Goal: Task Accomplishment & Management: Manage account settings

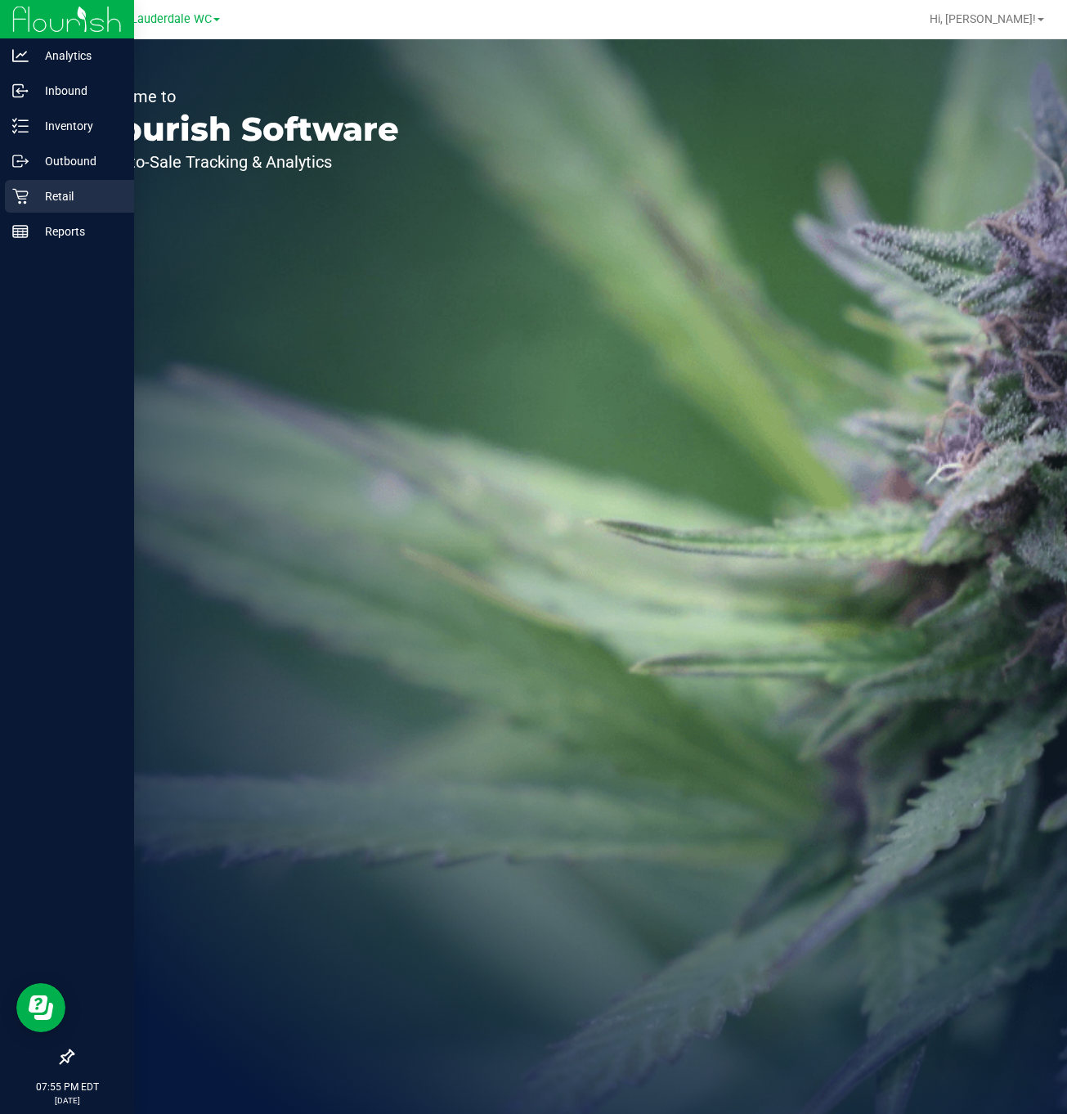
click at [33, 186] on p "Retail" at bounding box center [78, 196] width 98 height 20
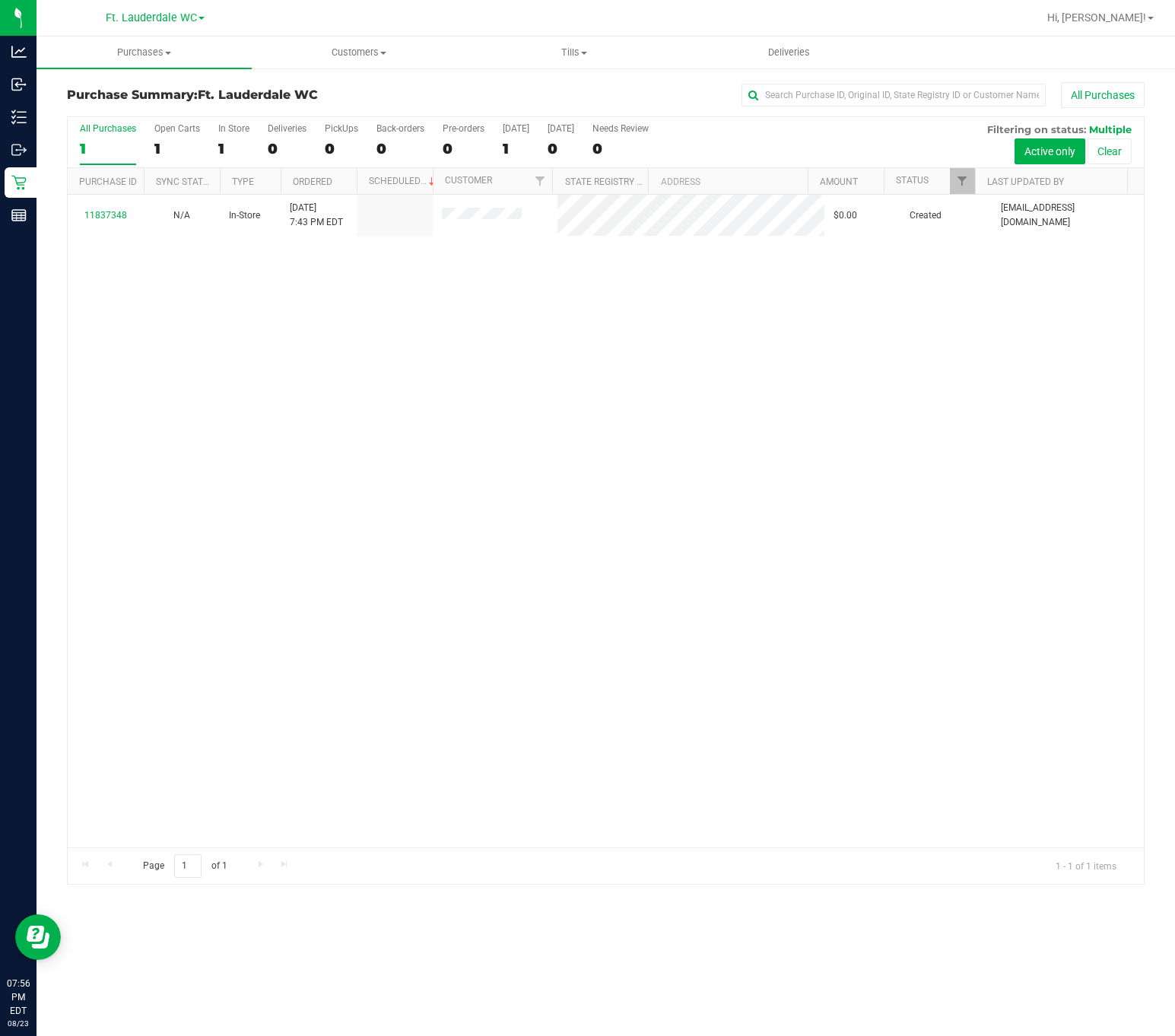
click at [564, 453] on div "11837348 N/A In-Store [DATE] 7:43 PM EDT $0.00 Created [EMAIL_ADDRESS][DOMAIN_N…" at bounding box center [606, 521] width 1076 height 653
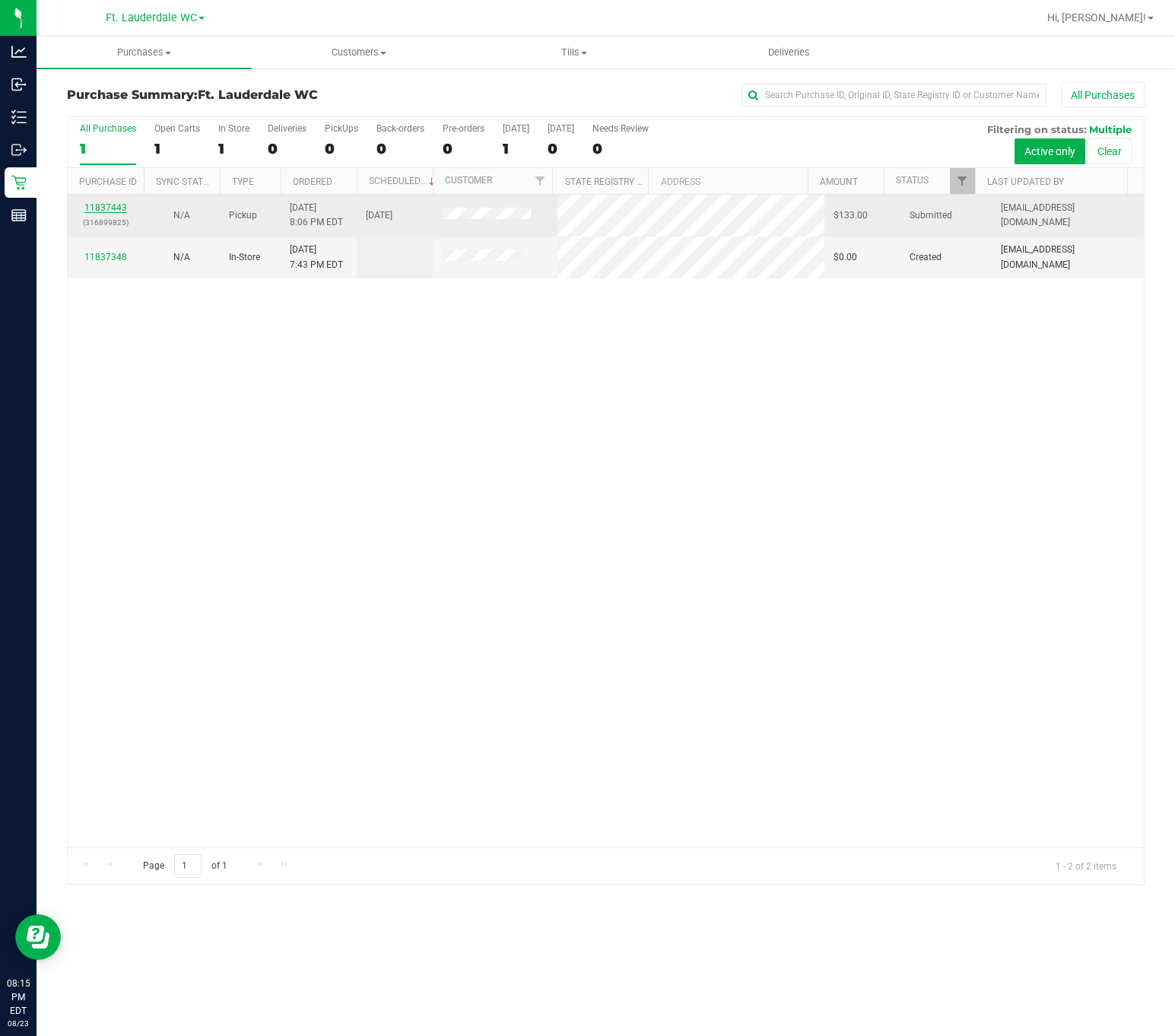
click at [113, 210] on link "11837443" at bounding box center [106, 206] width 43 height 10
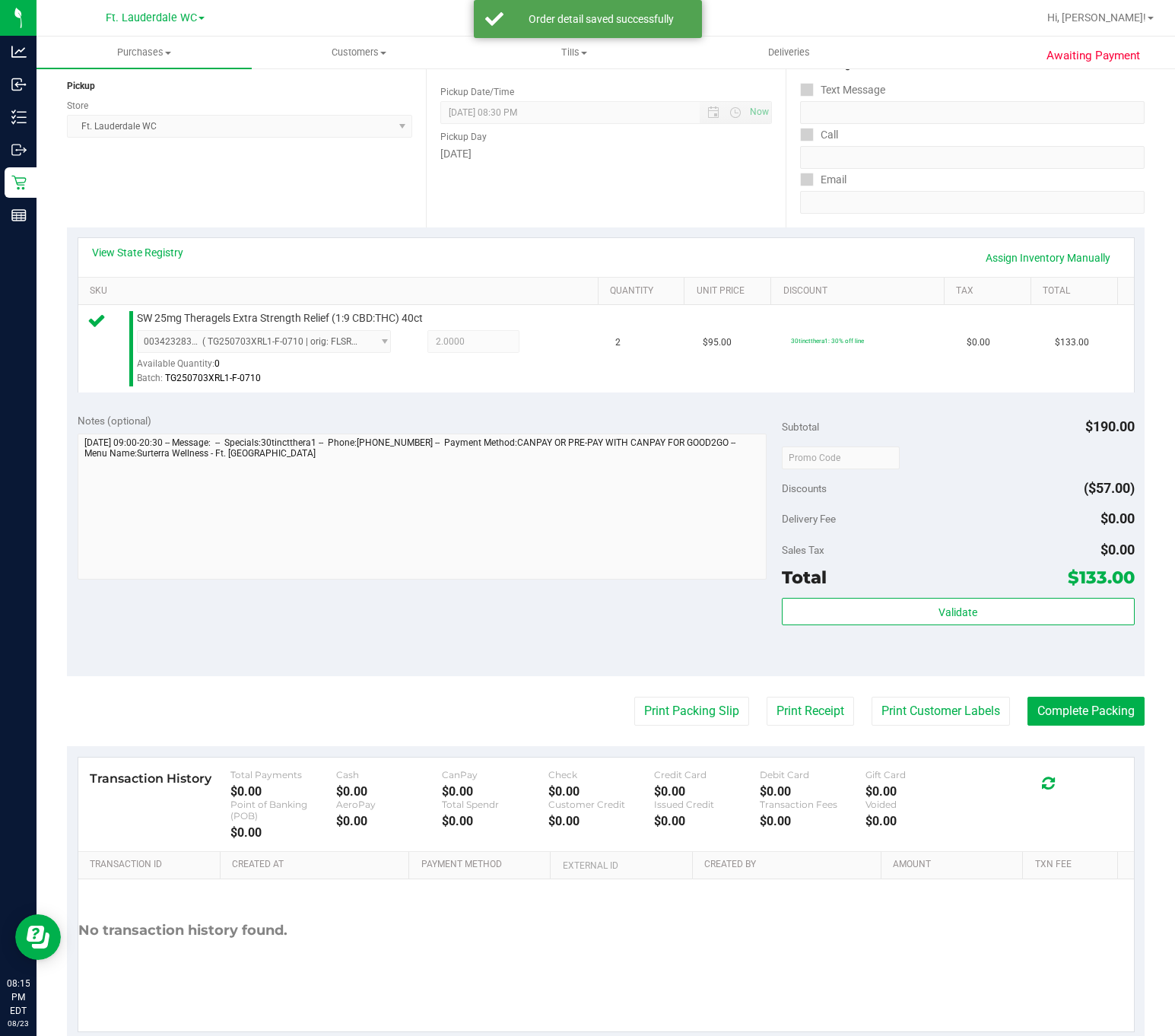
scroll to position [224, 0]
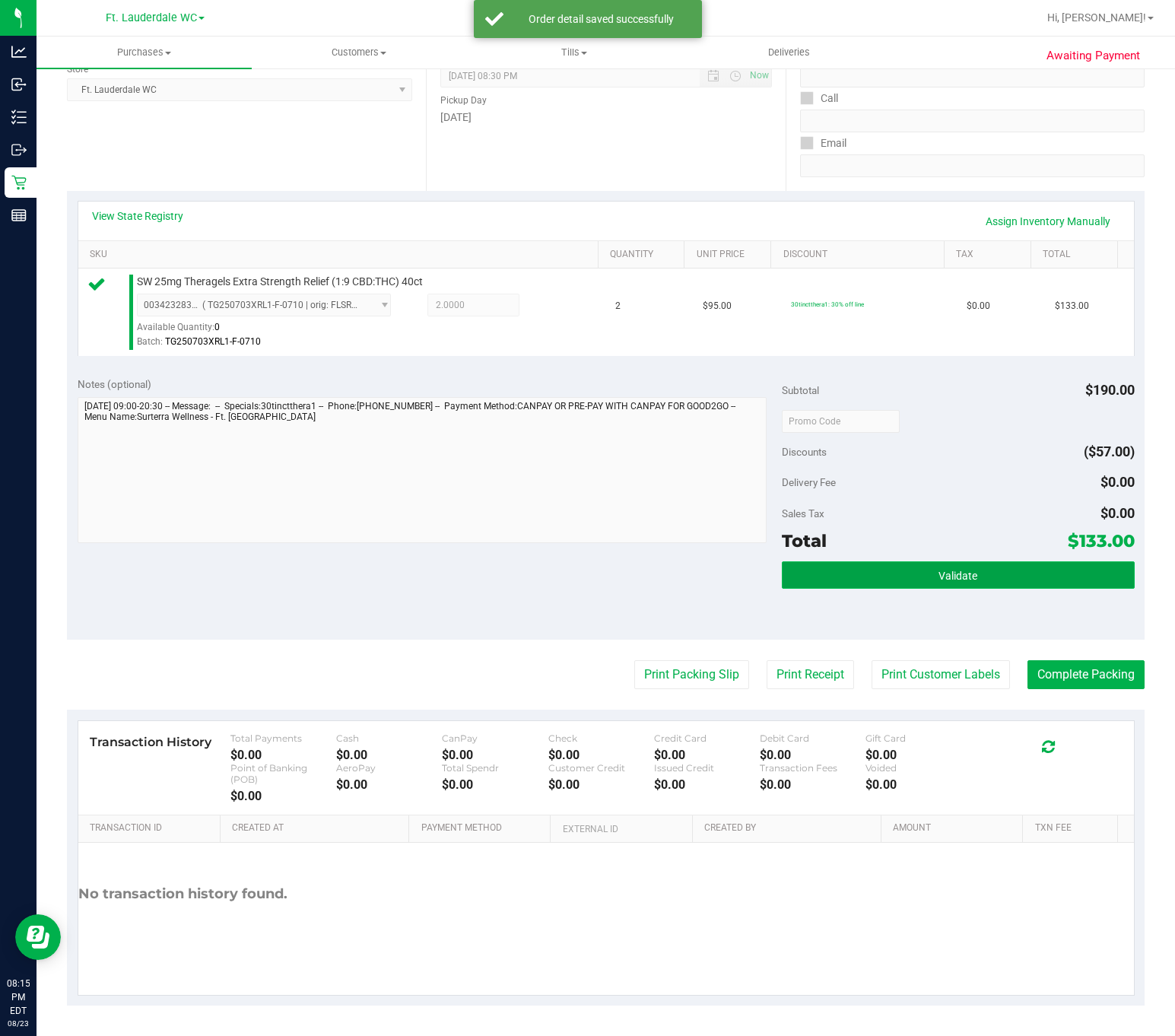
click at [961, 578] on span "Validate" at bounding box center [958, 575] width 39 height 12
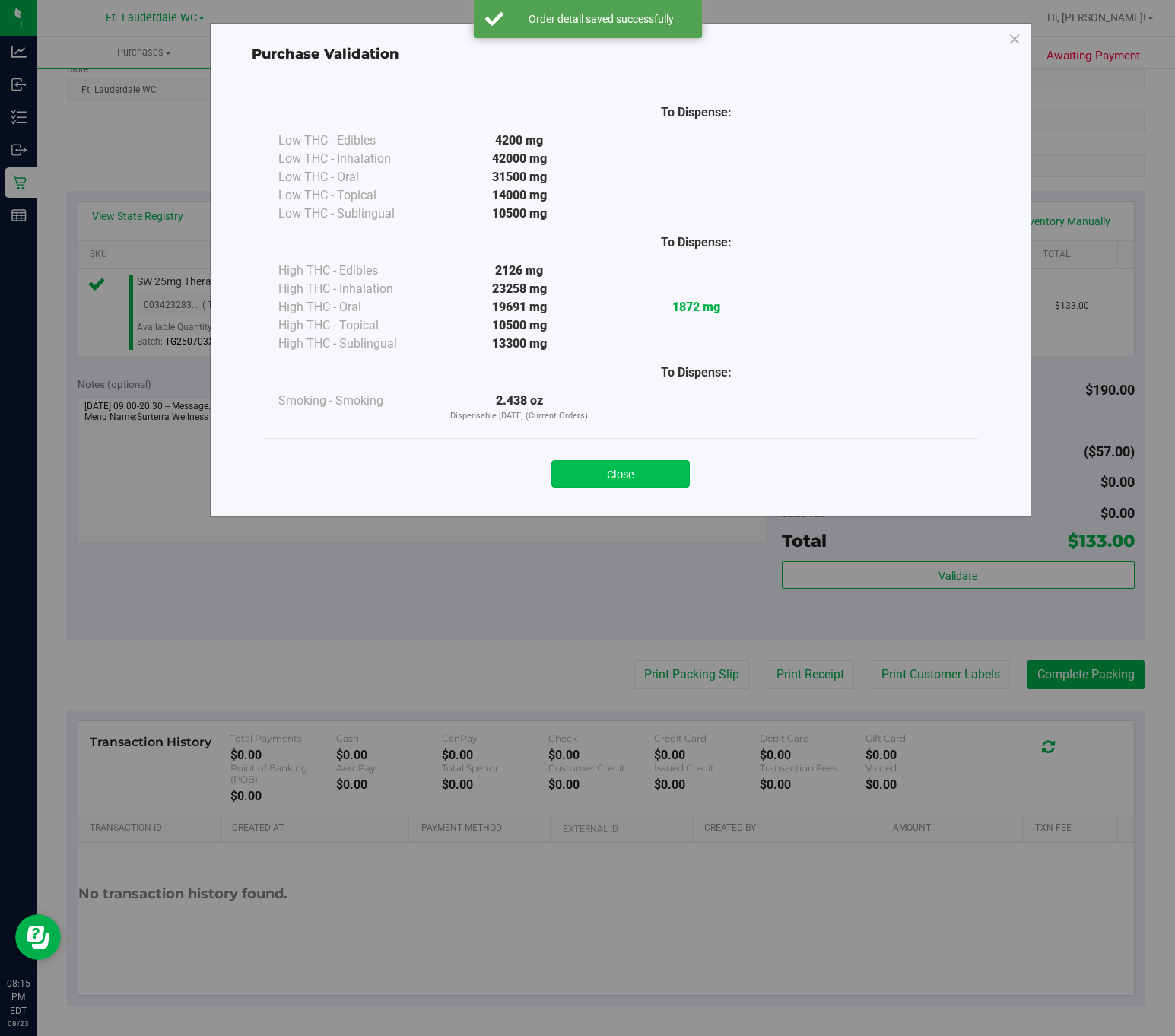
click at [653, 468] on button "Close" at bounding box center [621, 473] width 139 height 27
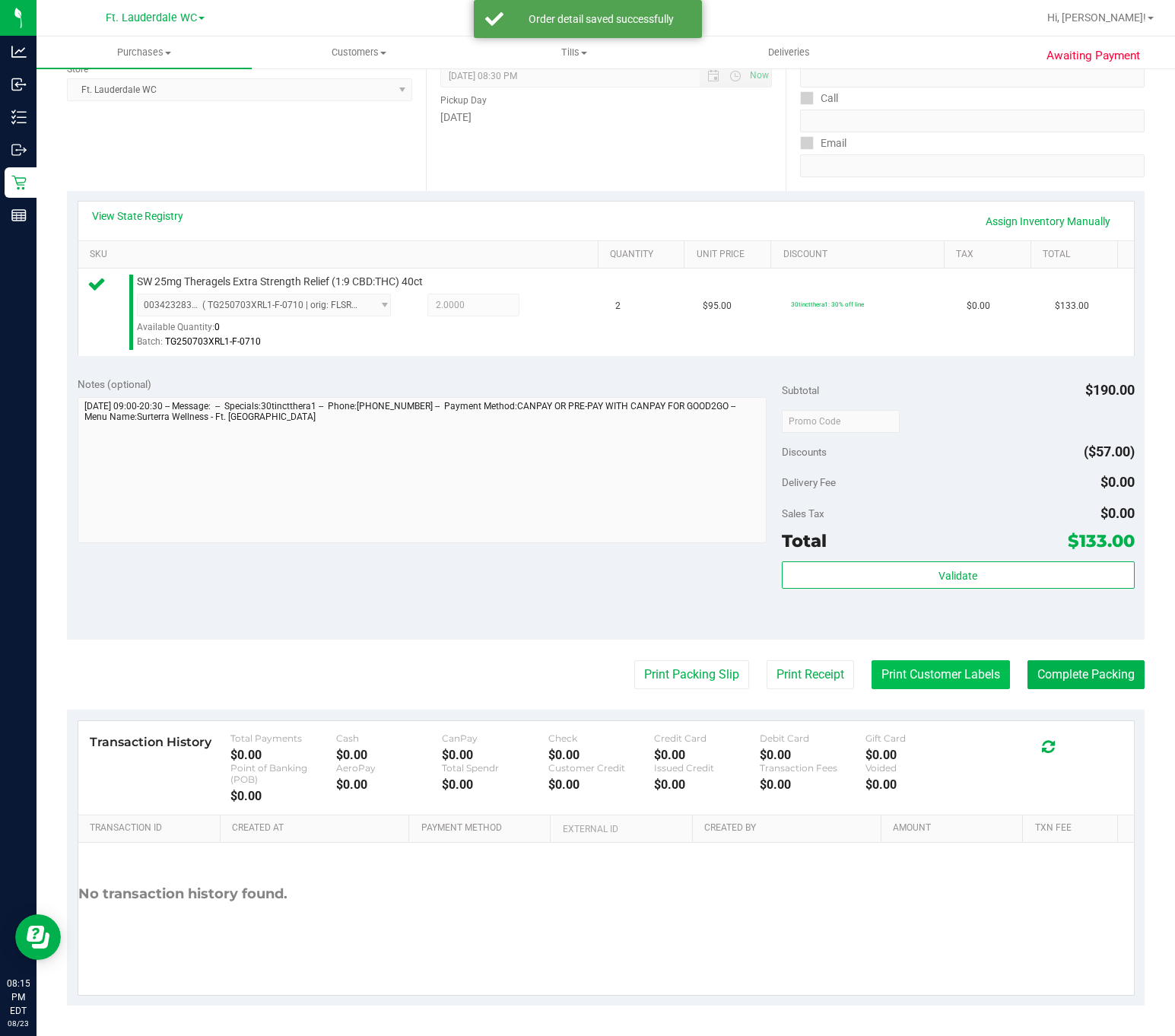
click at [902, 671] on button "Print Customer Labels" at bounding box center [941, 674] width 139 height 29
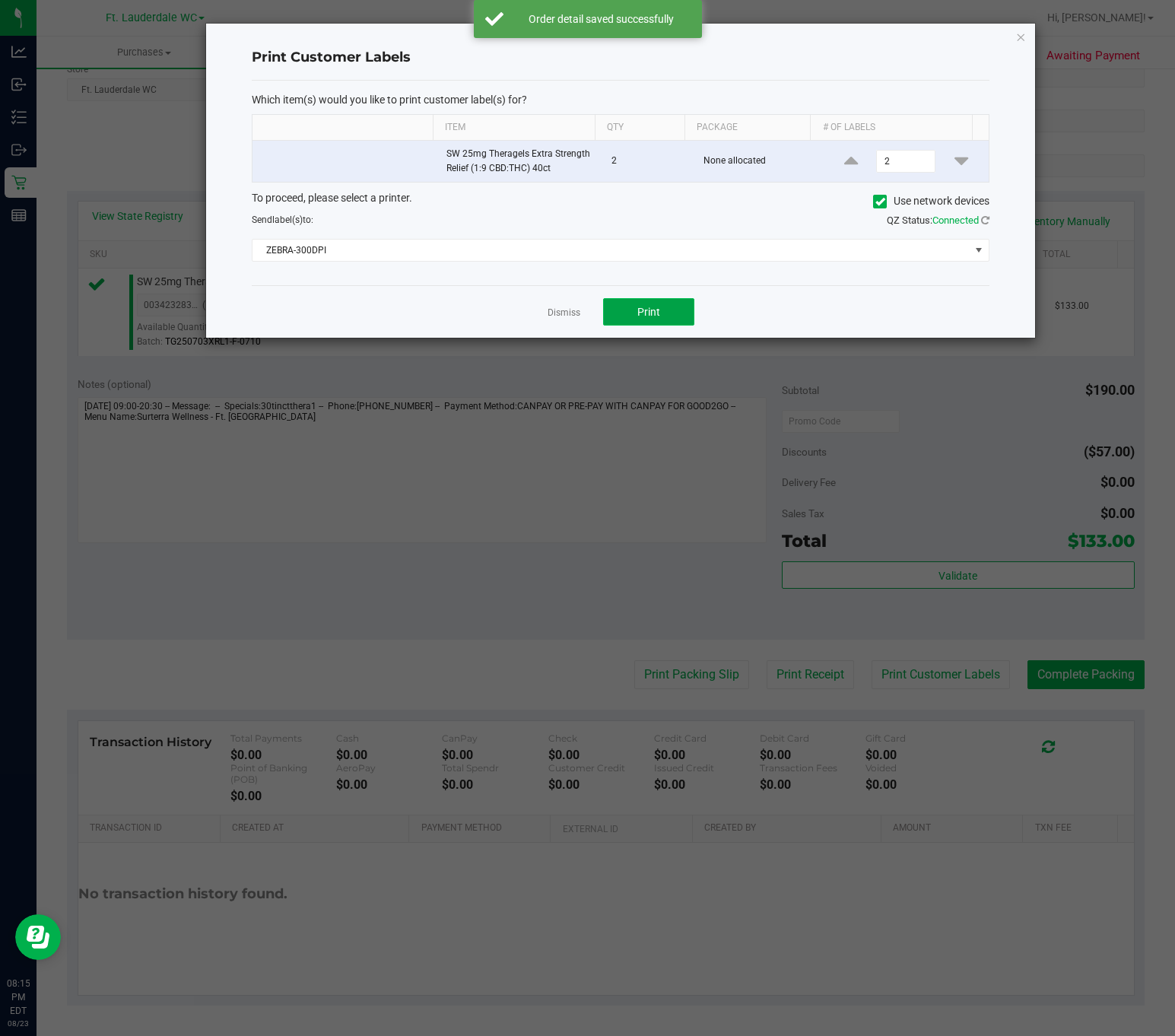
click at [648, 315] on span "Print" at bounding box center [648, 312] width 23 height 12
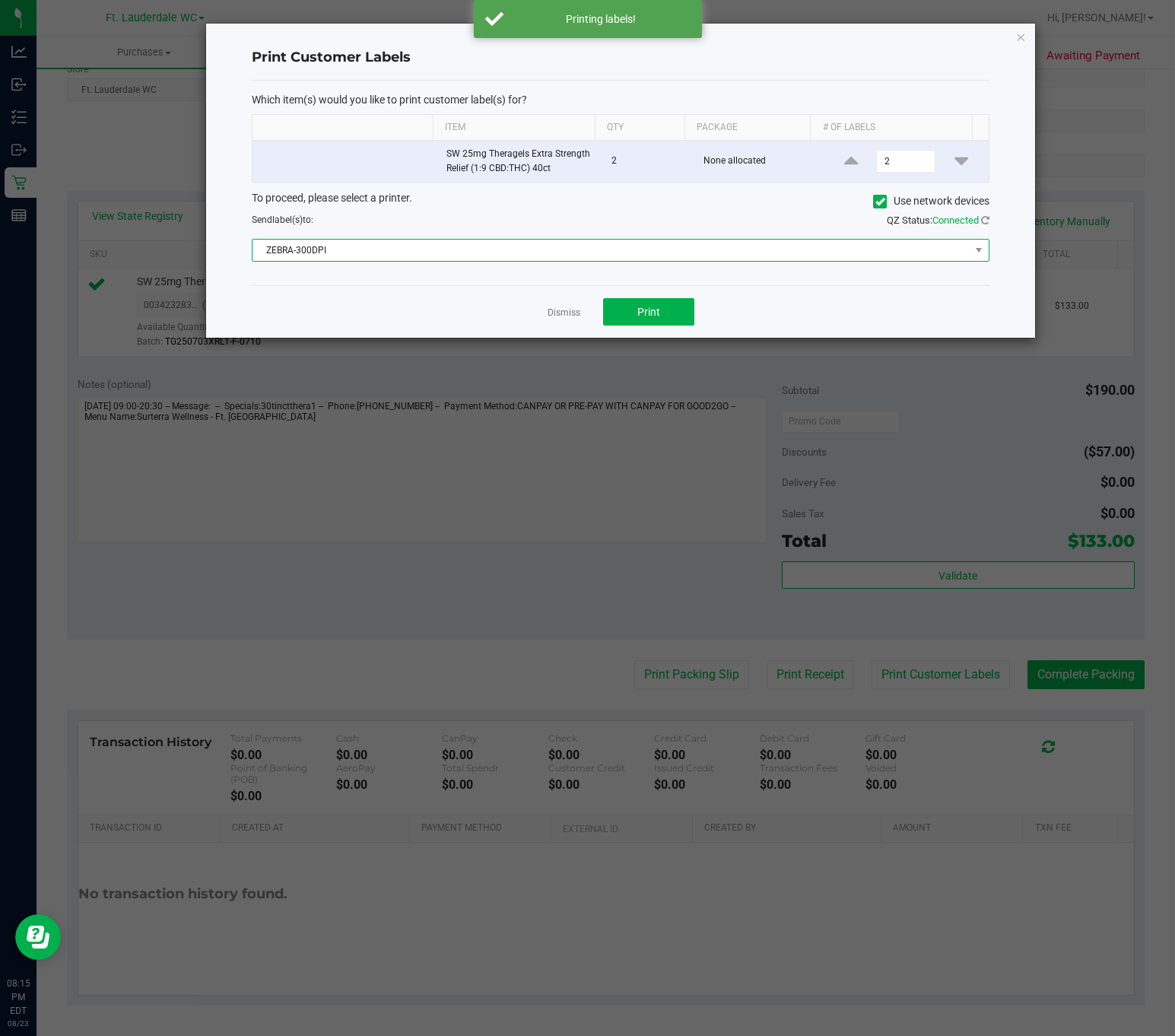
click at [418, 260] on span "ZEBRA-300DPI" at bounding box center [610, 250] width 717 height 21
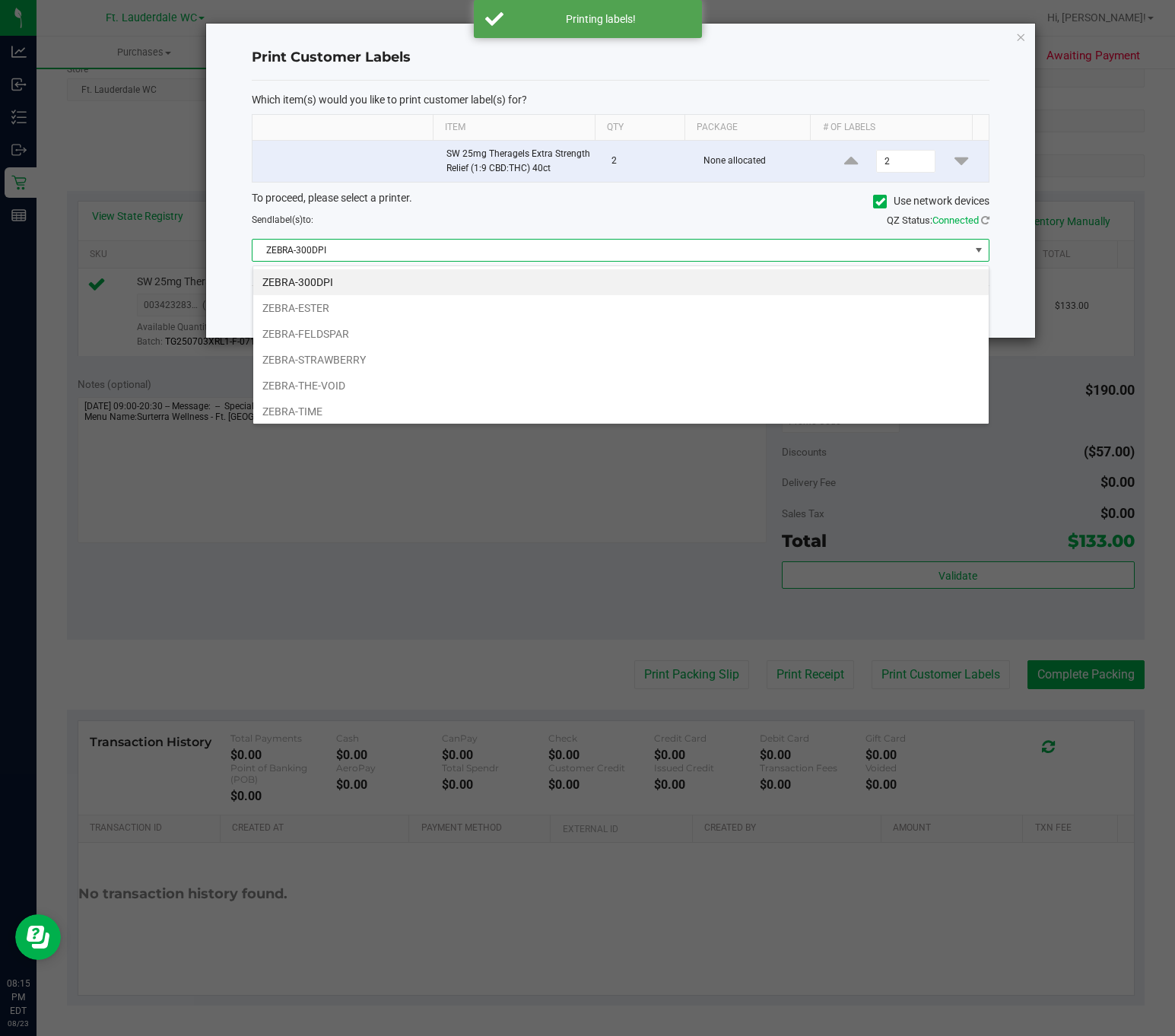
scroll to position [23, 737]
click at [359, 311] on li "ZEBRA-ESTER" at bounding box center [621, 308] width 736 height 26
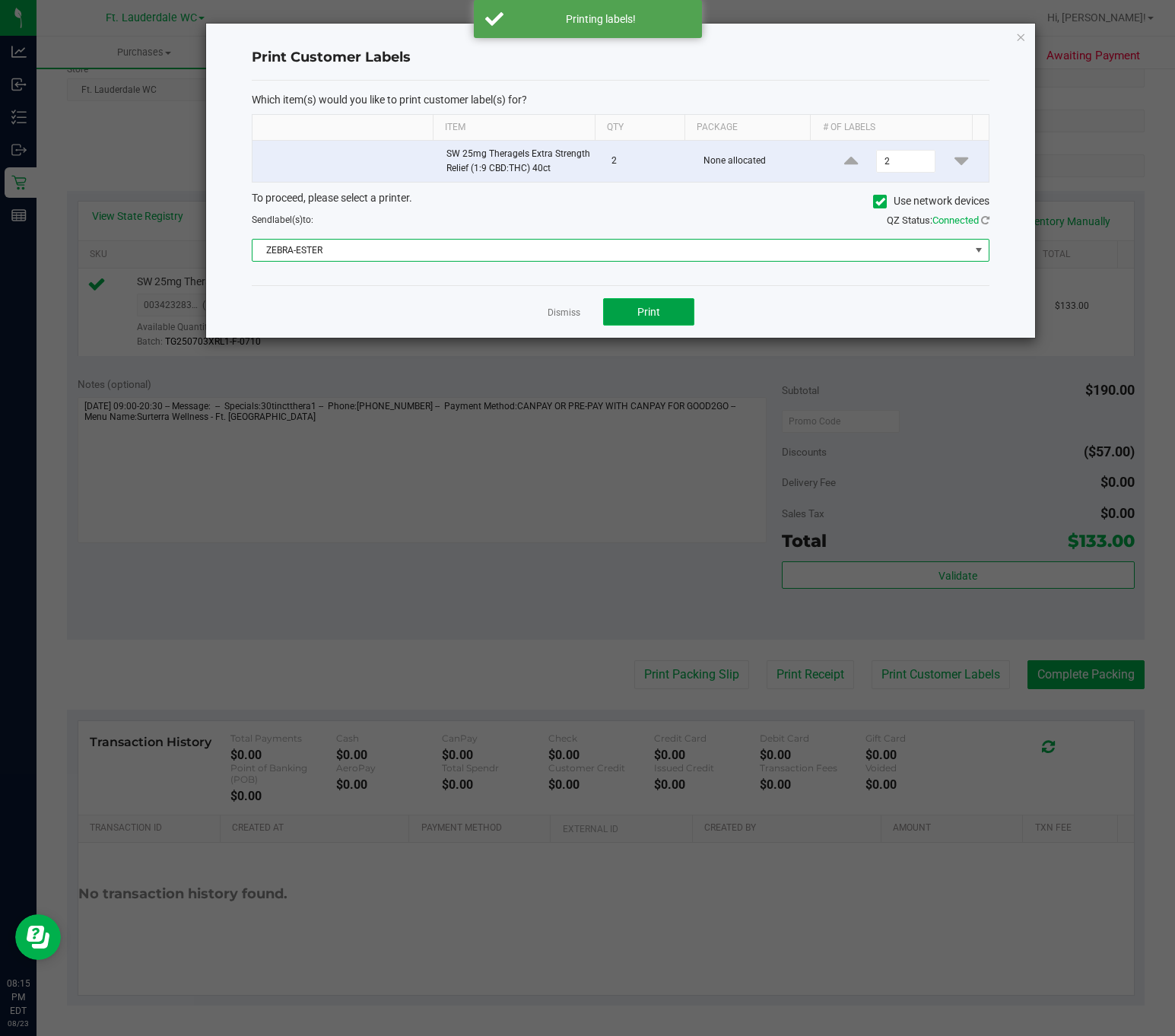
click at [685, 317] on button "Print" at bounding box center [648, 312] width 91 height 27
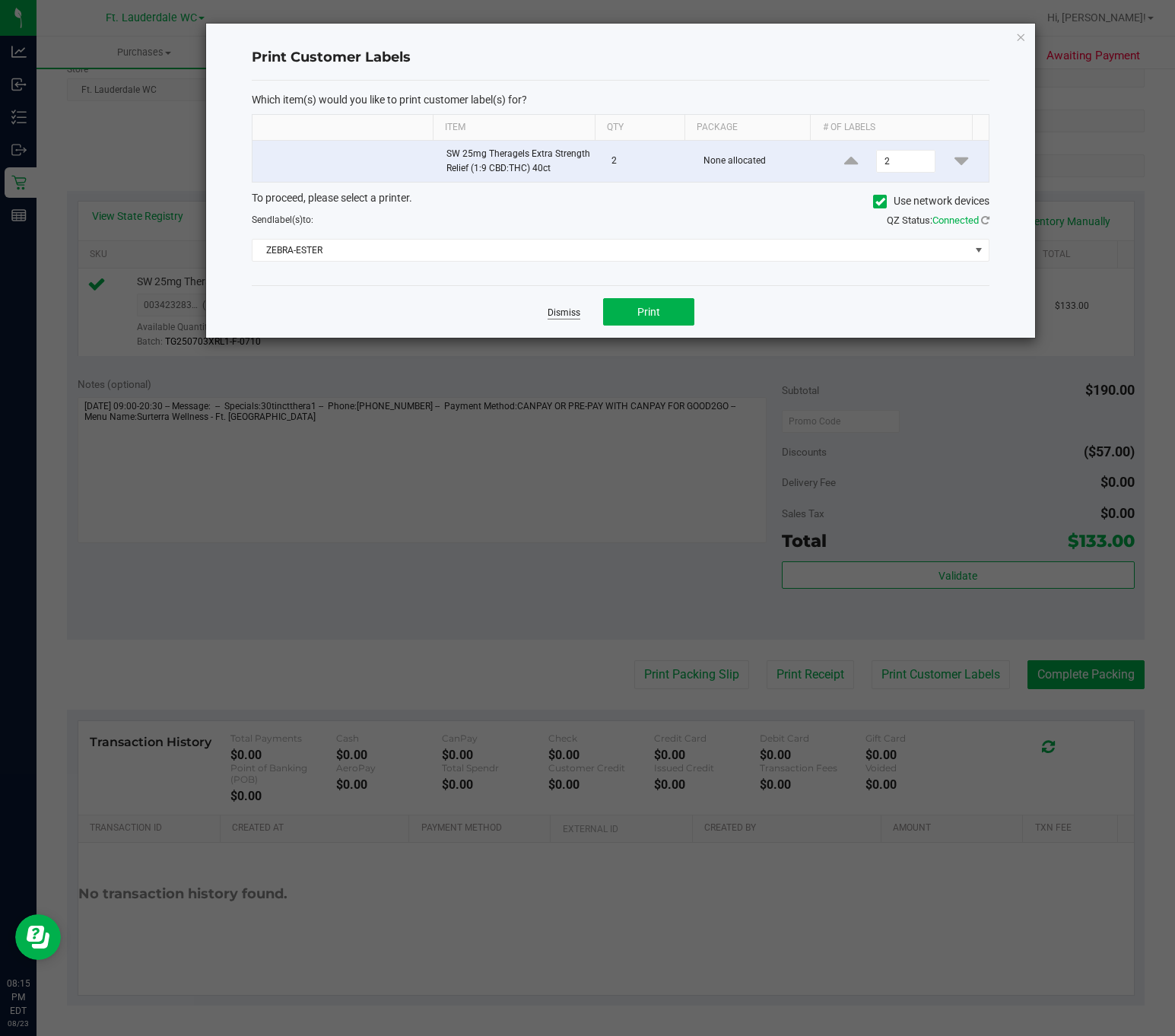
click at [557, 315] on link "Dismiss" at bounding box center [564, 313] width 33 height 13
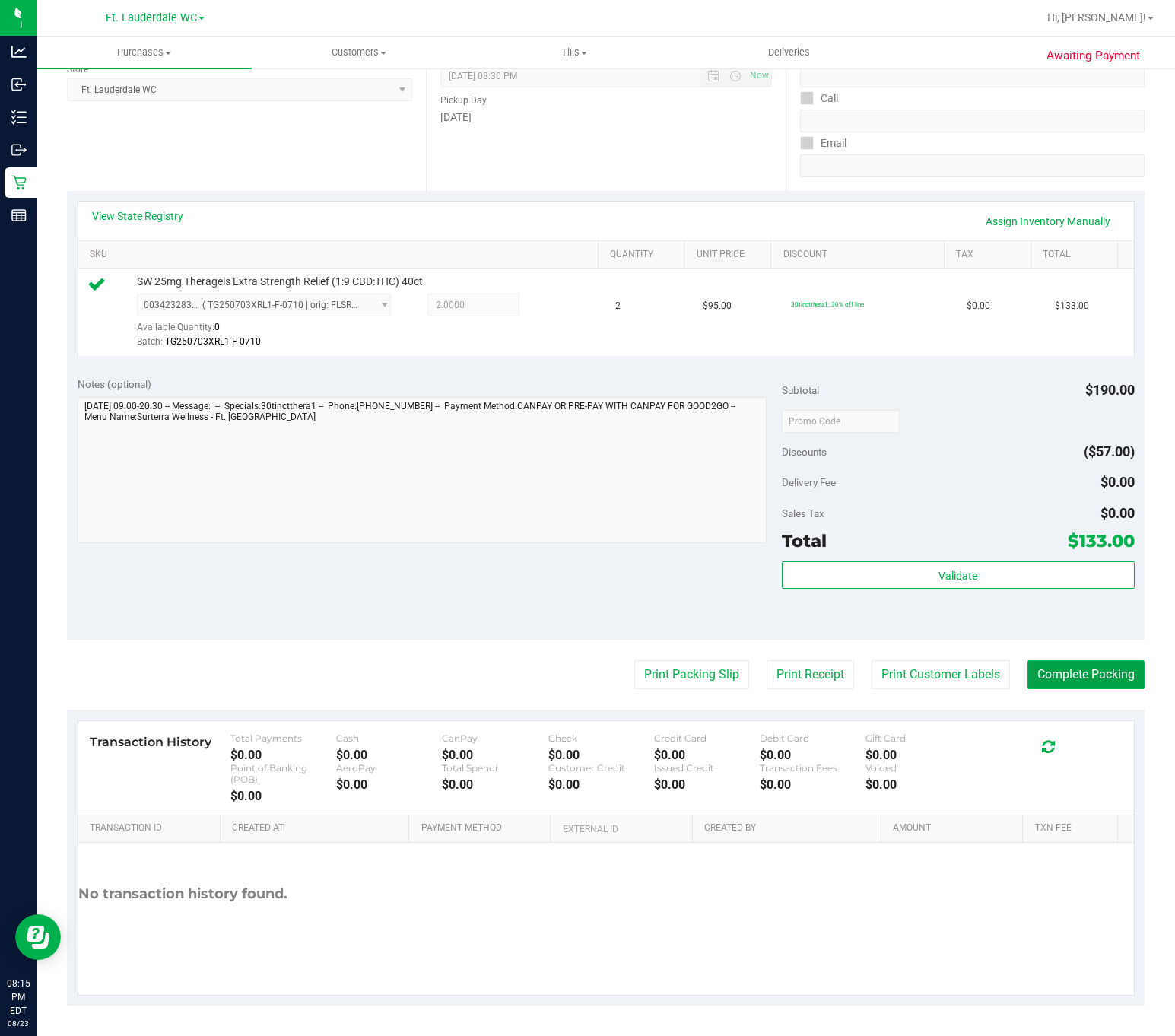
click at [992, 671] on button "Complete Packing" at bounding box center [1087, 674] width 117 height 29
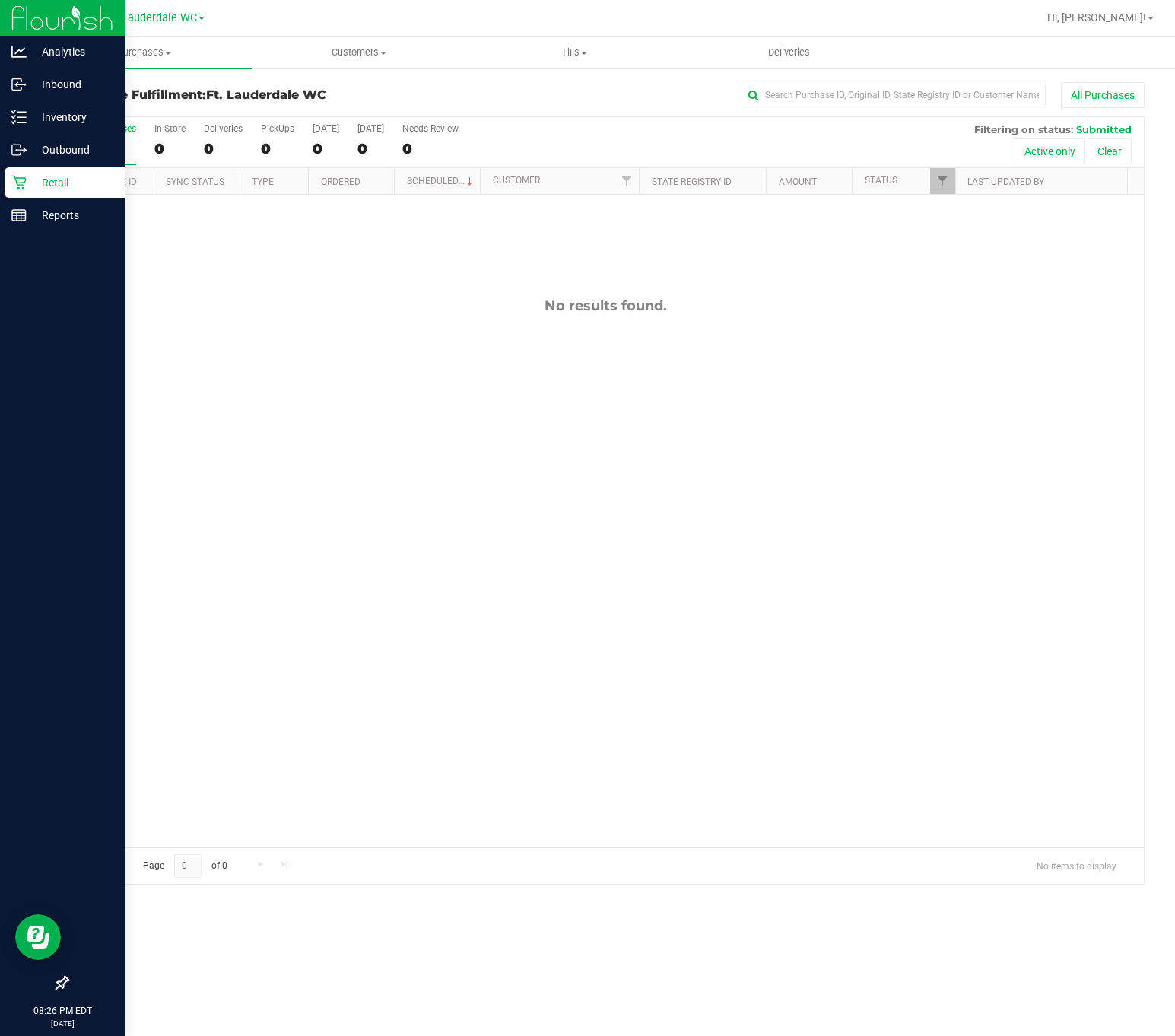
click at [28, 181] on p "Retail" at bounding box center [73, 182] width 91 height 19
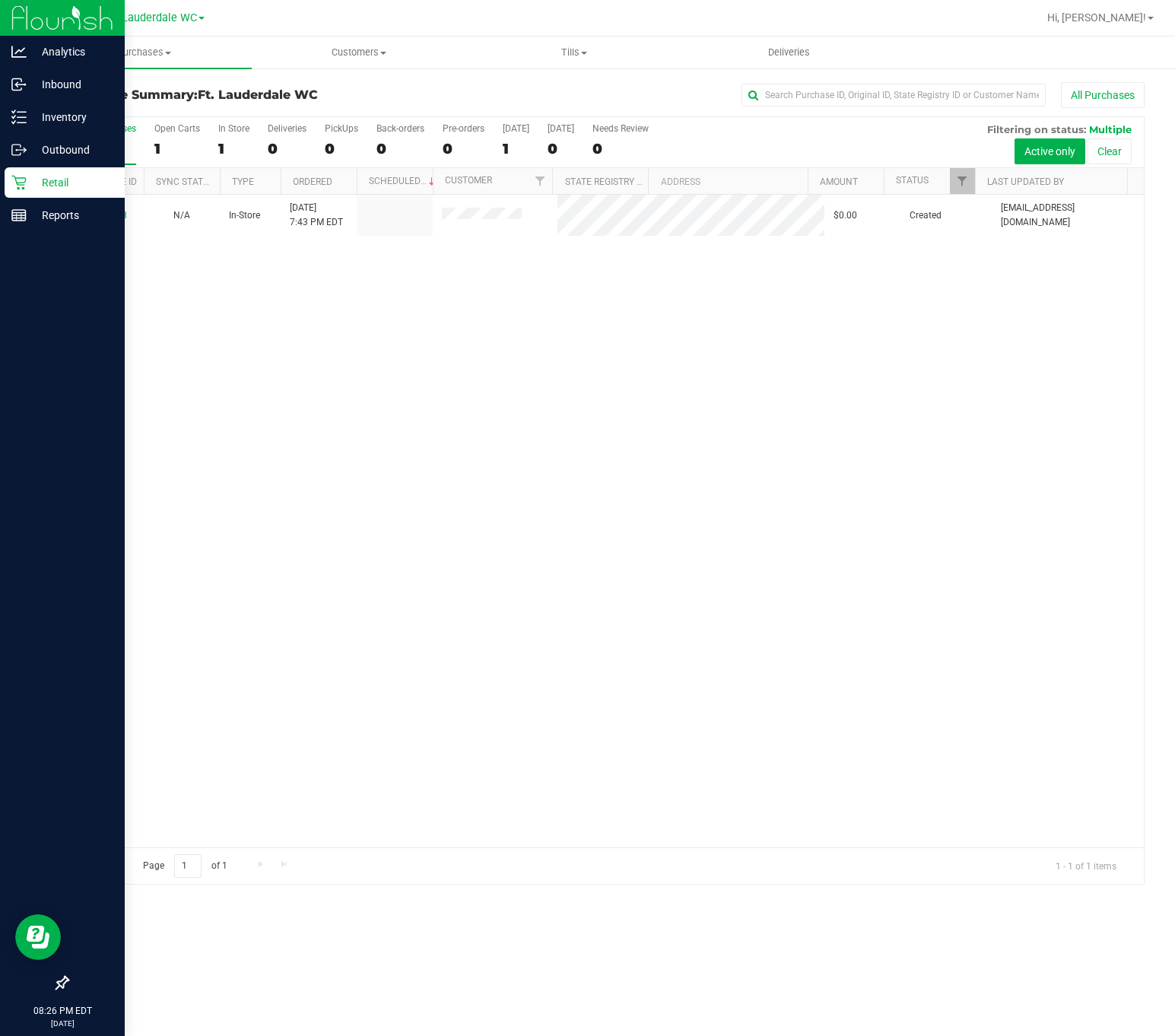
click at [44, 176] on p "Retail" at bounding box center [73, 182] width 91 height 19
click at [50, 210] on p "Reports" at bounding box center [73, 216] width 91 height 19
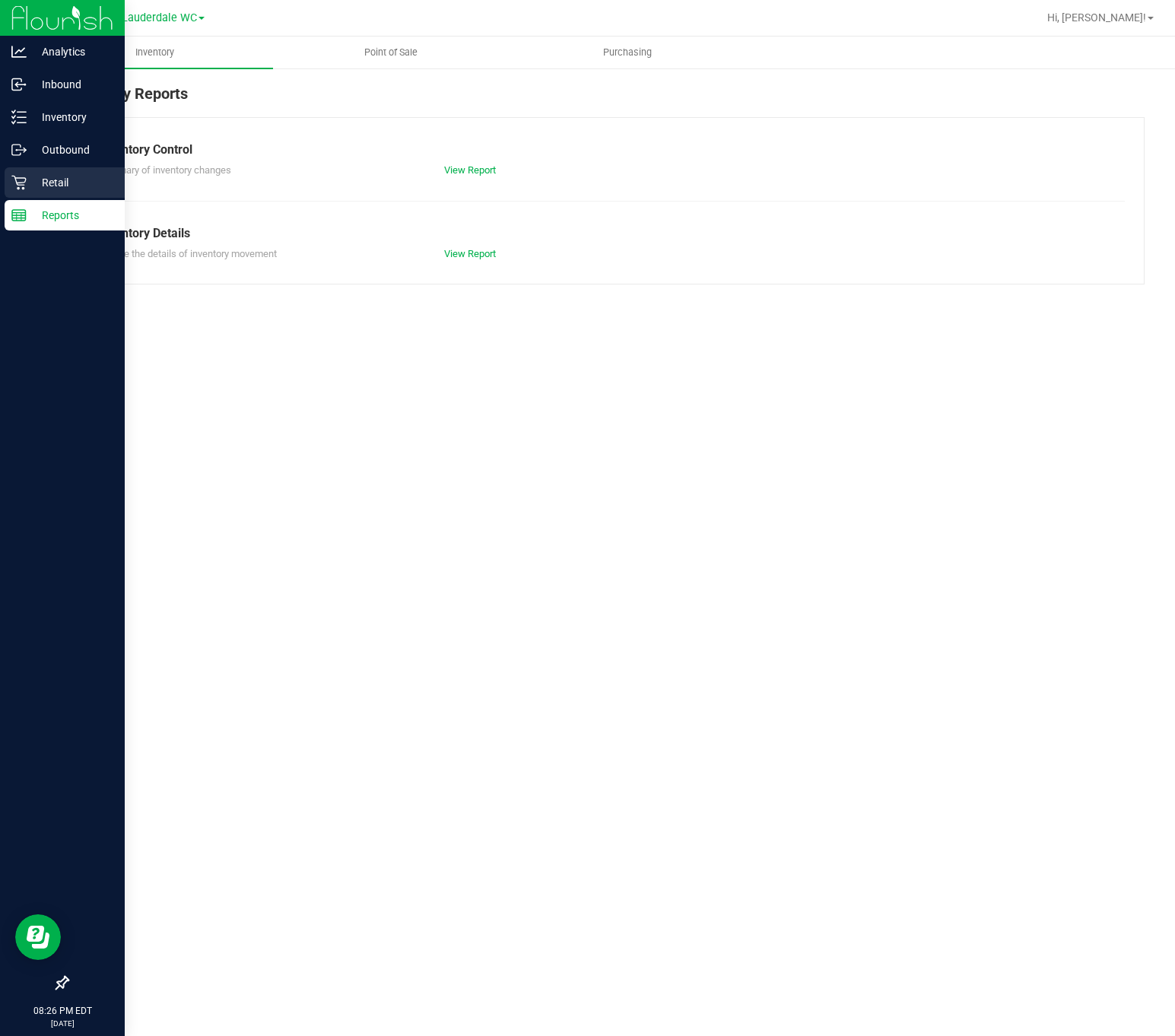
click at [44, 190] on p "Retail" at bounding box center [73, 182] width 91 height 19
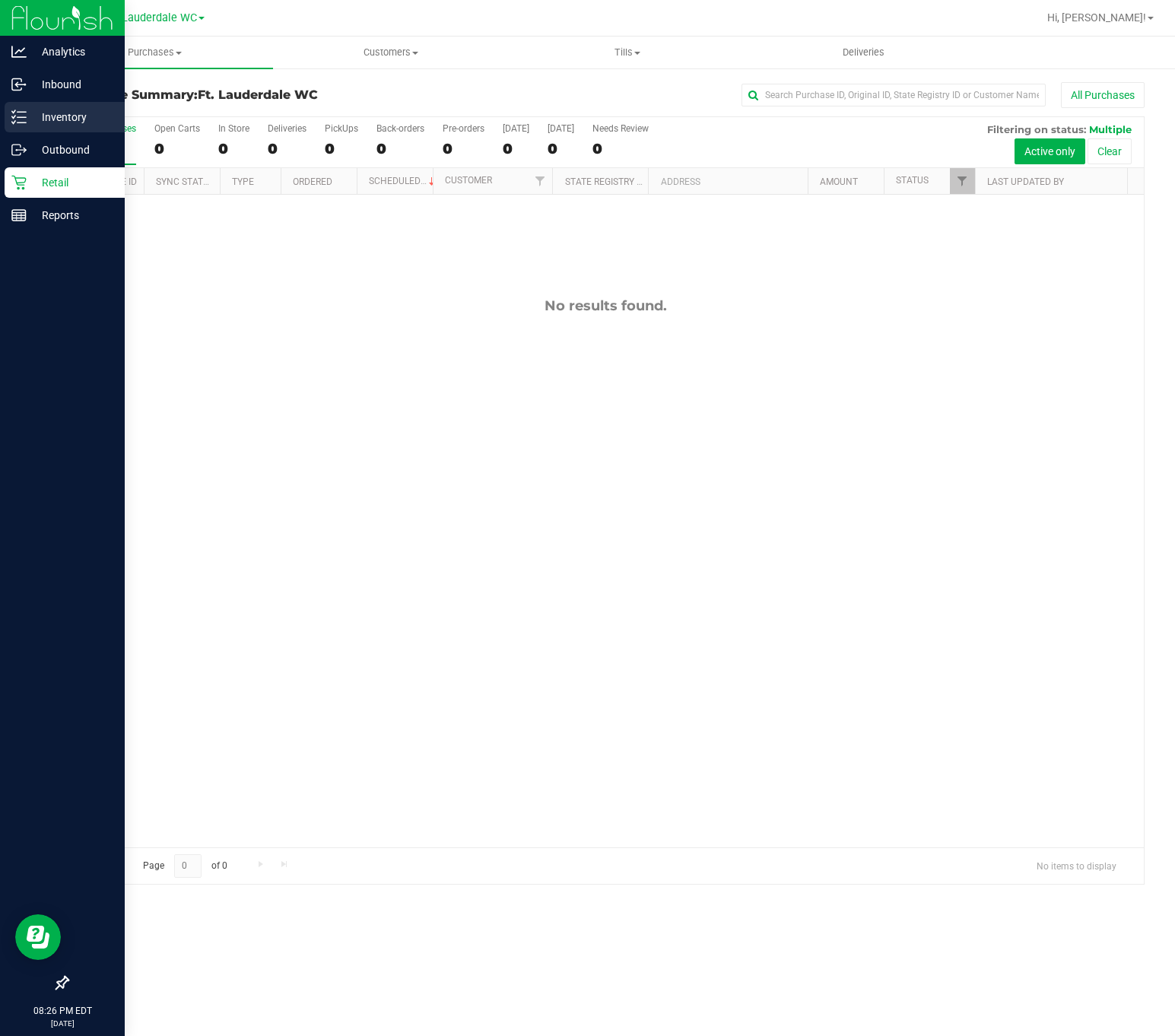
click at [7, 112] on div "Inventory" at bounding box center [64, 117] width 120 height 31
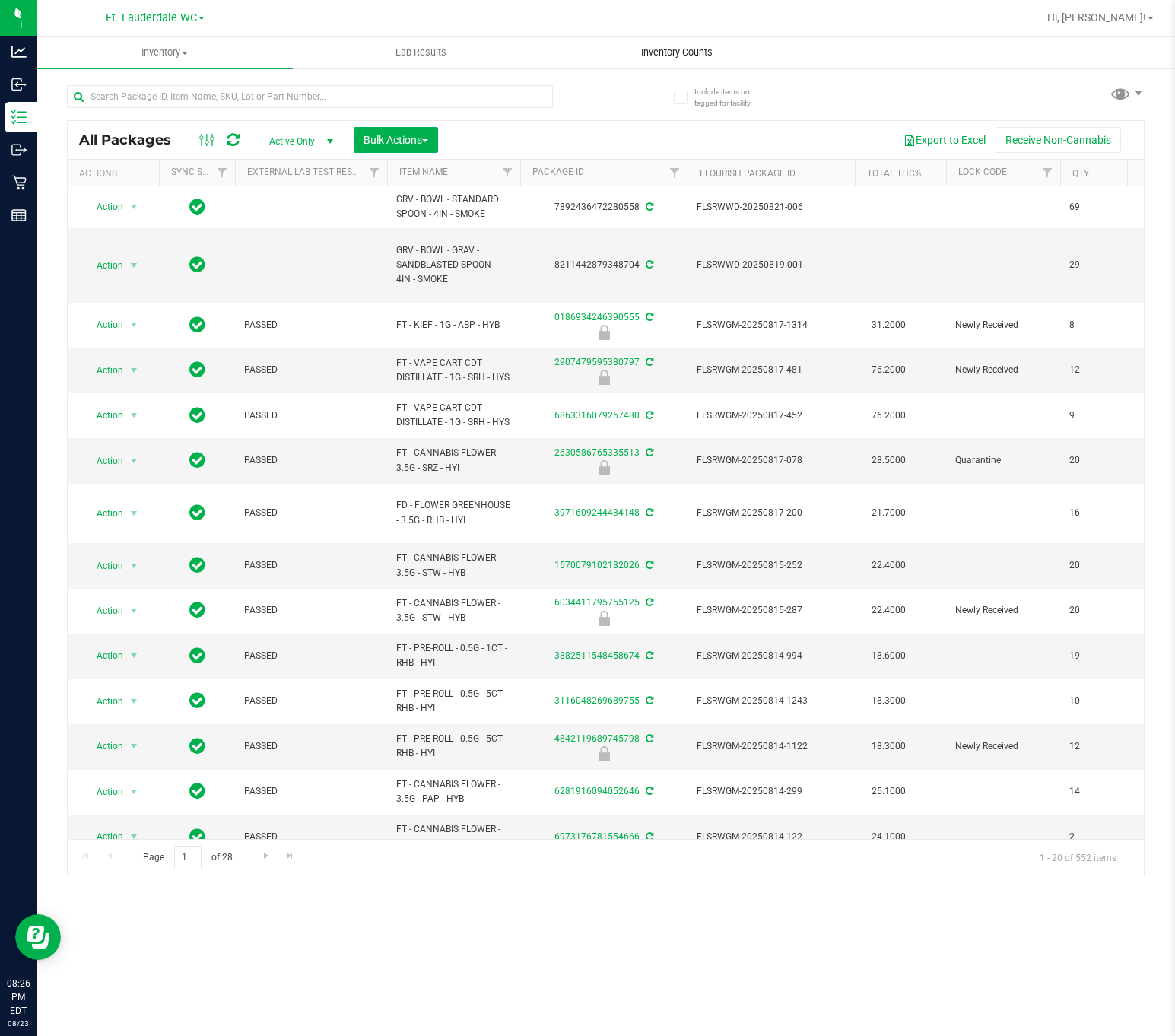
click at [703, 48] on span "Inventory Counts" at bounding box center [676, 52] width 113 height 14
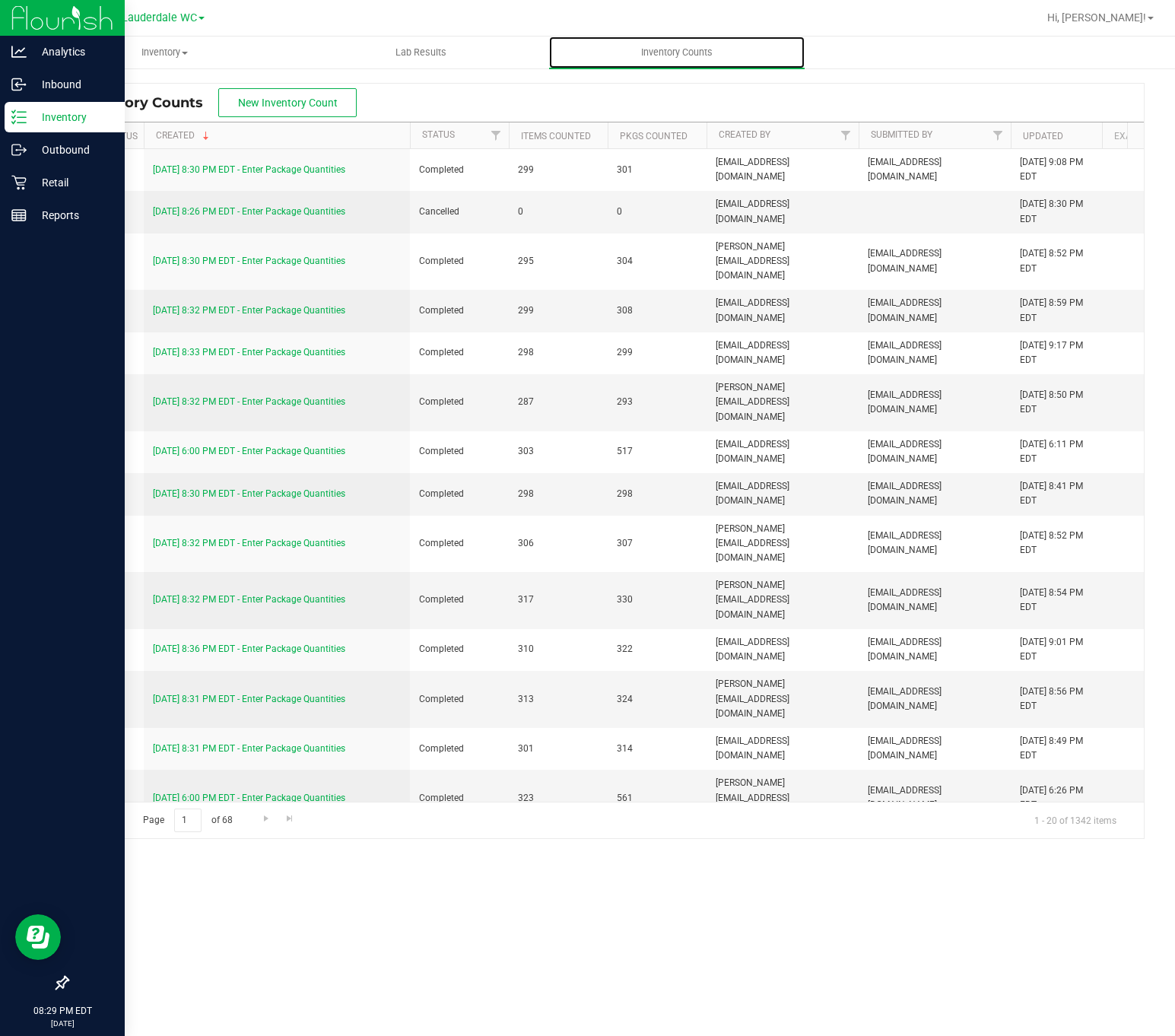
click at [21, 111] on icon at bounding box center [19, 117] width 15 height 15
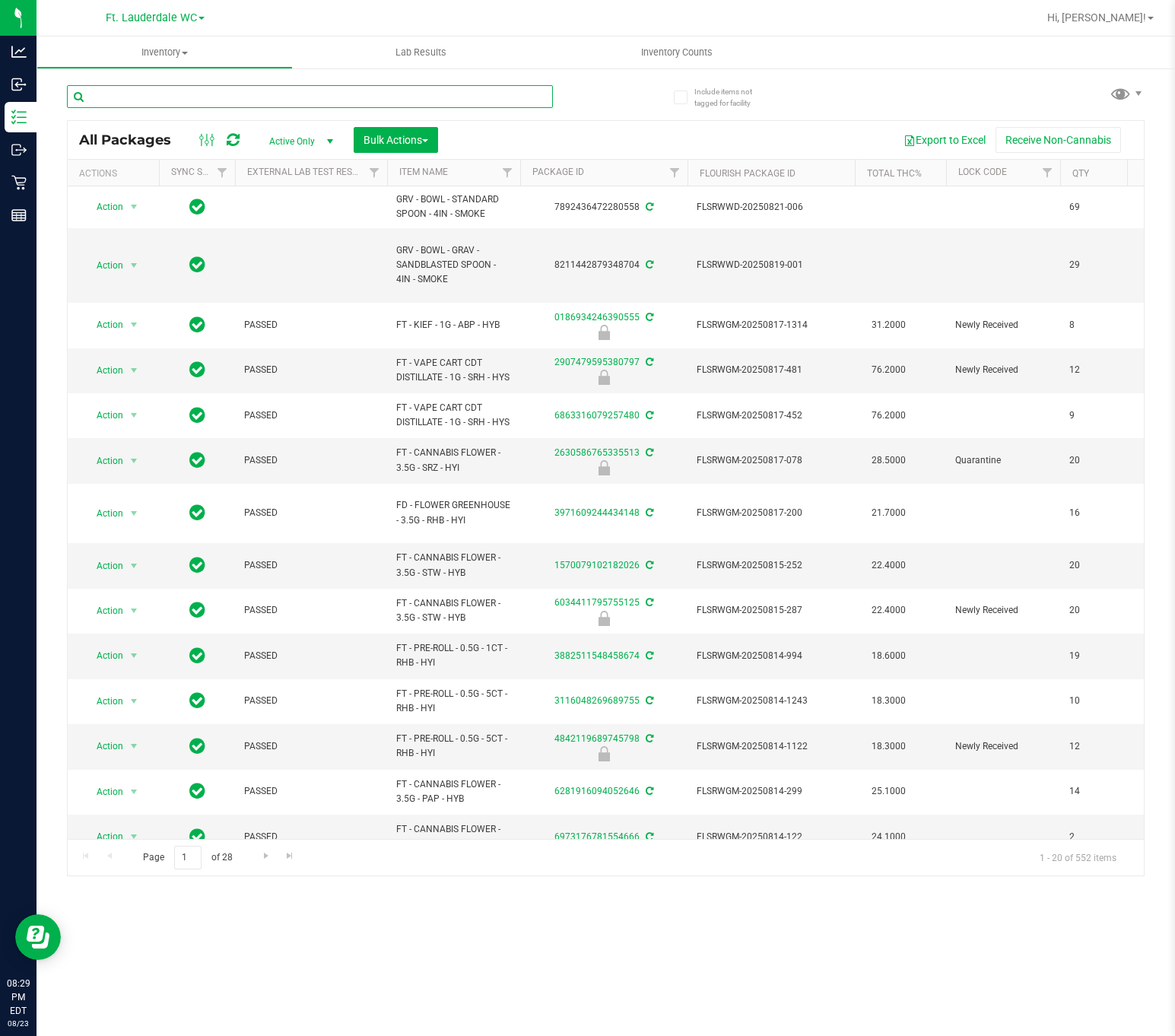
click at [298, 94] on input "text" at bounding box center [310, 97] width 486 height 23
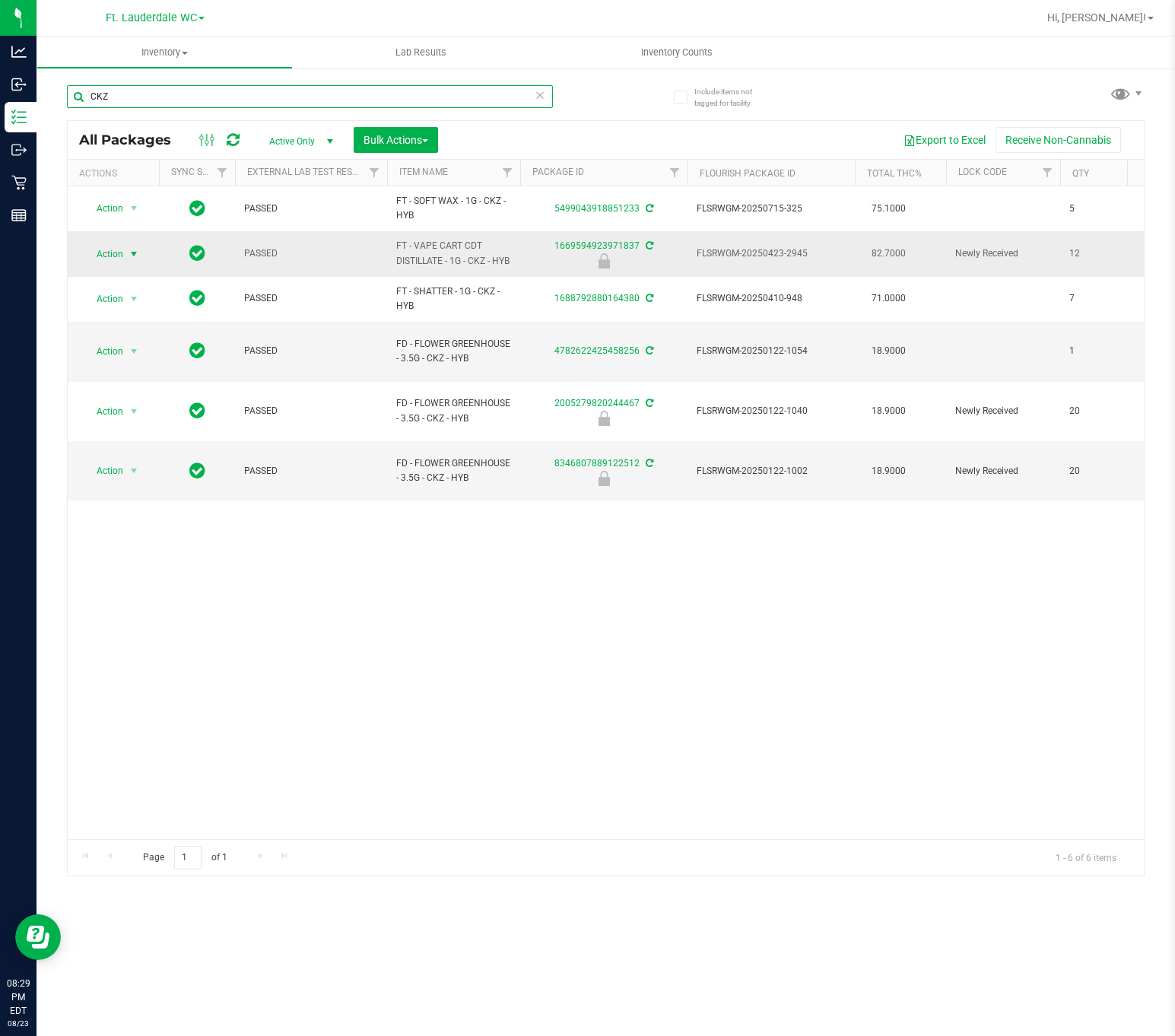
type input "CKZ"
click at [140, 257] on span "select" at bounding box center [133, 254] width 12 height 12
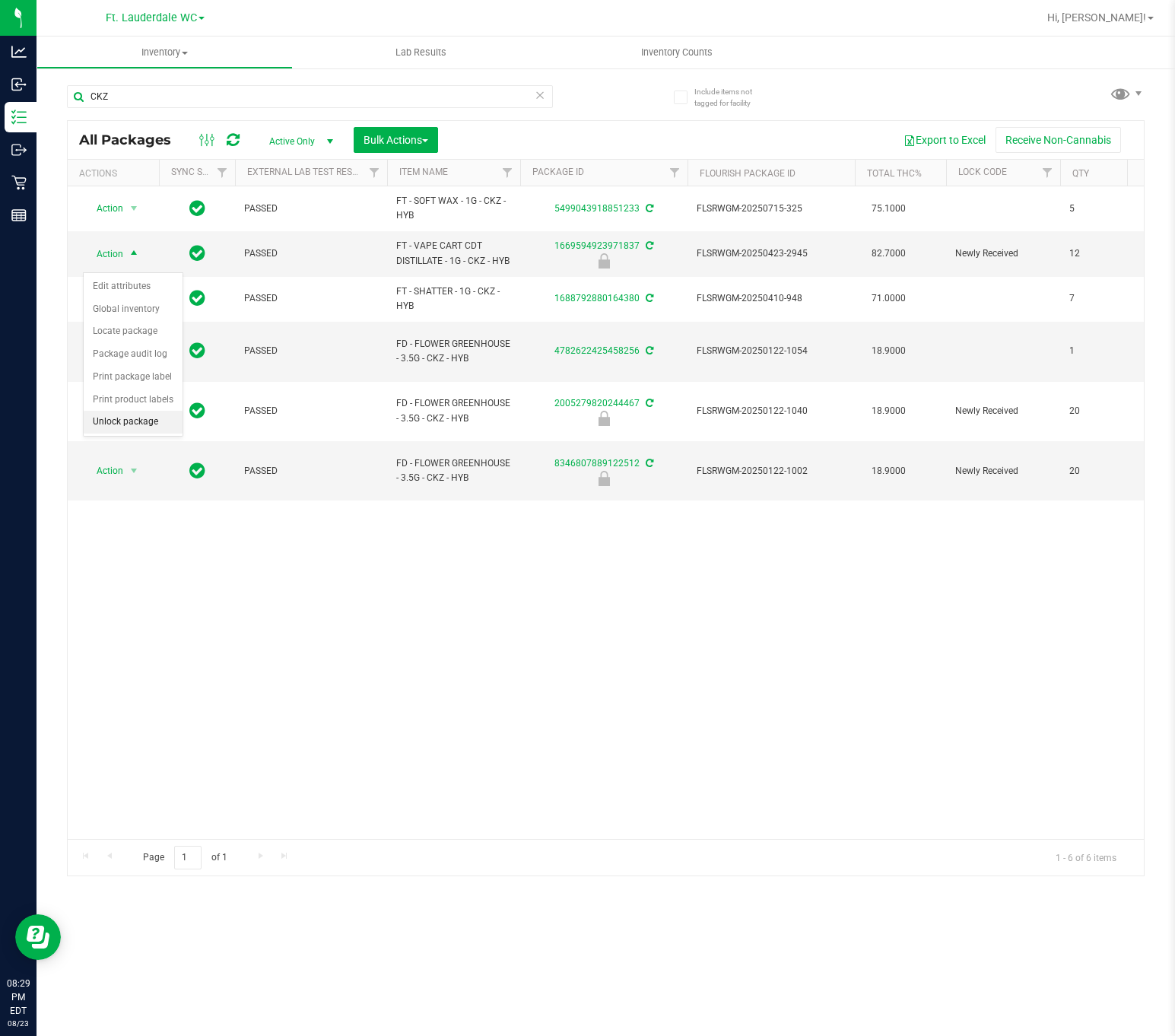
click at [122, 419] on li "Unlock package" at bounding box center [133, 422] width 99 height 23
click at [114, 265] on span "Action" at bounding box center [103, 254] width 41 height 21
click at [135, 403] on li "Lock package" at bounding box center [142, 400] width 118 height 23
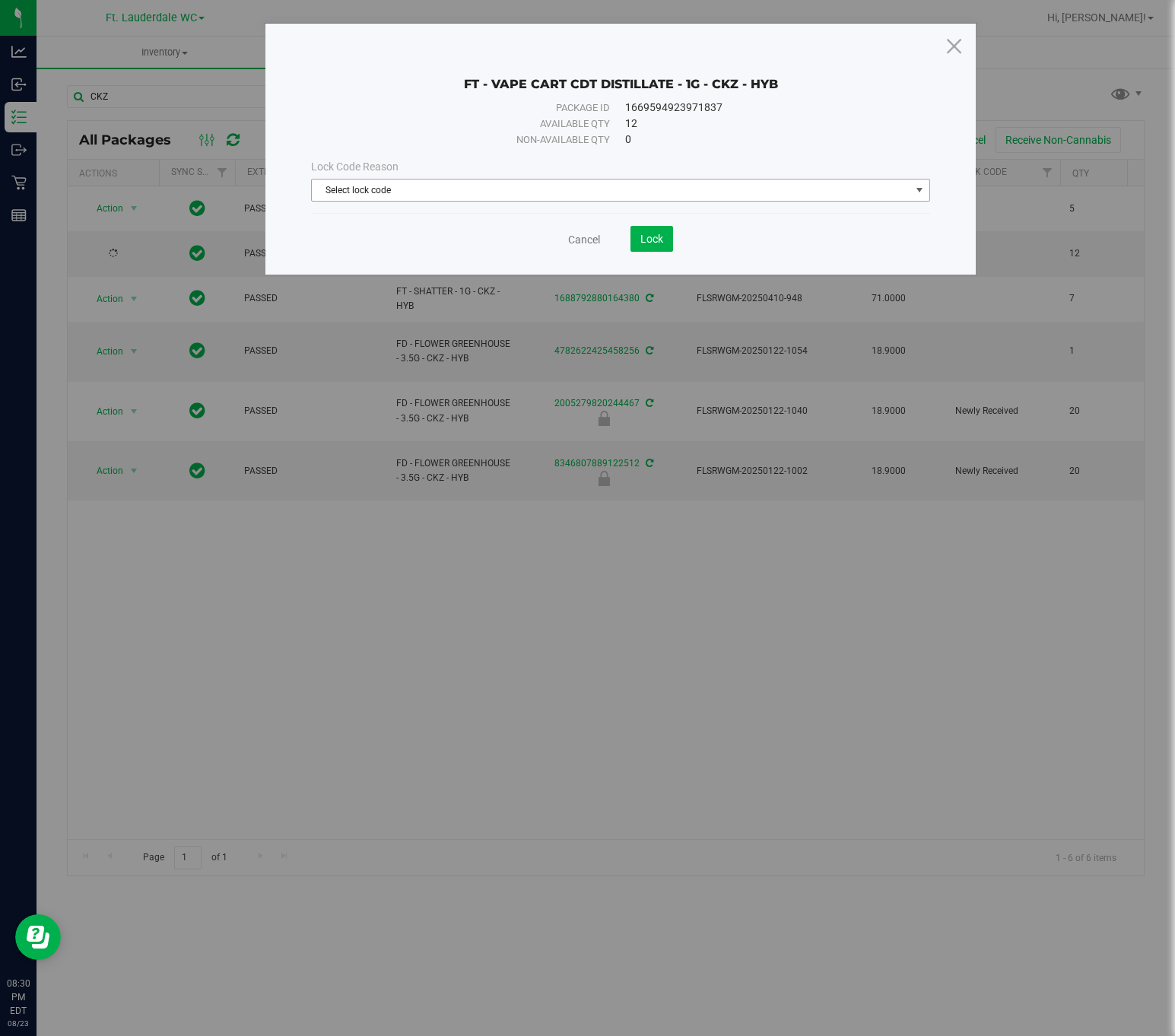
click at [398, 192] on span "Select lock code" at bounding box center [610, 190] width 598 height 21
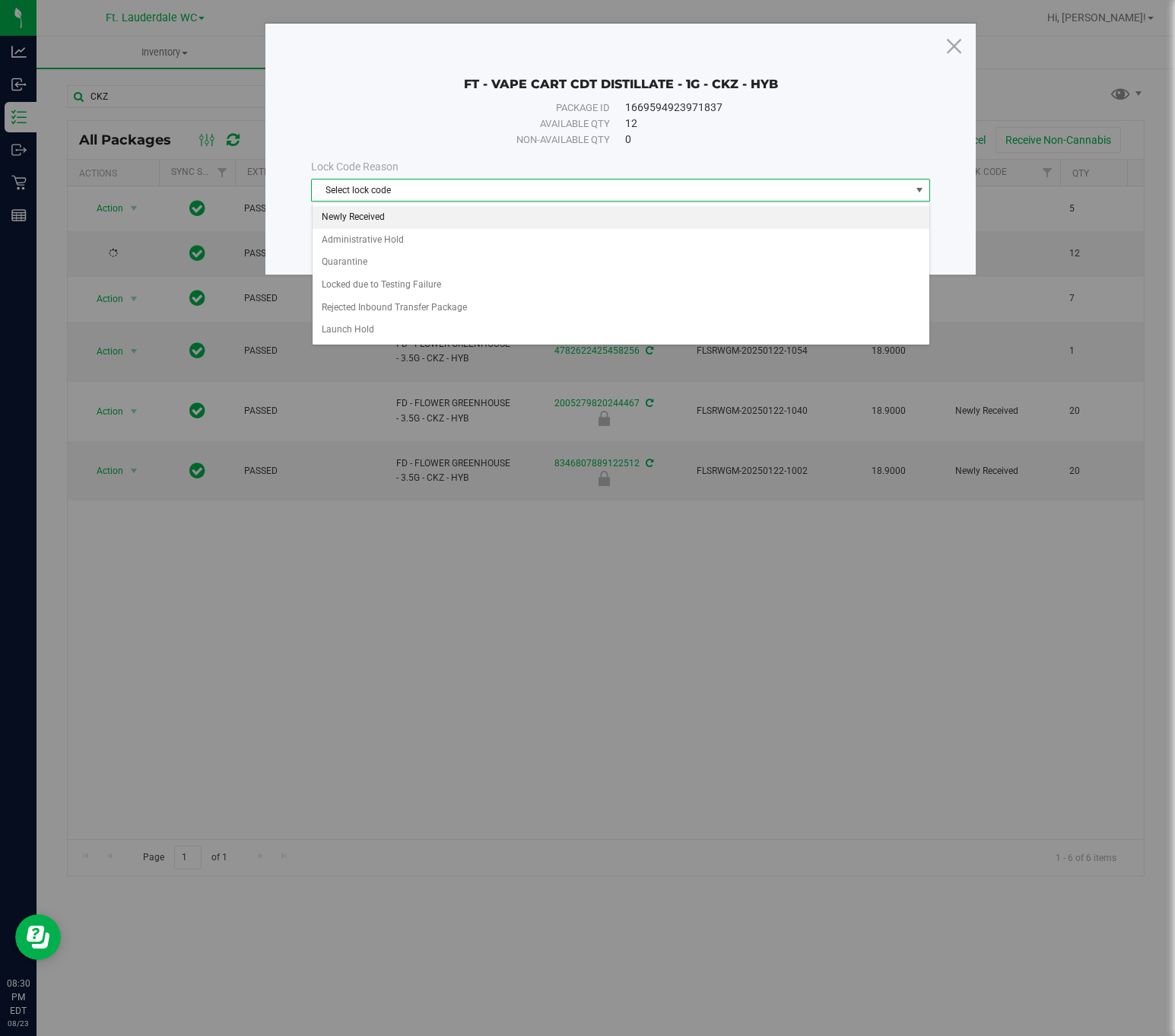
click at [384, 222] on li "Newly Received" at bounding box center [621, 218] width 617 height 23
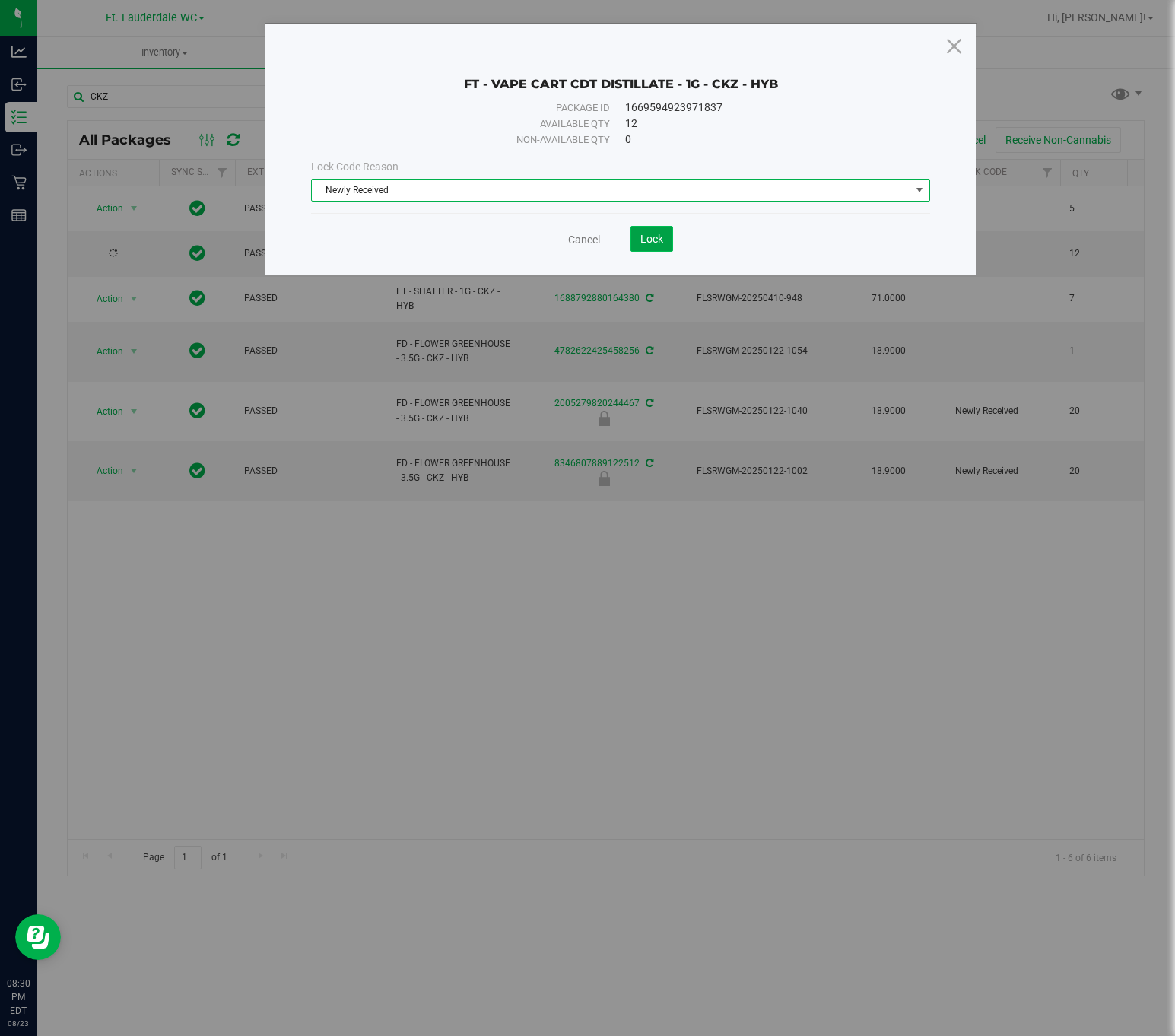
click at [655, 247] on button "Lock" at bounding box center [652, 239] width 43 height 26
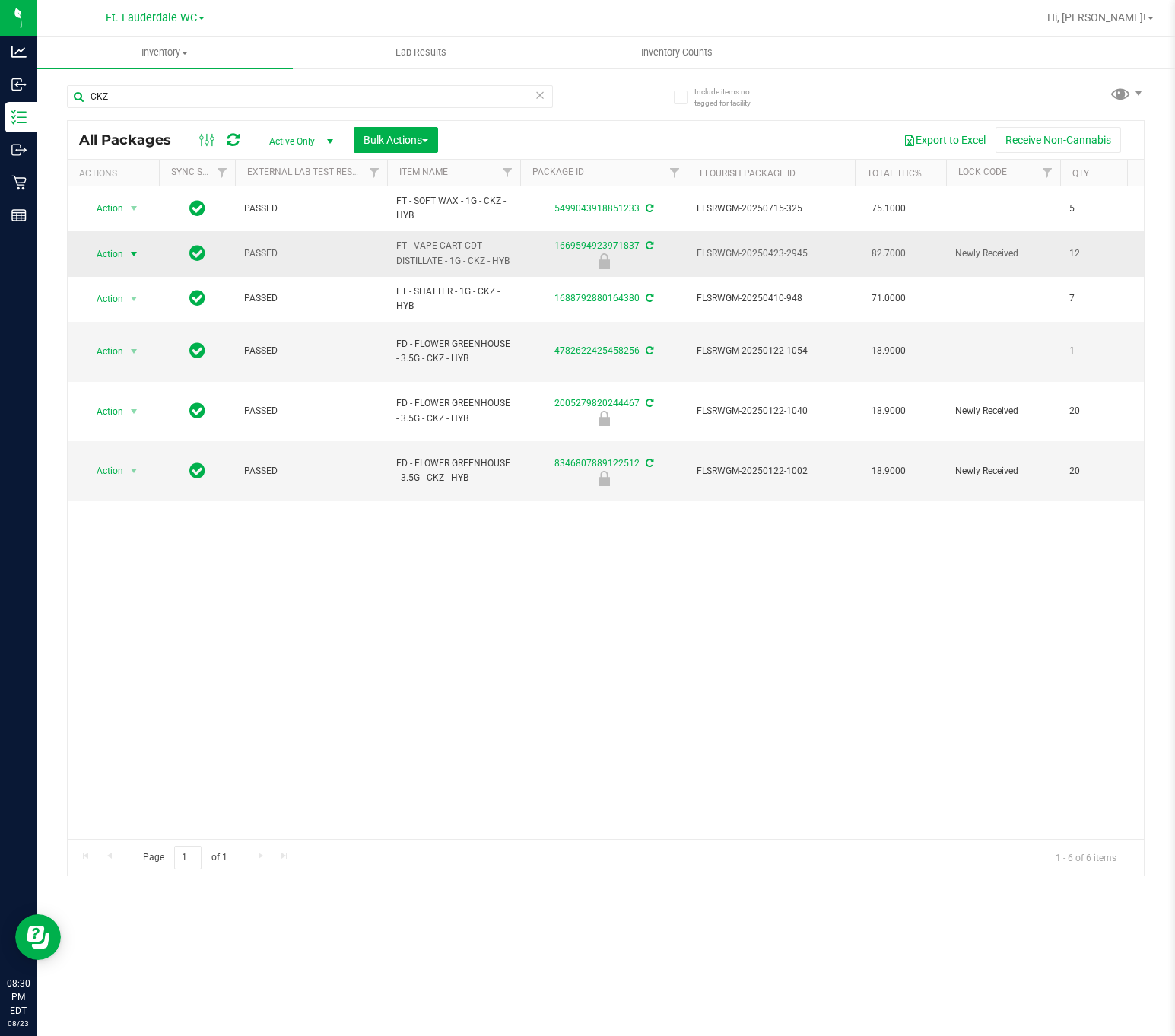
click at [107, 262] on span "Action" at bounding box center [103, 254] width 41 height 21
click at [155, 411] on li "Print product labels" at bounding box center [133, 400] width 99 height 23
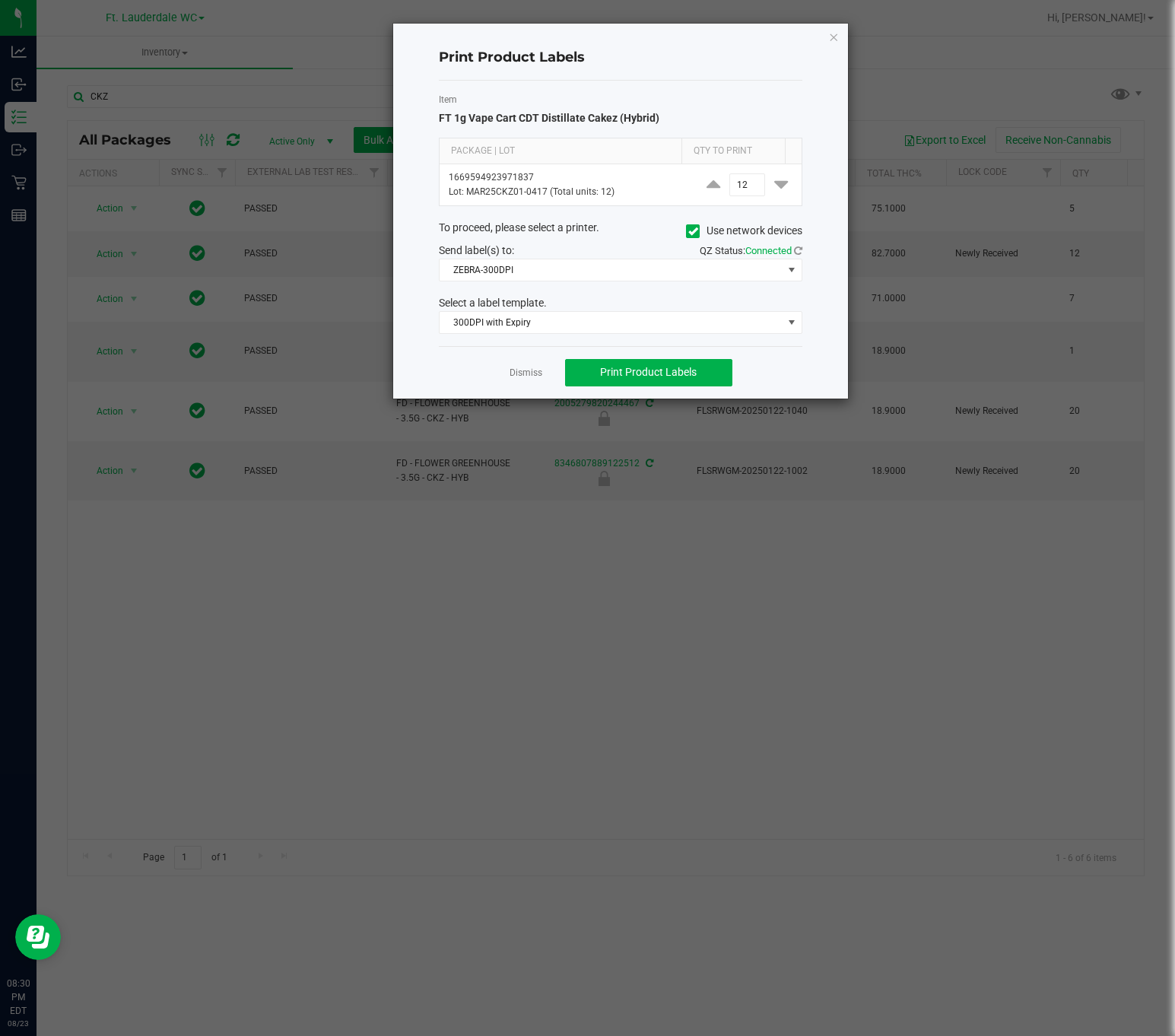
click at [824, 33] on div "Print Product Labels Item FT 1g Vape Cart CDT Distillate Cakez (Hybrid) Package…" at bounding box center [621, 210] width 455 height 375
click at [837, 41] on icon "button" at bounding box center [833, 36] width 10 height 19
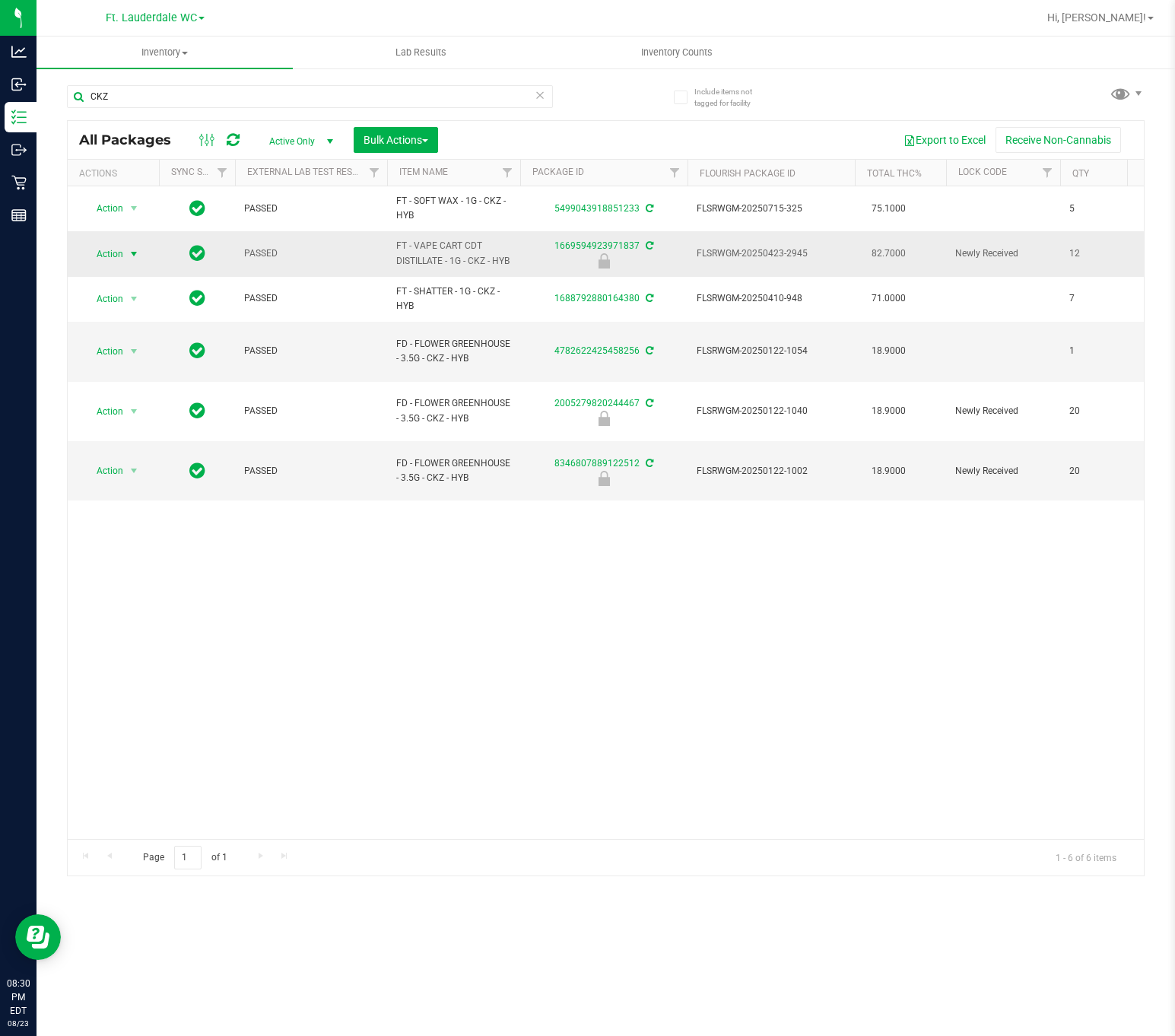
click at [126, 256] on span "select" at bounding box center [134, 254] width 19 height 21
click at [138, 427] on li "Unlock package" at bounding box center [133, 422] width 99 height 23
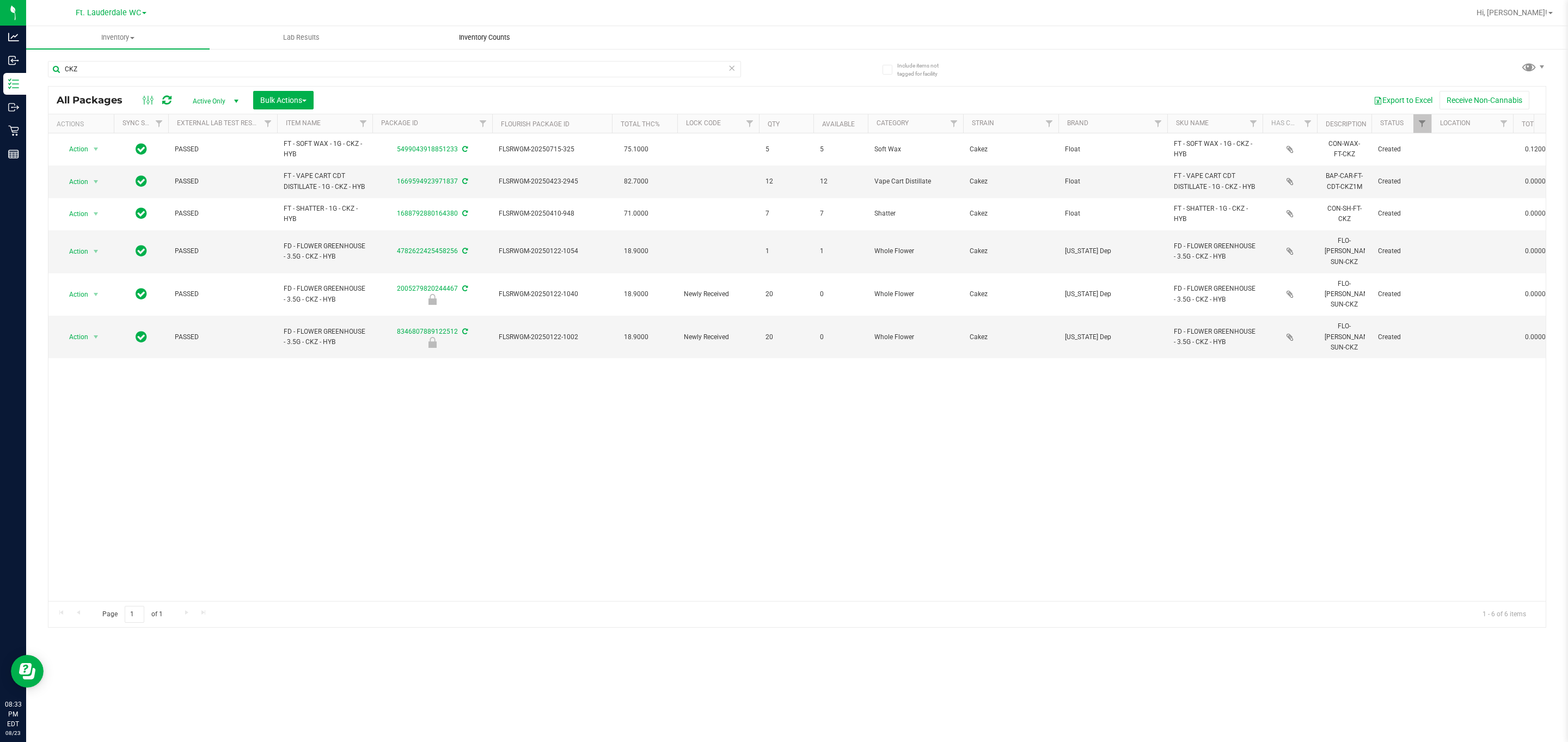
click at [487, 35] on span "Inventory Counts" at bounding box center [484, 37] width 81 height 10
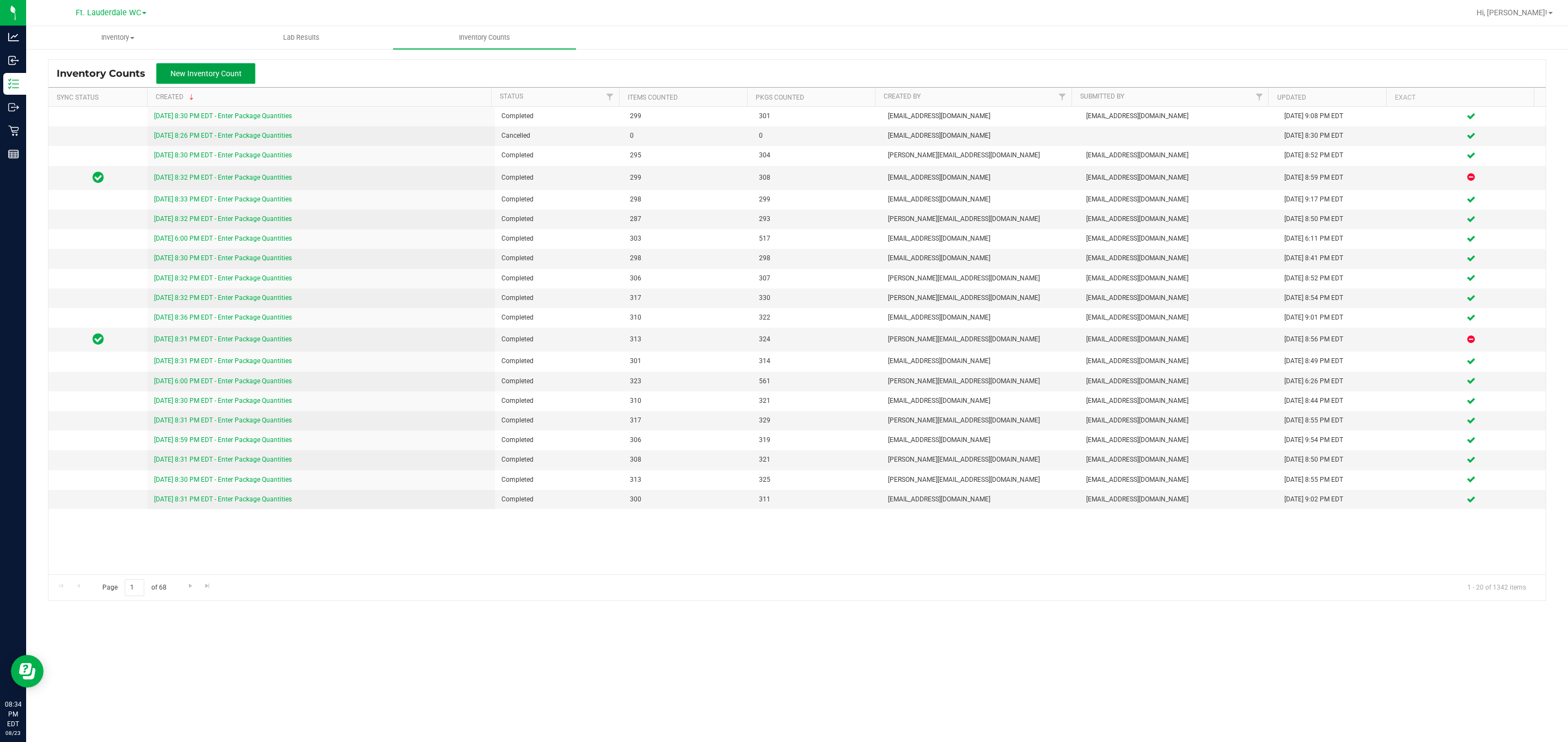
click at [240, 69] on span "New Inventory Count" at bounding box center [206, 73] width 71 height 9
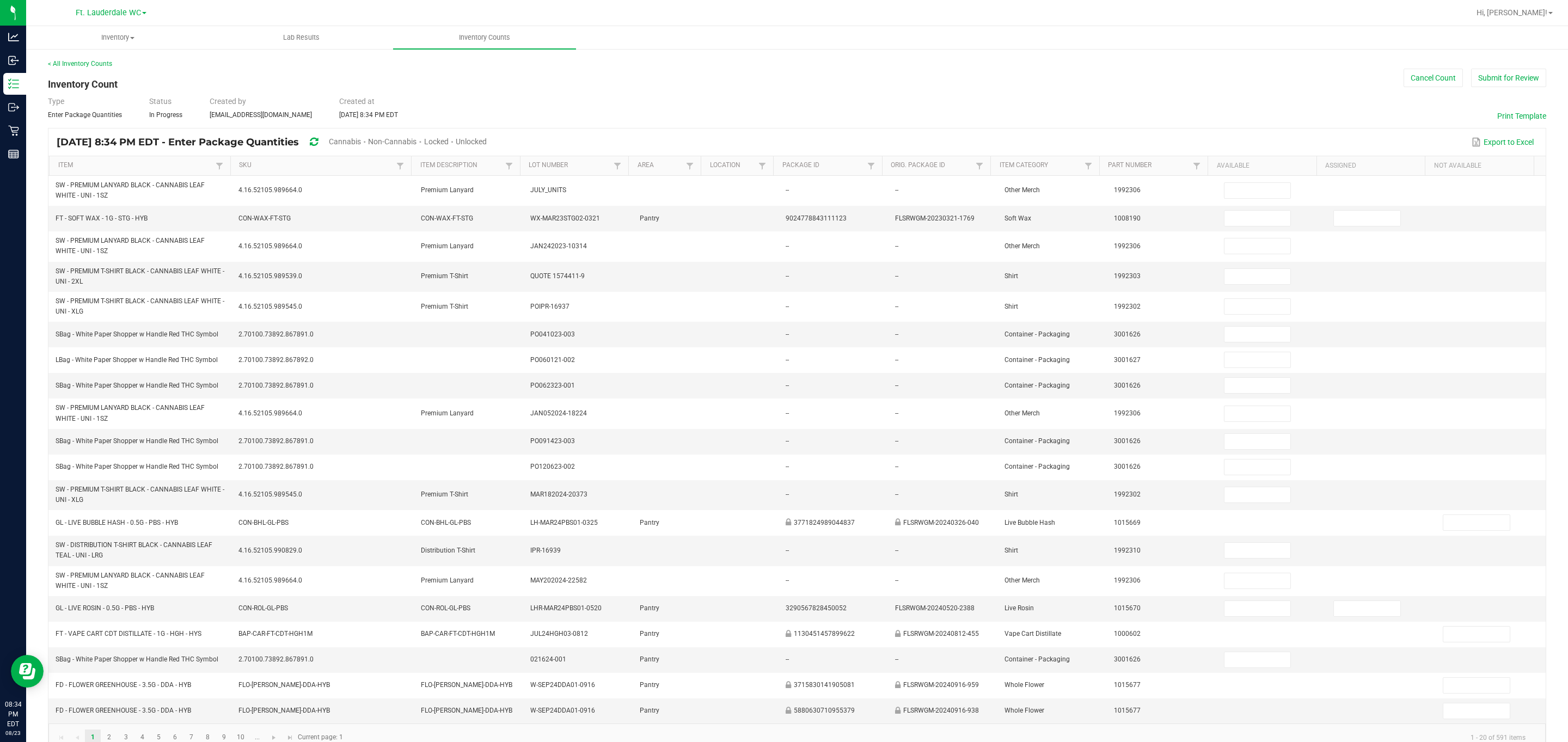
click at [97, 171] on th "Item" at bounding box center [140, 166] width 181 height 19
click at [99, 165] on link "Item" at bounding box center [135, 165] width 154 height 9
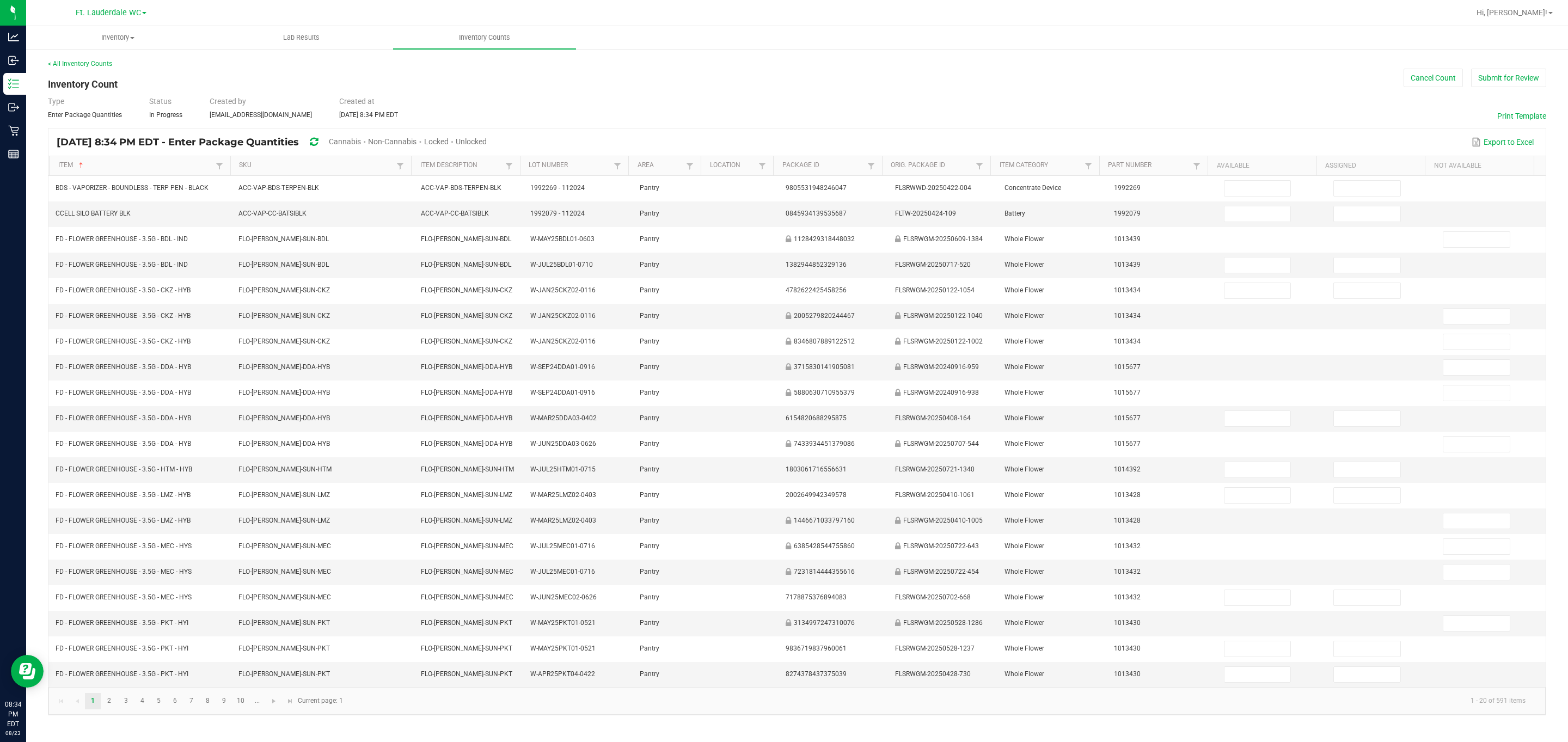
click at [368, 146] on div "Cannabis" at bounding box center [348, 143] width 39 height 20
drag, startPoint x: 376, startPoint y: 143, endPoint x: 412, endPoint y: 142, distance: 36.0
click at [361, 143] on span "Cannabis" at bounding box center [345, 141] width 32 height 9
click at [487, 143] on span "Unlocked" at bounding box center [471, 141] width 31 height 9
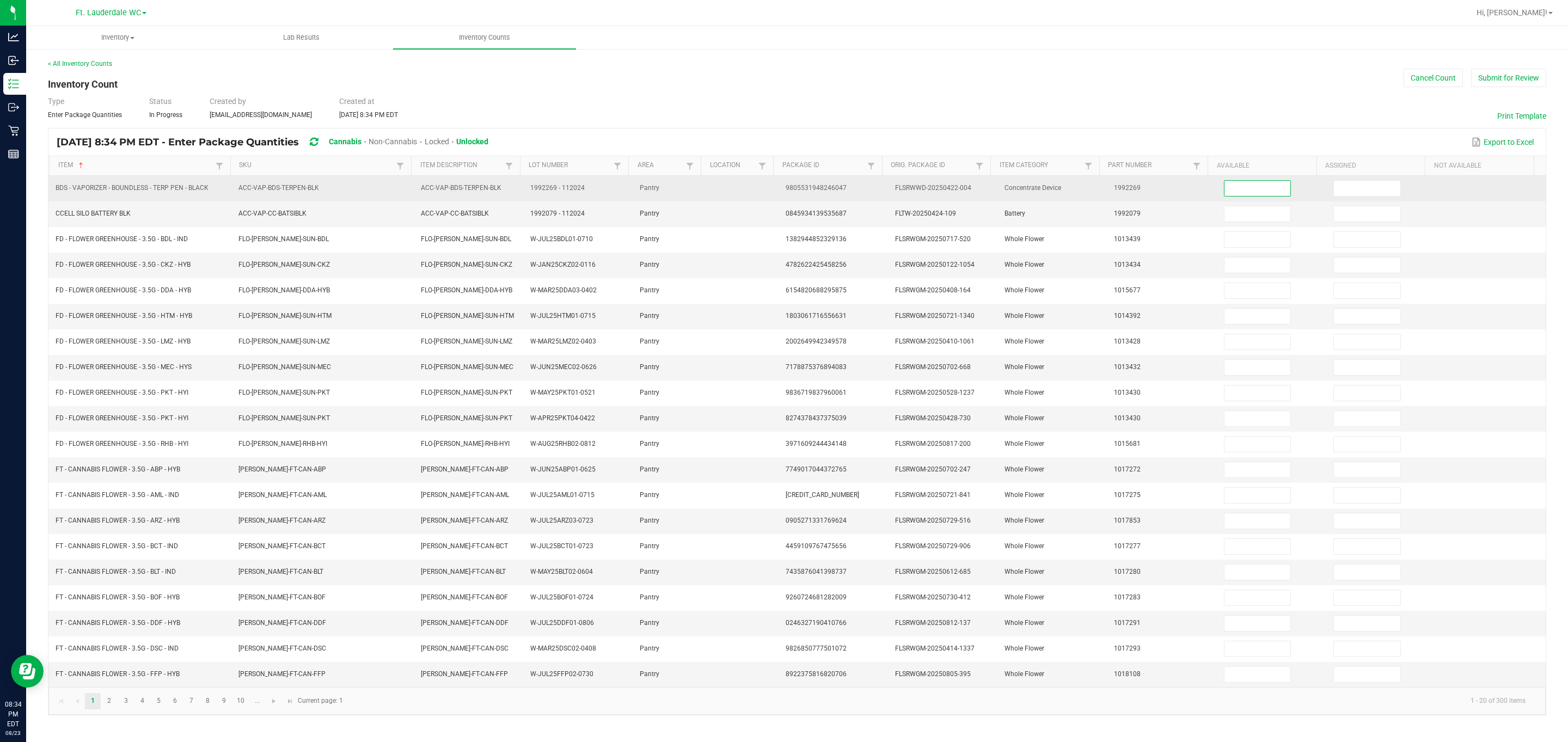
click at [710, 181] on input at bounding box center [1258, 188] width 67 height 15
type input "0"
type input "4"
type input "17"
type input "12"
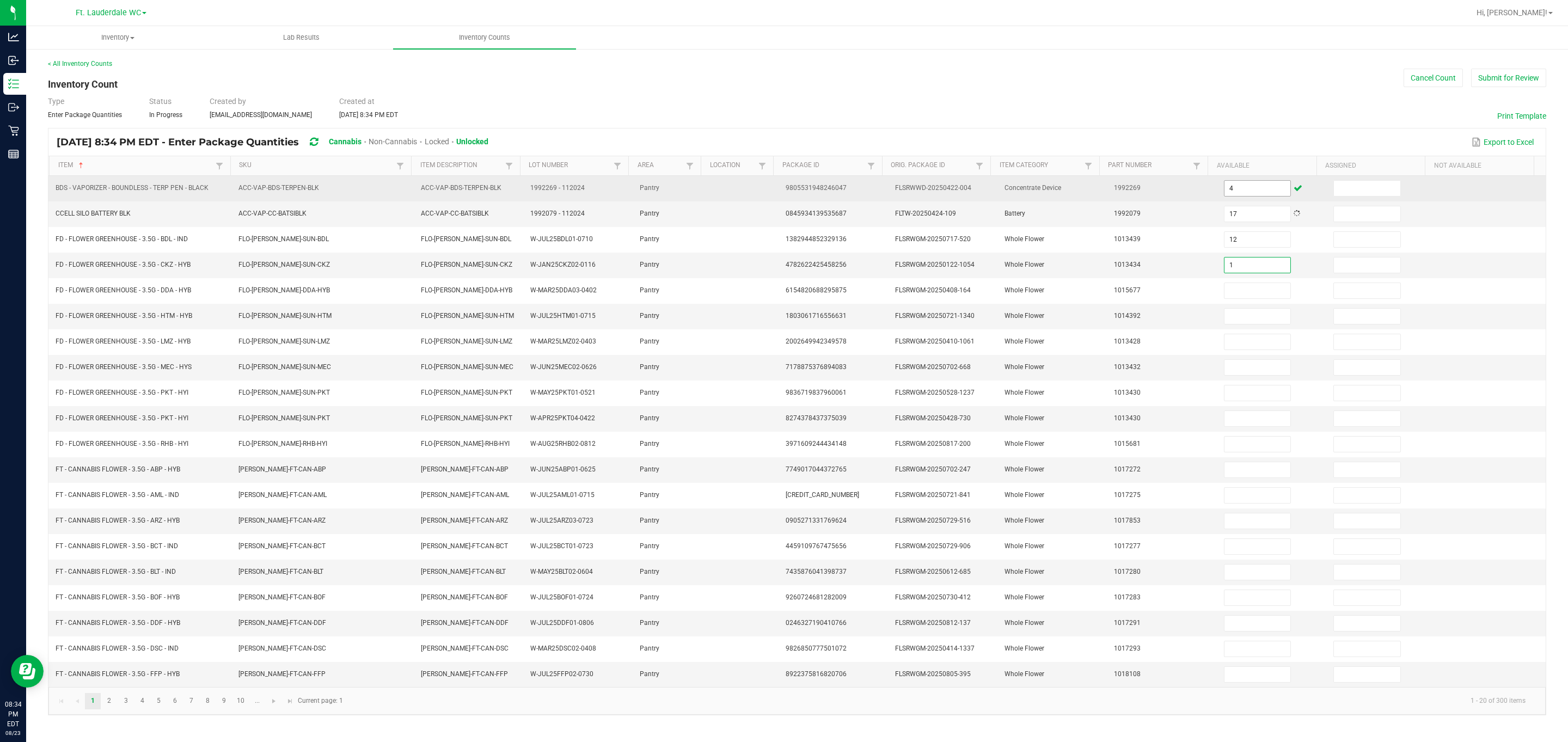
type input "1"
type input "3"
type input "15"
type input "11"
type input "5"
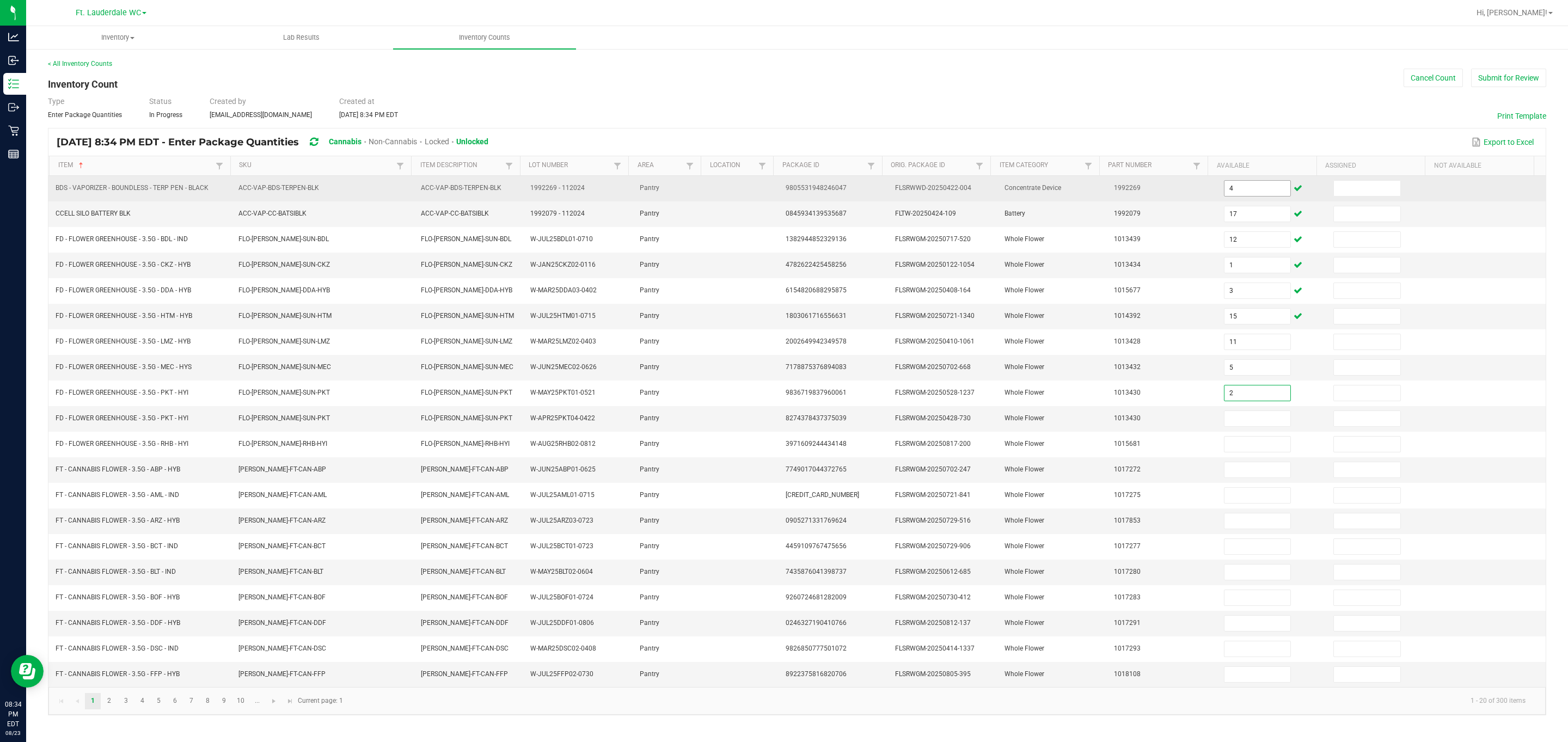
type input "2"
type input "20"
type input "16"
type input "15"
type input "7"
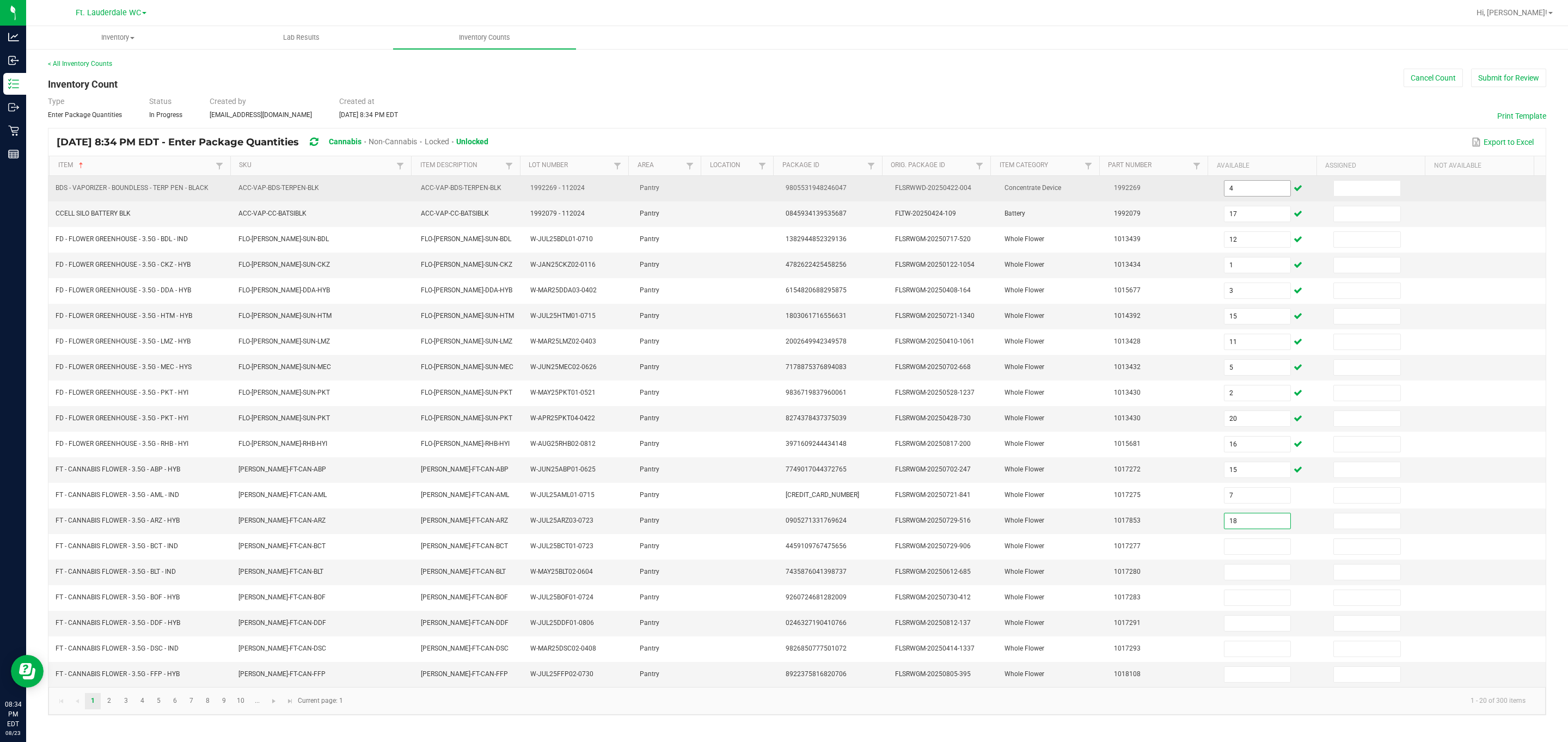
type input "18"
type input "7"
type input "3"
type input "12"
type input "3"
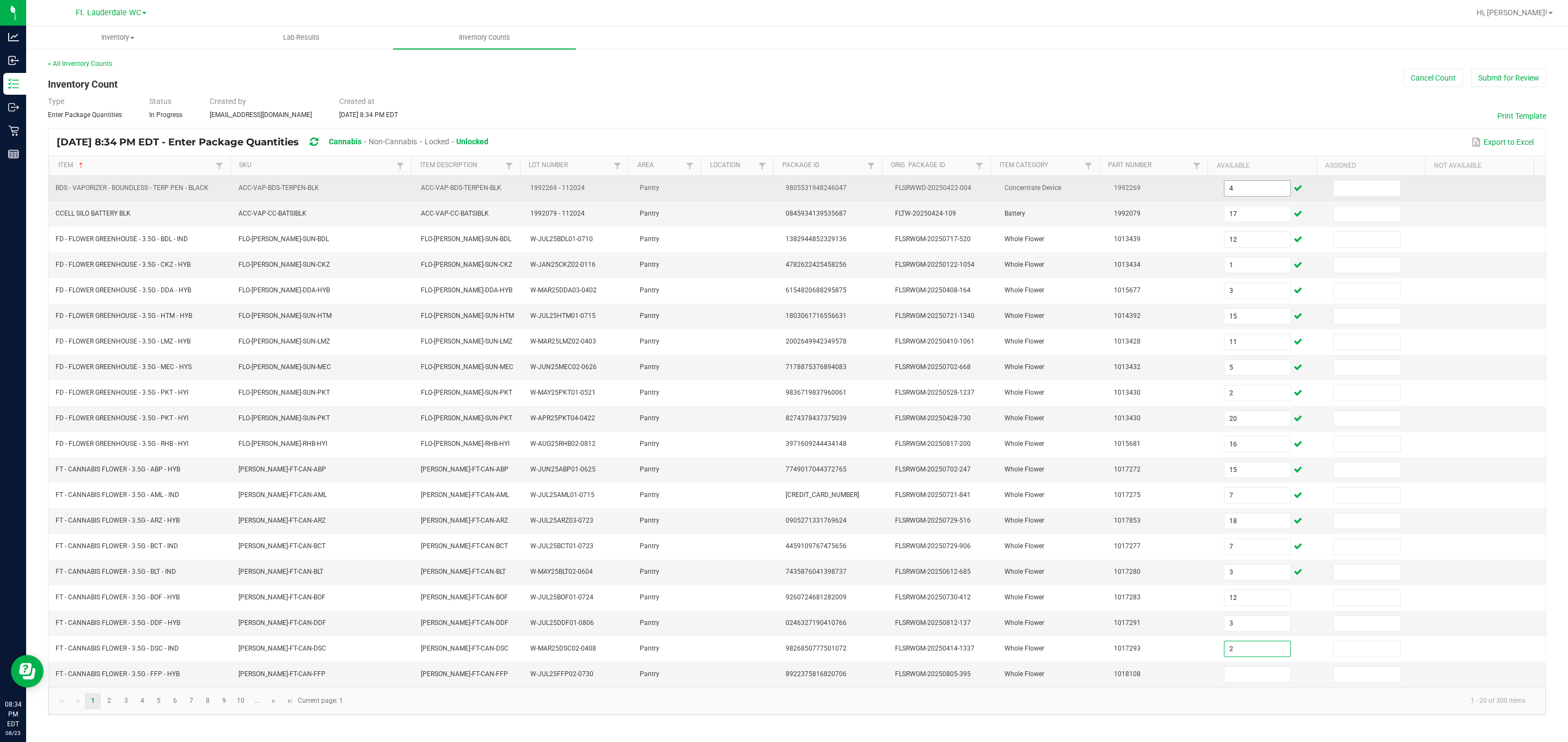
type input "2"
type input "13"
click at [710, 192] on input at bounding box center [1367, 188] width 67 height 15
type input "0"
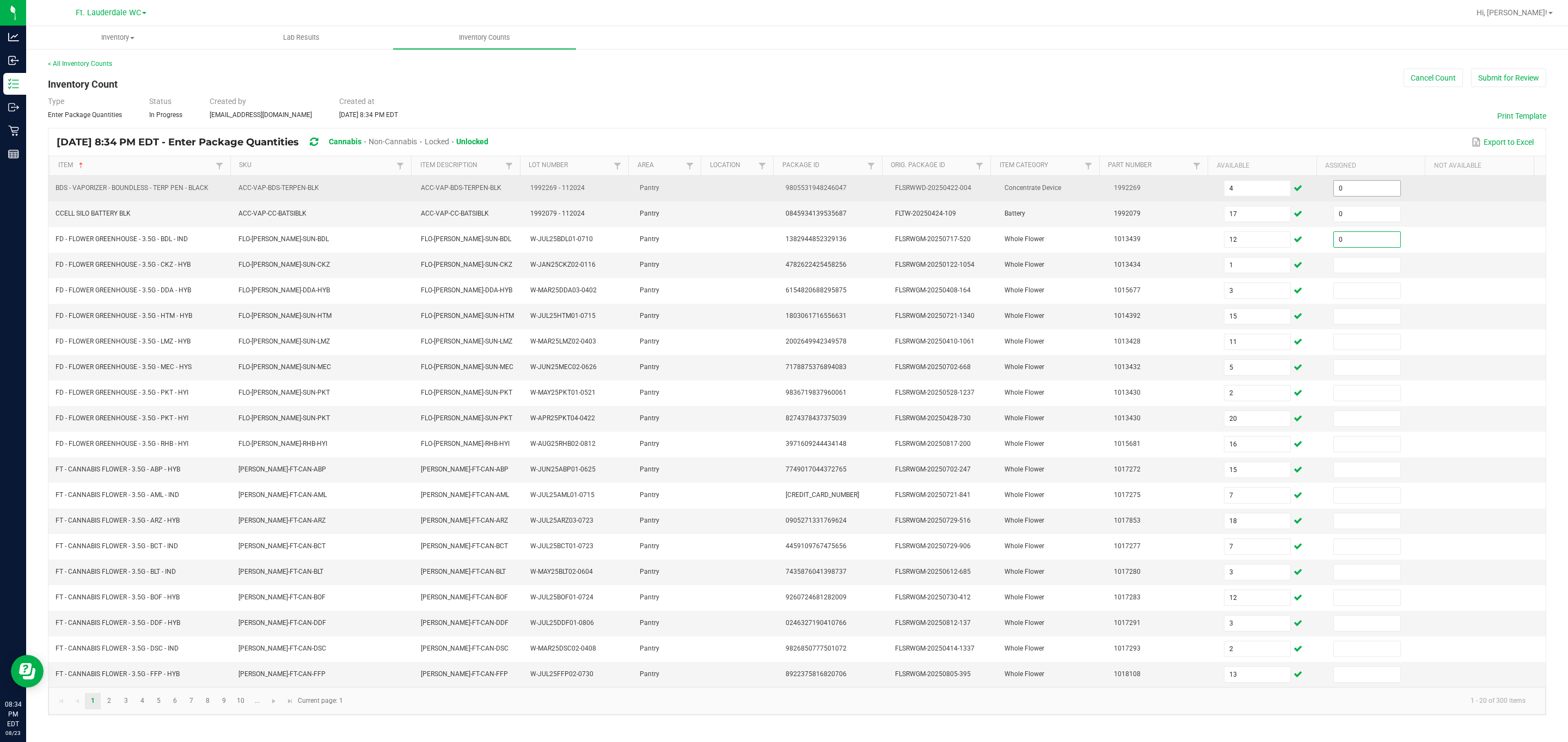
type input "0"
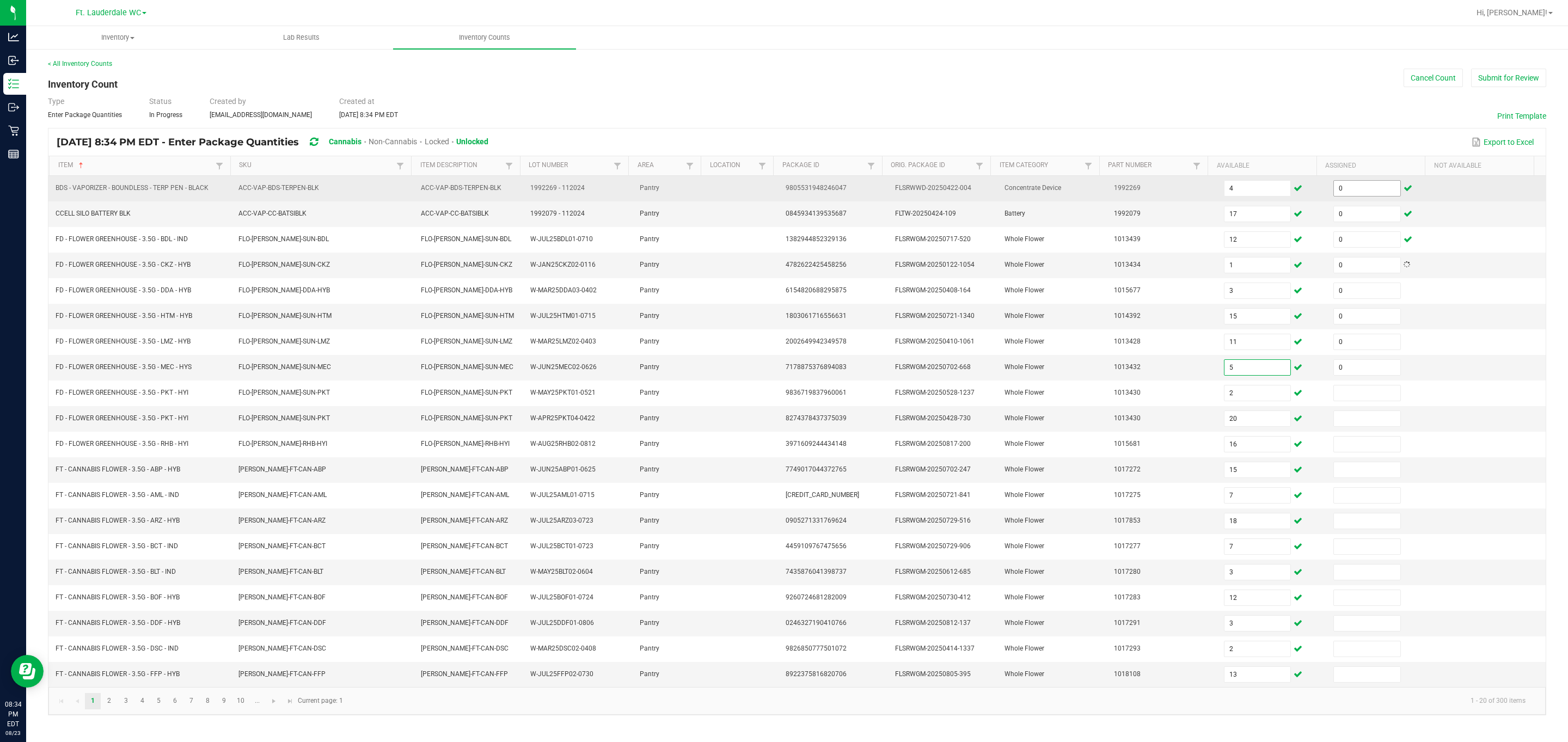
type input "0"
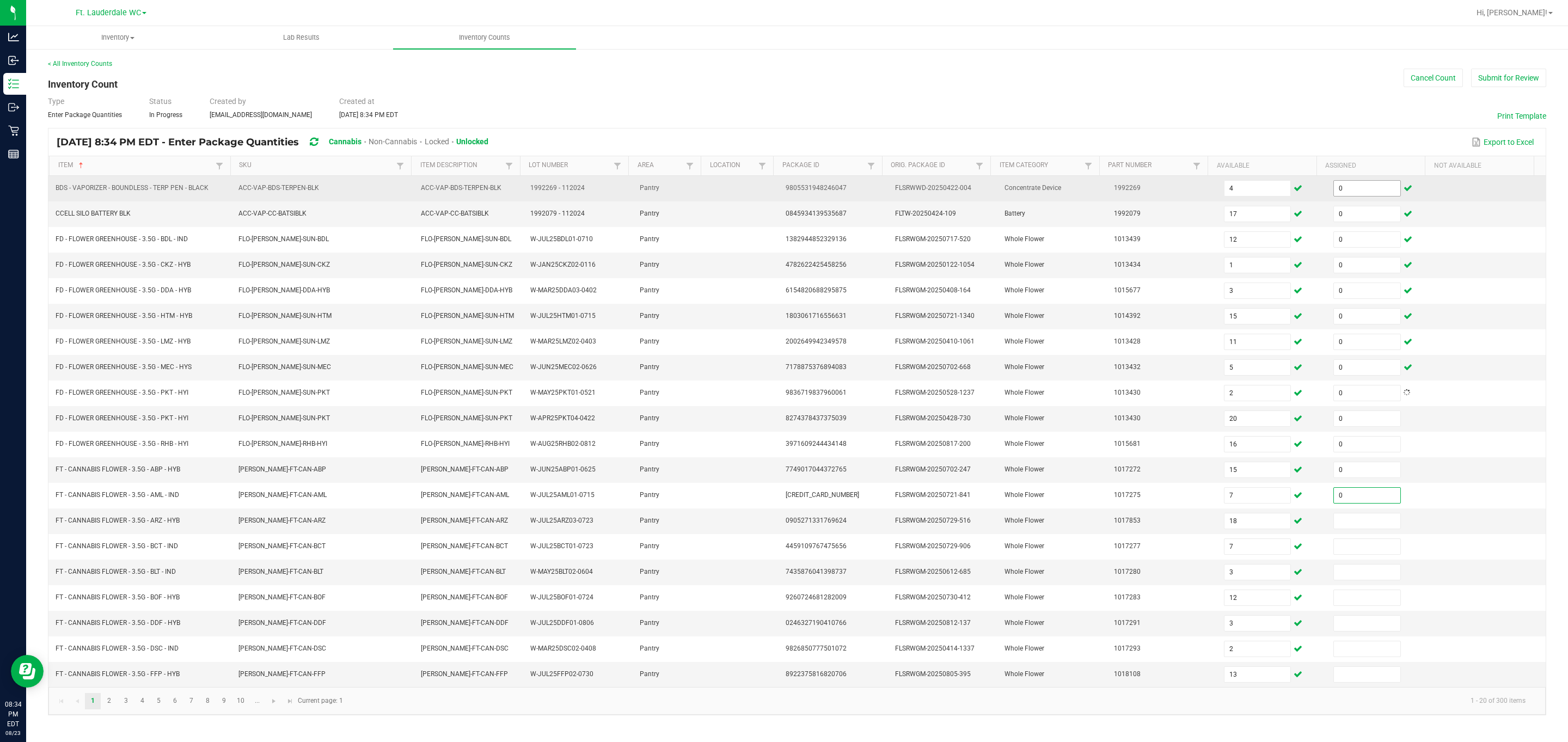
type input "0"
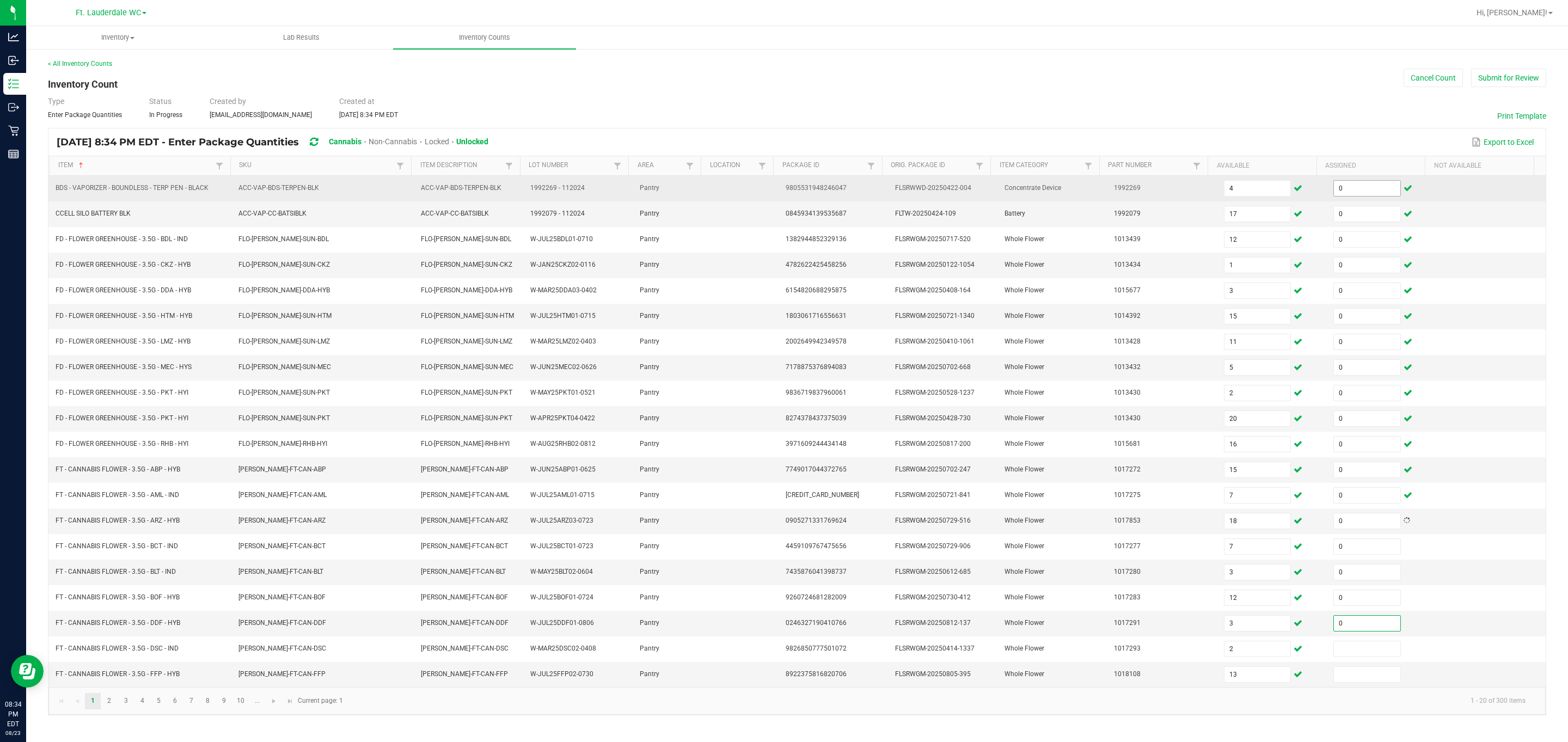
type input "0"
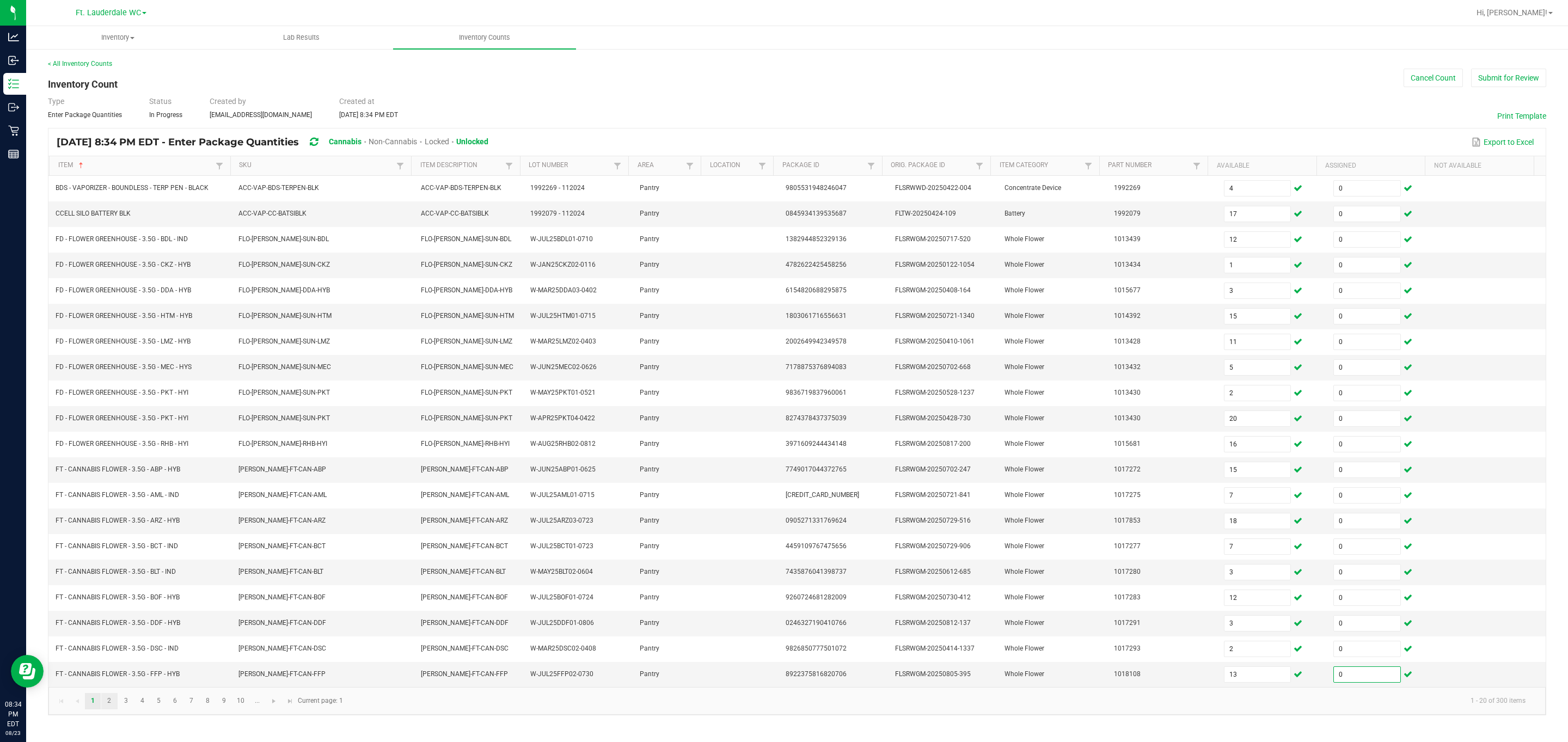
type input "0"
click at [111, 709] on link "2" at bounding box center [109, 701] width 16 height 17
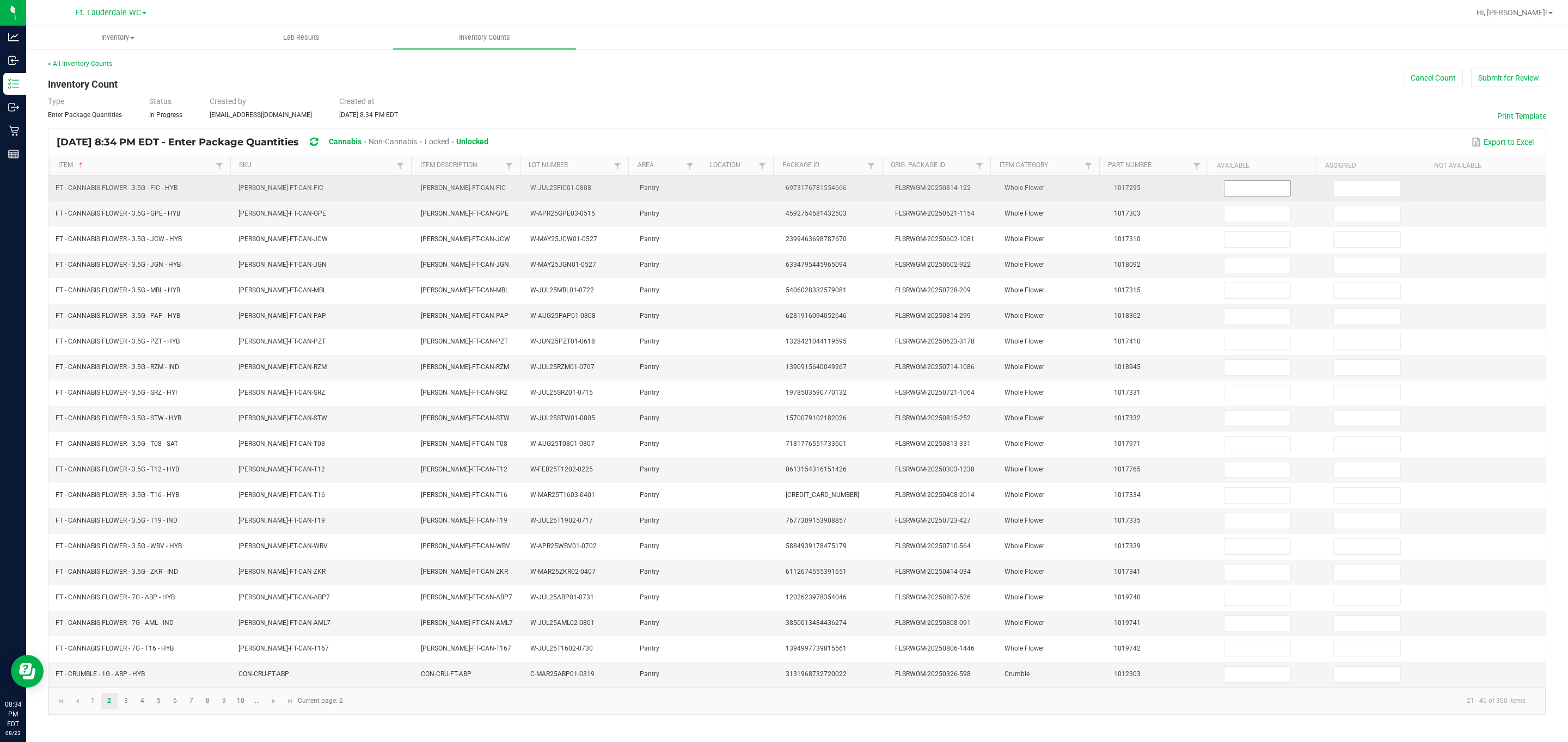
click at [710, 191] on input at bounding box center [1258, 188] width 67 height 15
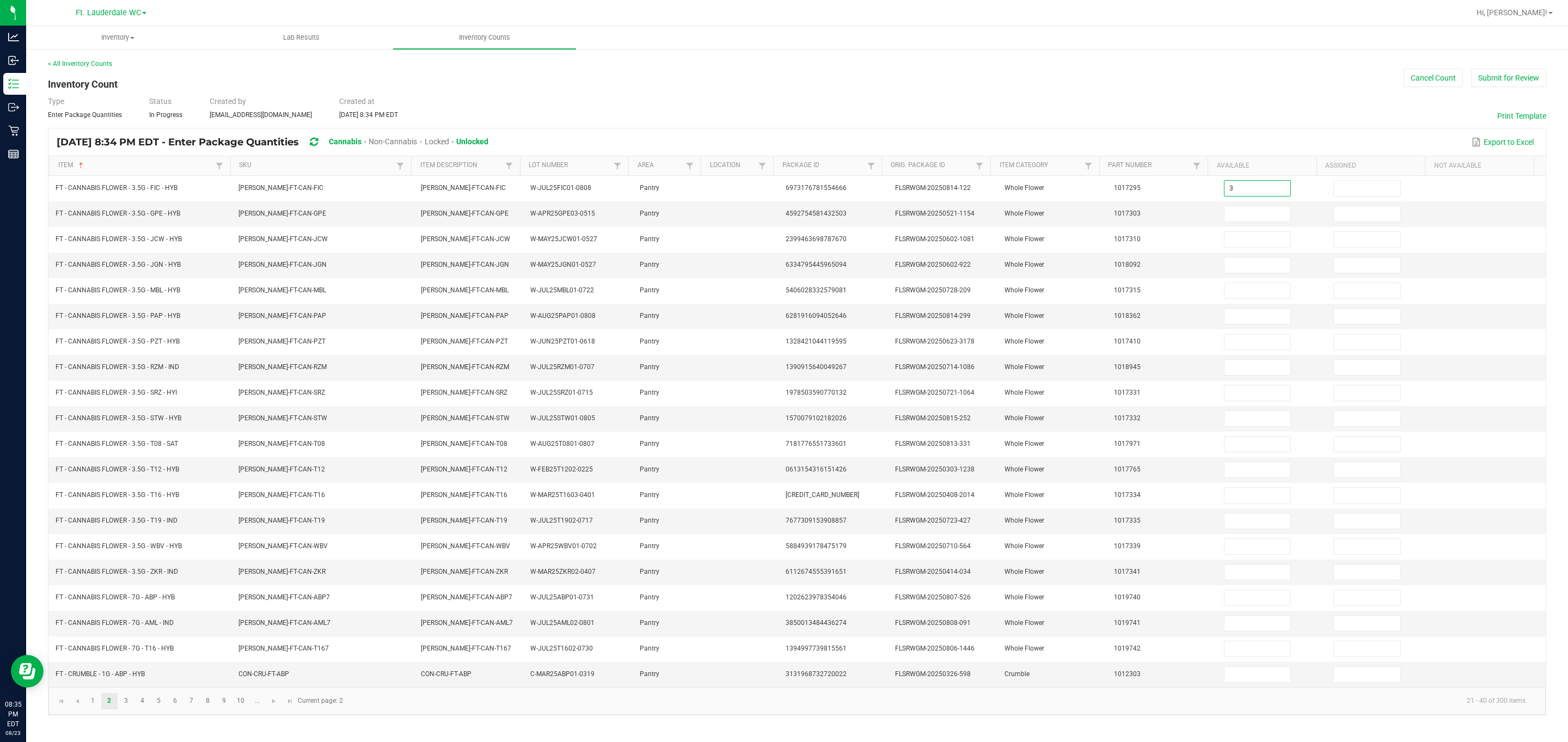
type input "3"
type input "13"
type input "4"
type input "11"
type input "2"
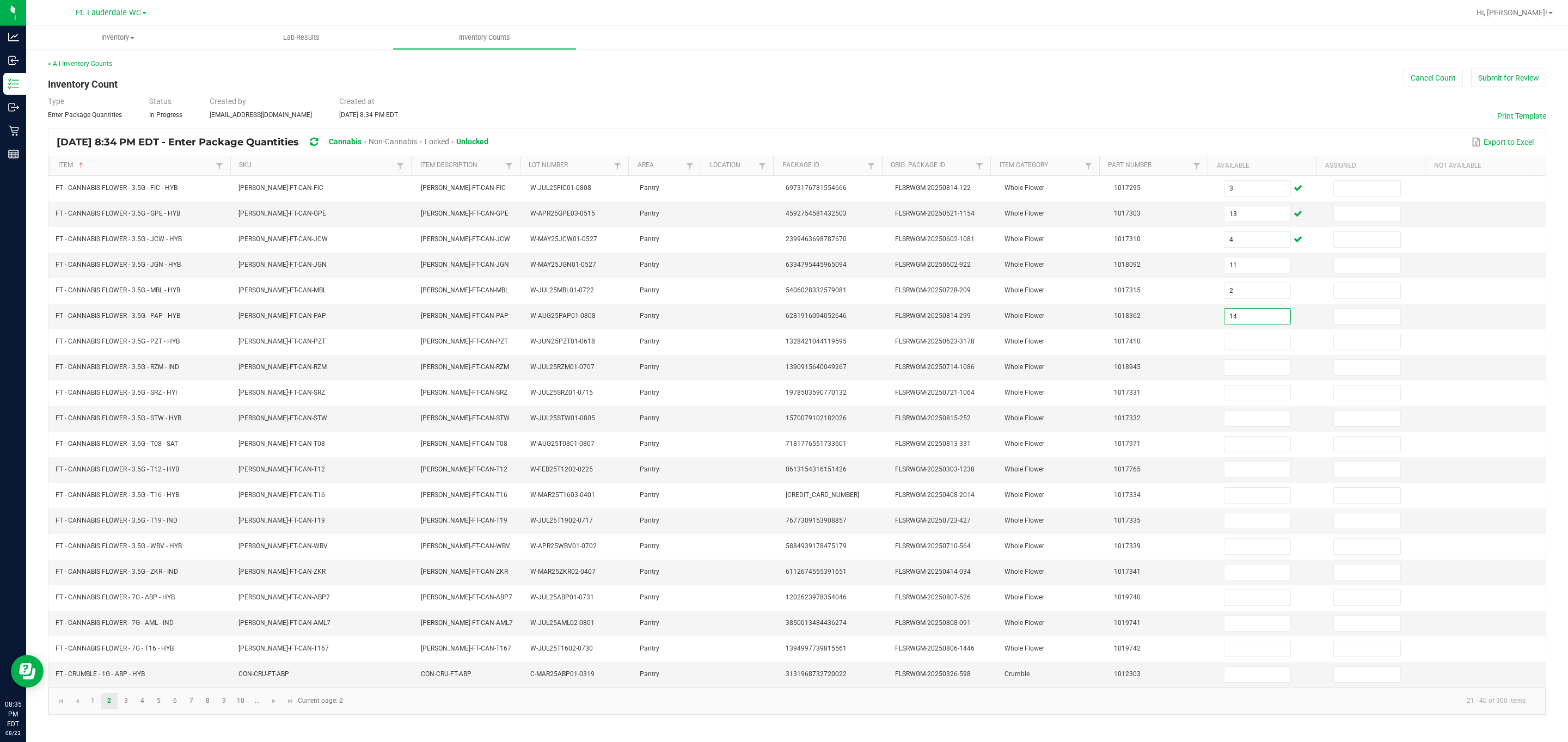
type input "14"
type input "3"
type input "10"
type input "7"
type input "20"
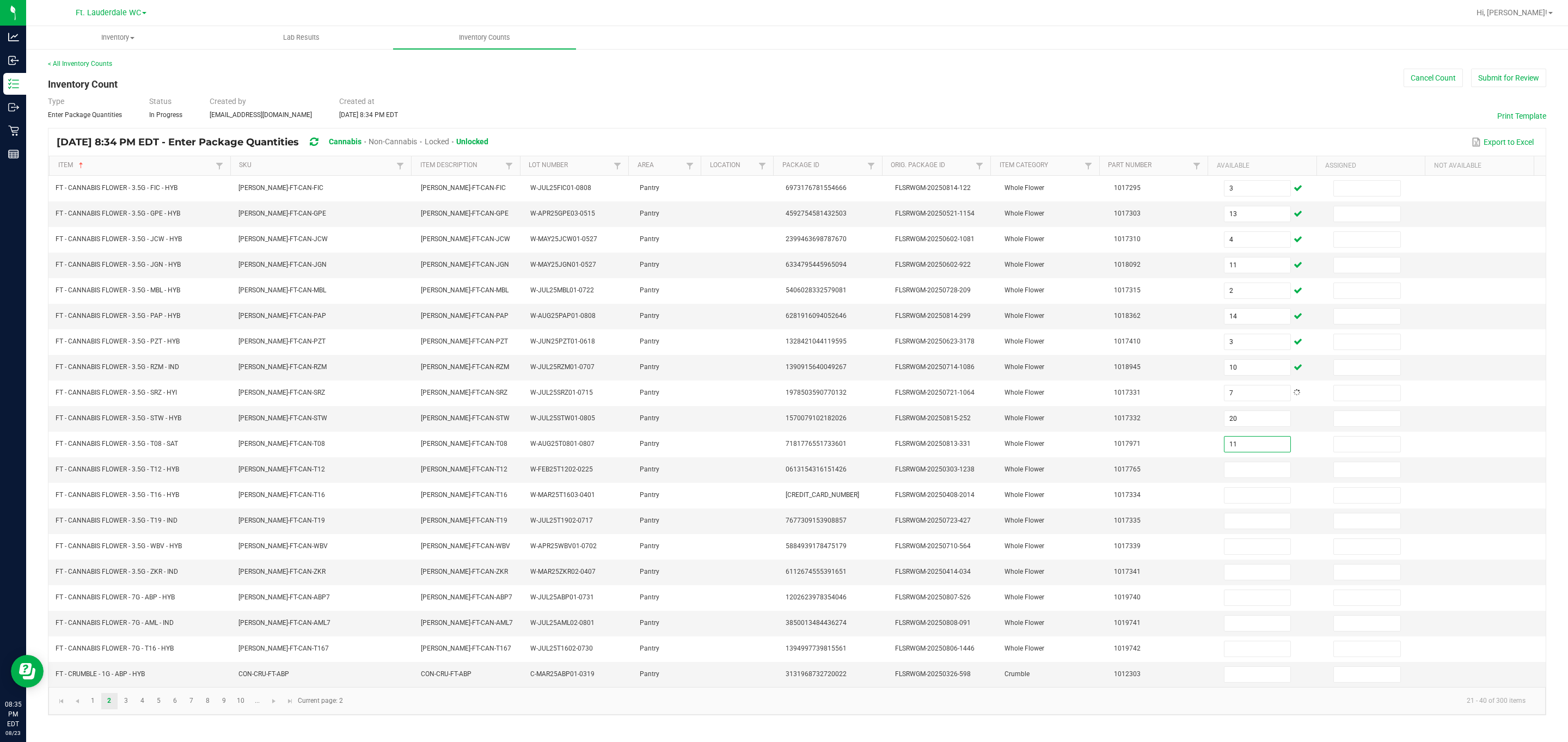
type input "11"
type input "29"
type input "11"
type input "8"
type input "10"
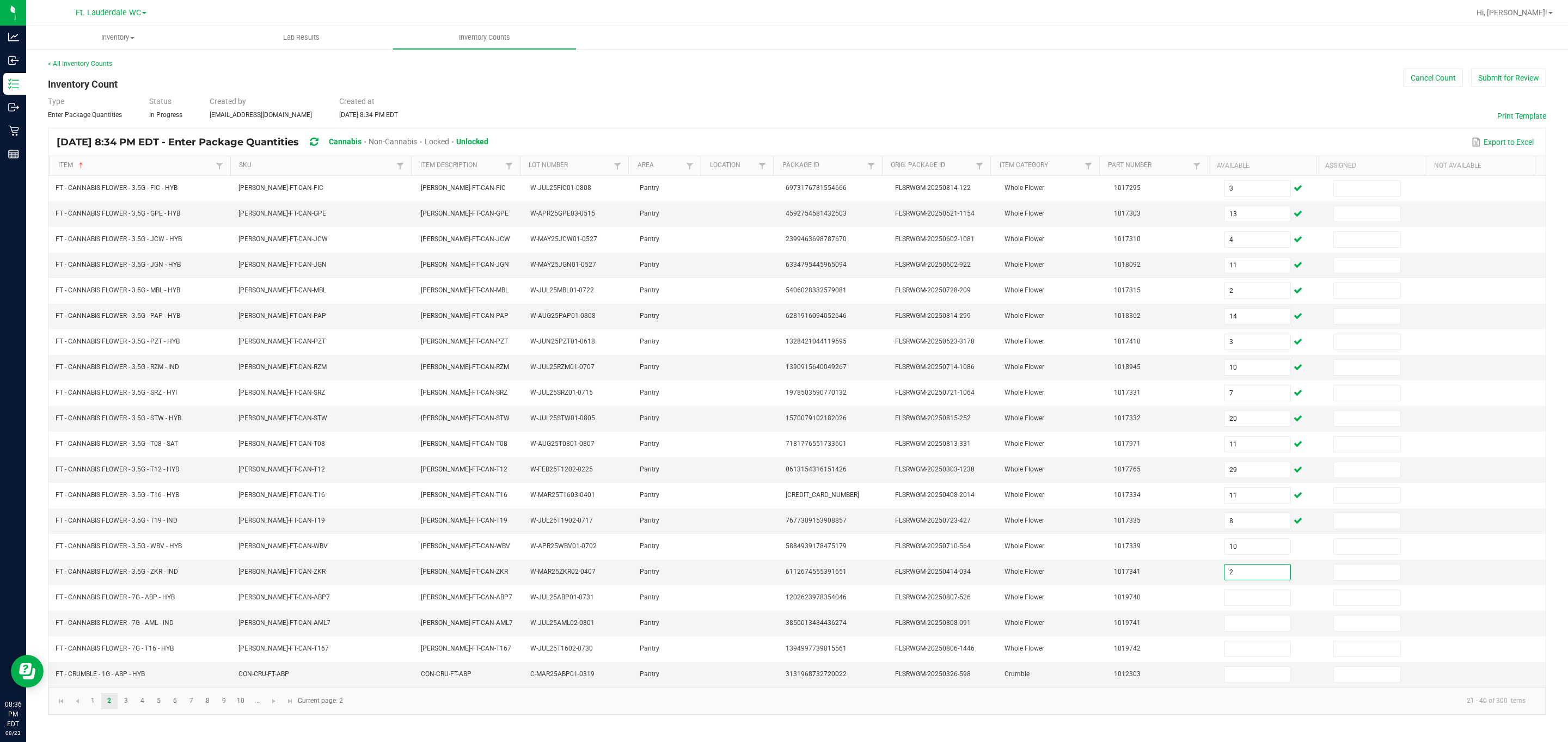
type input "2"
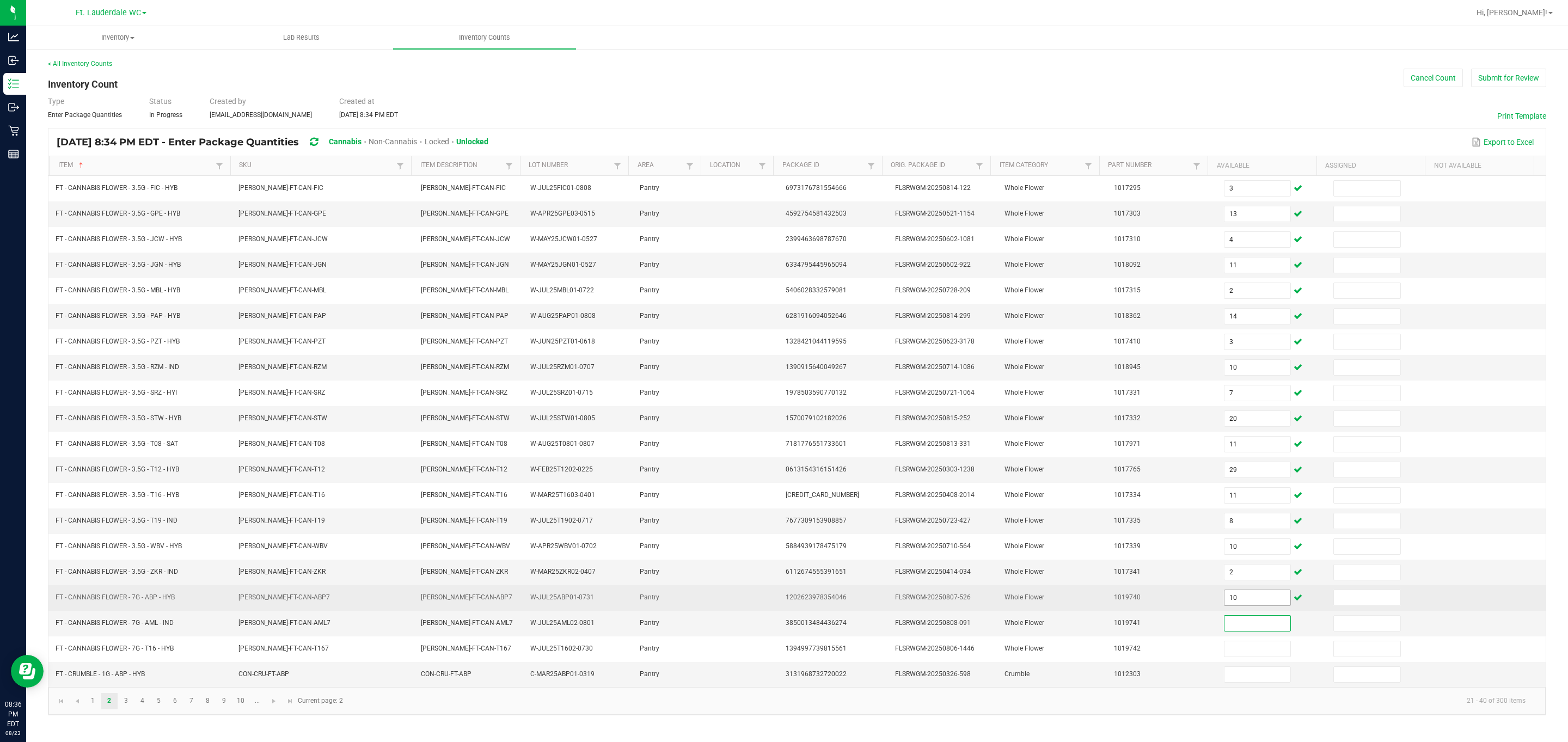
click at [710, 605] on input "10" at bounding box center [1258, 597] width 67 height 15
type input "19"
type input "20"
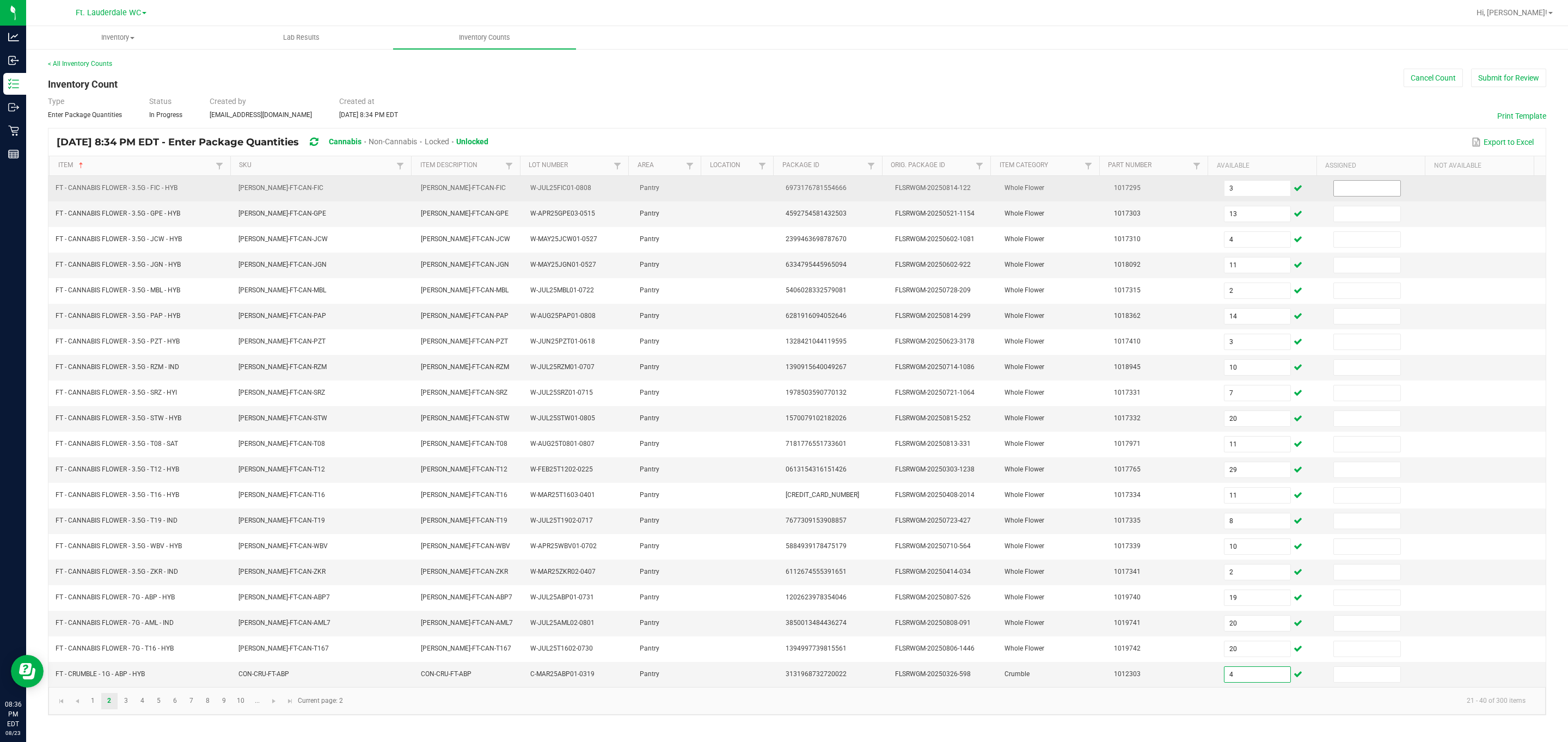
type input "4"
click at [710, 182] on input at bounding box center [1367, 188] width 67 height 15
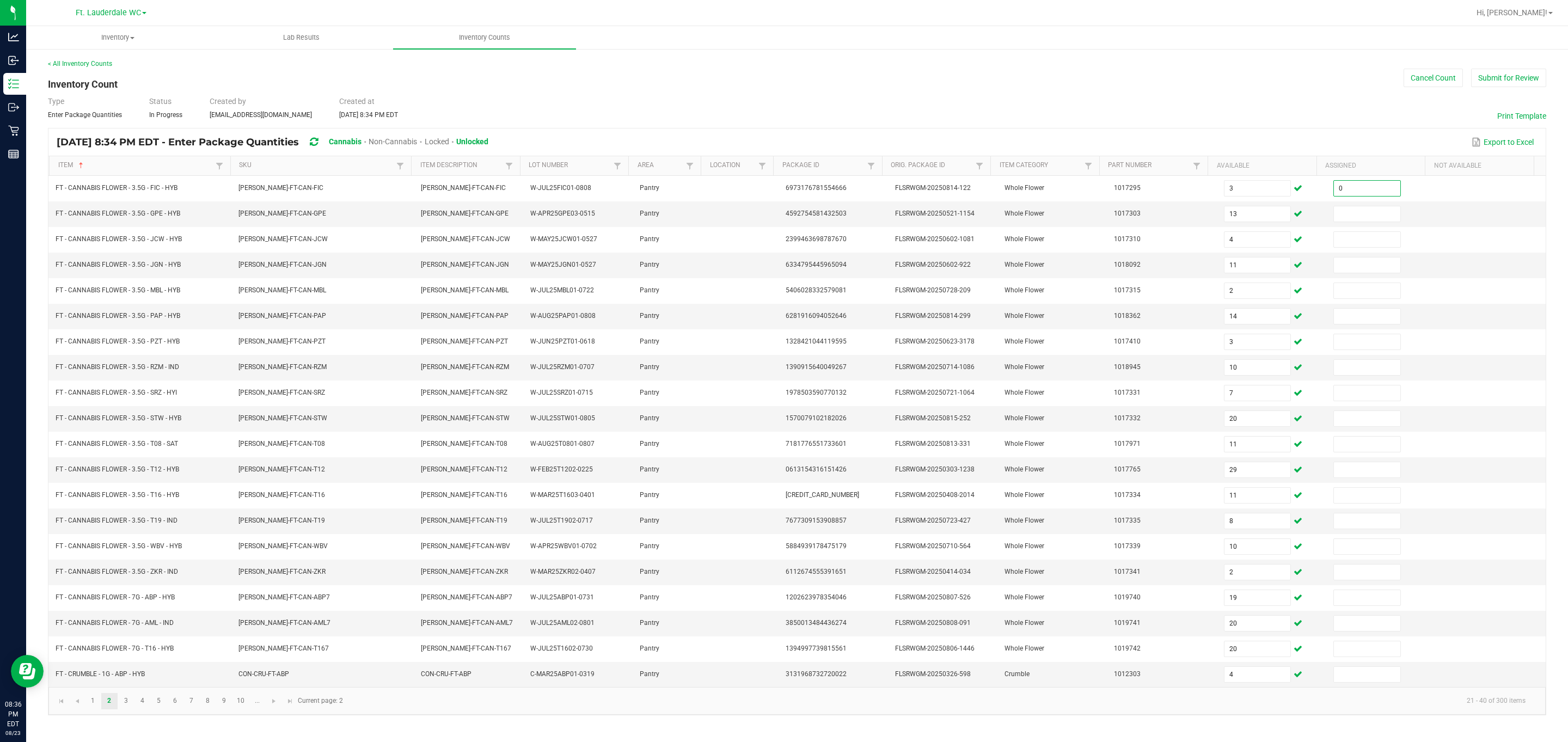
type input "0"
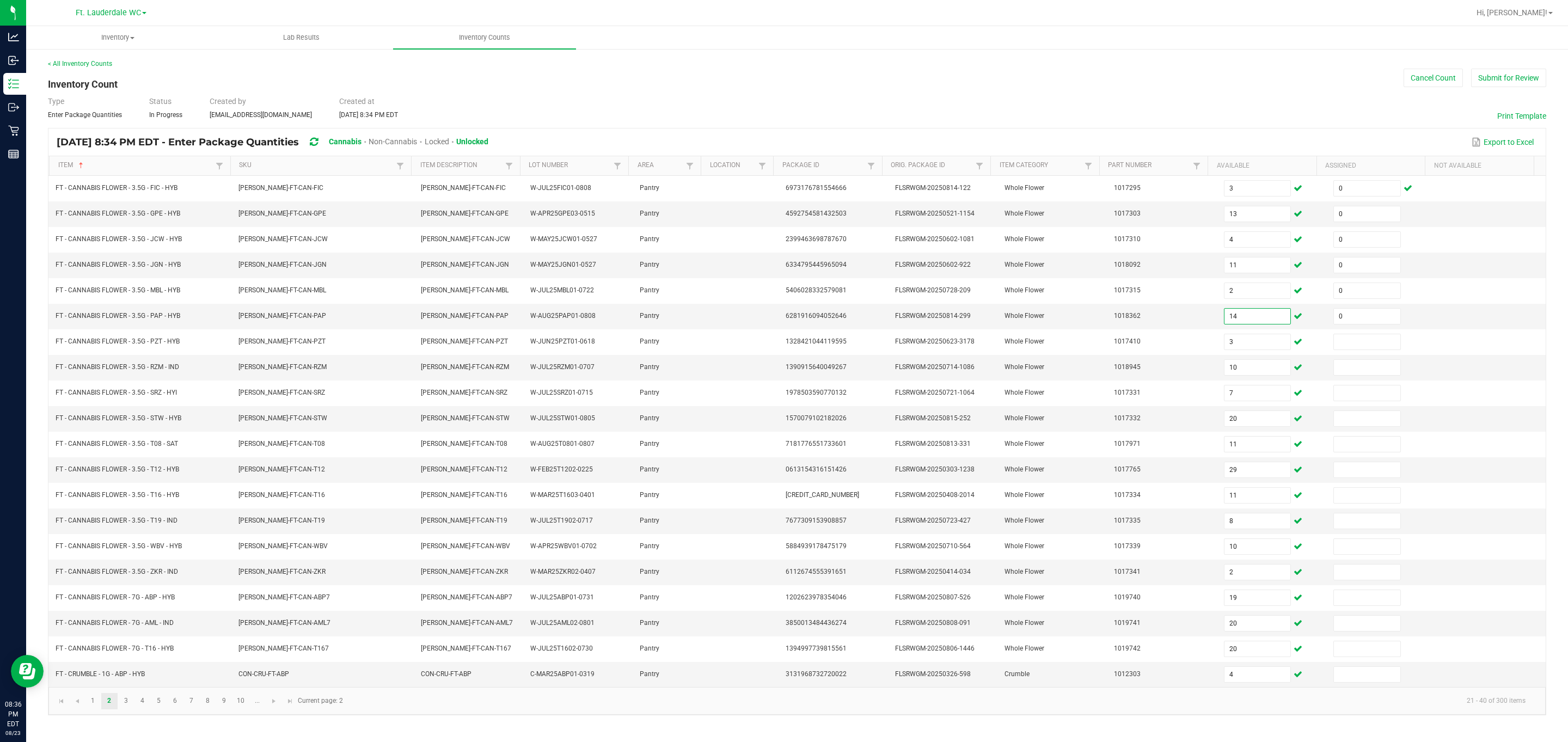
type input "0"
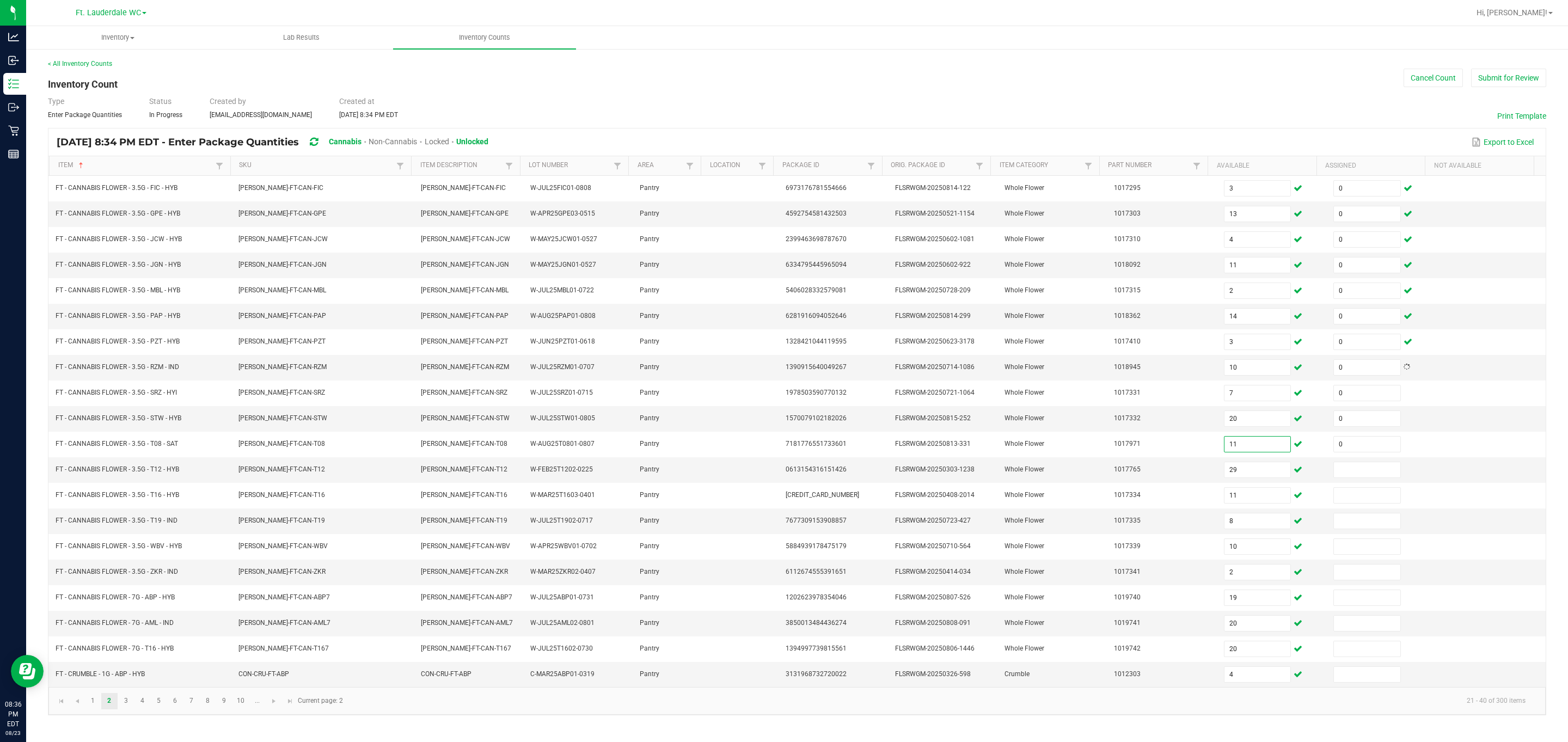
type input "0"
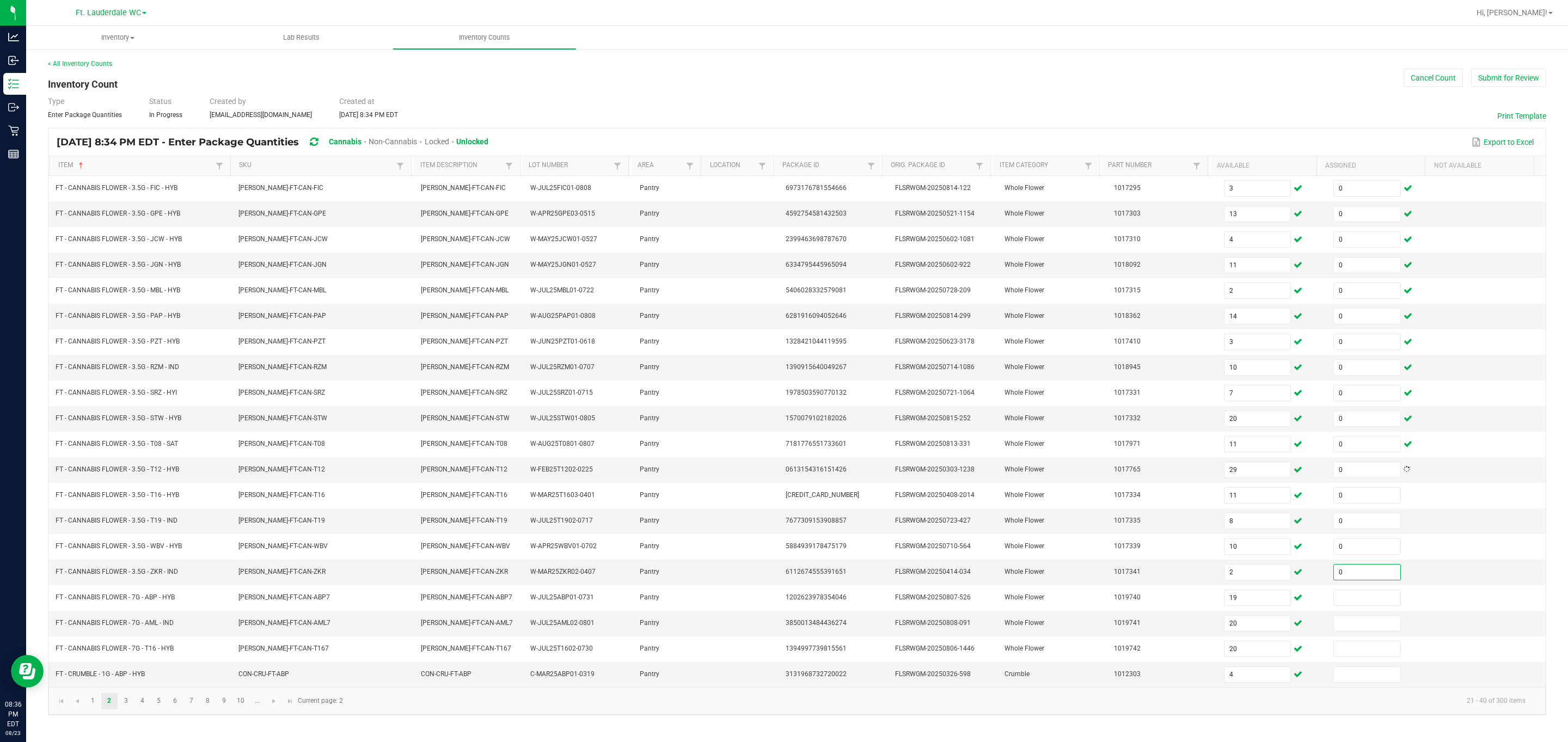
type input "0"
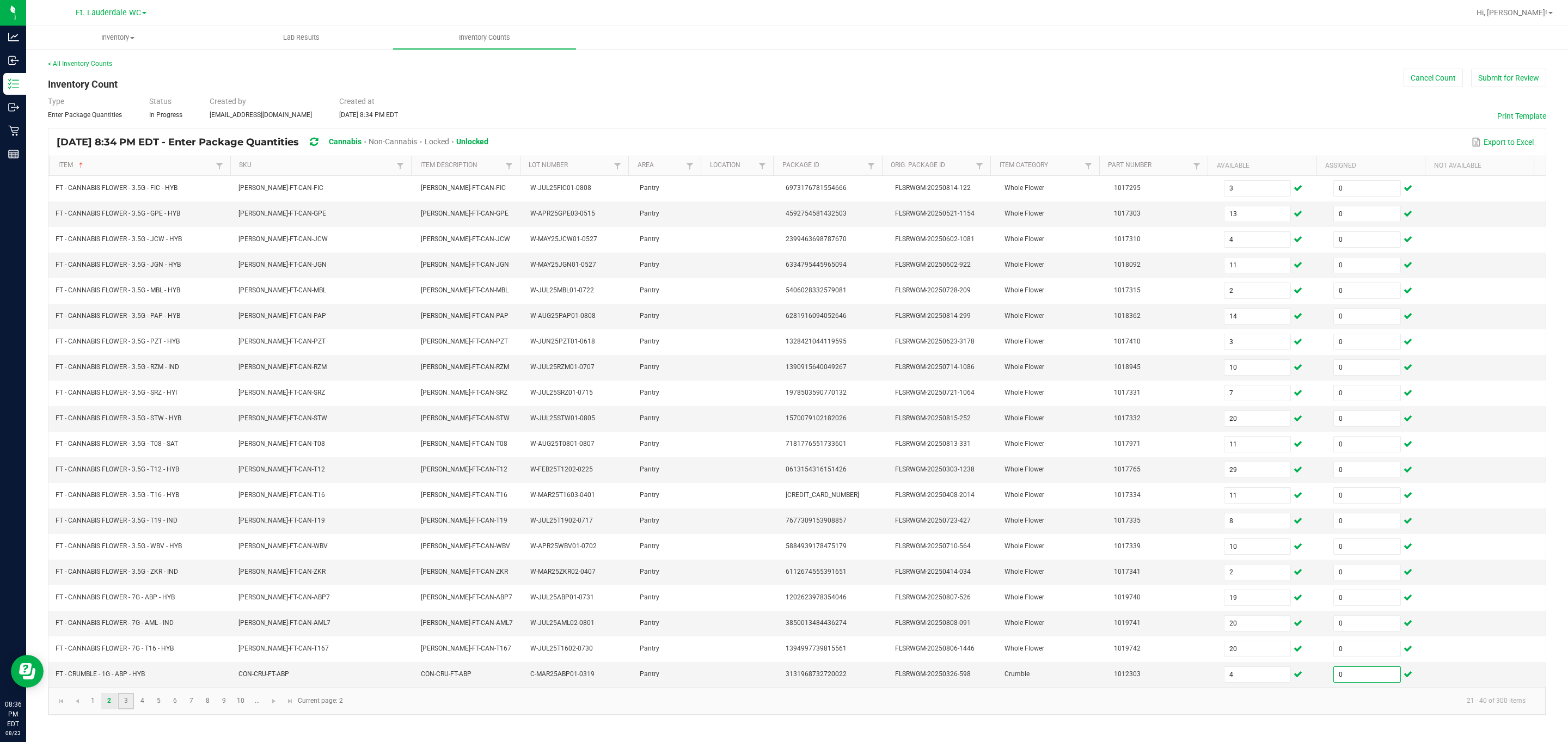
click at [123, 709] on link "3" at bounding box center [126, 701] width 16 height 17
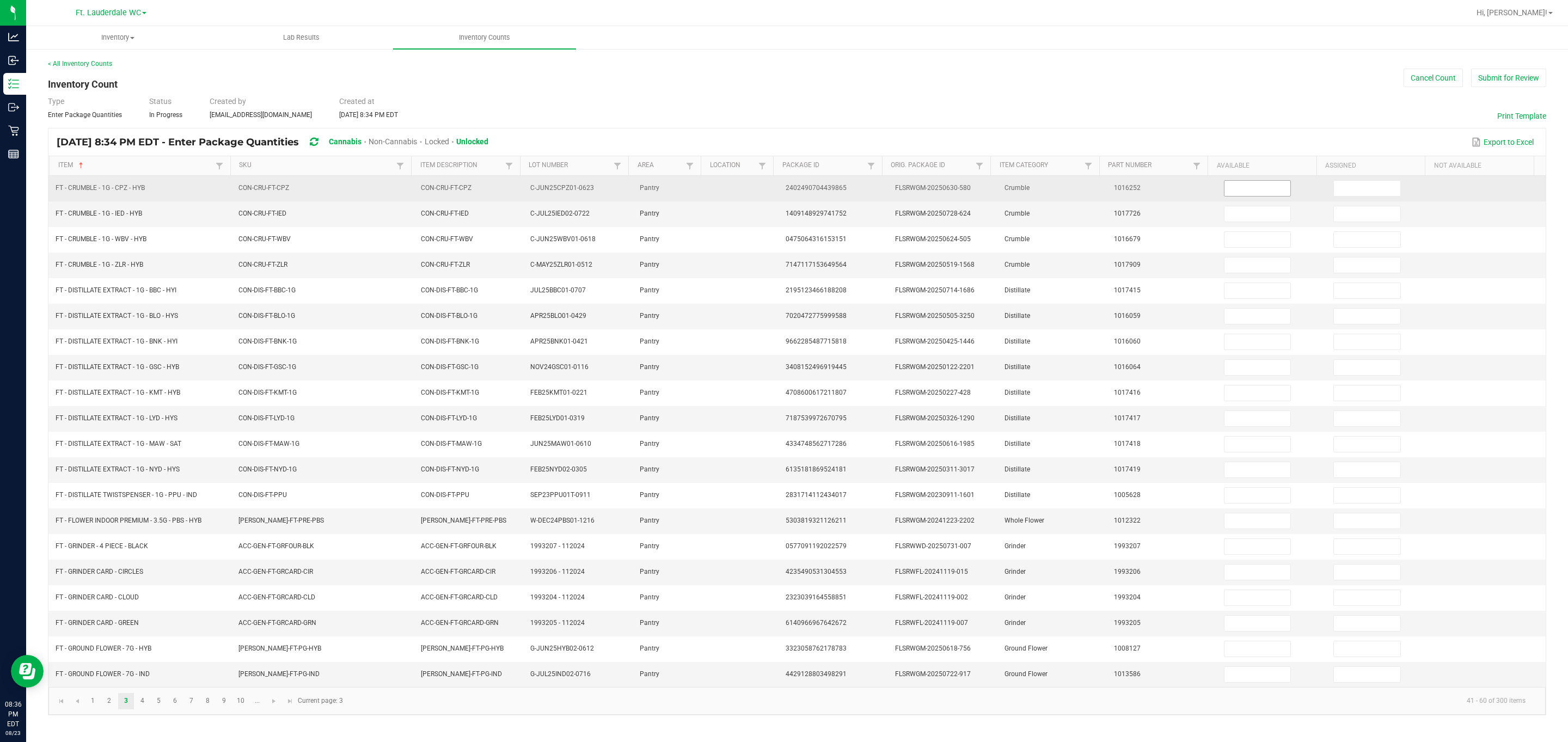
click at [710, 181] on input at bounding box center [1258, 188] width 67 height 15
type input "3"
type input "7"
type input "4"
type input "2"
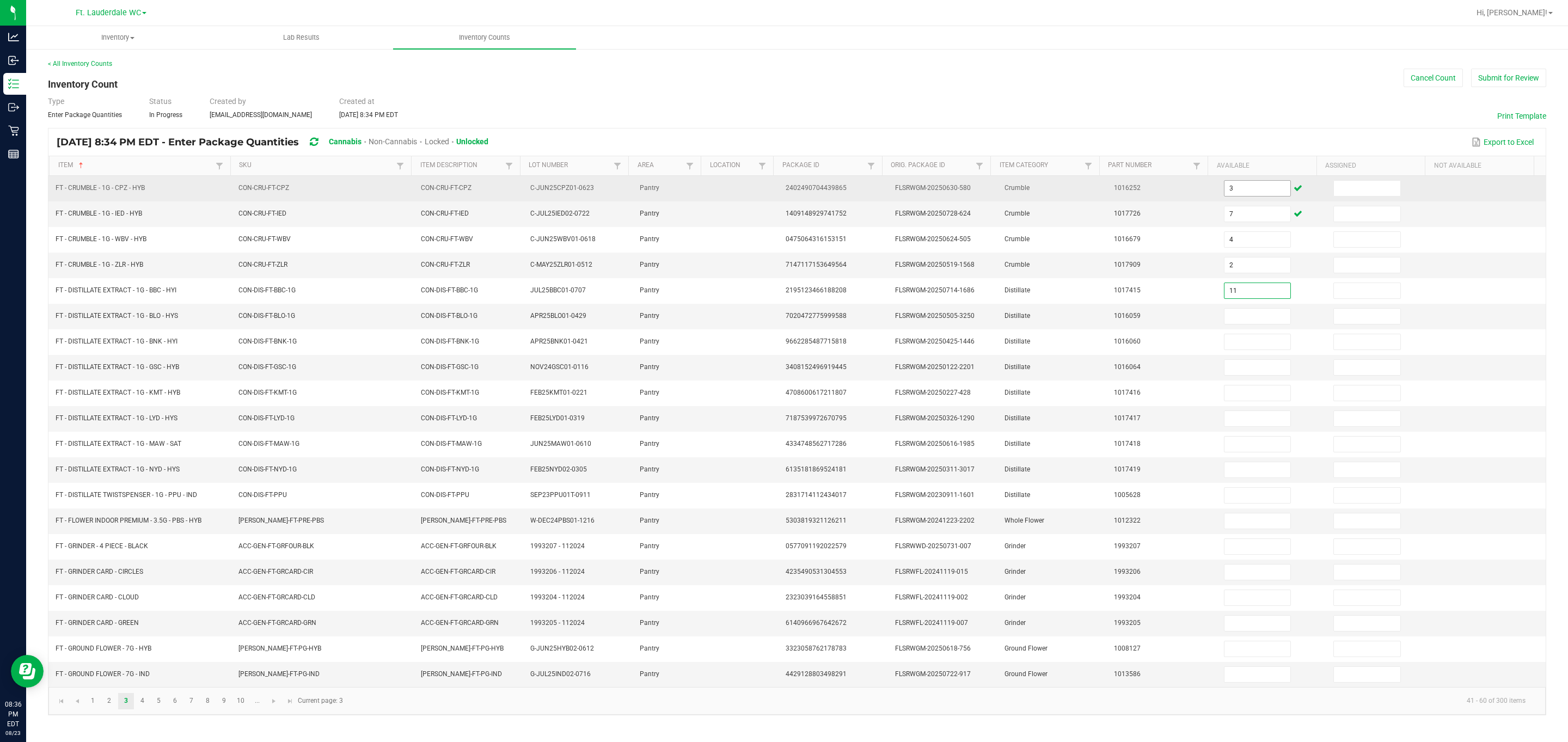
type input "11"
type input "2"
type input "8"
type input "10"
type input "6"
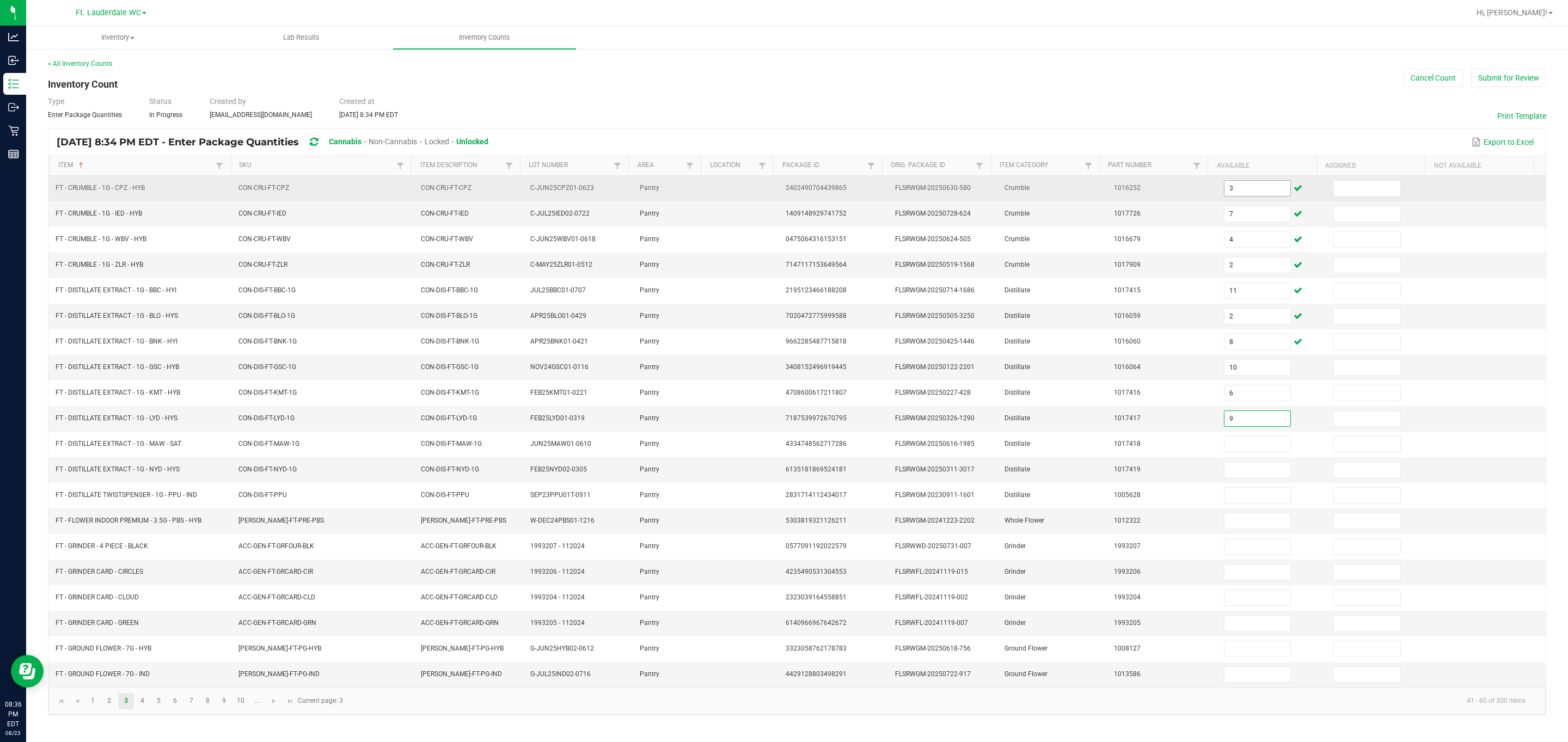
type input "9"
type input "8"
type input "2"
type input "3"
type input "1"
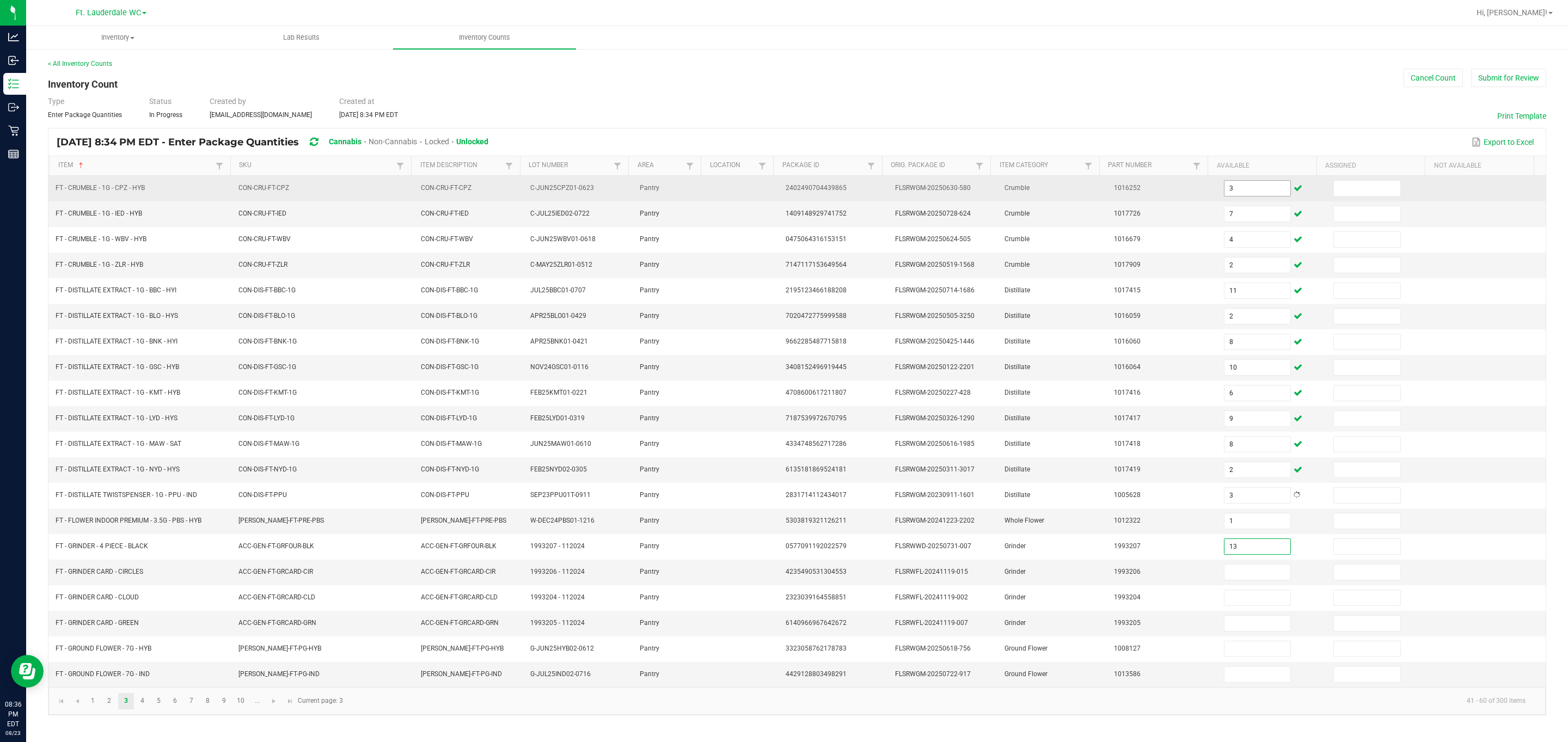
type input "13"
type input "1"
type input "2"
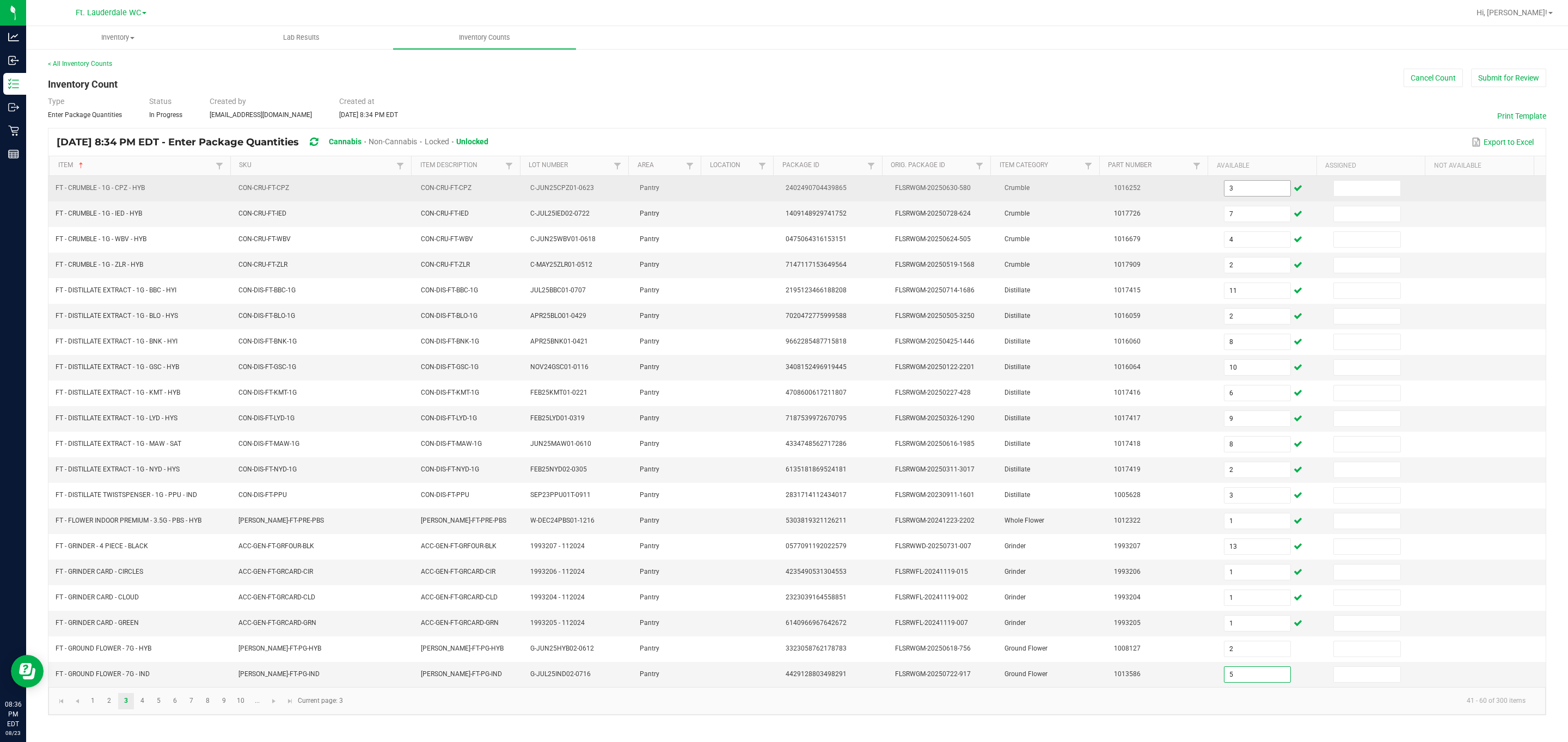
type input "5"
click at [710, 193] on input at bounding box center [1367, 188] width 67 height 15
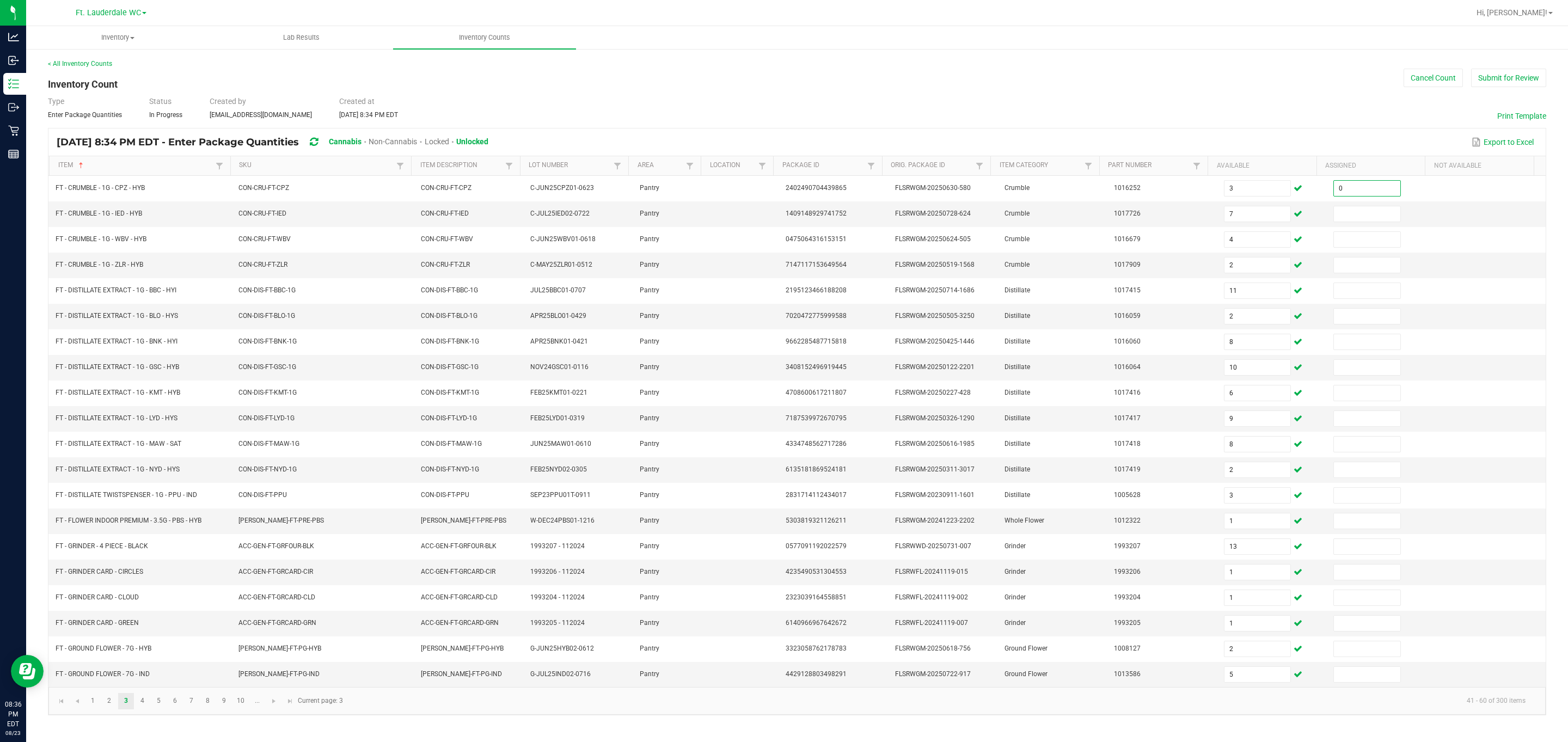
type input "0"
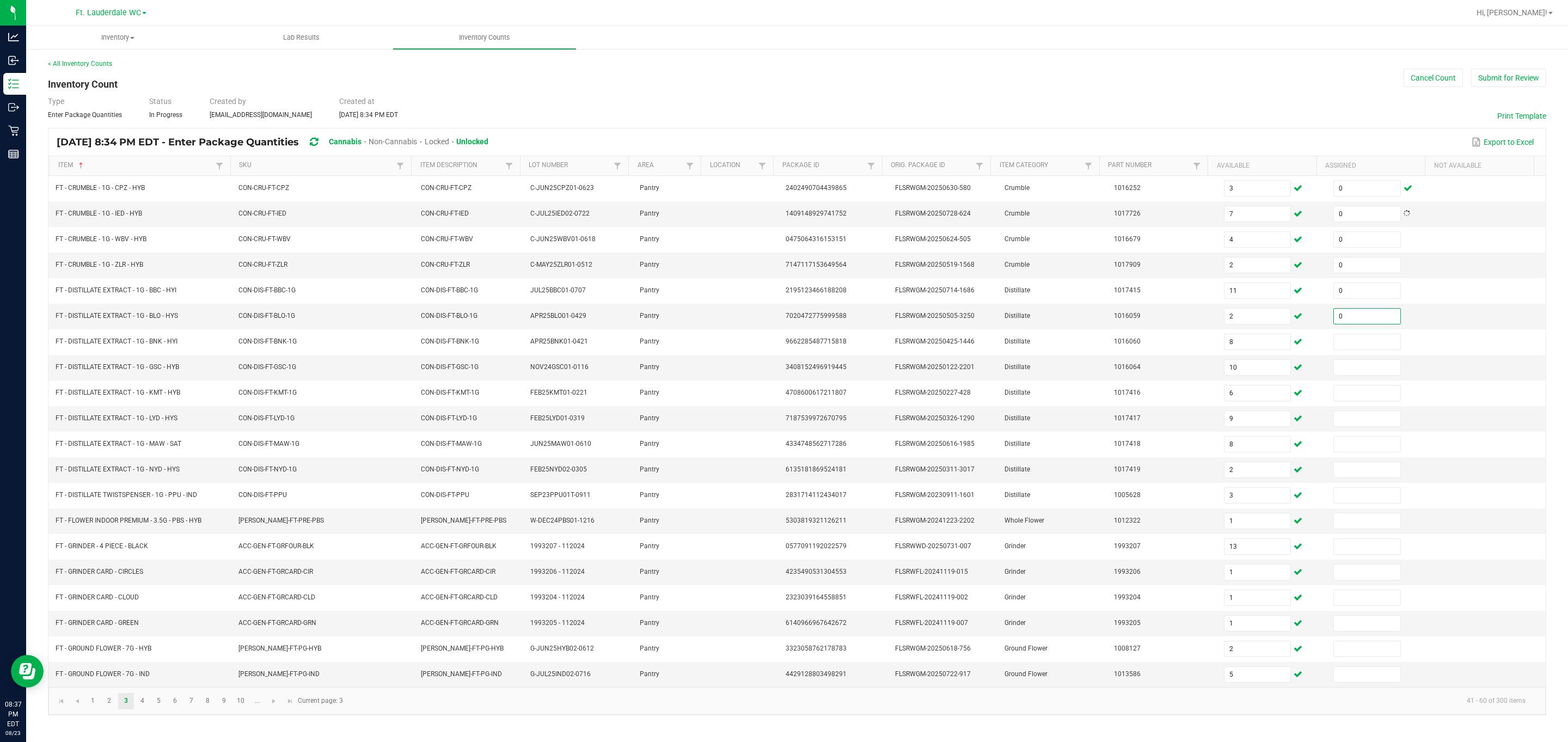
type input "0"
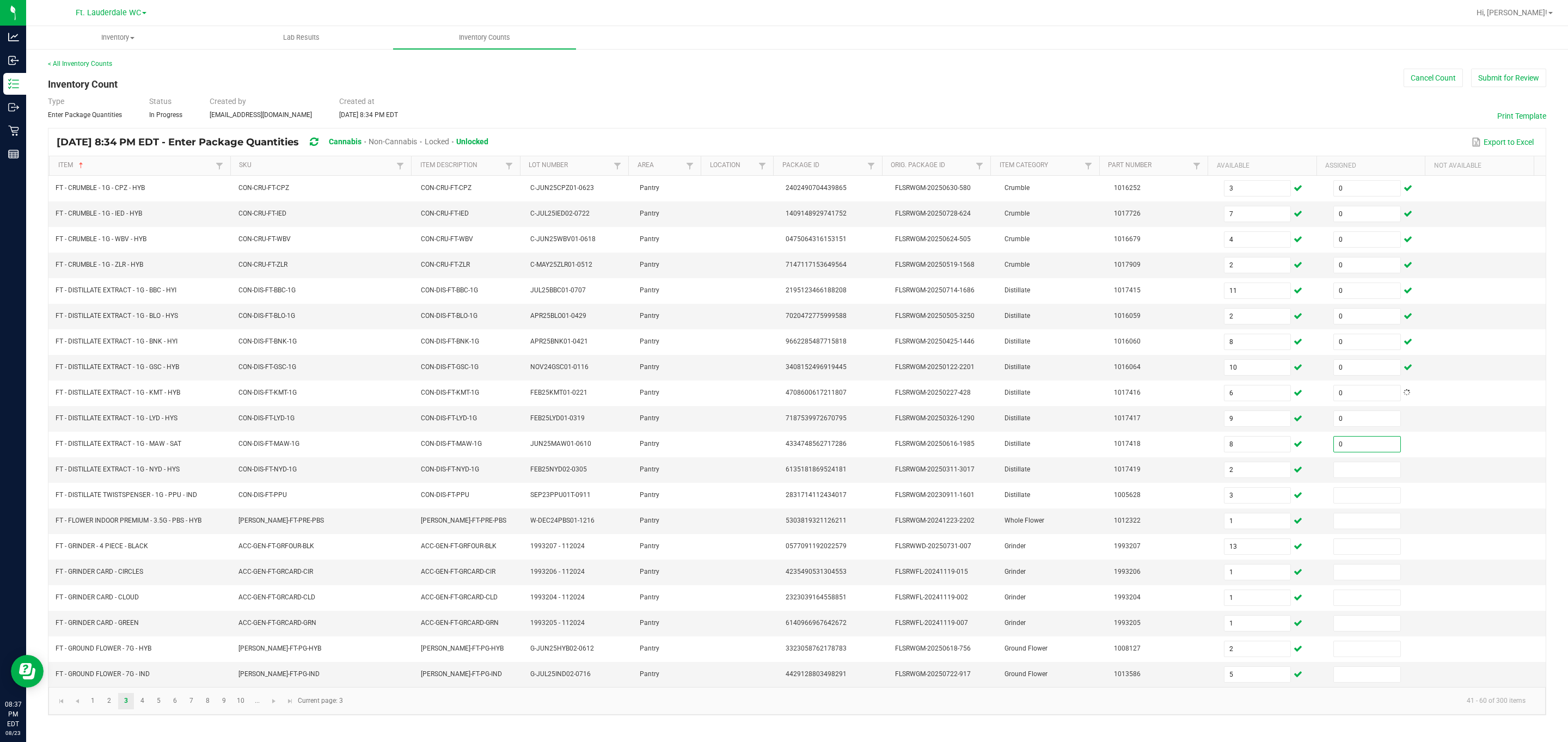
type input "0"
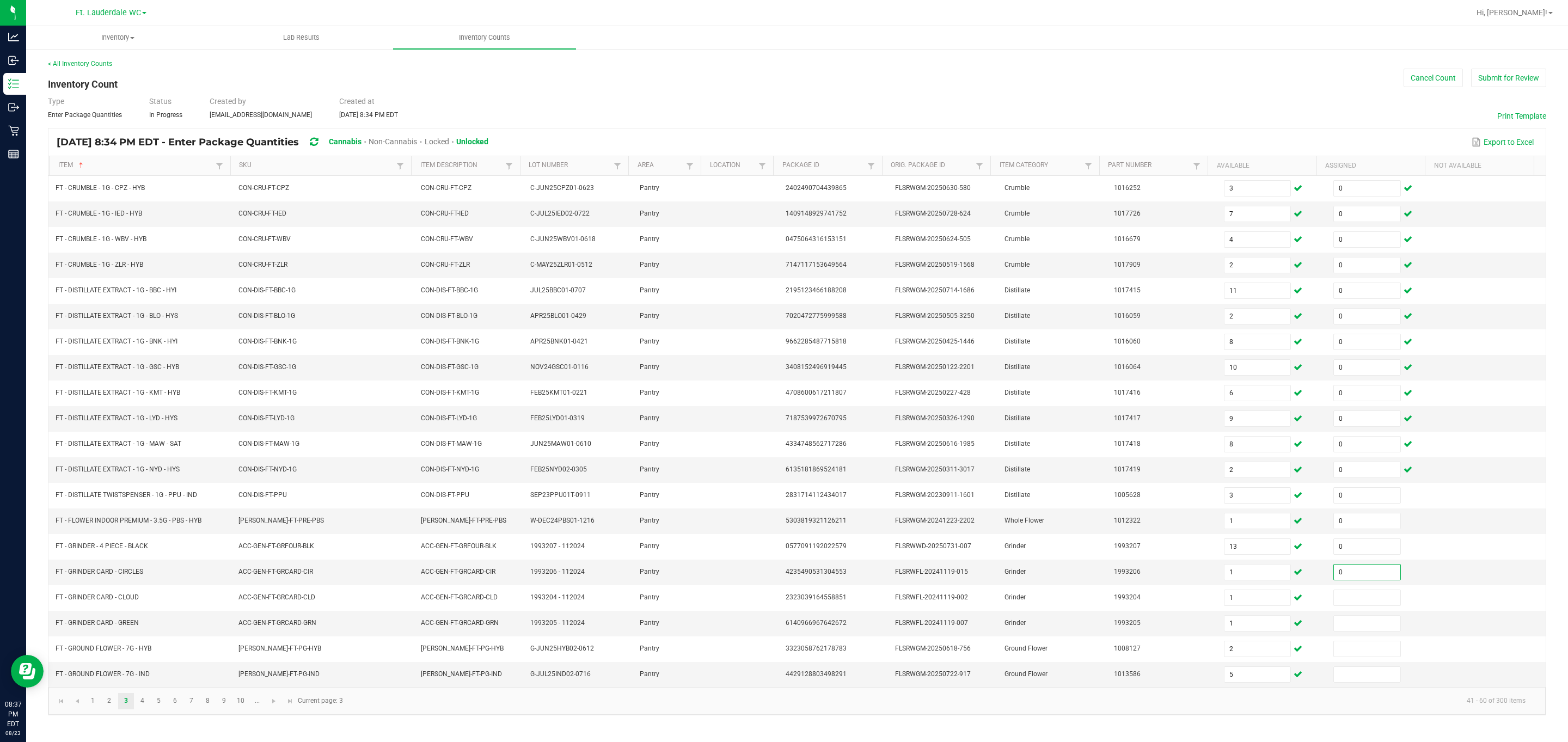
type input "0"
click at [142, 709] on link "4" at bounding box center [142, 701] width 16 height 17
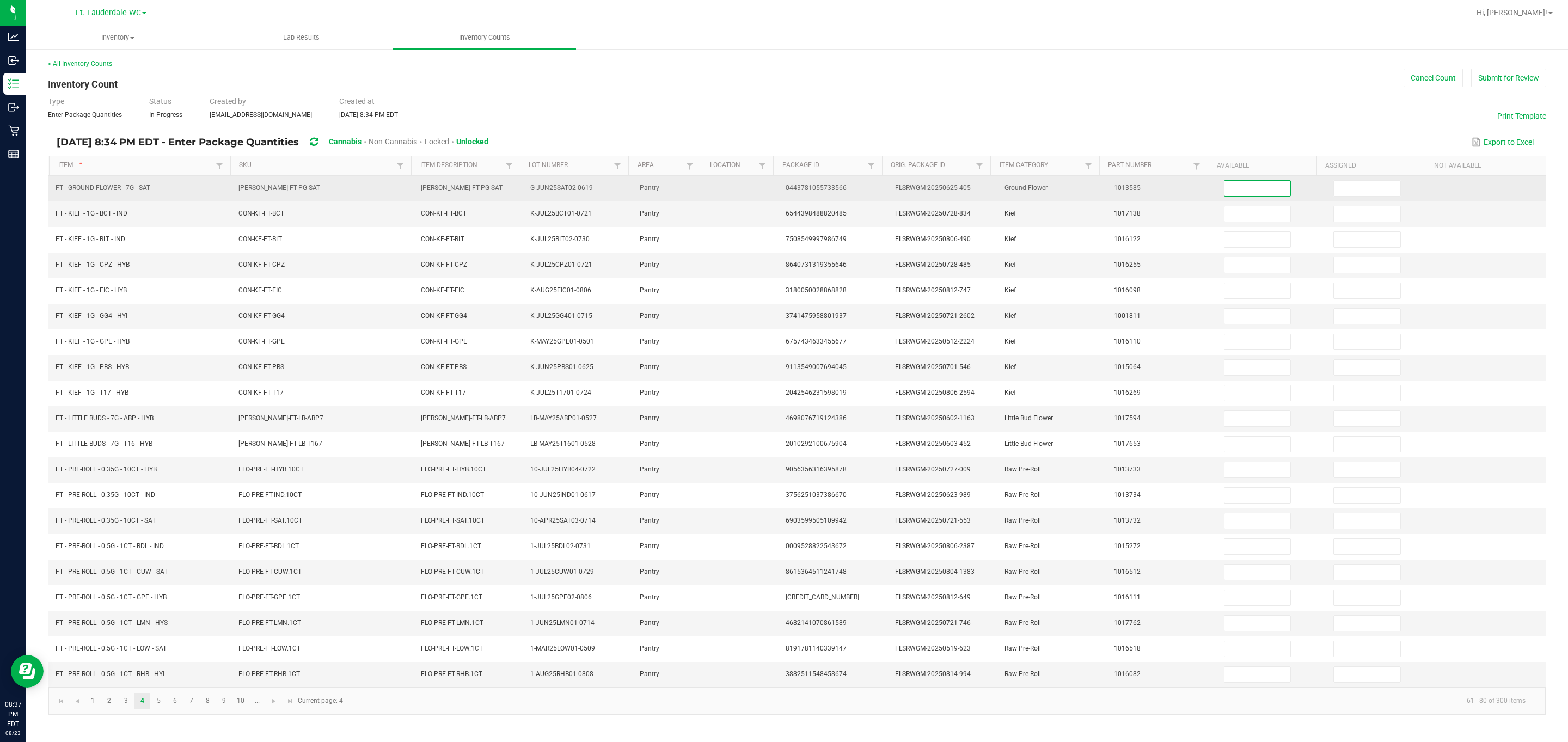
click at [710, 184] on input at bounding box center [1258, 188] width 67 height 15
click at [710, 183] on input at bounding box center [1367, 188] width 67 height 15
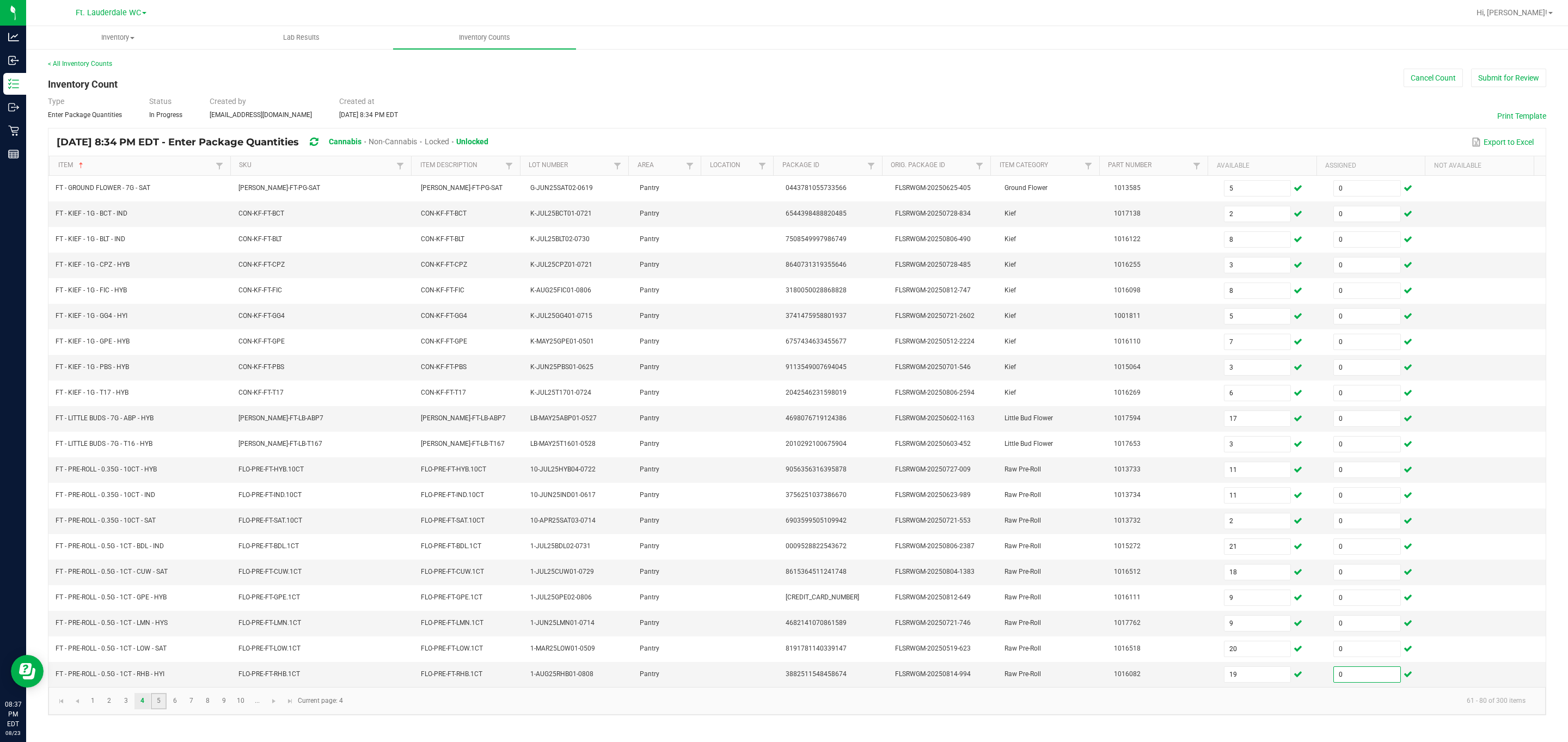
click at [155, 709] on link "5" at bounding box center [158, 701] width 16 height 17
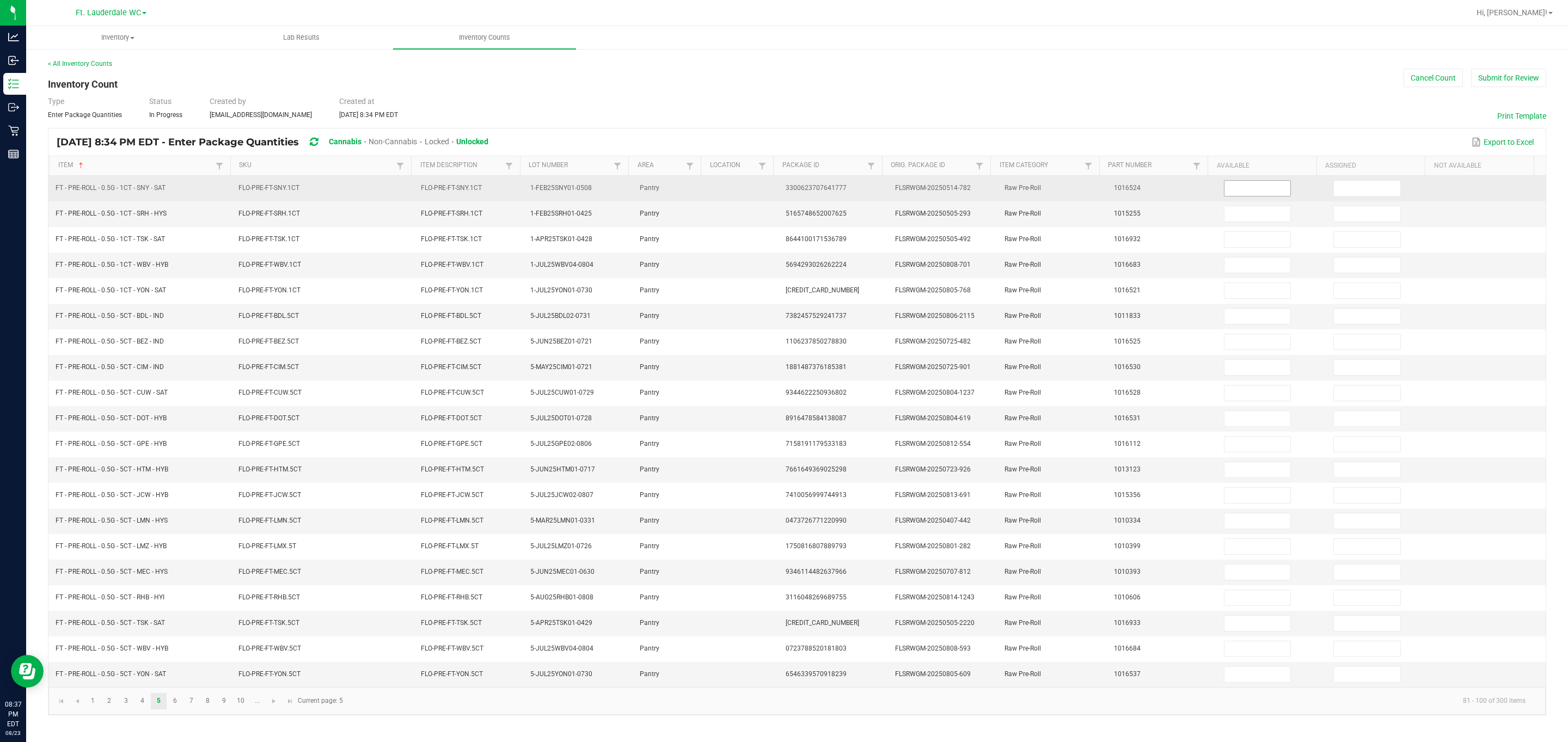
click at [710, 193] on input at bounding box center [1258, 188] width 67 height 15
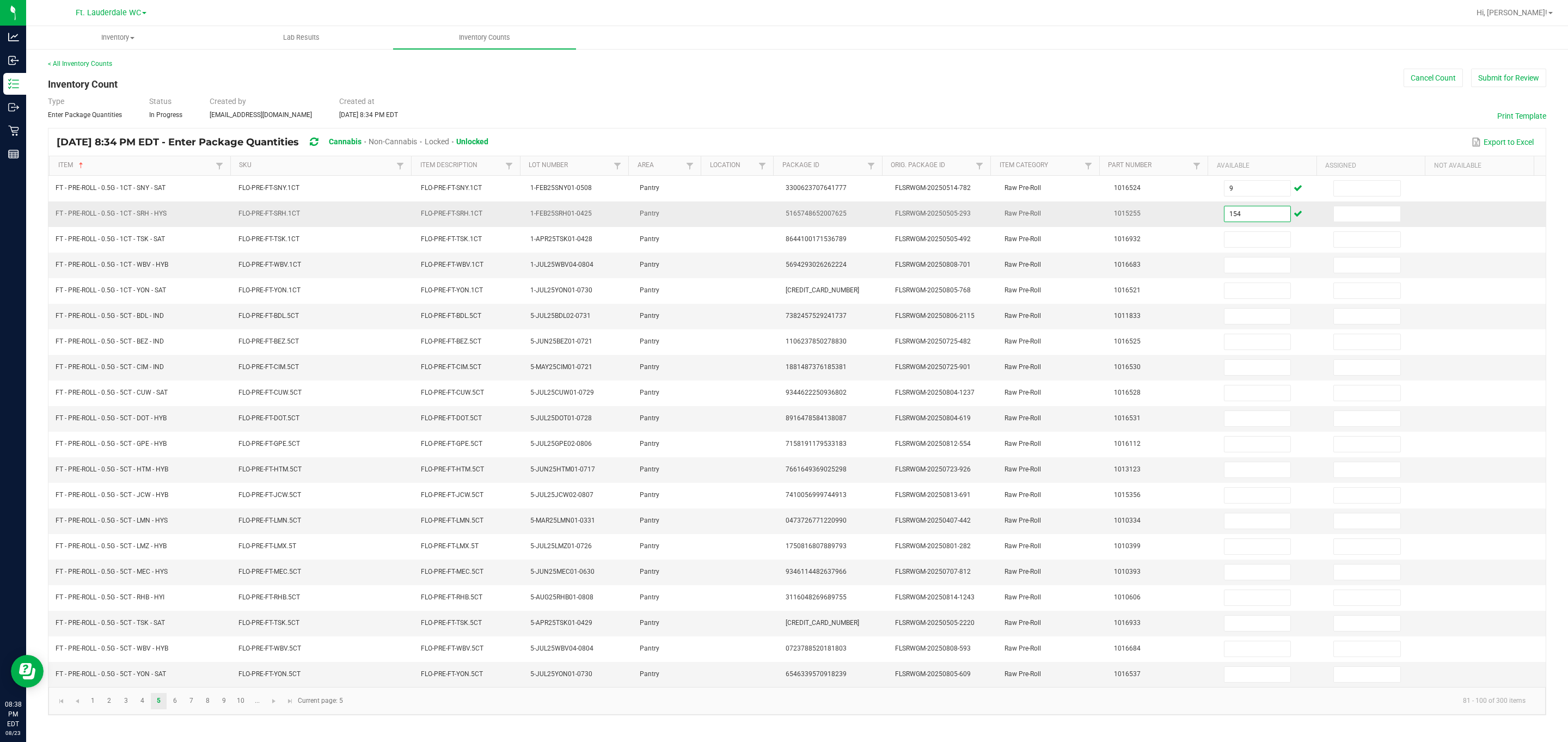
click at [710, 210] on input "154" at bounding box center [1258, 214] width 67 height 15
click at [710, 469] on td "12" at bounding box center [1272, 470] width 109 height 25
click at [710, 473] on input "12" at bounding box center [1258, 470] width 67 height 15
drag, startPoint x: 1348, startPoint y: 184, endPoint x: 1227, endPoint y: 82, distance: 158.3
click at [710, 181] on input at bounding box center [1367, 188] width 67 height 15
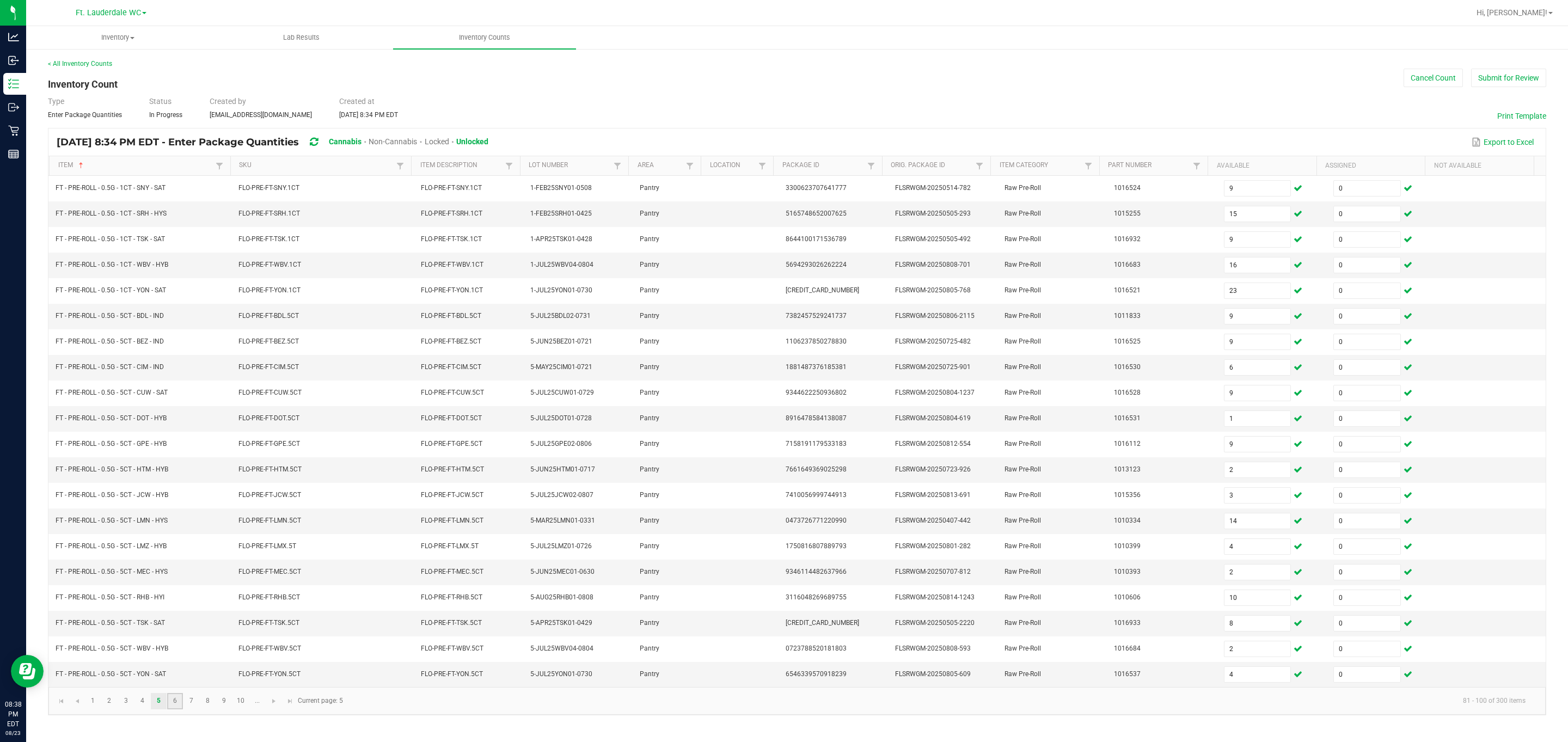
click at [174, 709] on link "6" at bounding box center [175, 701] width 16 height 17
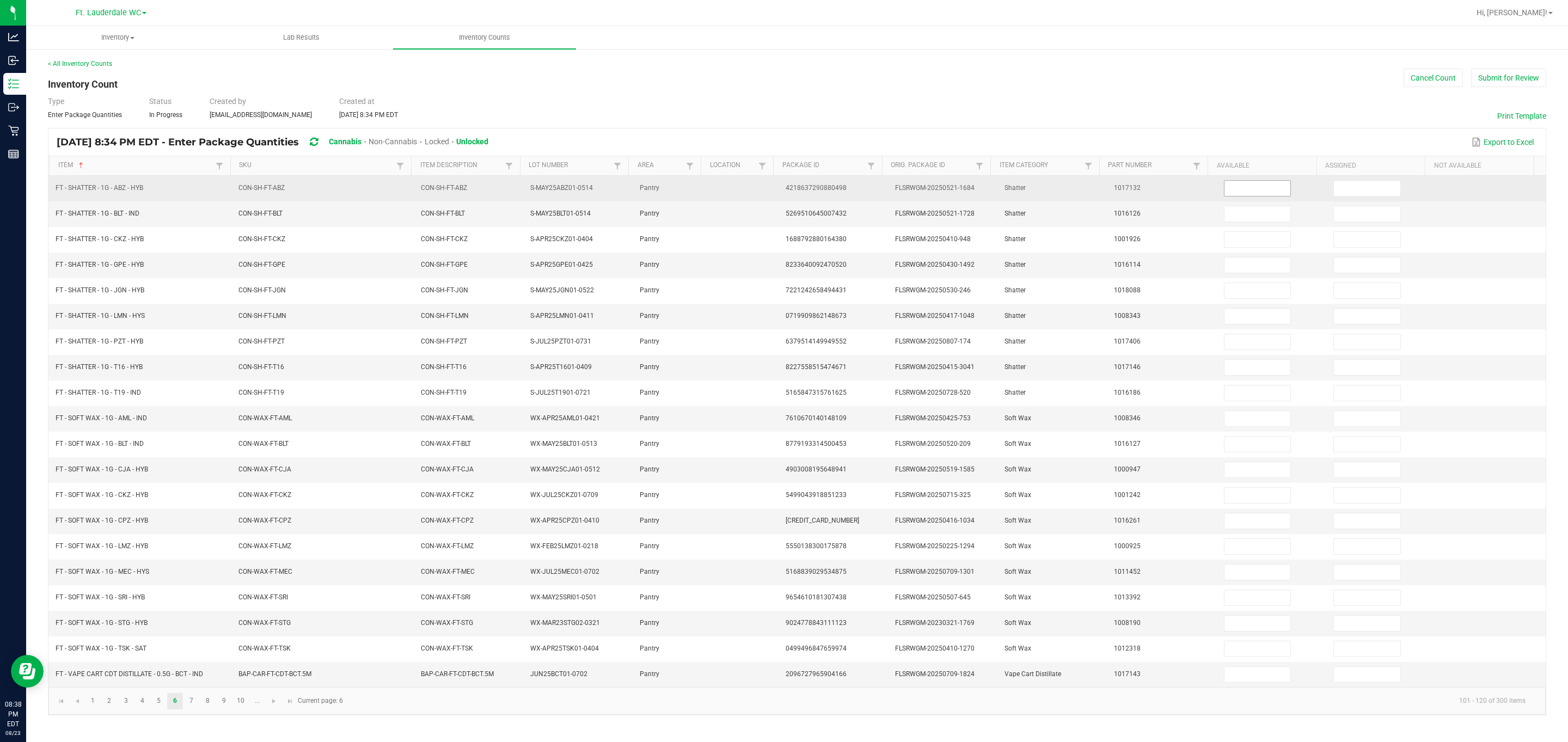
click at [710, 186] on input at bounding box center [1258, 188] width 67 height 15
click at [710, 186] on input at bounding box center [1367, 188] width 67 height 15
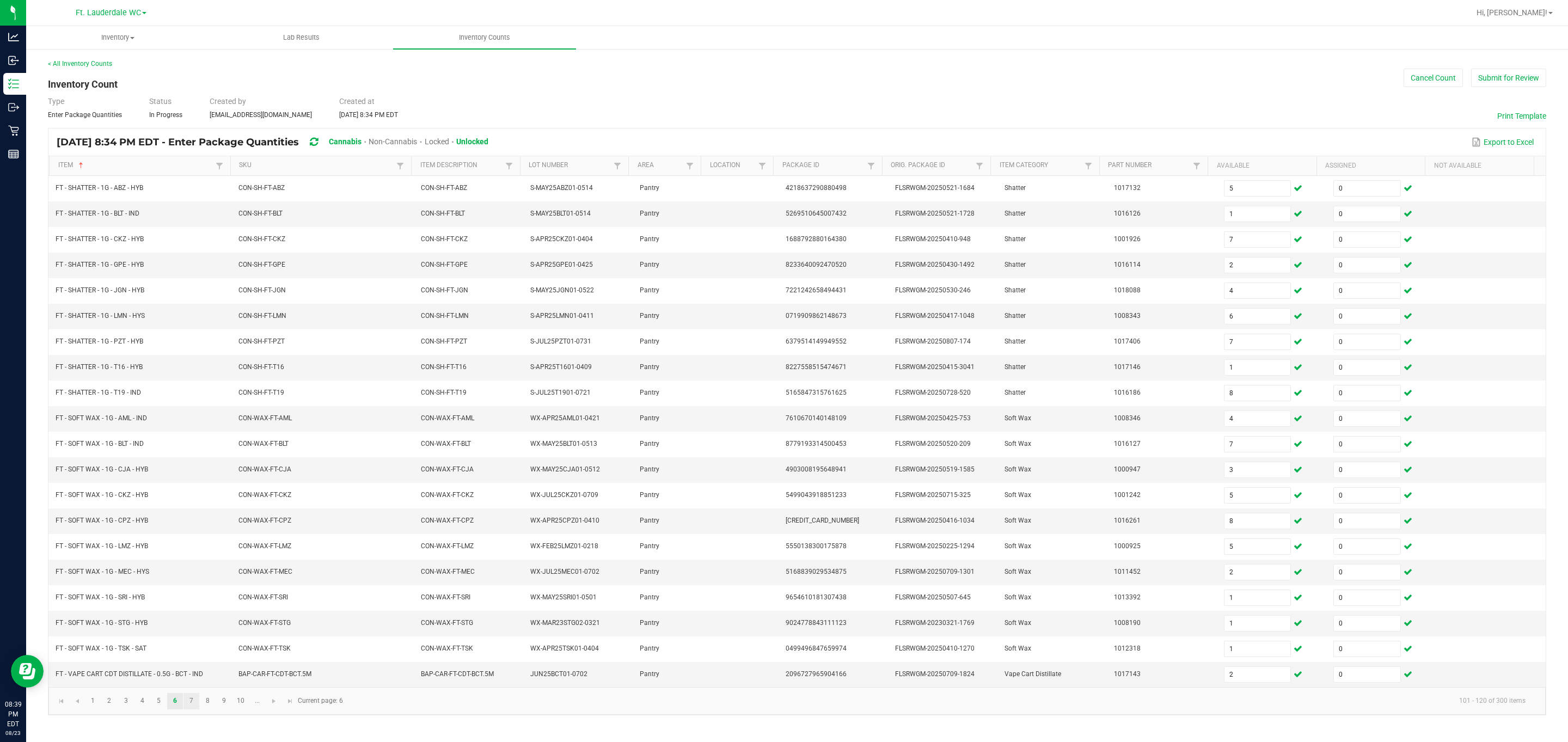
click at [196, 709] on link "7" at bounding box center [192, 701] width 16 height 17
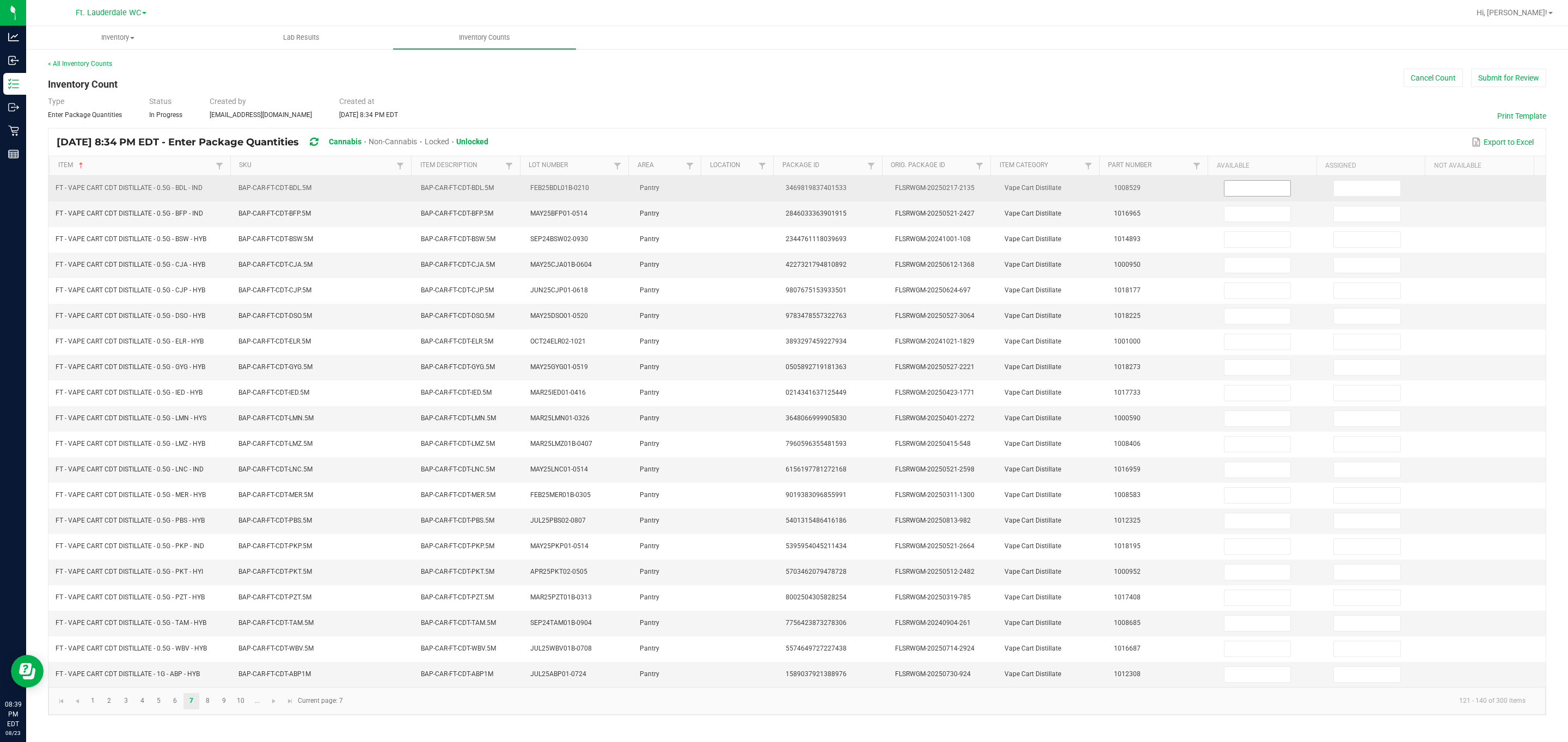
click at [710, 191] on input at bounding box center [1258, 188] width 67 height 15
click at [710, 191] on input at bounding box center [1367, 188] width 67 height 15
click at [710, 192] on input "1" at bounding box center [1367, 188] width 67 height 15
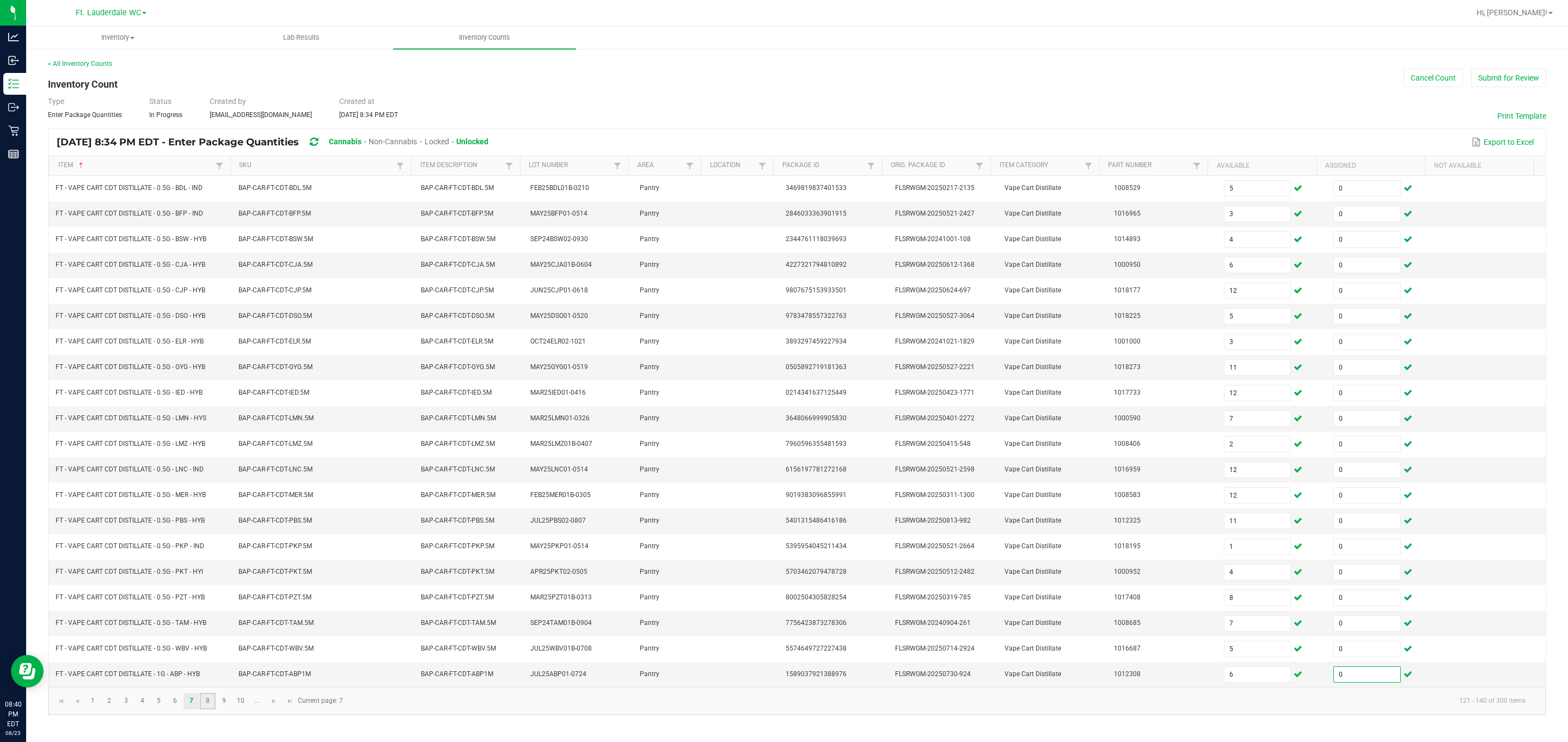
click at [212, 709] on link "8" at bounding box center [208, 701] width 16 height 17
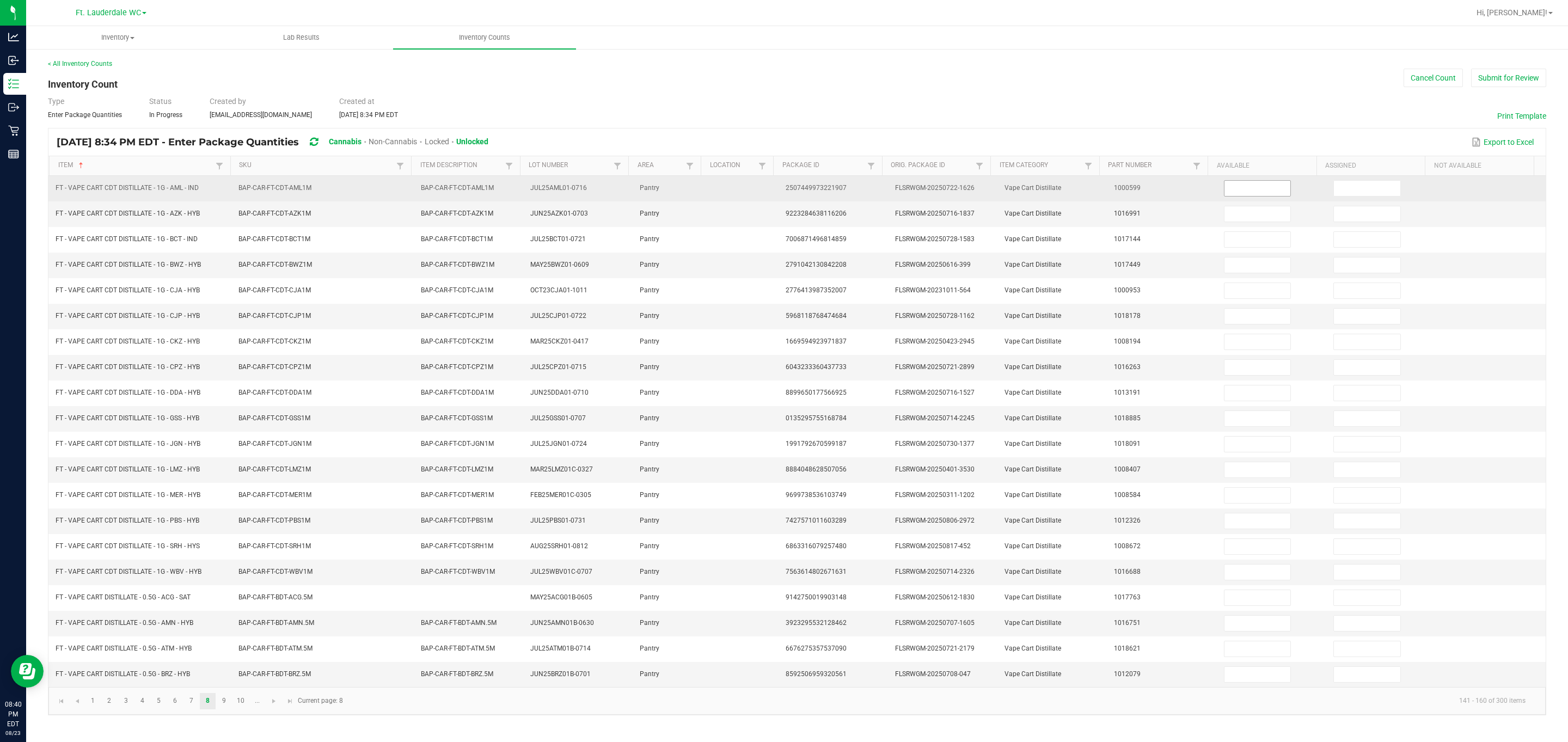
click at [710, 190] on input at bounding box center [1258, 188] width 67 height 15
click at [710, 178] on td at bounding box center [1382, 188] width 109 height 25
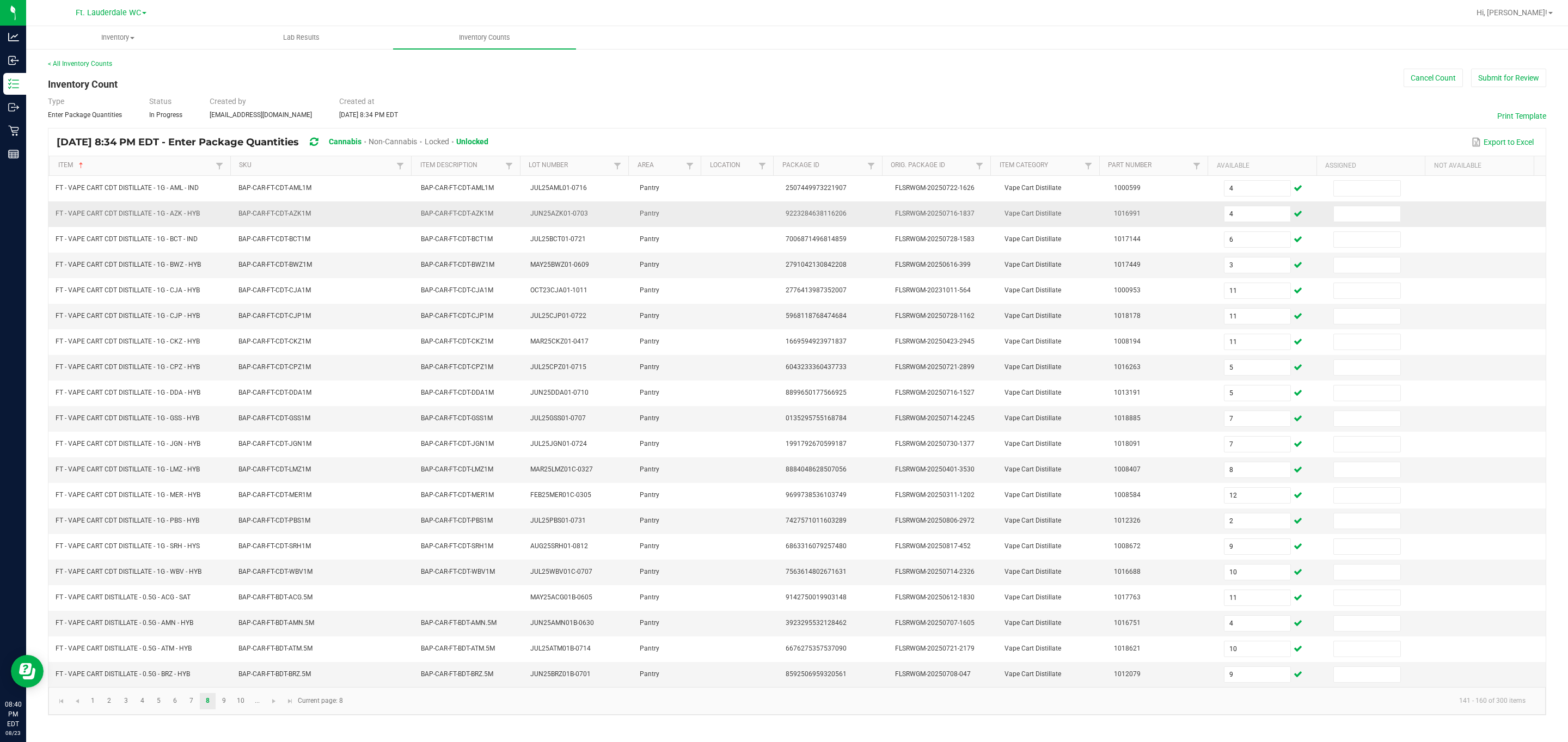
click at [710, 202] on td at bounding box center [1382, 214] width 109 height 25
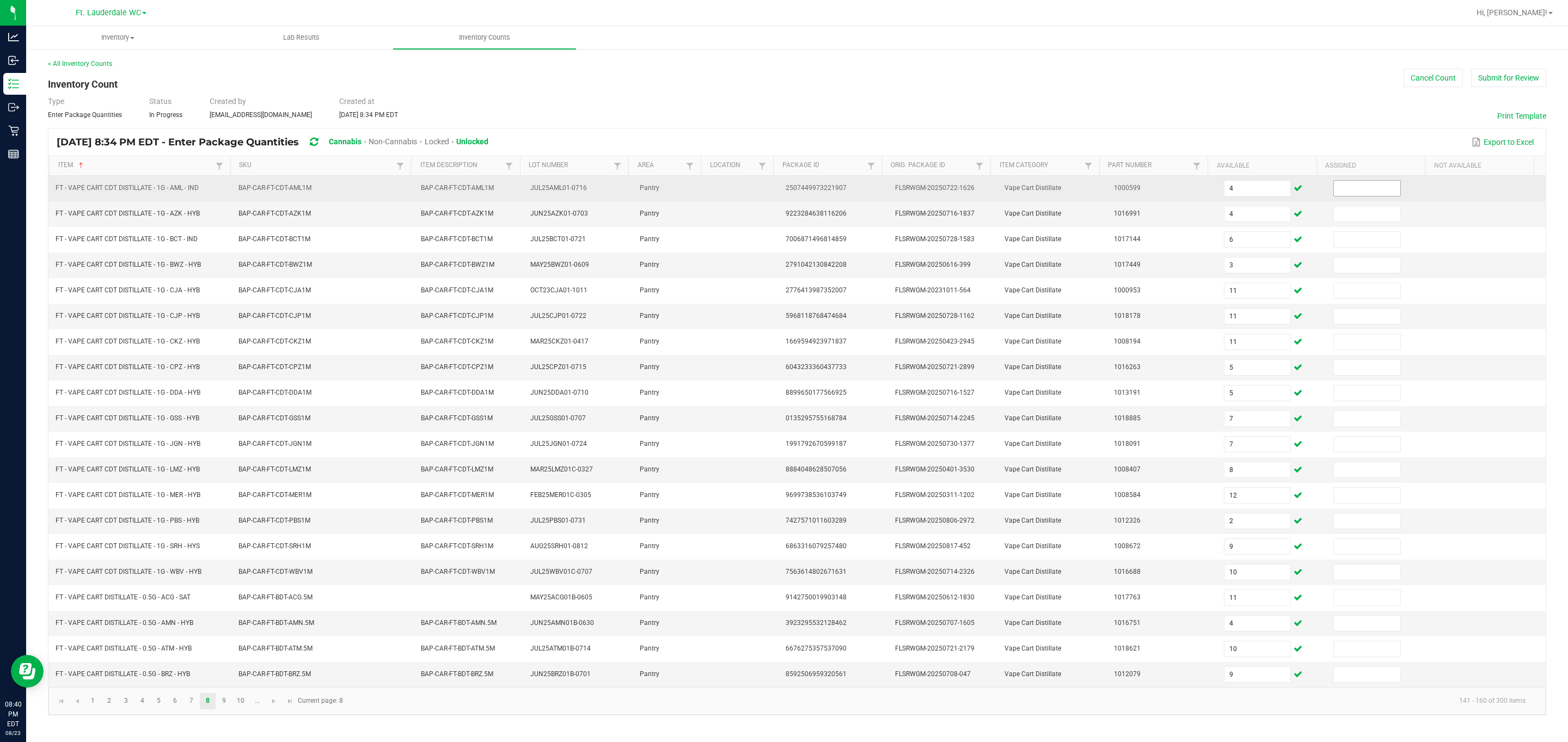
click at [710, 188] on input at bounding box center [1367, 188] width 67 height 15
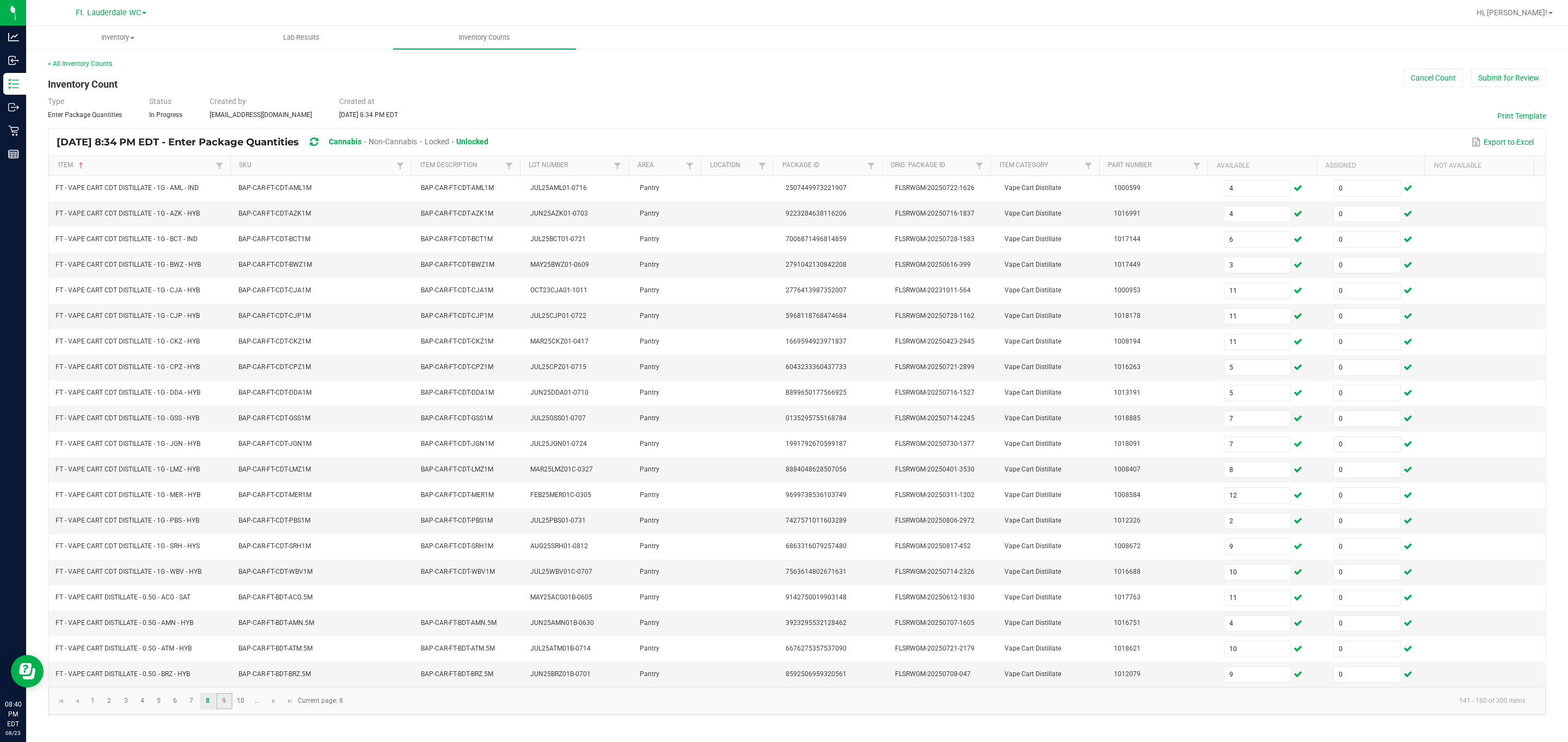
click at [224, 709] on link "9" at bounding box center [224, 701] width 16 height 17
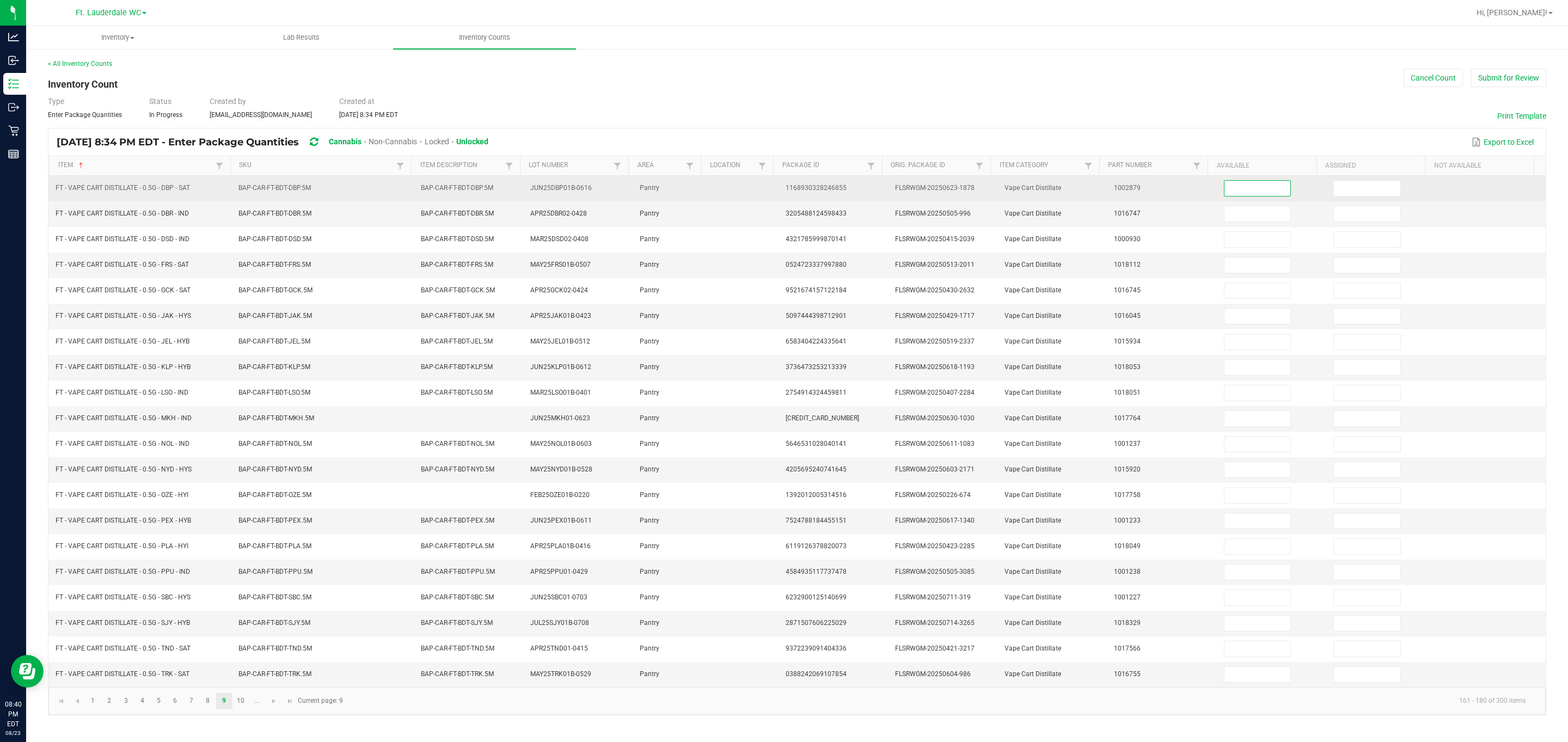
click at [710, 183] on input at bounding box center [1258, 188] width 67 height 15
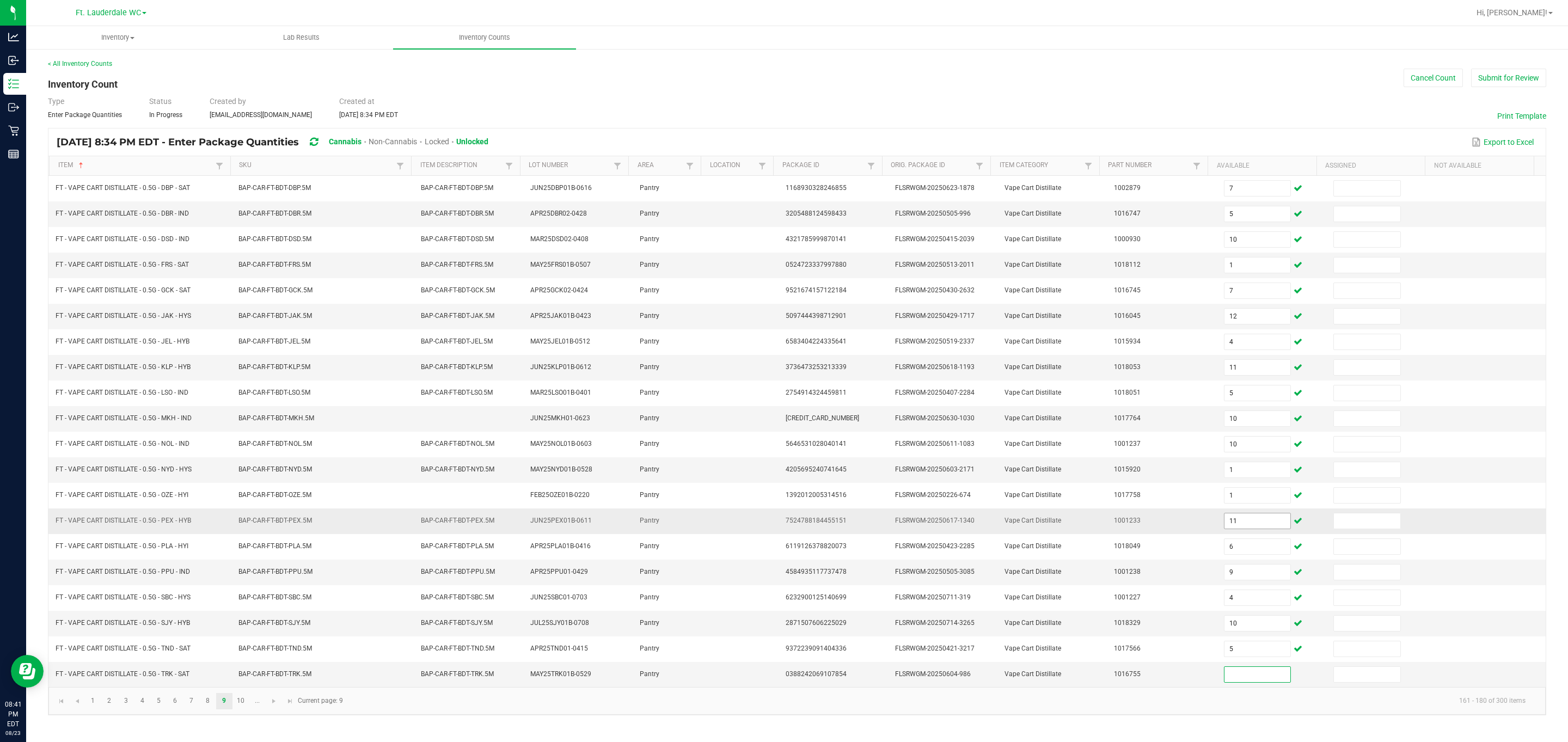
click at [710, 528] on input "11" at bounding box center [1258, 521] width 67 height 15
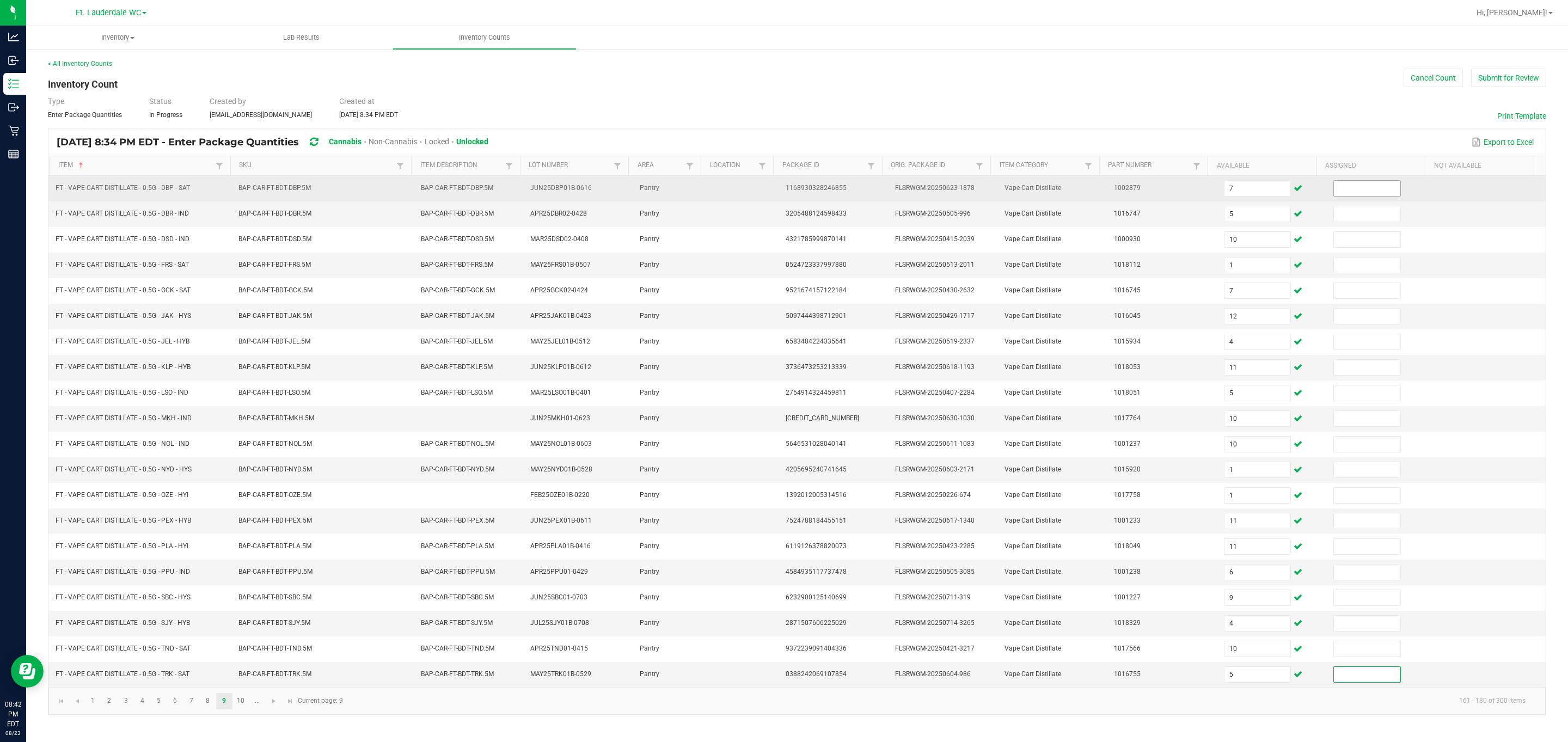
click at [710, 183] on input at bounding box center [1367, 188] width 67 height 15
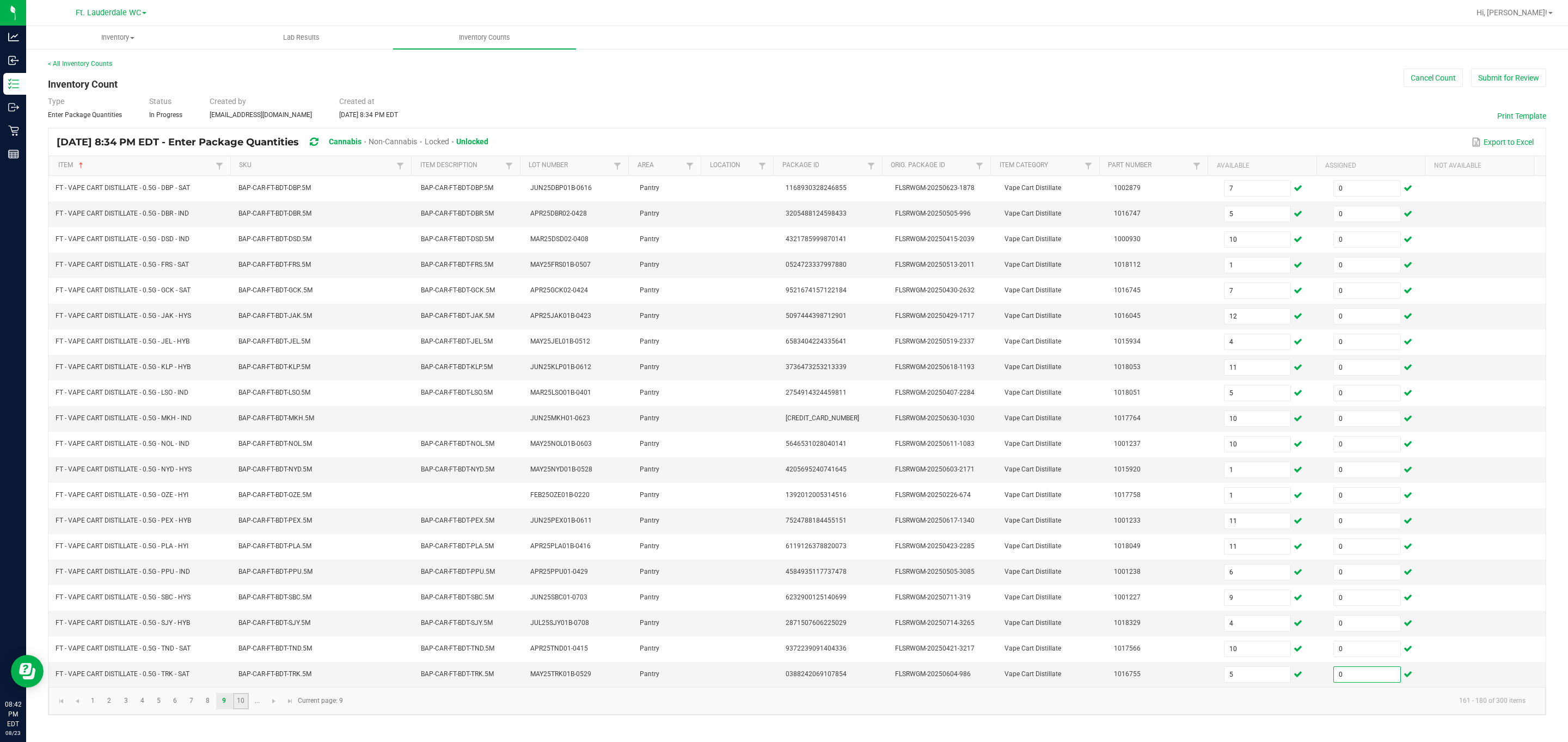
click at [248, 709] on link "10" at bounding box center [241, 701] width 16 height 17
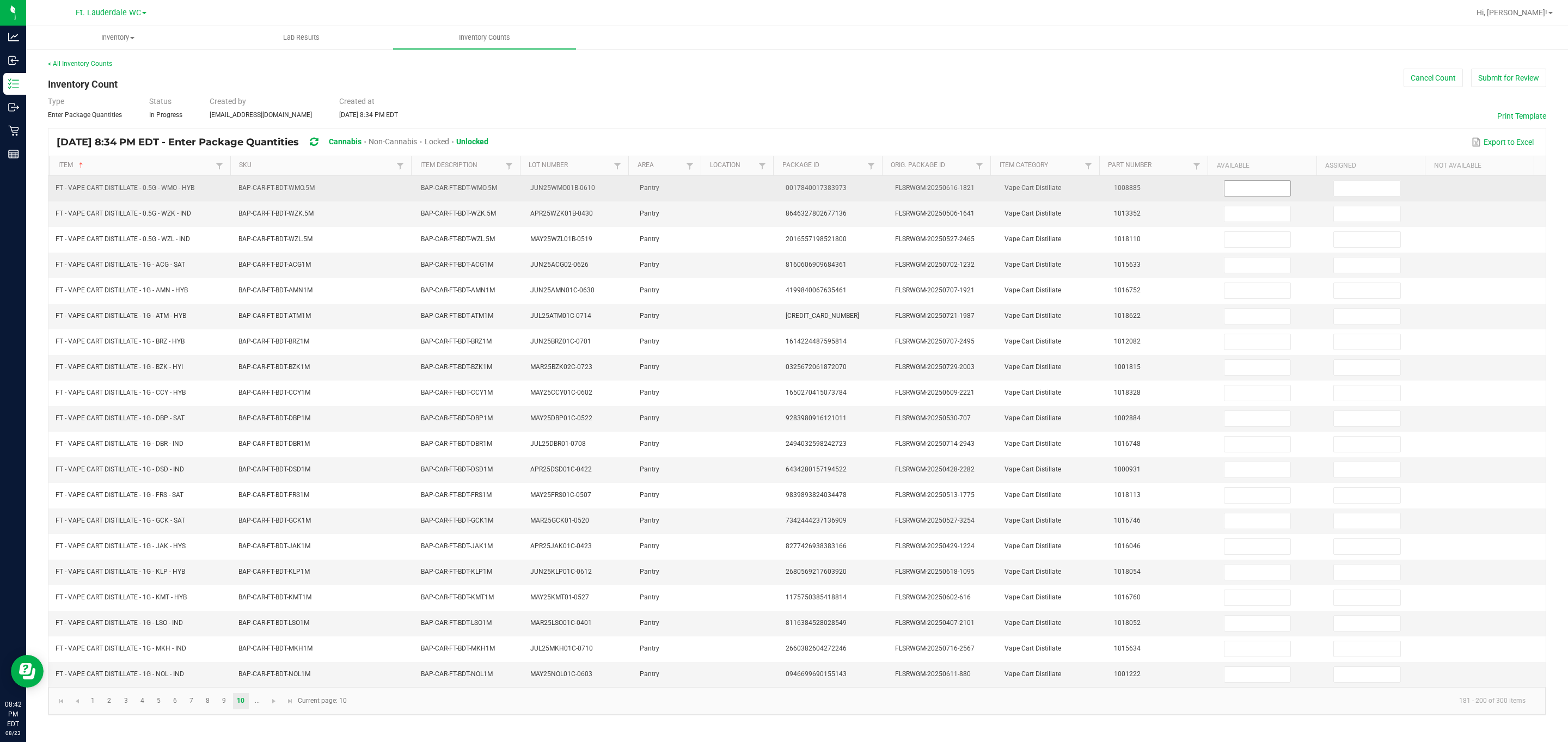
click at [710, 193] on input at bounding box center [1258, 188] width 67 height 15
click at [710, 188] on input at bounding box center [1367, 188] width 67 height 15
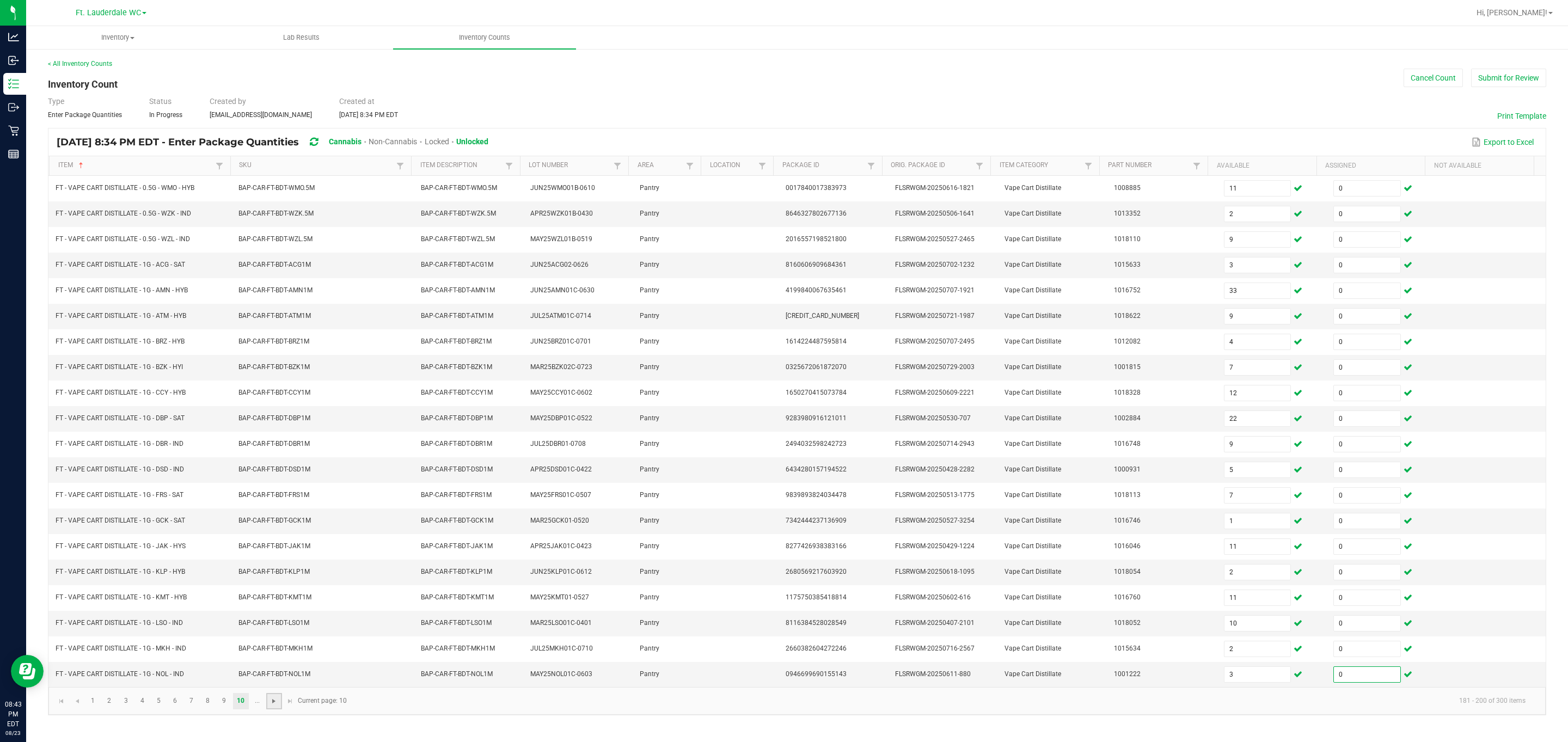
click at [273, 706] on span "Go to the next page" at bounding box center [274, 701] width 9 height 9
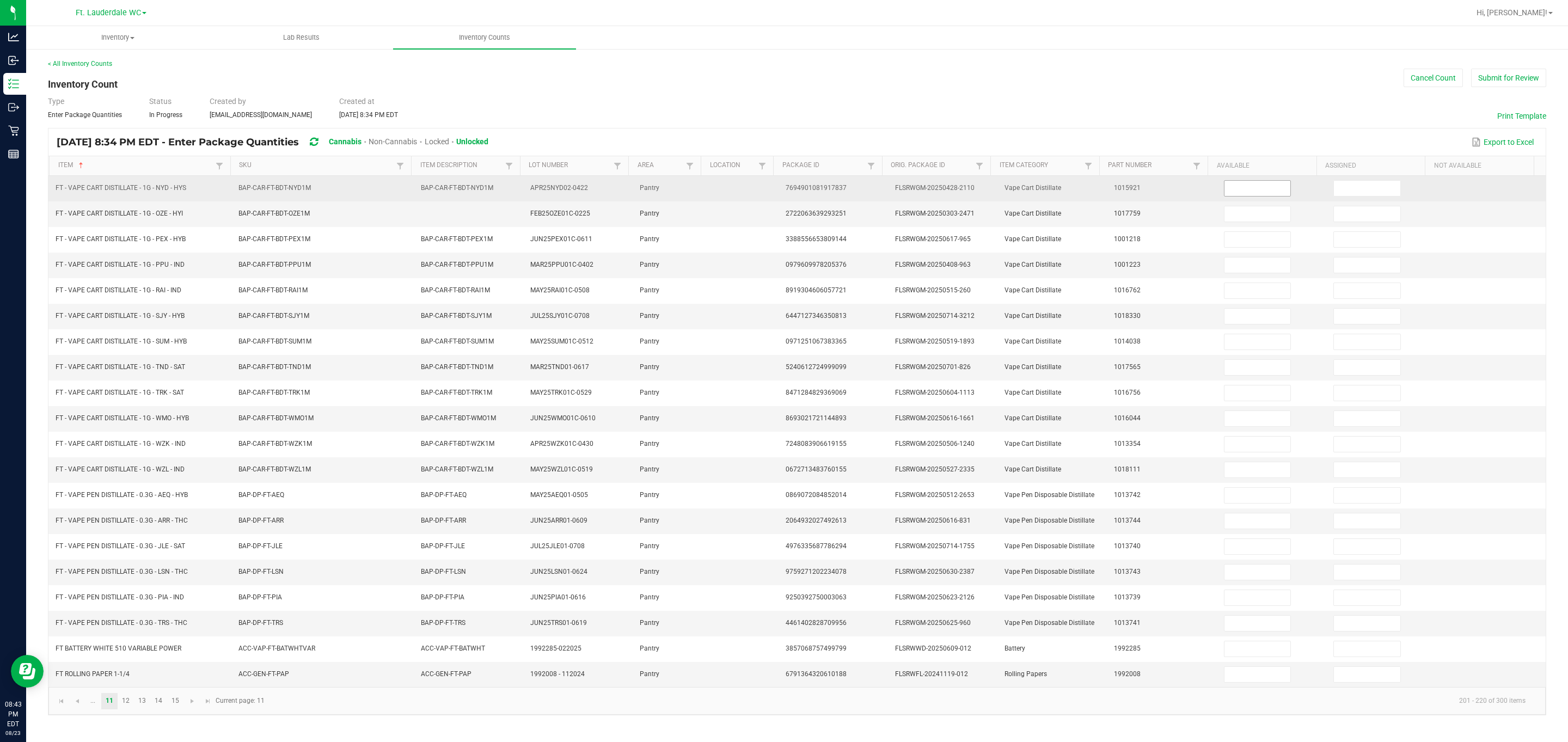
click at [710, 188] on input at bounding box center [1258, 188] width 67 height 15
click at [710, 182] on input at bounding box center [1367, 188] width 67 height 15
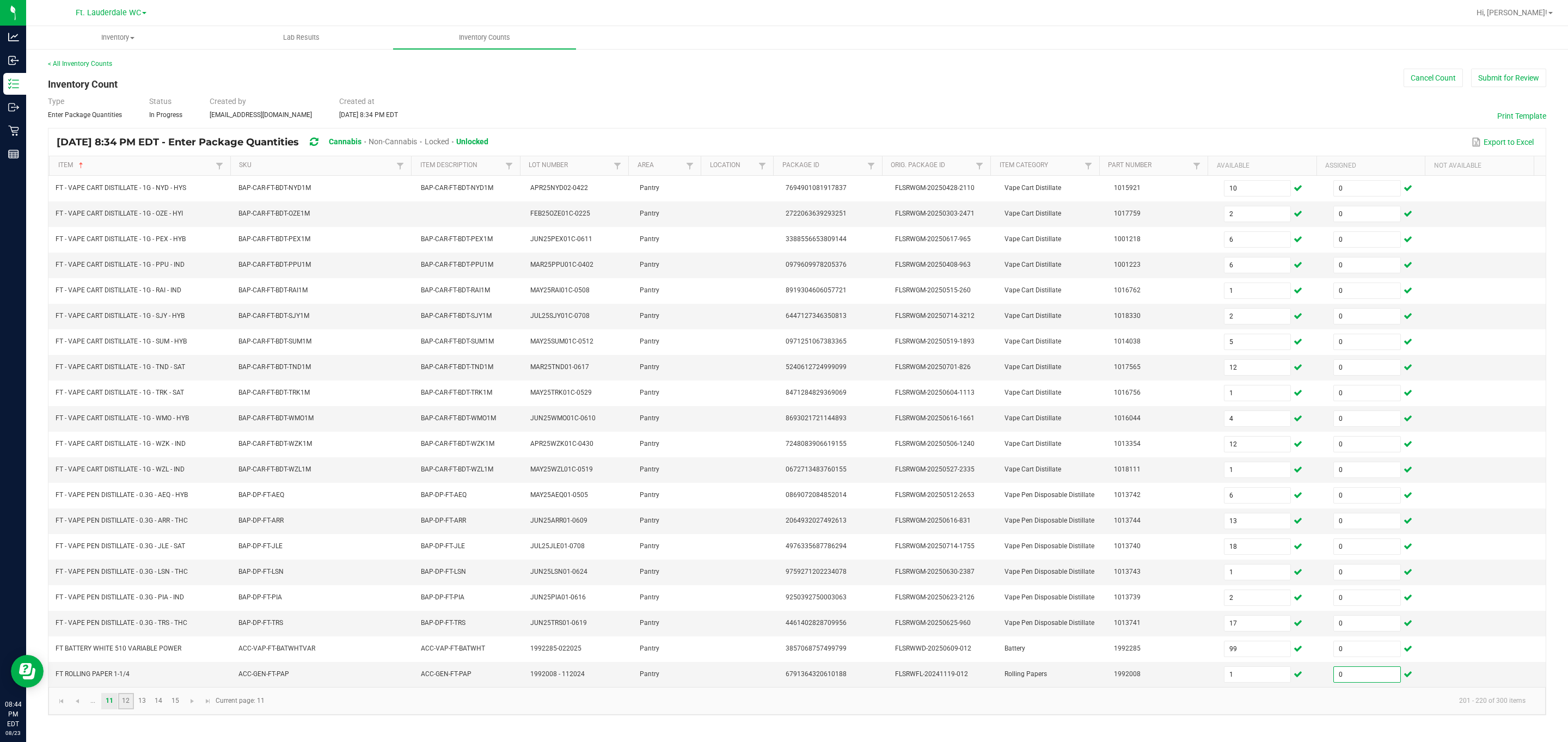
click at [125, 709] on link "12" at bounding box center [126, 701] width 16 height 17
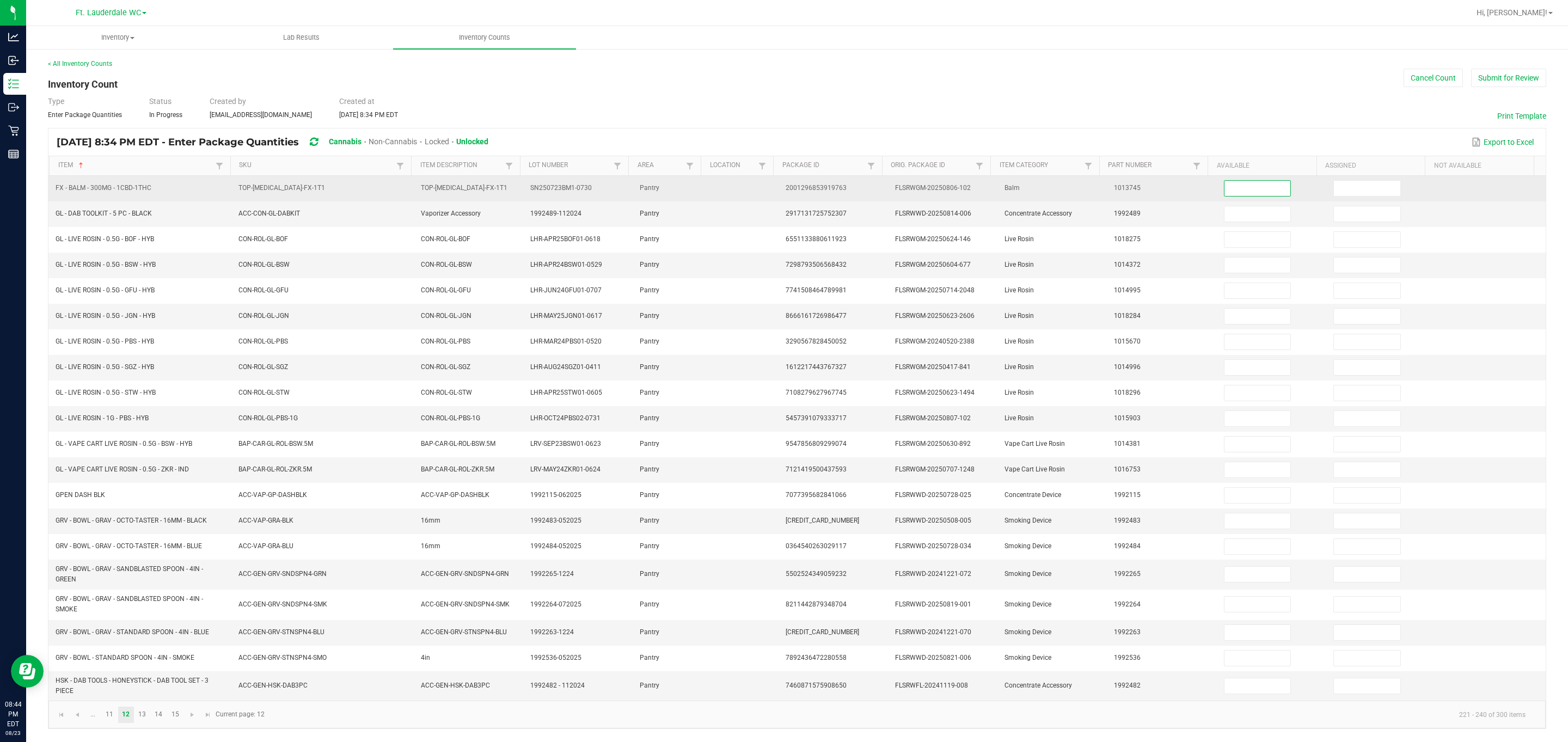
click at [710, 190] on input at bounding box center [1258, 188] width 67 height 15
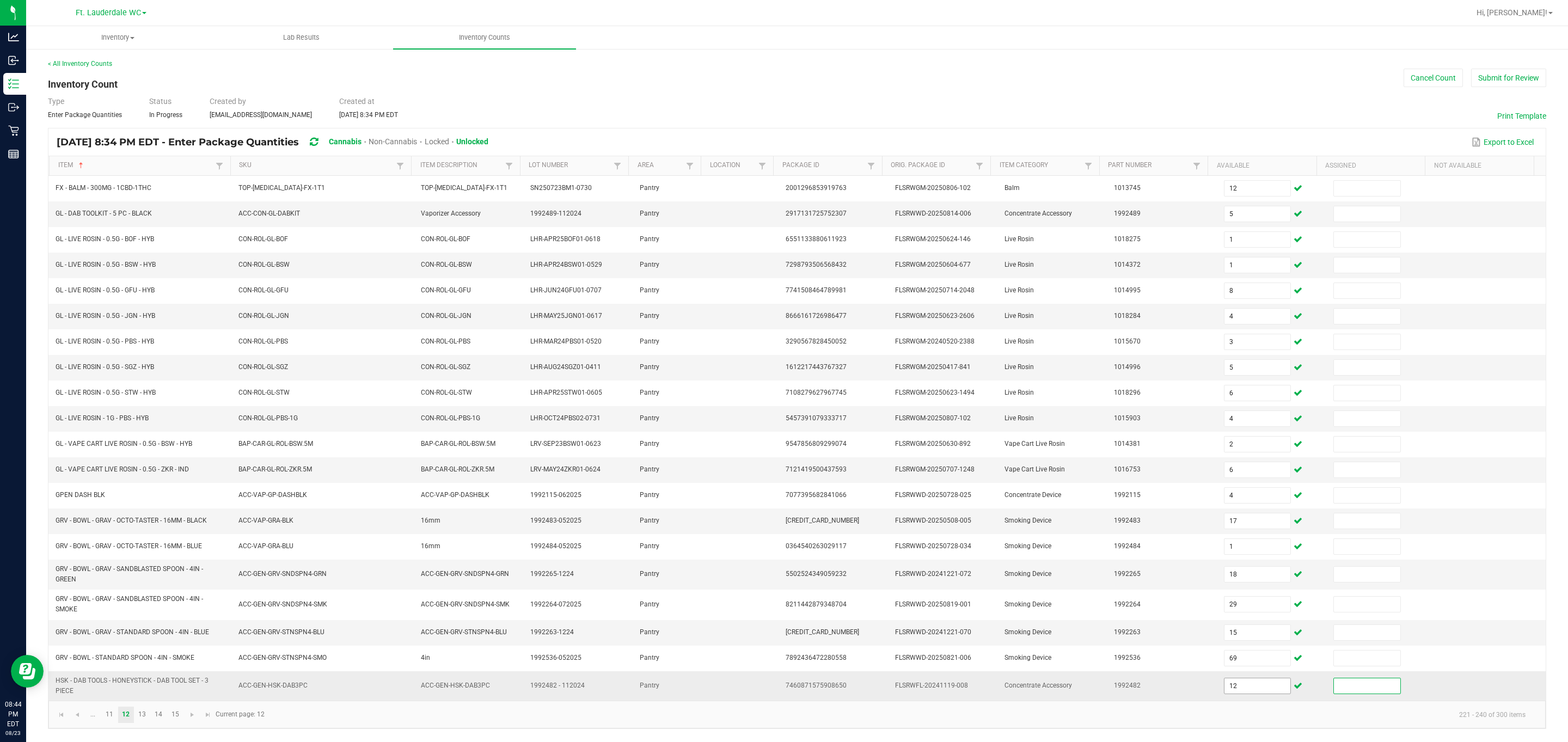
click at [710, 694] on input "12" at bounding box center [1258, 686] width 67 height 15
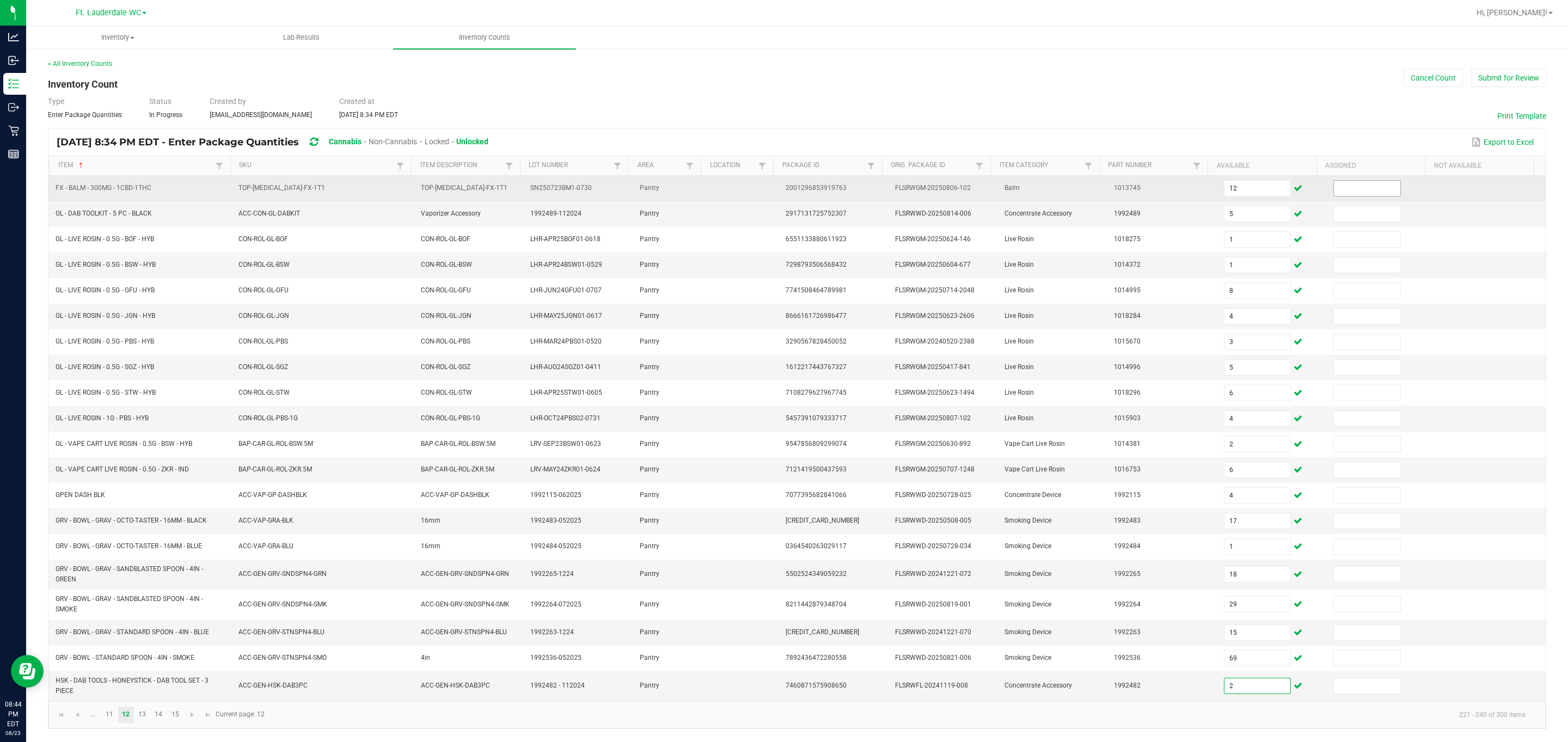
click at [710, 182] on input at bounding box center [1367, 188] width 67 height 15
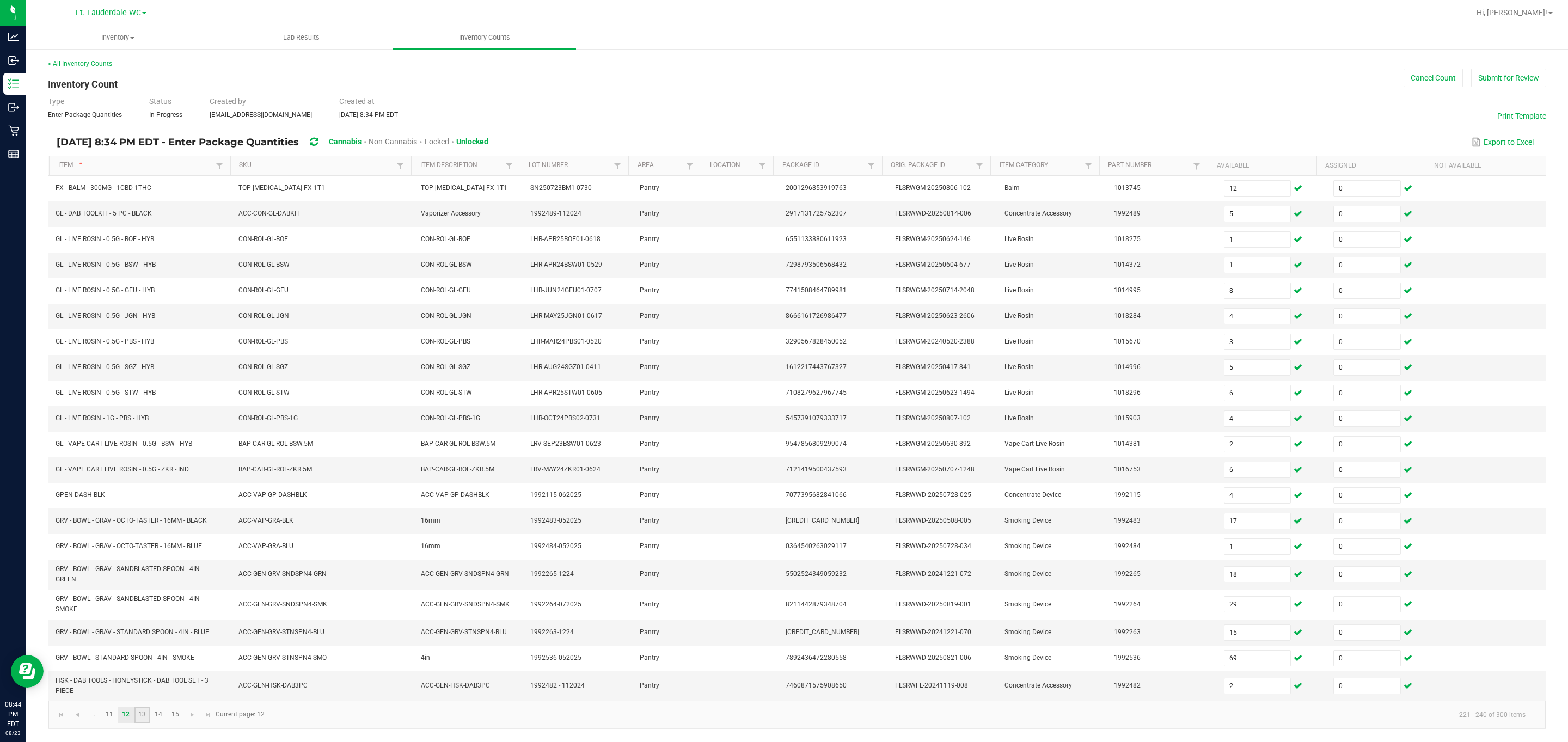
click at [142, 723] on link "13" at bounding box center [142, 715] width 16 height 17
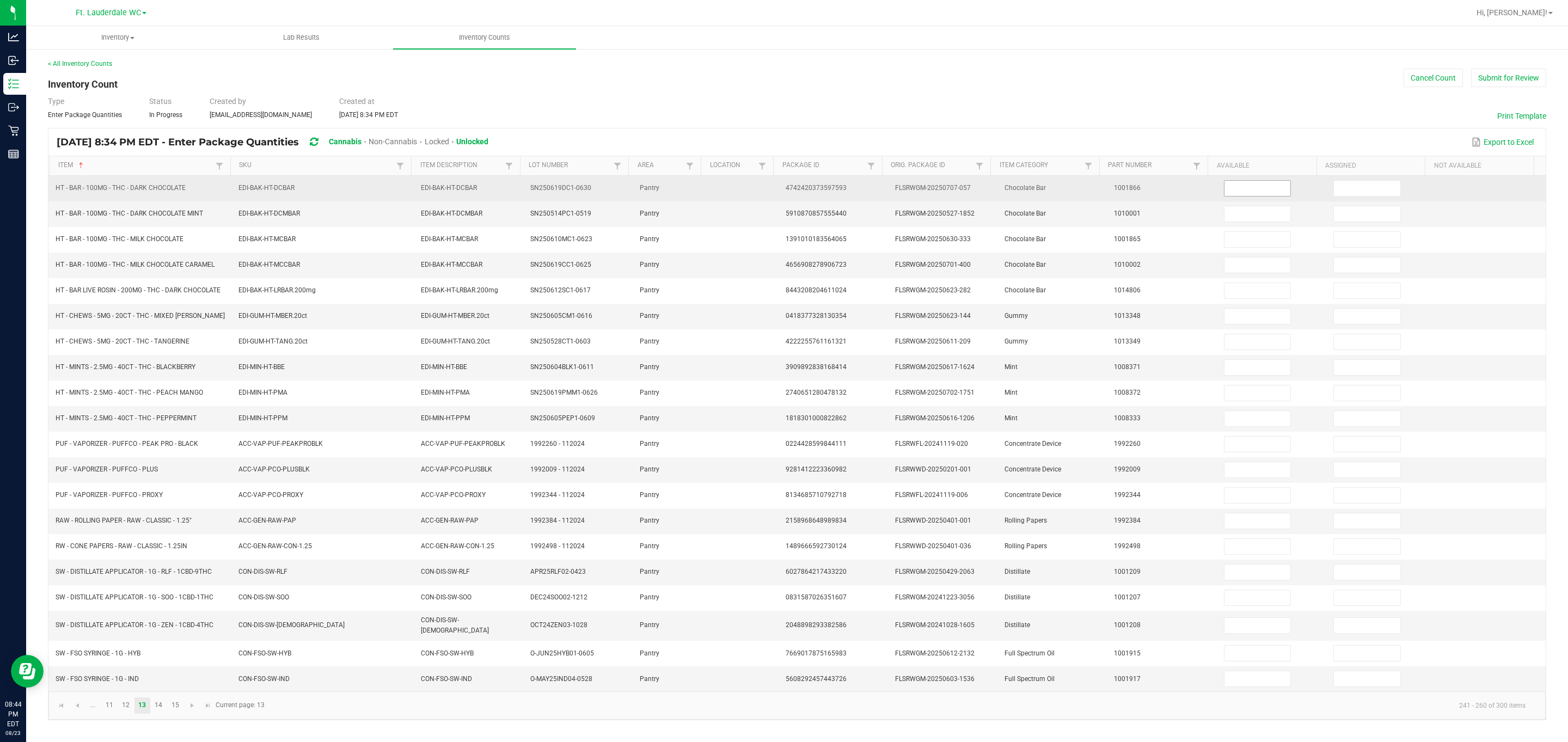
click at [710, 194] on input at bounding box center [1258, 188] width 67 height 15
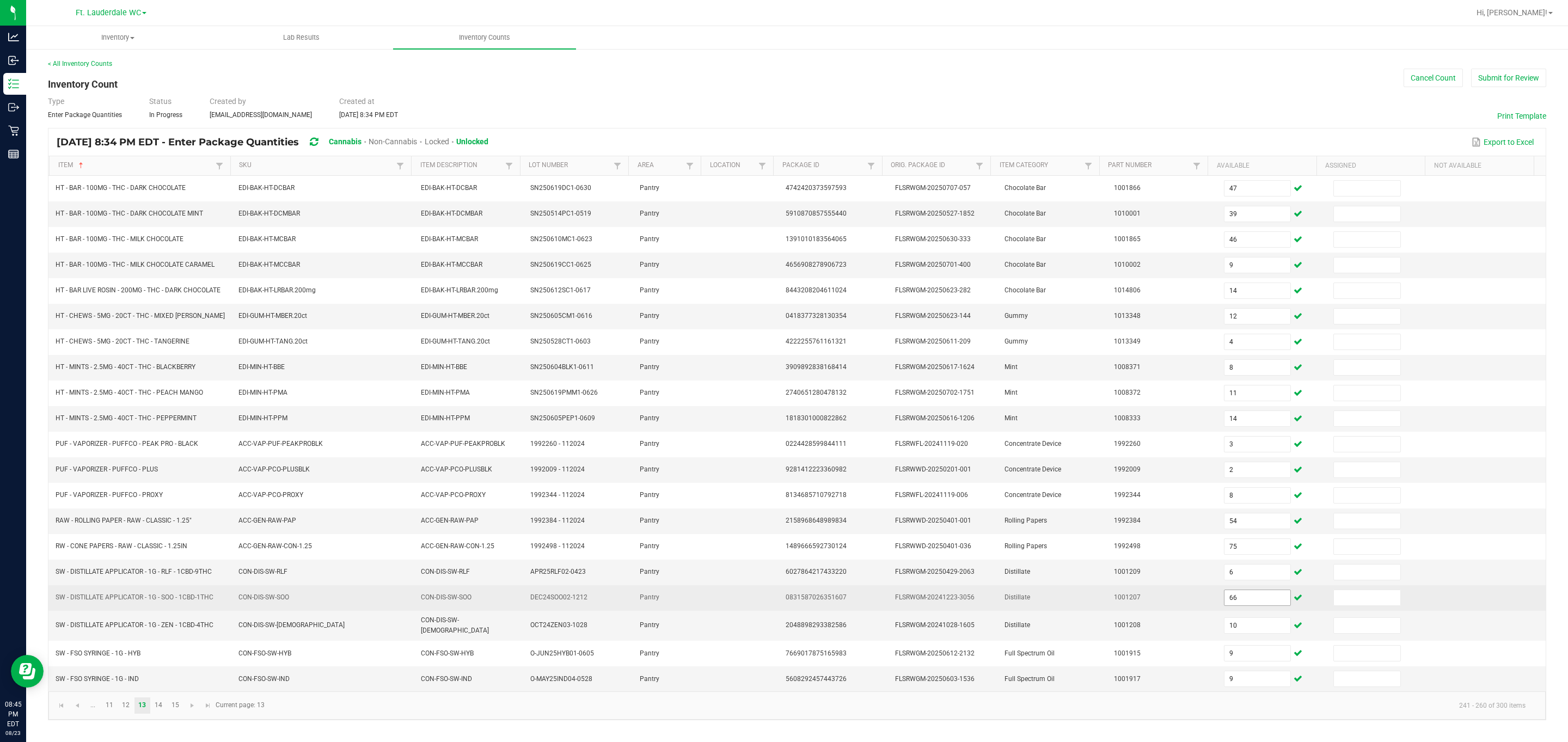
click at [710, 605] on input "66" at bounding box center [1258, 597] width 67 height 15
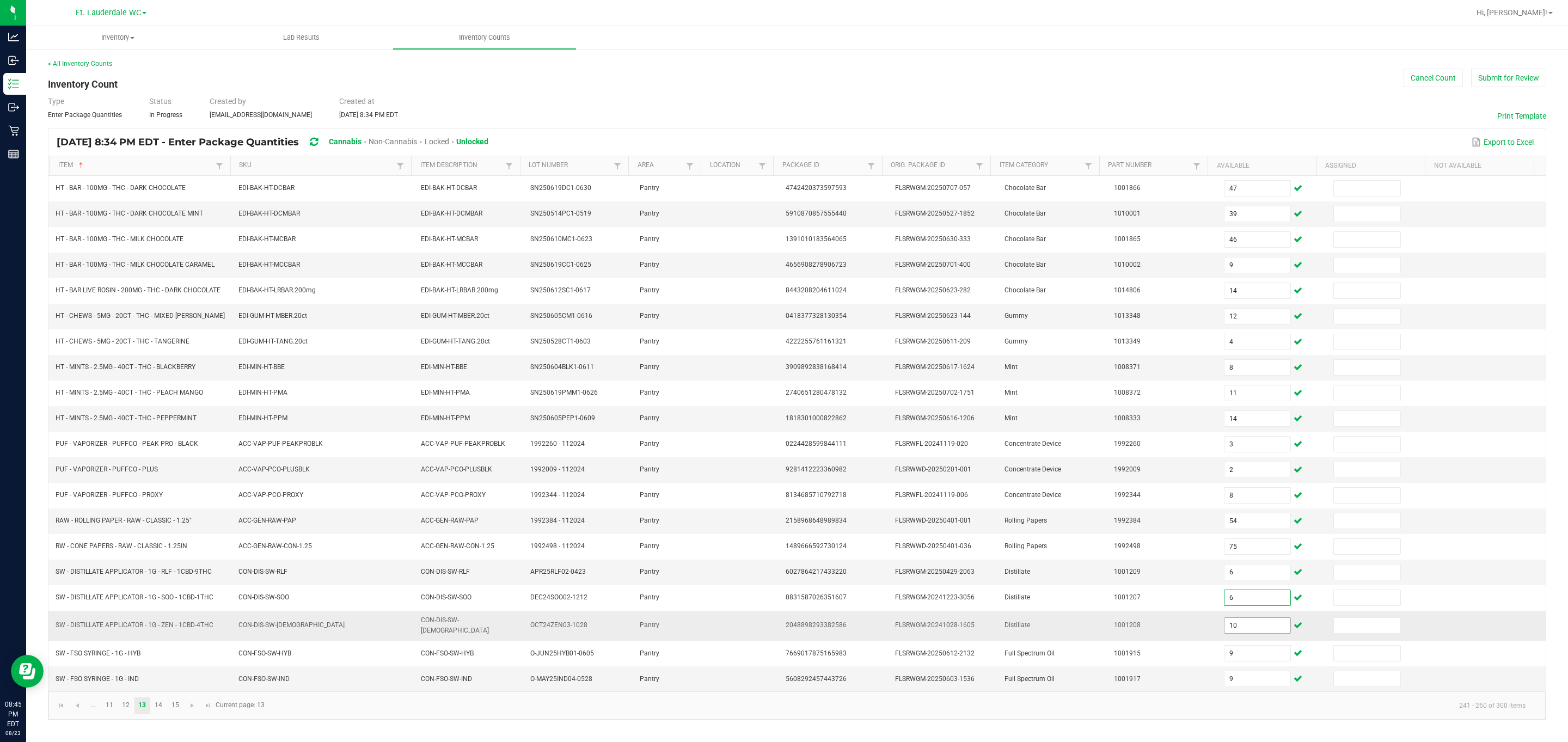
click at [710, 633] on input "10" at bounding box center [1258, 625] width 67 height 15
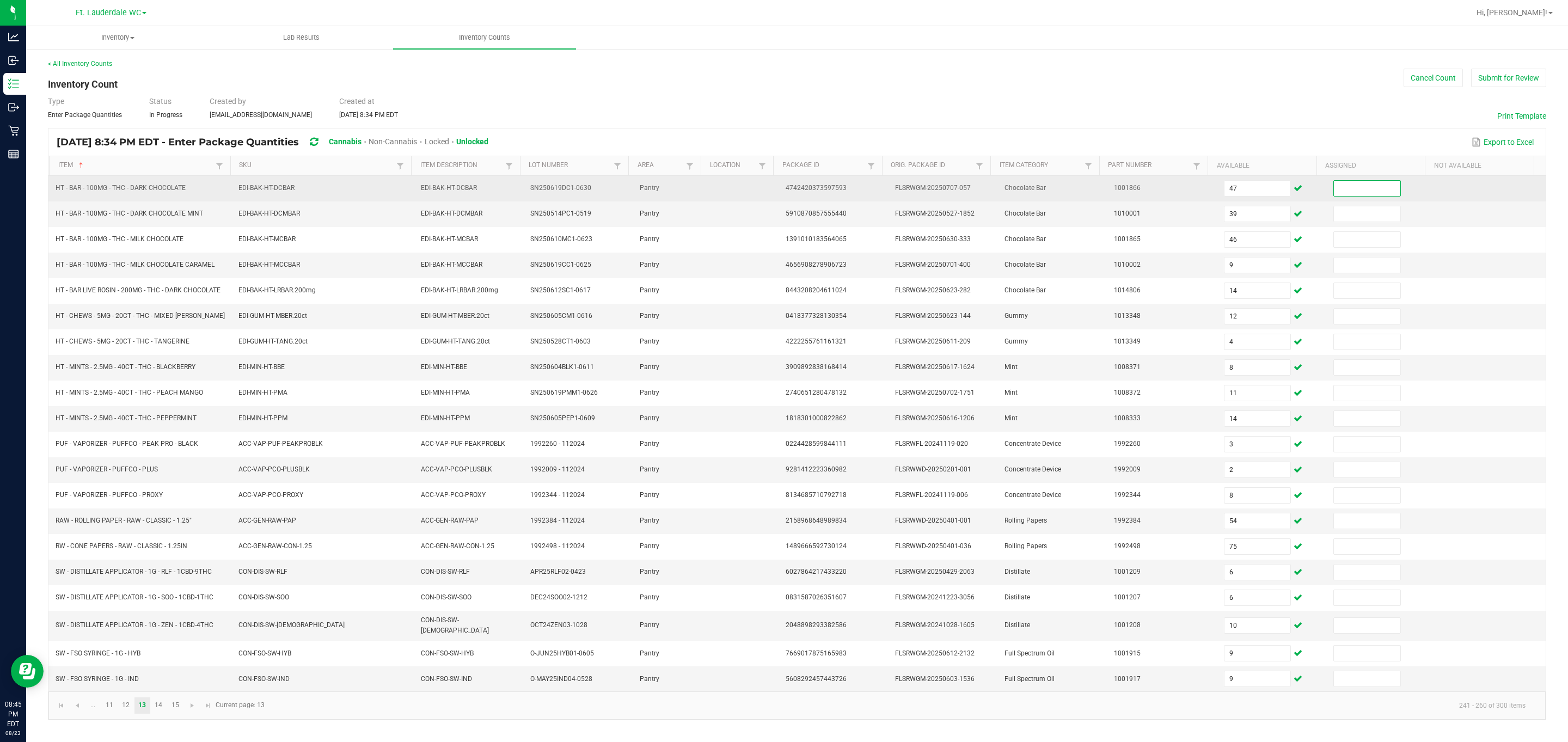
click at [710, 185] on input at bounding box center [1367, 188] width 67 height 15
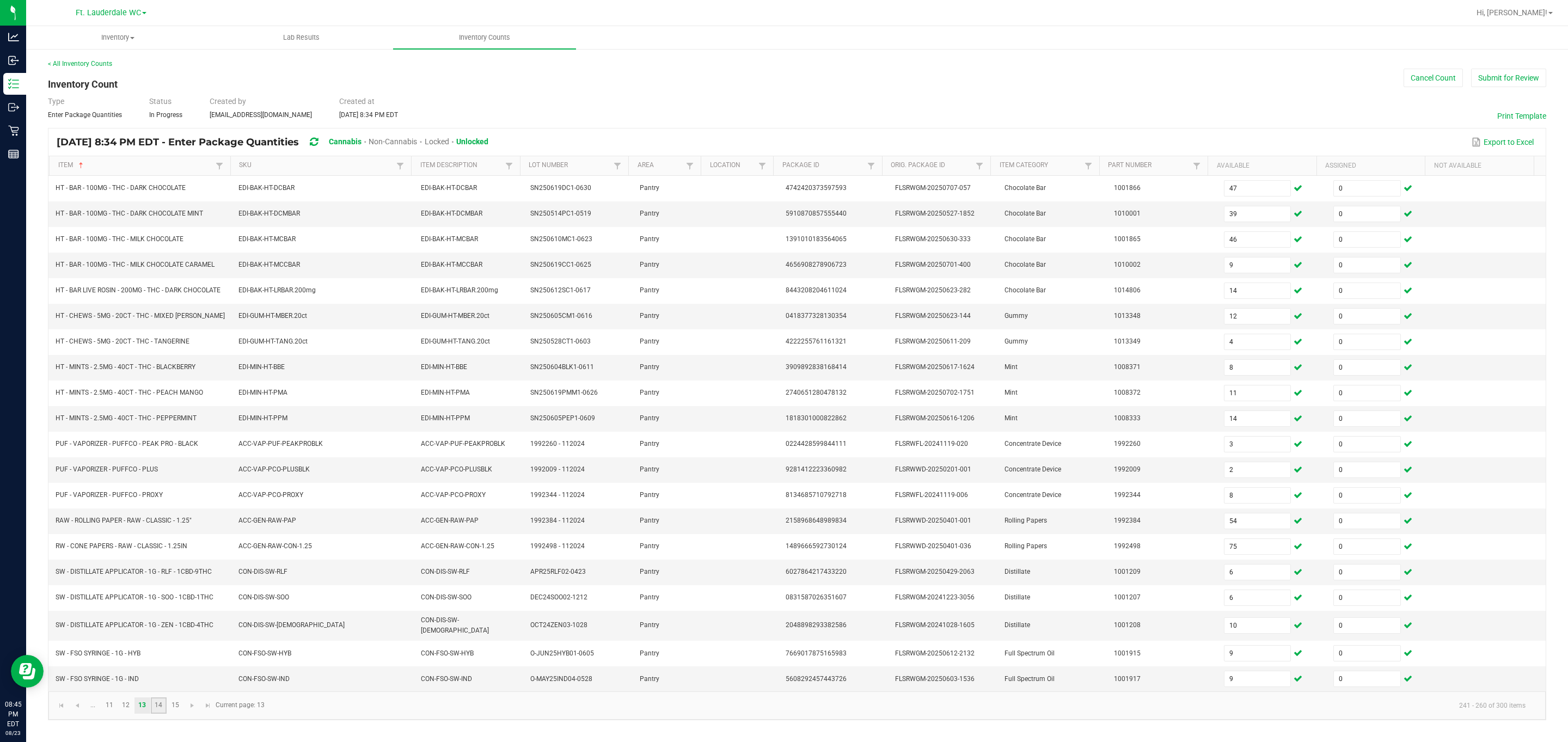
click at [155, 714] on link "14" at bounding box center [158, 705] width 16 height 17
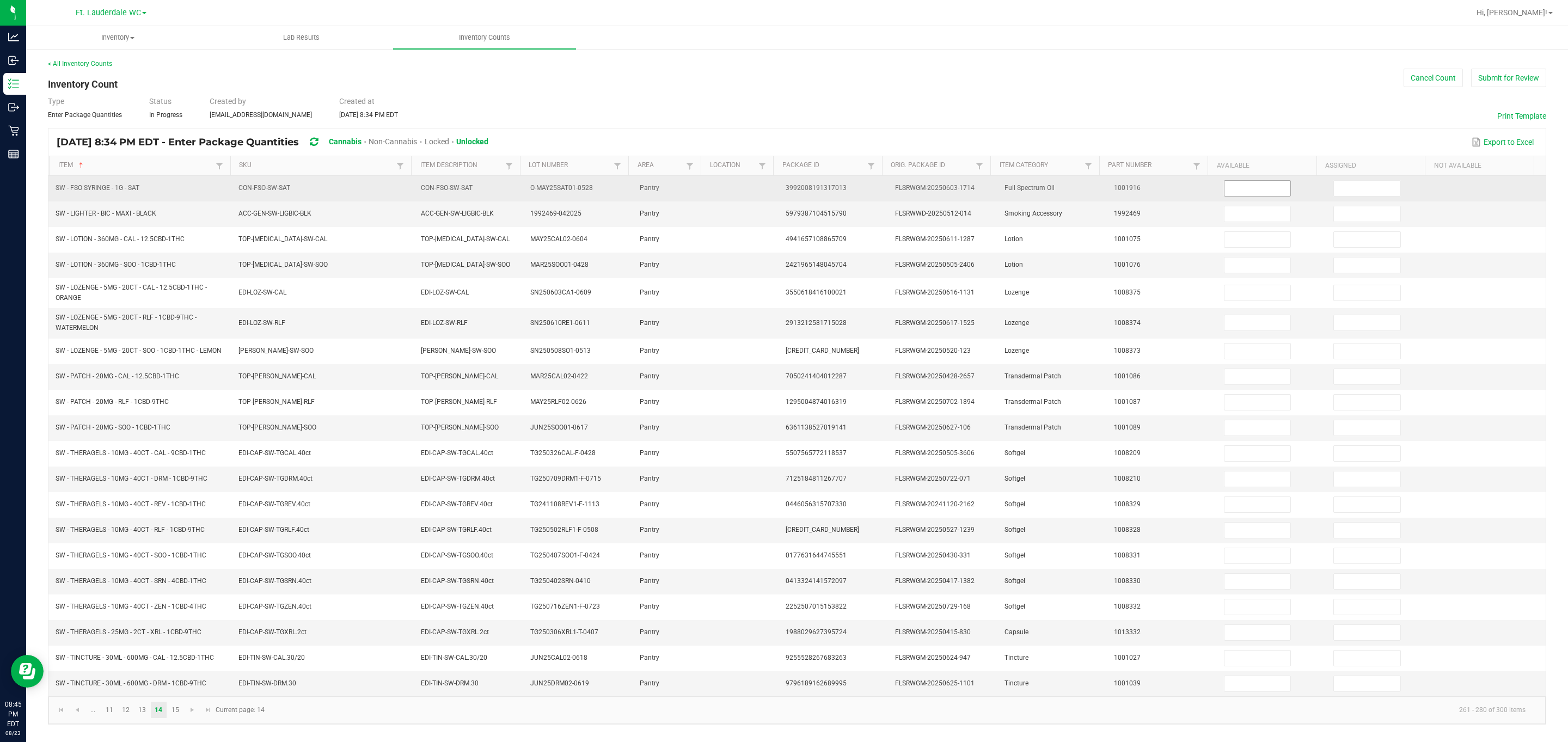
click at [710, 181] on input at bounding box center [1258, 188] width 67 height 15
click at [710, 185] on input at bounding box center [1367, 188] width 67 height 15
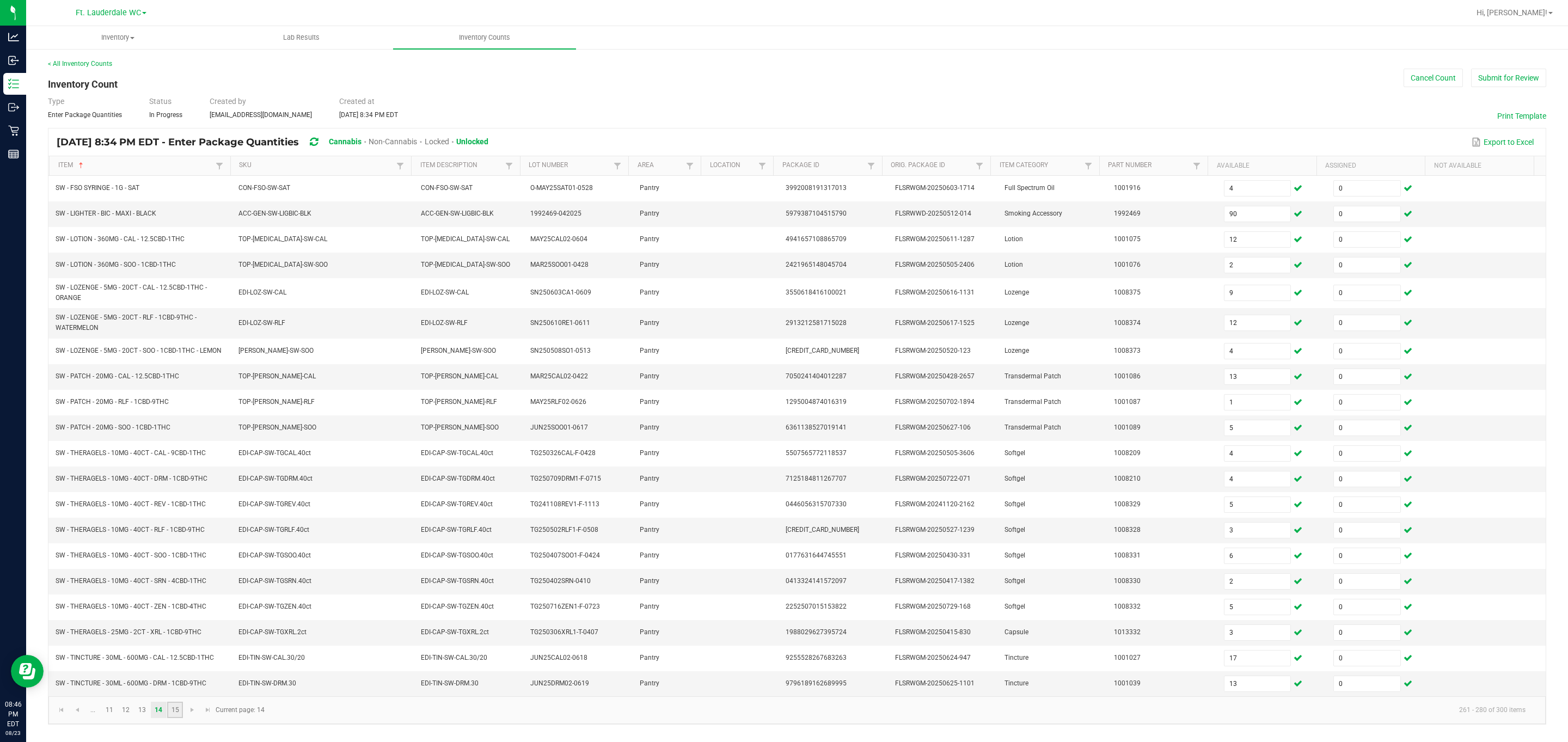
click at [178, 718] on link "15" at bounding box center [175, 710] width 16 height 17
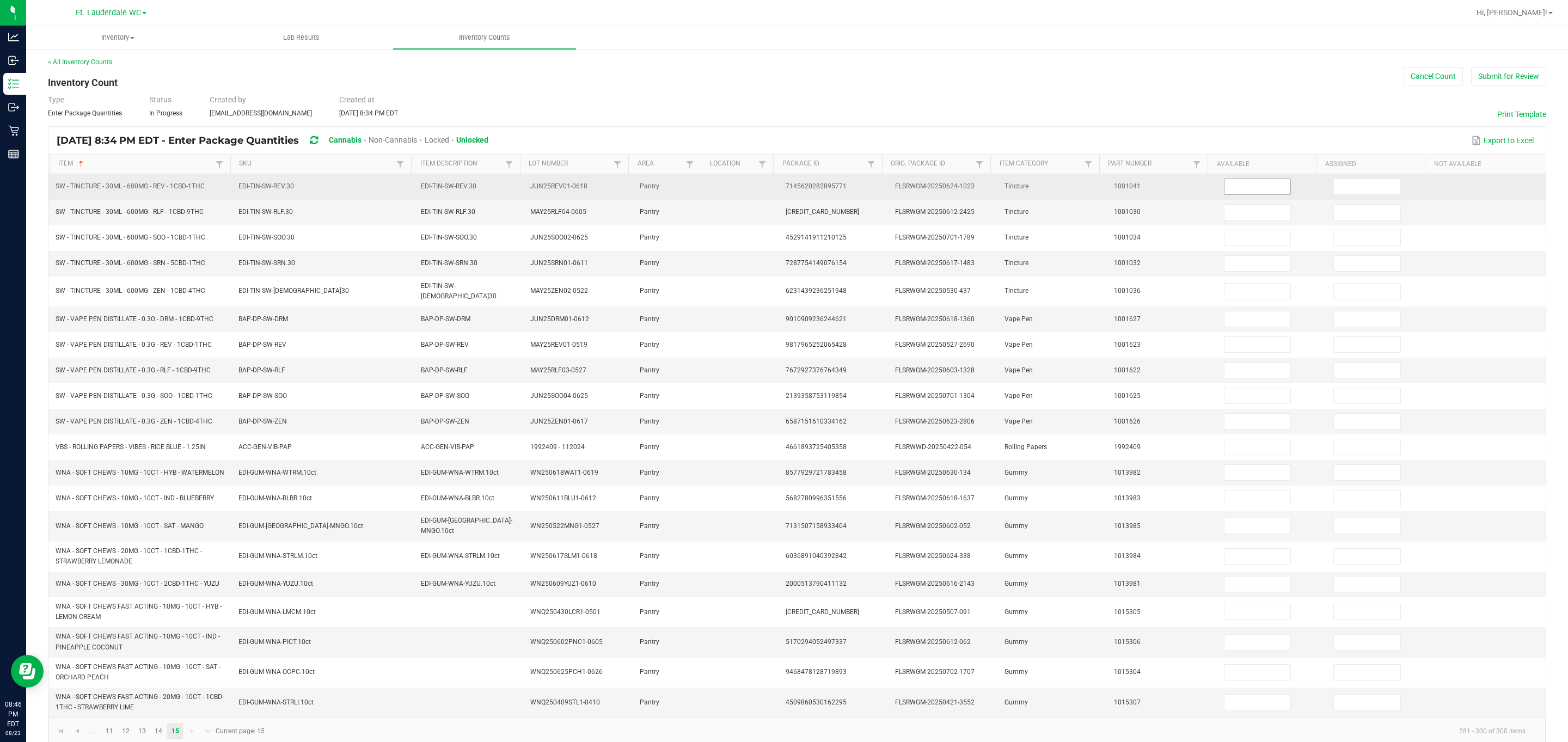
click at [710, 186] on input at bounding box center [1258, 186] width 67 height 15
click at [710, 191] on input at bounding box center [1367, 186] width 67 height 15
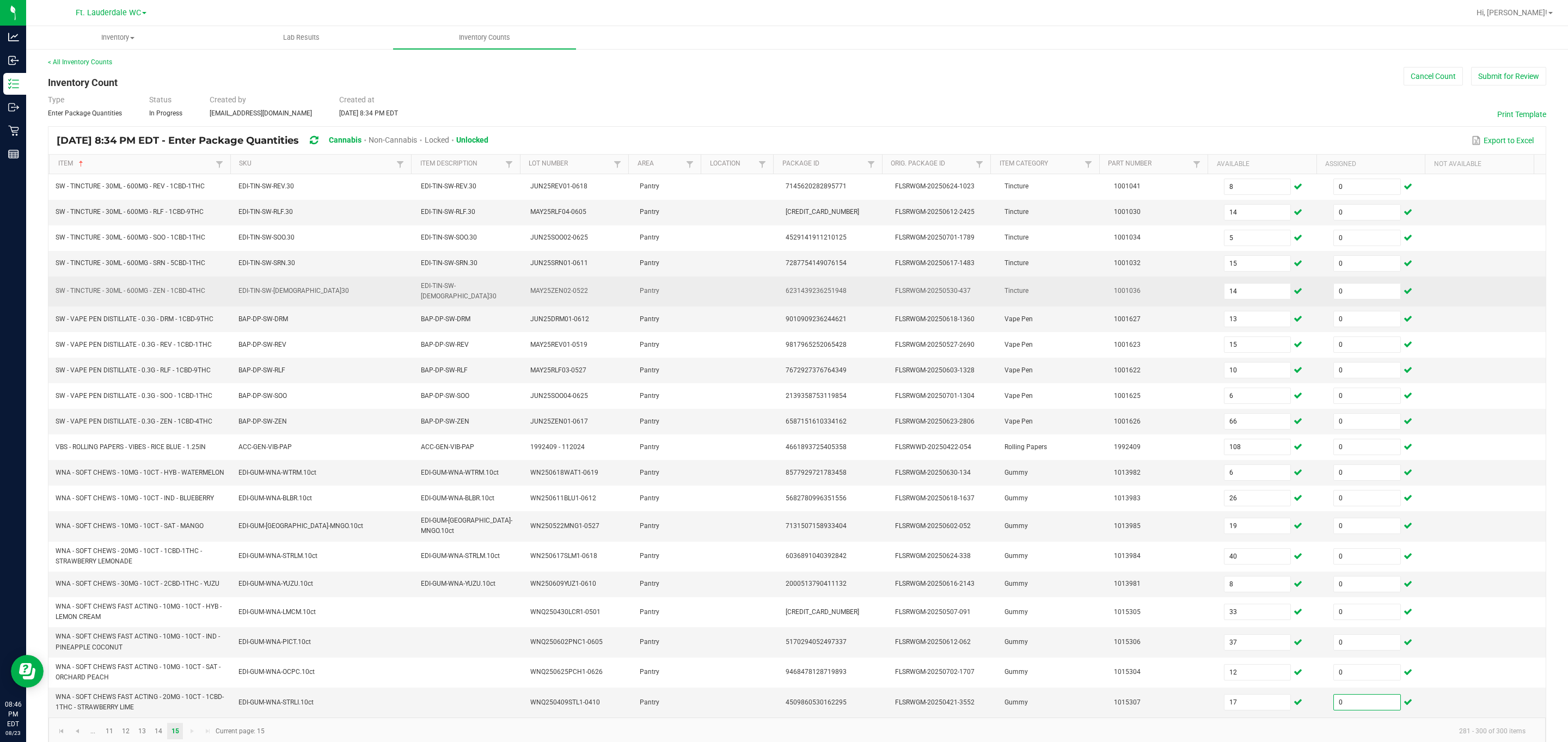
scroll to position [26, 0]
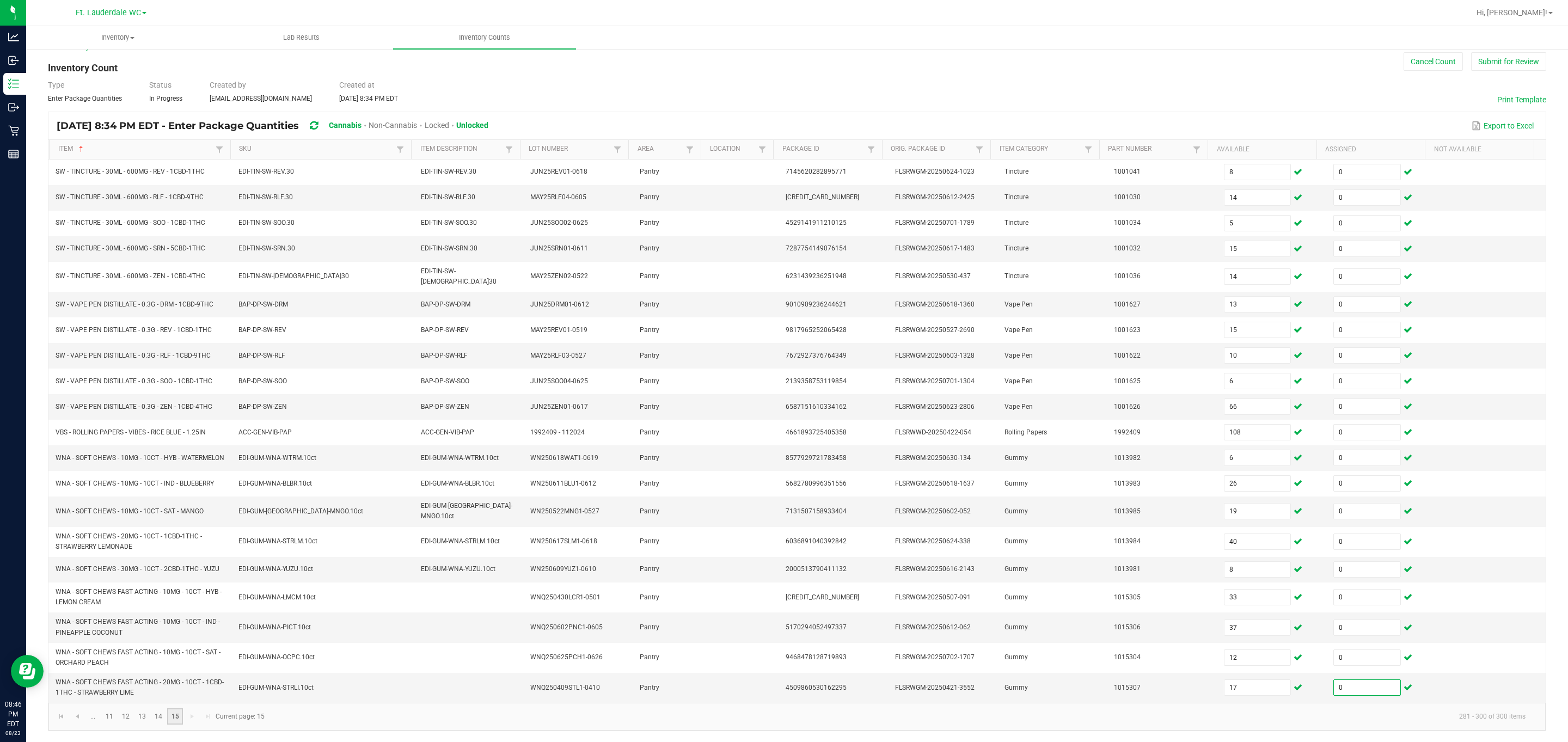
click at [182, 723] on link "15" at bounding box center [175, 717] width 16 height 17
click at [183, 721] on link "15" at bounding box center [175, 717] width 16 height 17
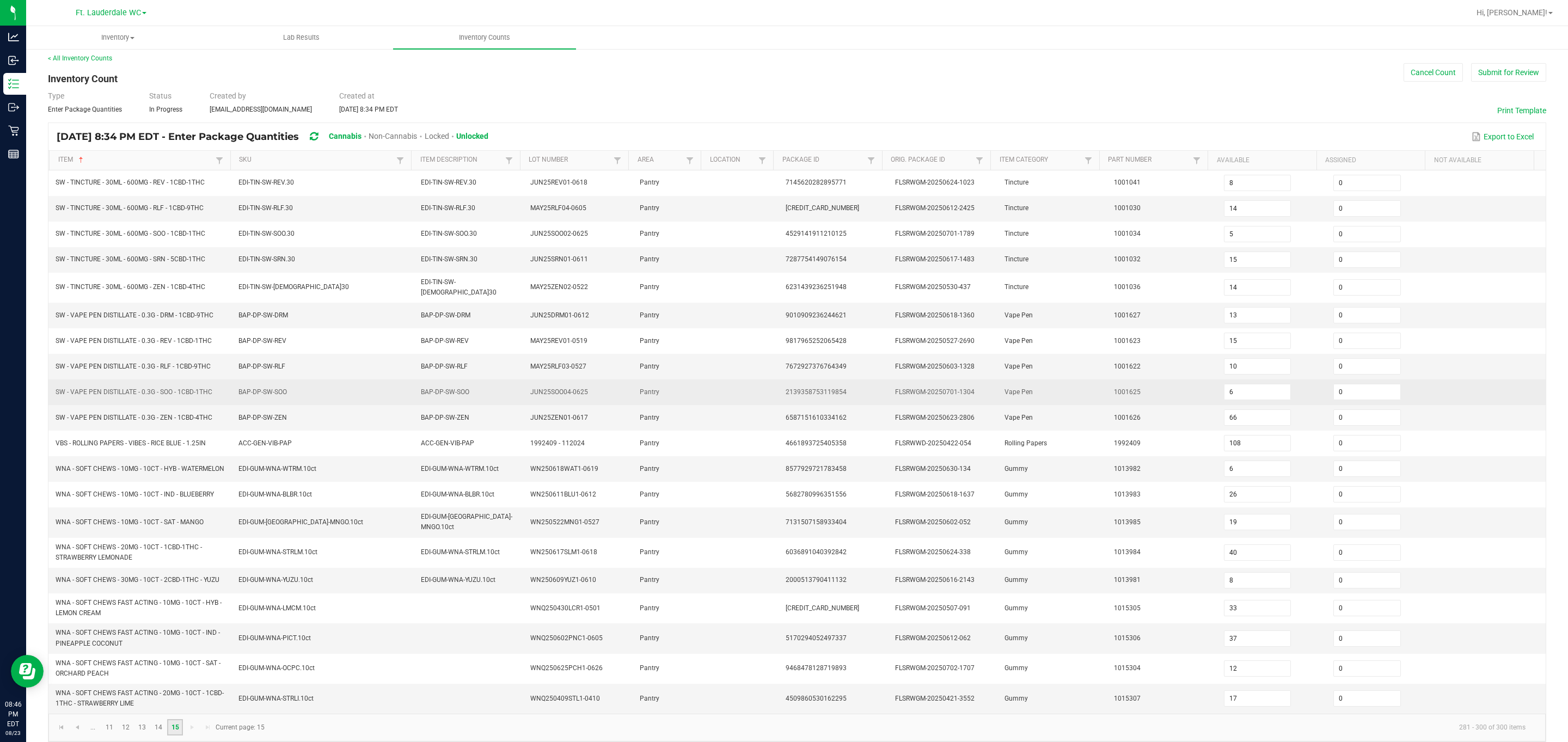
scroll to position [0, 0]
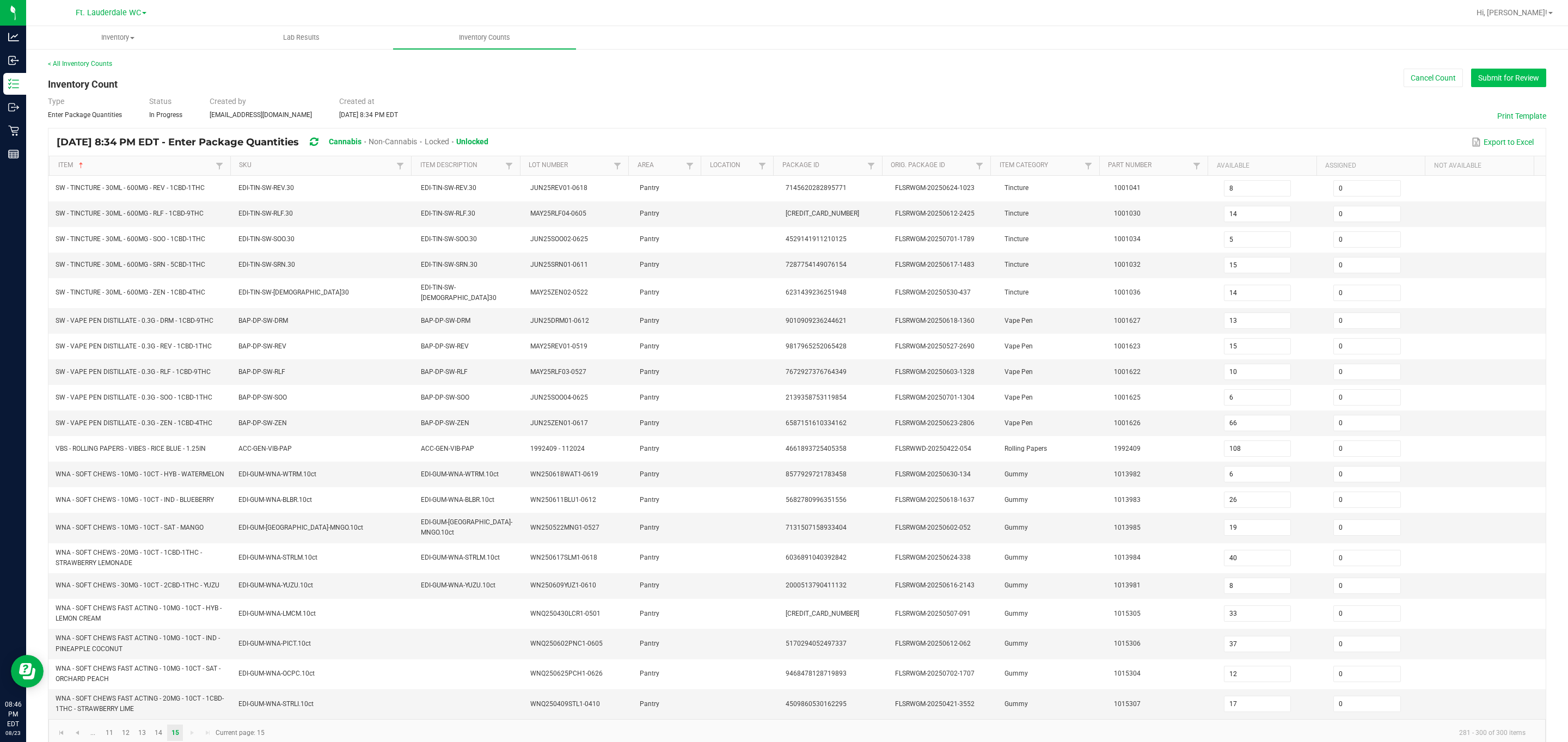
click at [710, 84] on button "Submit for Review" at bounding box center [1508, 78] width 75 height 19
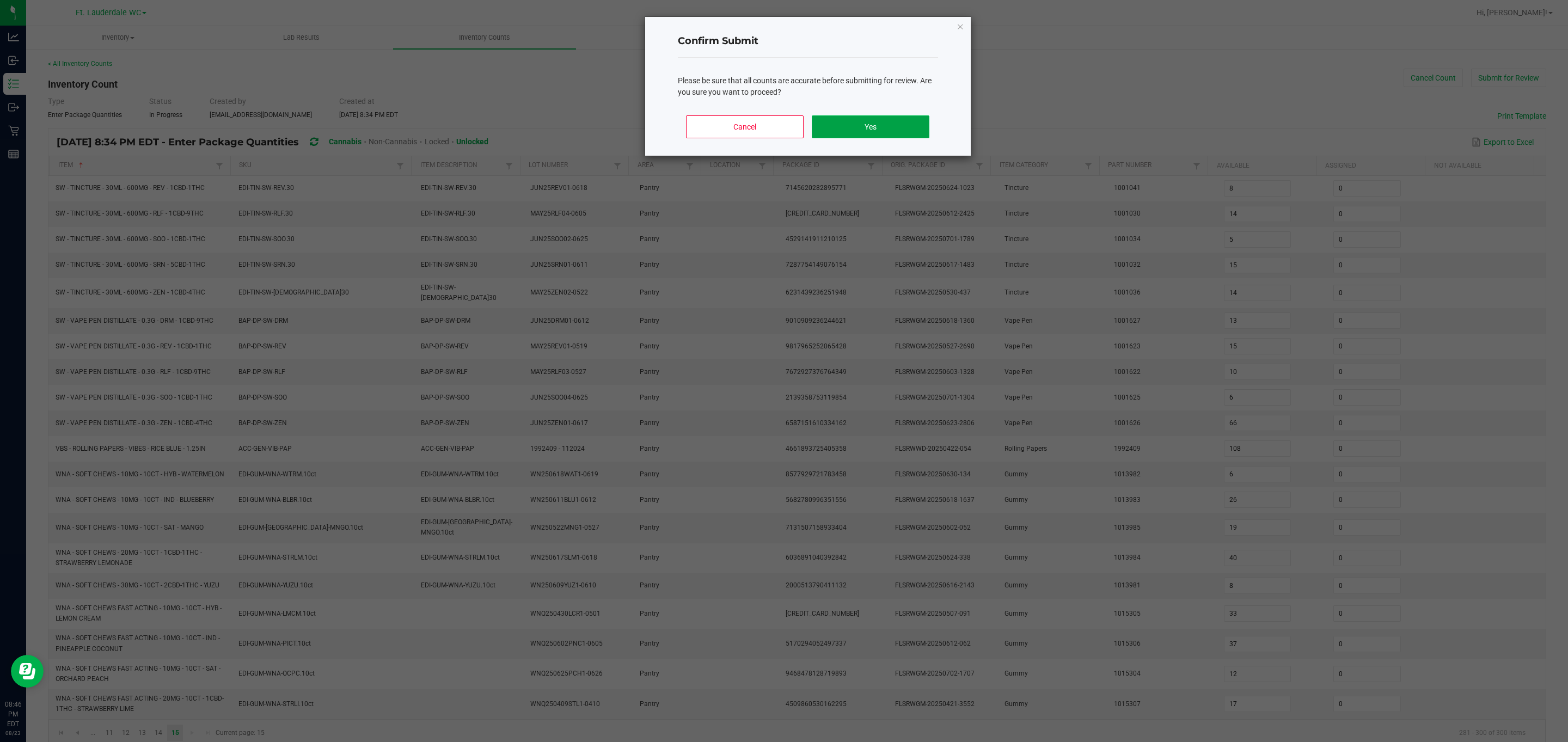
click at [710, 128] on button "Yes" at bounding box center [870, 127] width 117 height 23
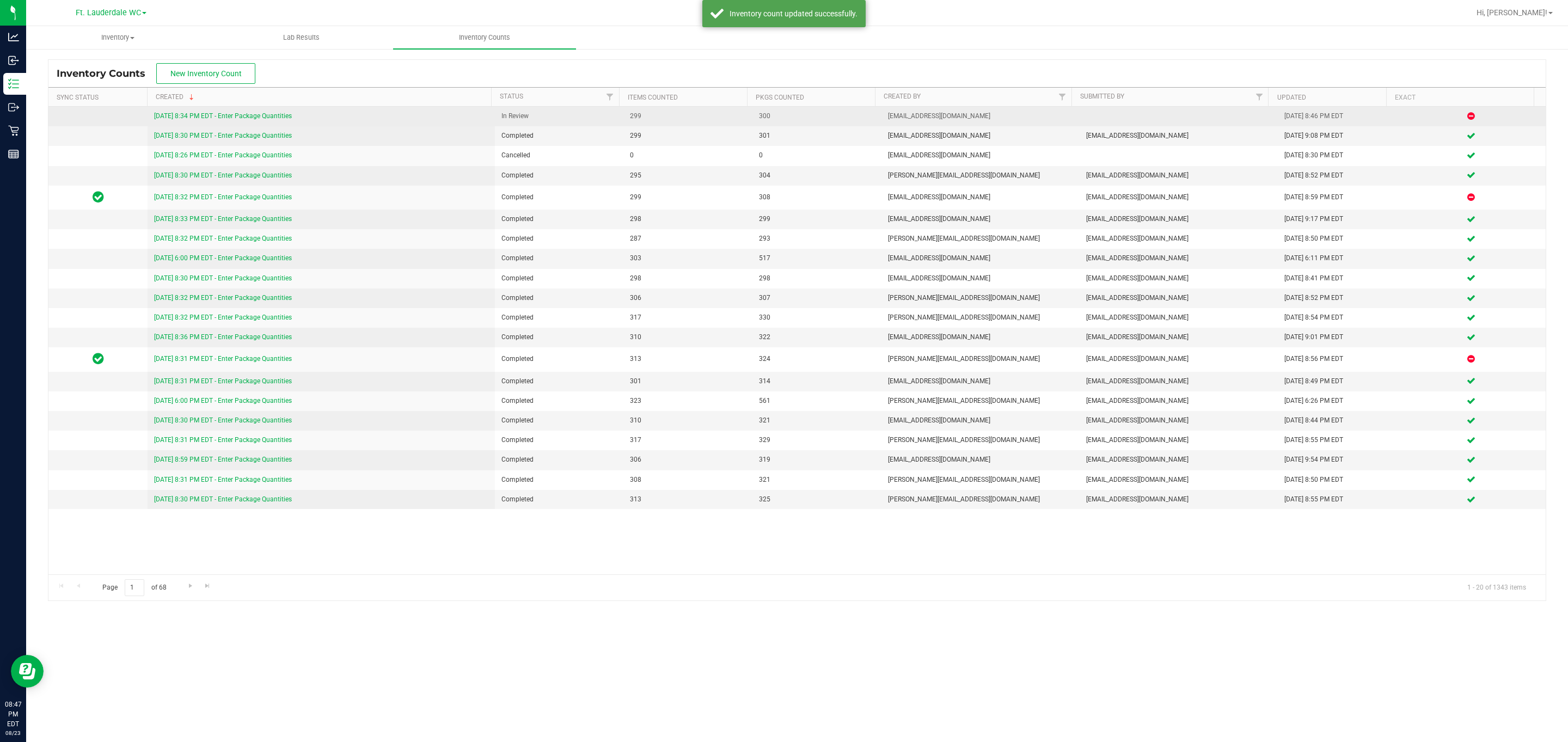
click at [280, 113] on link "[DATE] 8:34 PM EDT - Enter Package Quantities" at bounding box center [222, 115] width 138 height 7
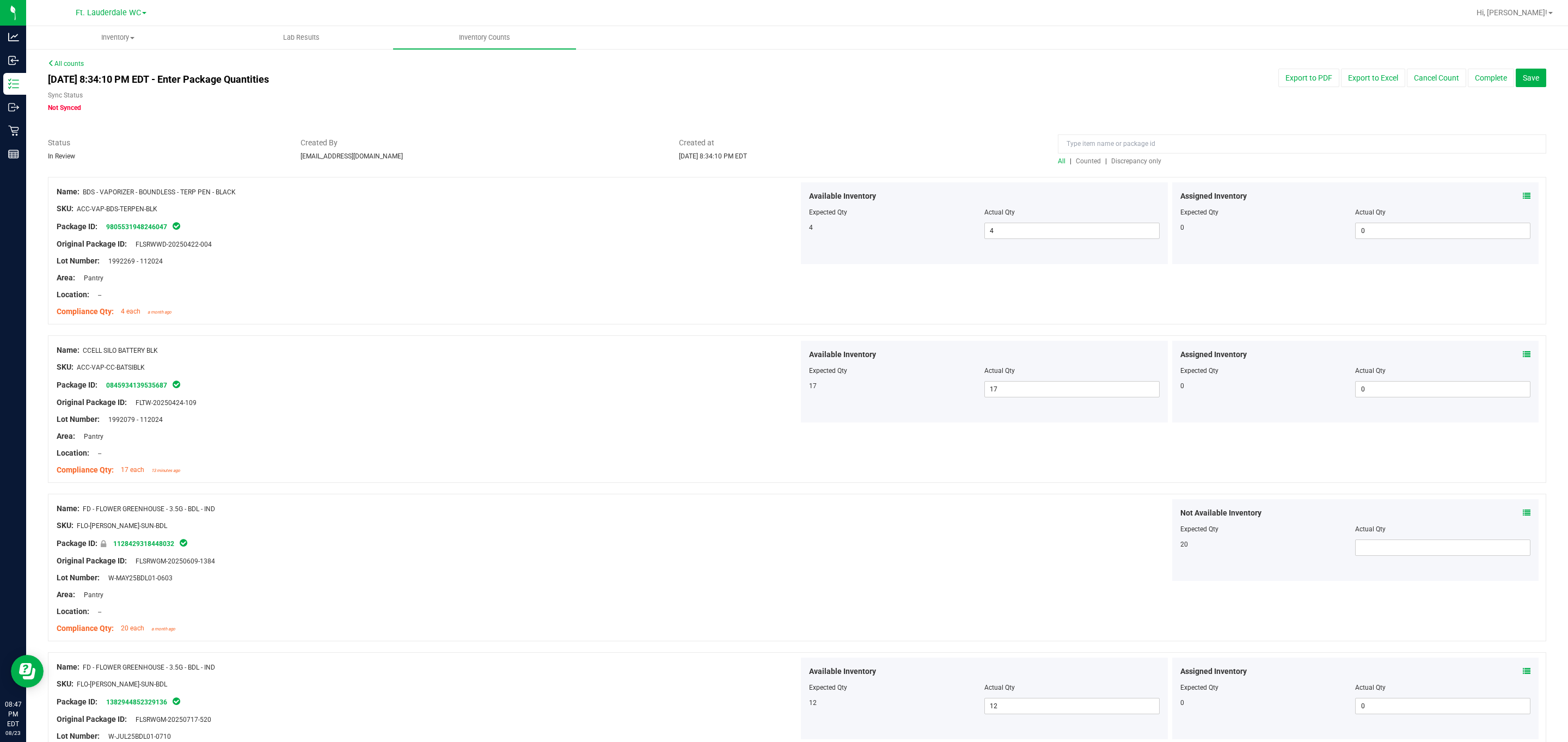
click at [710, 161] on span "Discrepancy only" at bounding box center [1136, 161] width 50 height 7
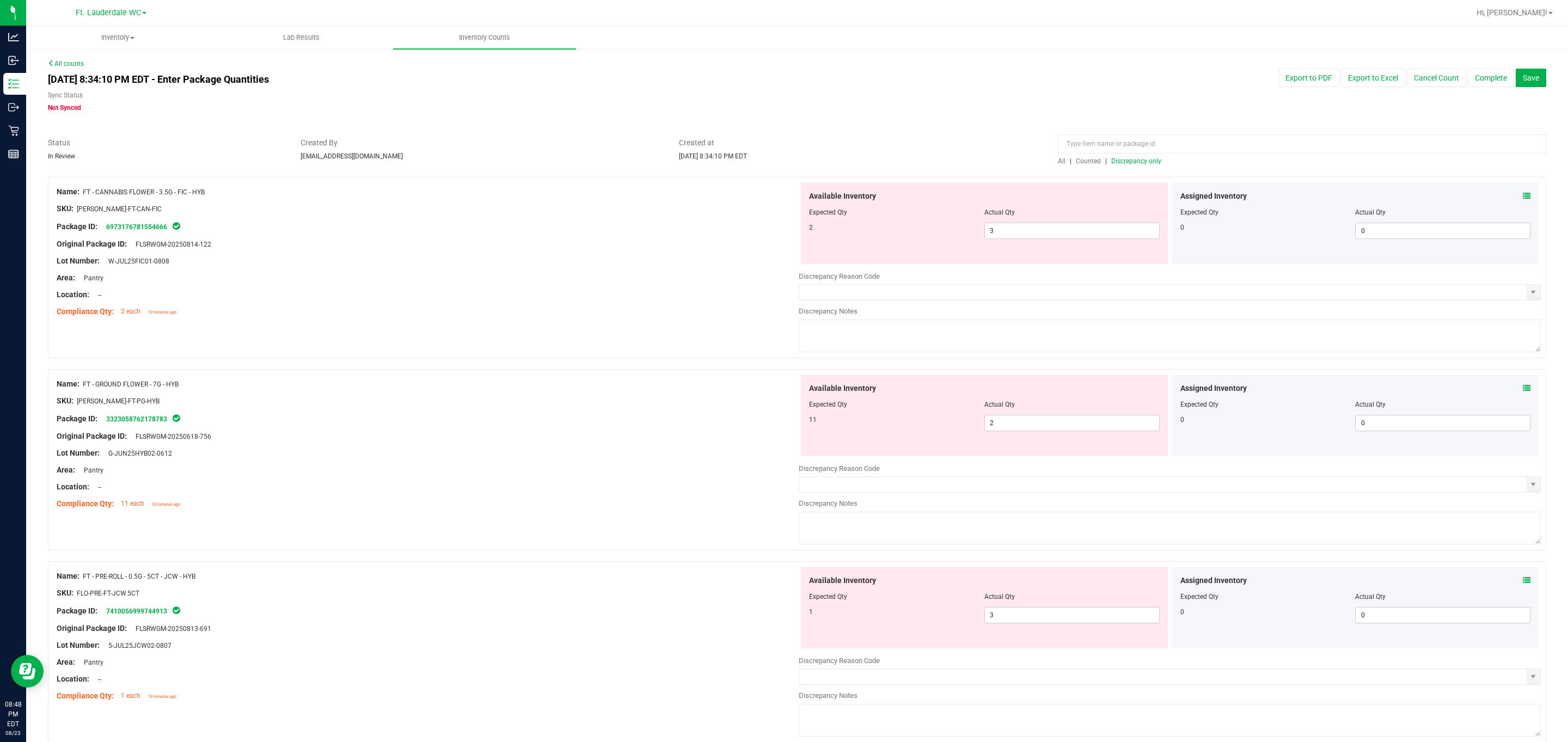
click at [710, 434] on div "Available Inventory Expected Qty Actual Qty 11 2 2" at bounding box center [984, 416] width 367 height 82
click at [710, 422] on span "2 2" at bounding box center [1071, 423] width 175 height 17
click at [710, 422] on input "2" at bounding box center [1072, 423] width 174 height 15
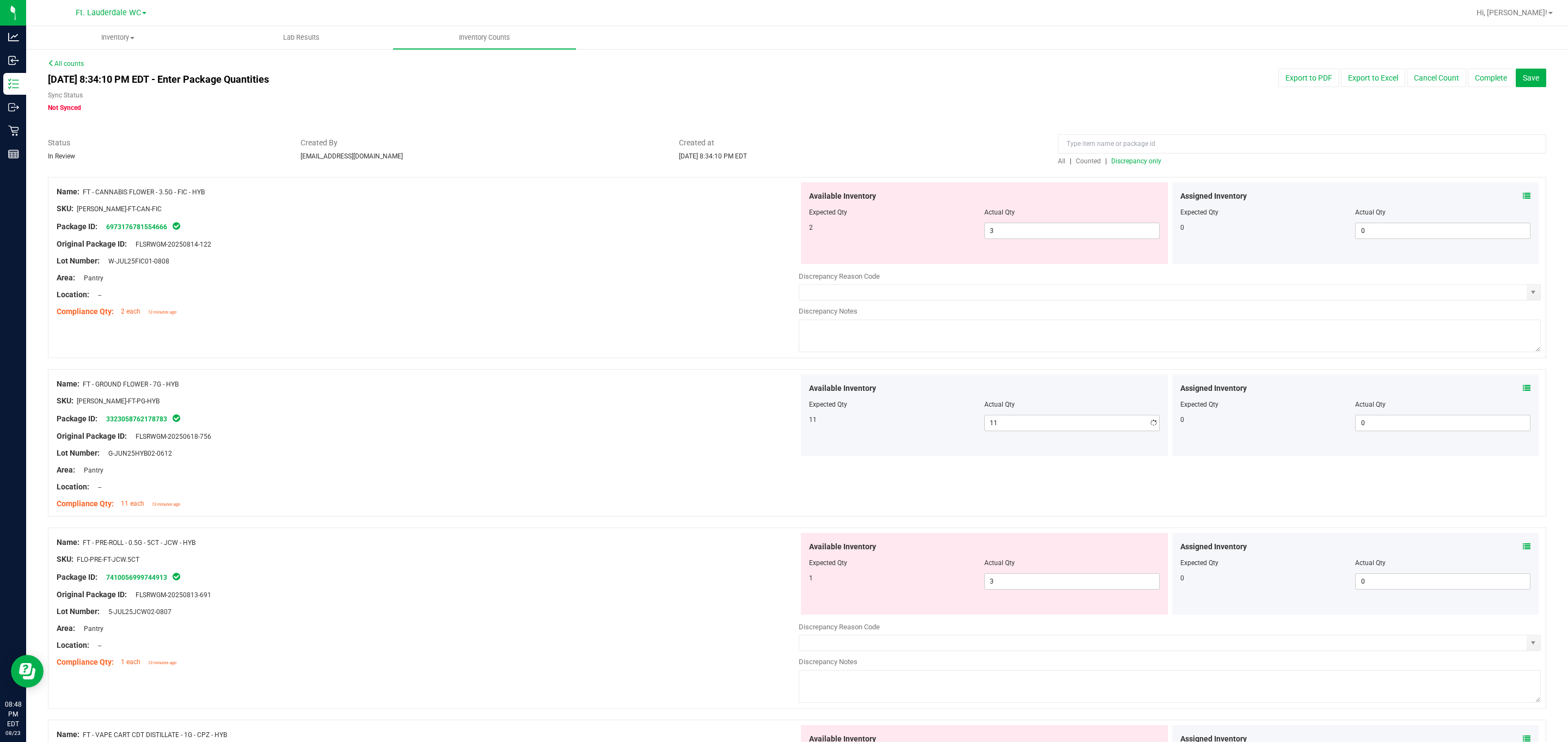
click at [382, 368] on div at bounding box center [797, 364] width 1498 height 11
click at [710, 581] on span "3 3" at bounding box center [1071, 581] width 175 height 17
click at [710, 581] on input "3" at bounding box center [1072, 581] width 174 height 15
drag, startPoint x: 605, startPoint y: 508, endPoint x: 628, endPoint y: 486, distance: 31.8
click at [606, 508] on div "Compliance Qty: 11 each 13 minutes ago" at bounding box center [427, 504] width 742 height 11
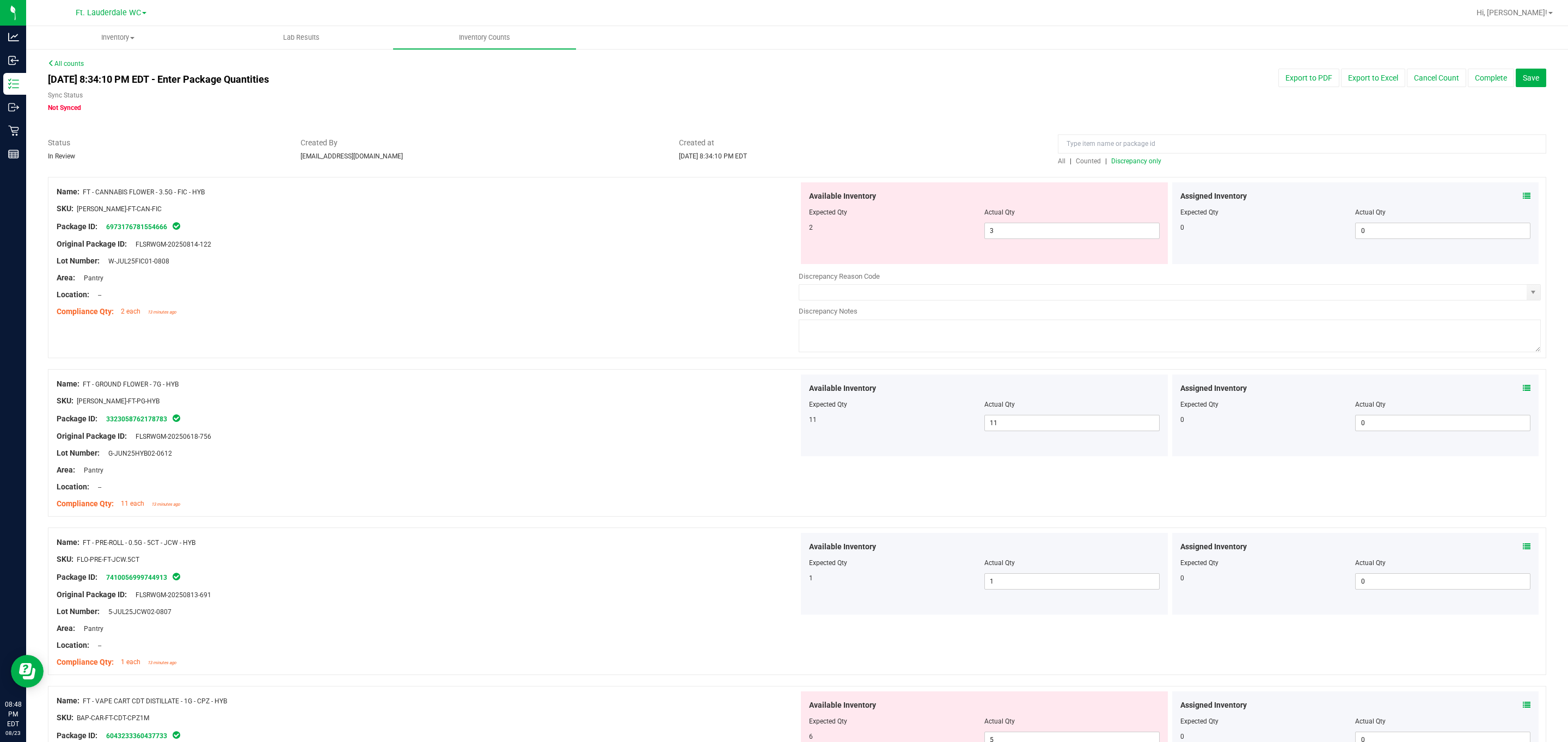
click at [710, 161] on span "Discrepancy only" at bounding box center [1136, 161] width 50 height 7
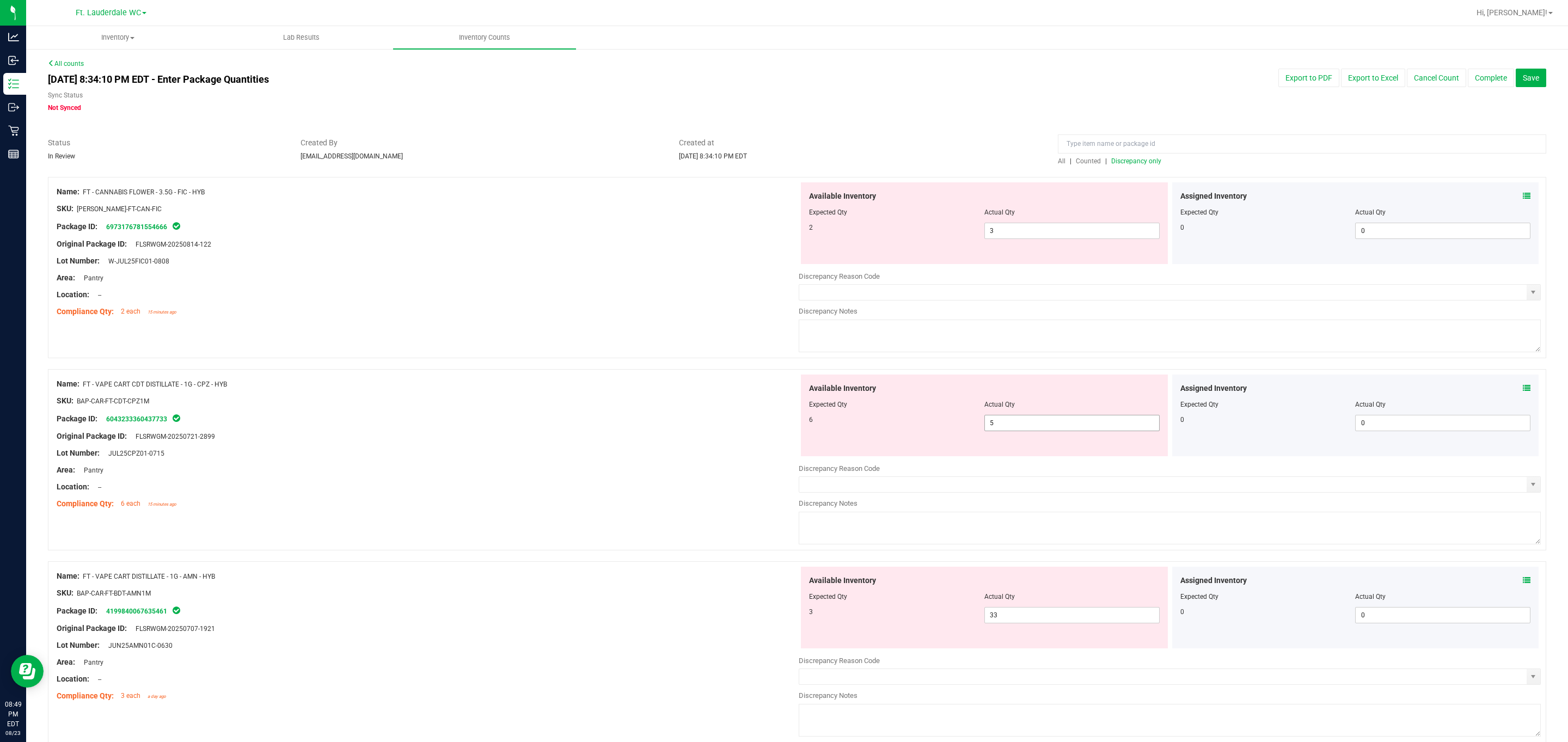
click at [710, 424] on input "5" at bounding box center [1072, 423] width 174 height 15
click at [668, 448] on div "Lot Number: JUL25CPZ01-0715" at bounding box center [427, 453] width 742 height 11
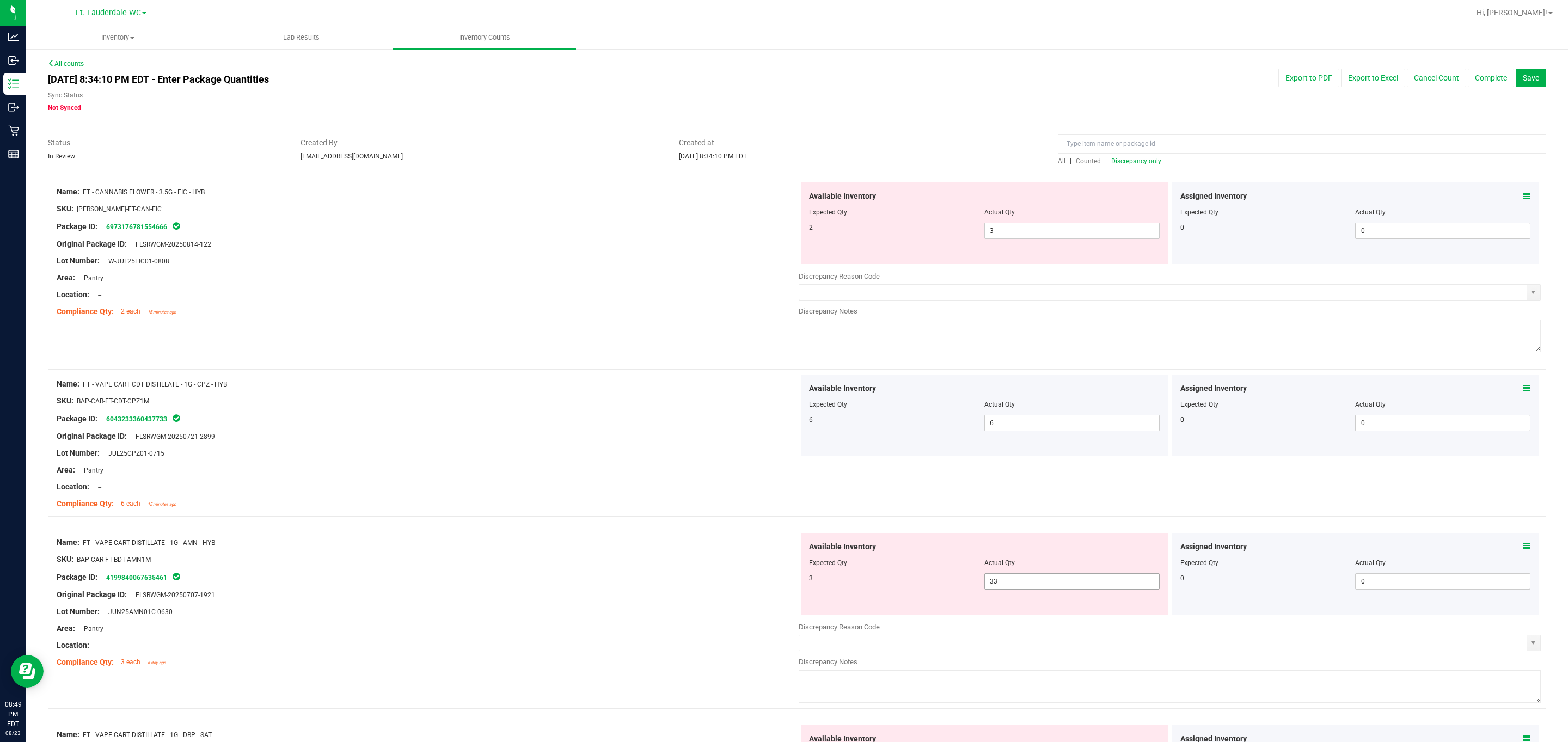
click at [710, 585] on input "33" at bounding box center [1072, 581] width 174 height 15
click at [588, 560] on div "SKU: BAP-CAR-FT-BDT-AMN1M" at bounding box center [427, 559] width 742 height 11
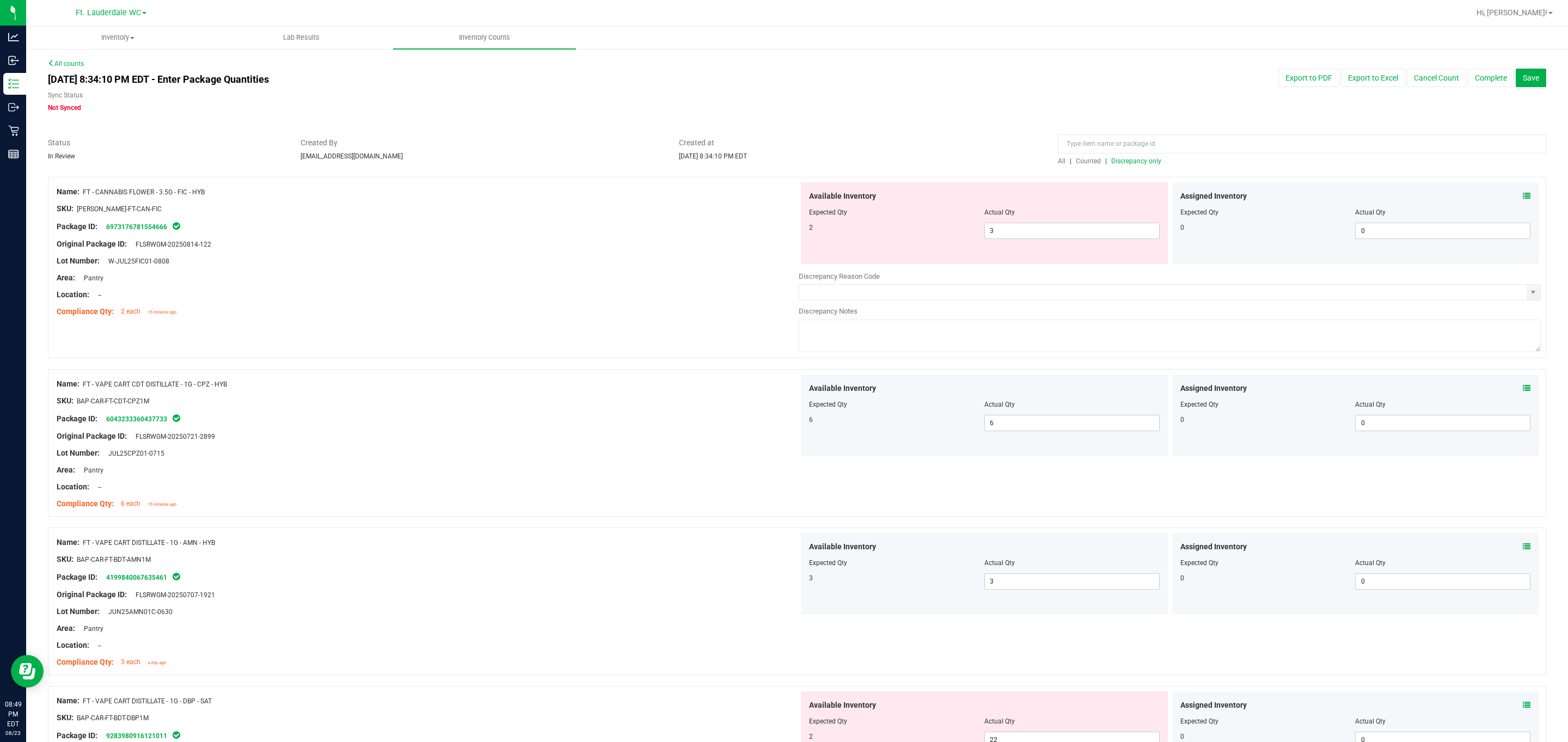
click at [710, 185] on div "Available Inventory Expected Qty Actual Qty 2 3 3" at bounding box center [984, 223] width 367 height 82
click at [710, 161] on span "Discrepancy only" at bounding box center [1136, 161] width 50 height 7
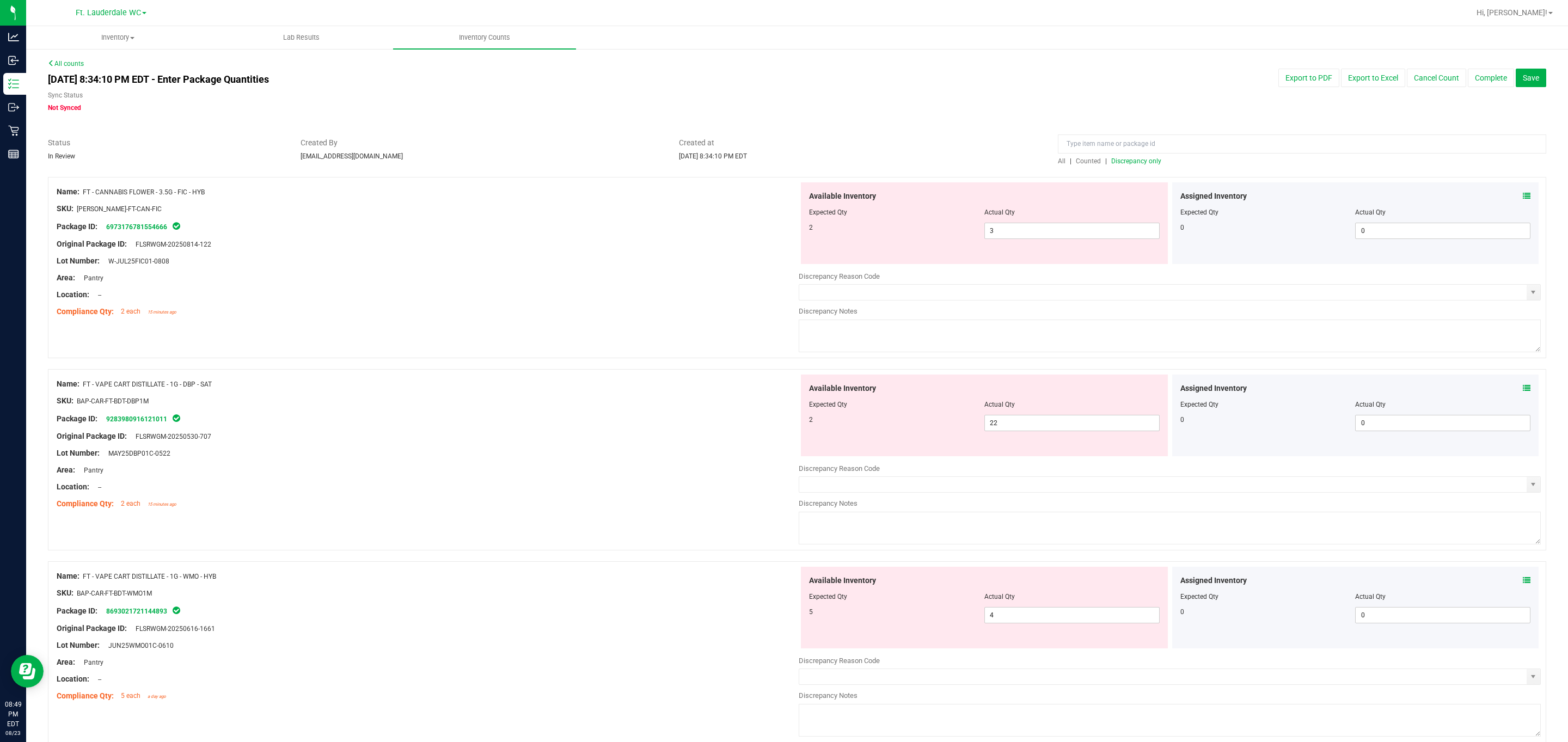
click at [710, 415] on div at bounding box center [984, 412] width 351 height 5
click at [710, 420] on span "22 22" at bounding box center [1071, 423] width 175 height 17
click at [0, 0] on input "22" at bounding box center [0, 0] width 0 height 0
click at [710, 420] on input "22" at bounding box center [1072, 423] width 174 height 15
click at [670, 407] on div "SKU: BAP-CAR-FT-BDT-DBP1M" at bounding box center [427, 401] width 742 height 11
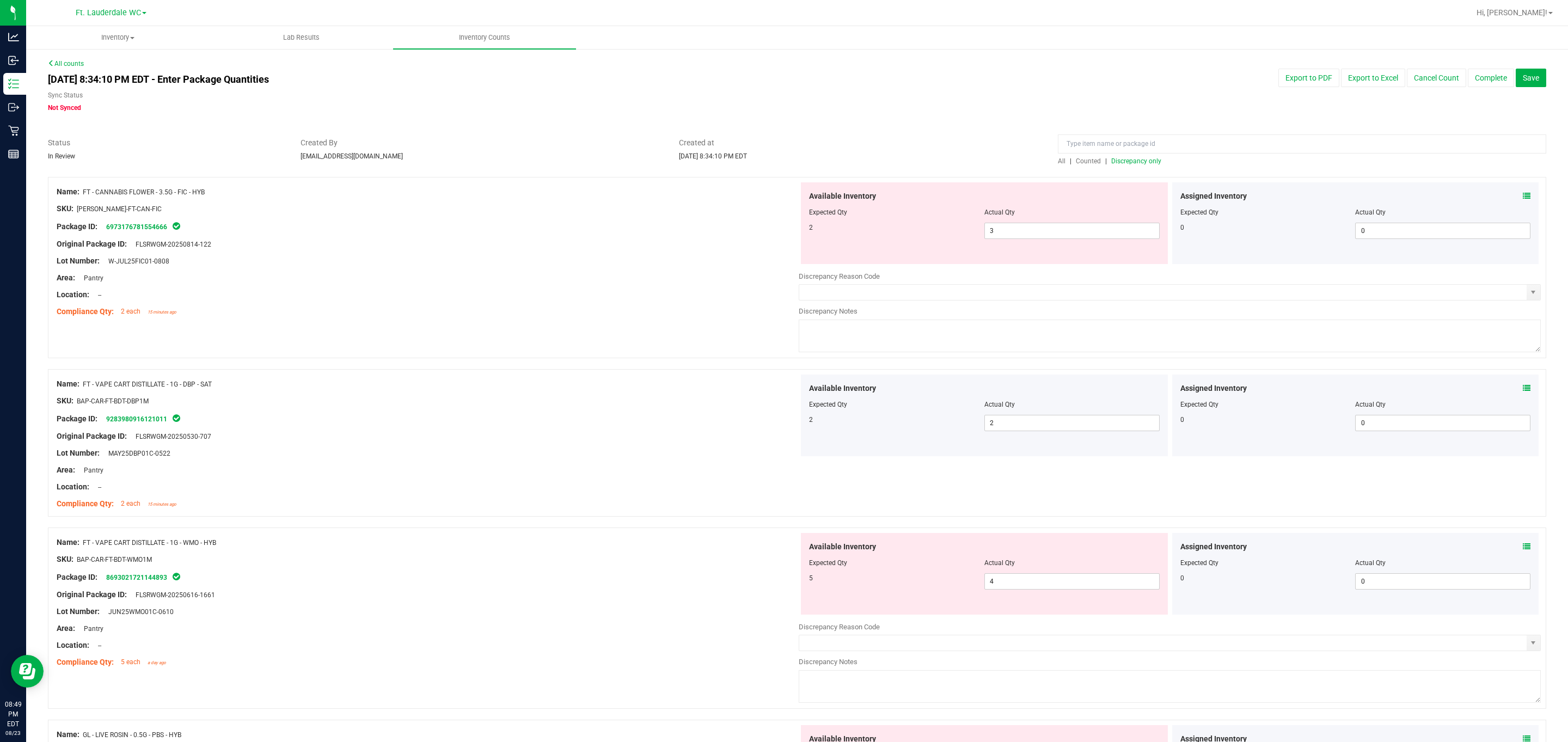
scroll to position [163, 0]
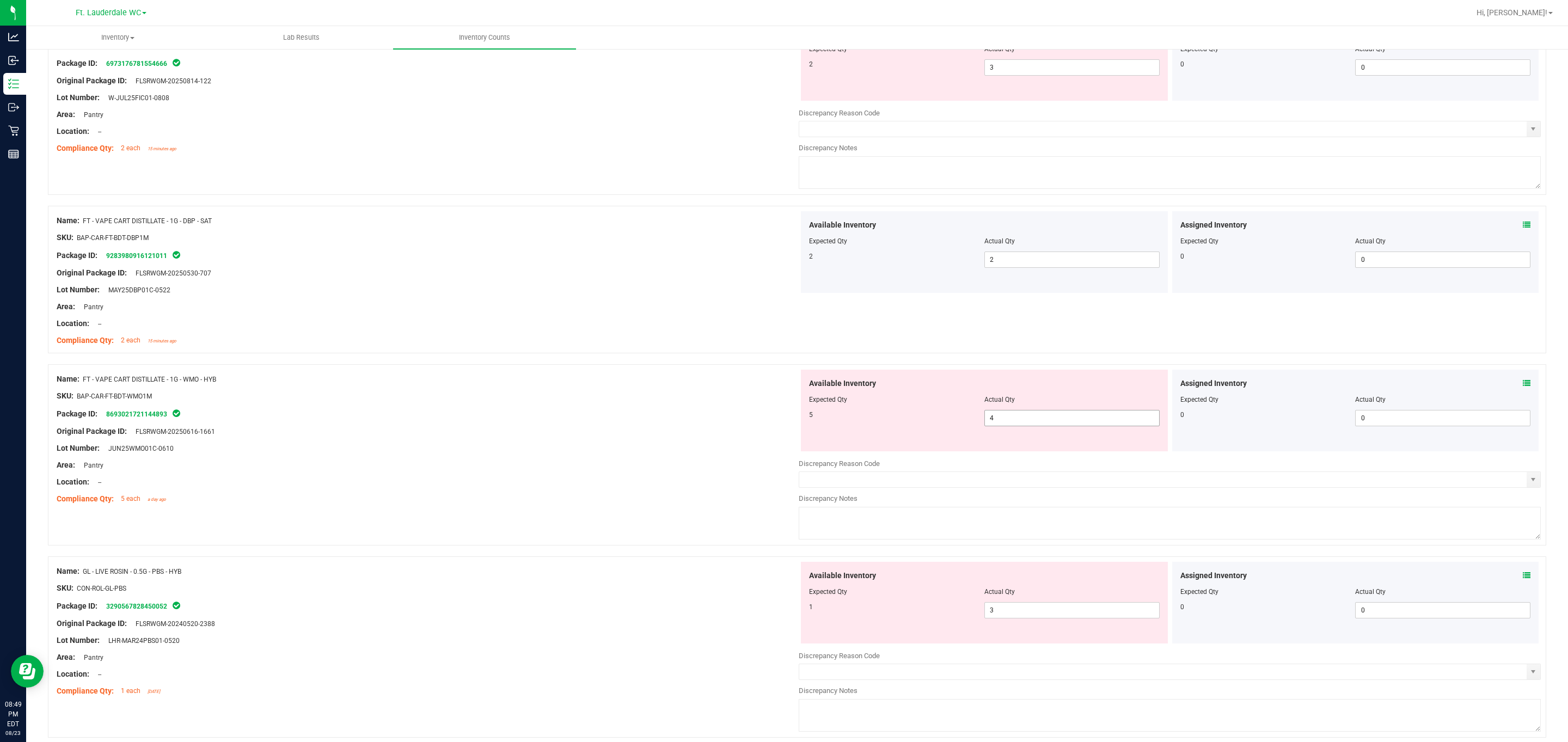
click at [710, 423] on span "4 4" at bounding box center [1071, 418] width 175 height 17
click at [710, 423] on input "4" at bounding box center [1072, 418] width 174 height 15
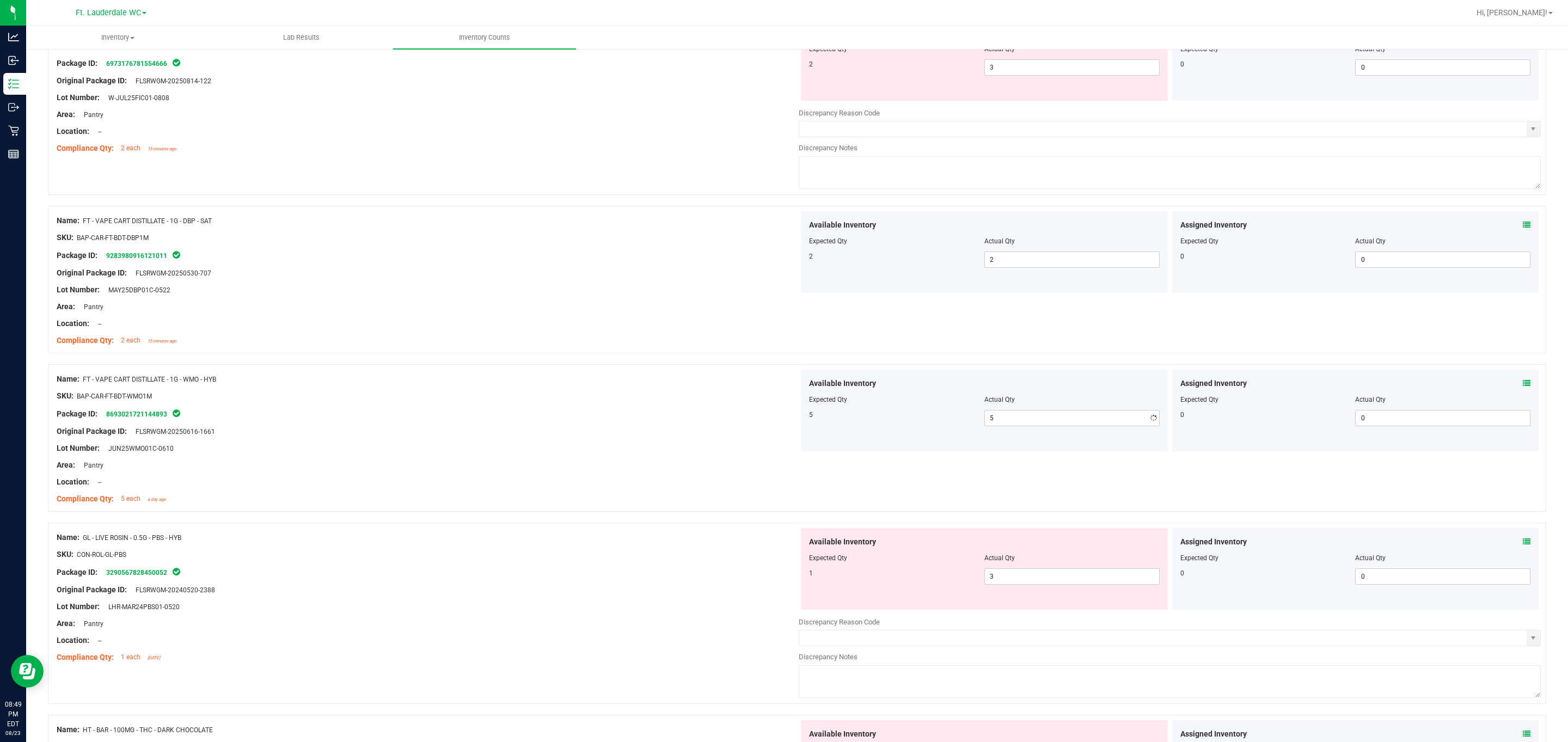
click at [682, 424] on div at bounding box center [427, 423] width 742 height 5
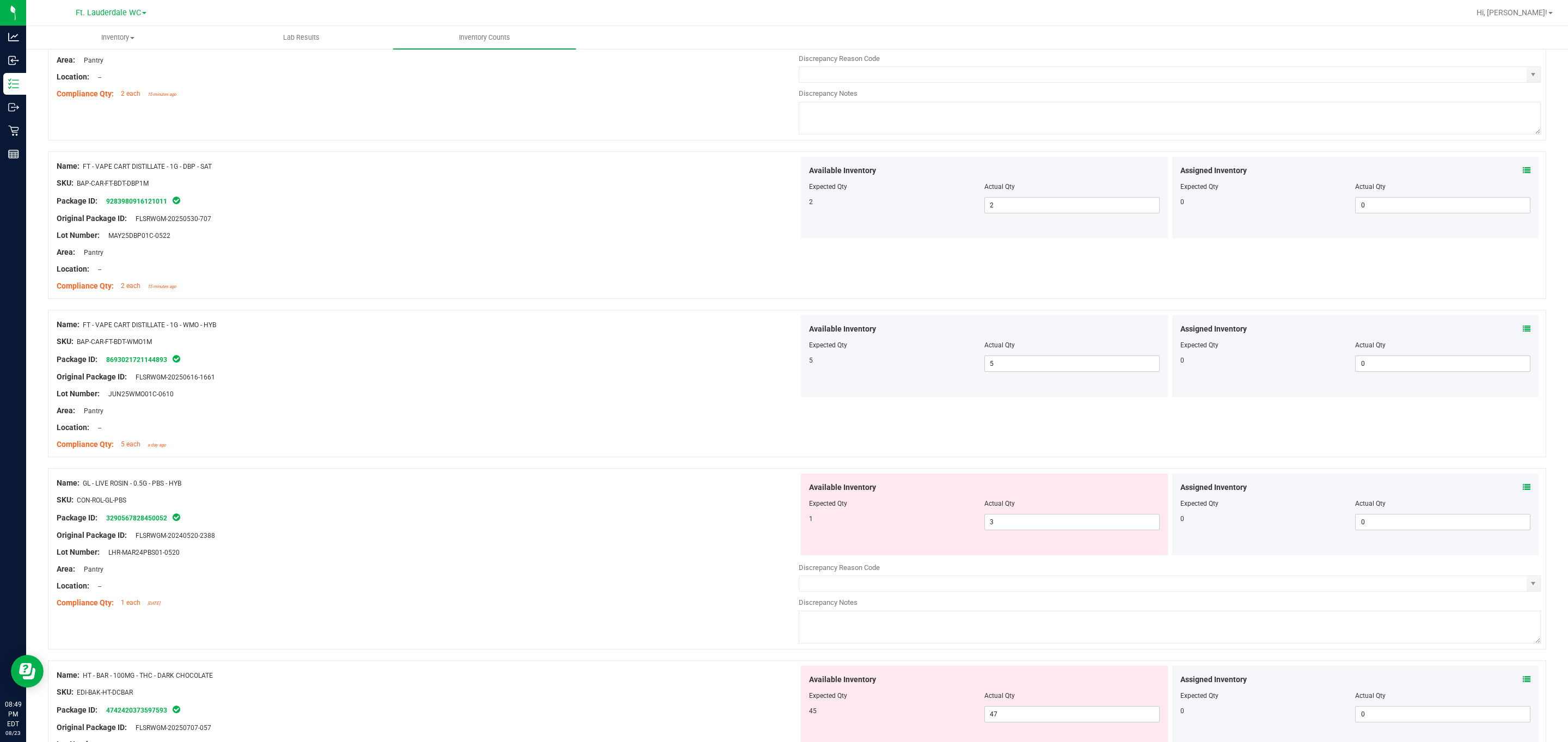
scroll to position [490, 0]
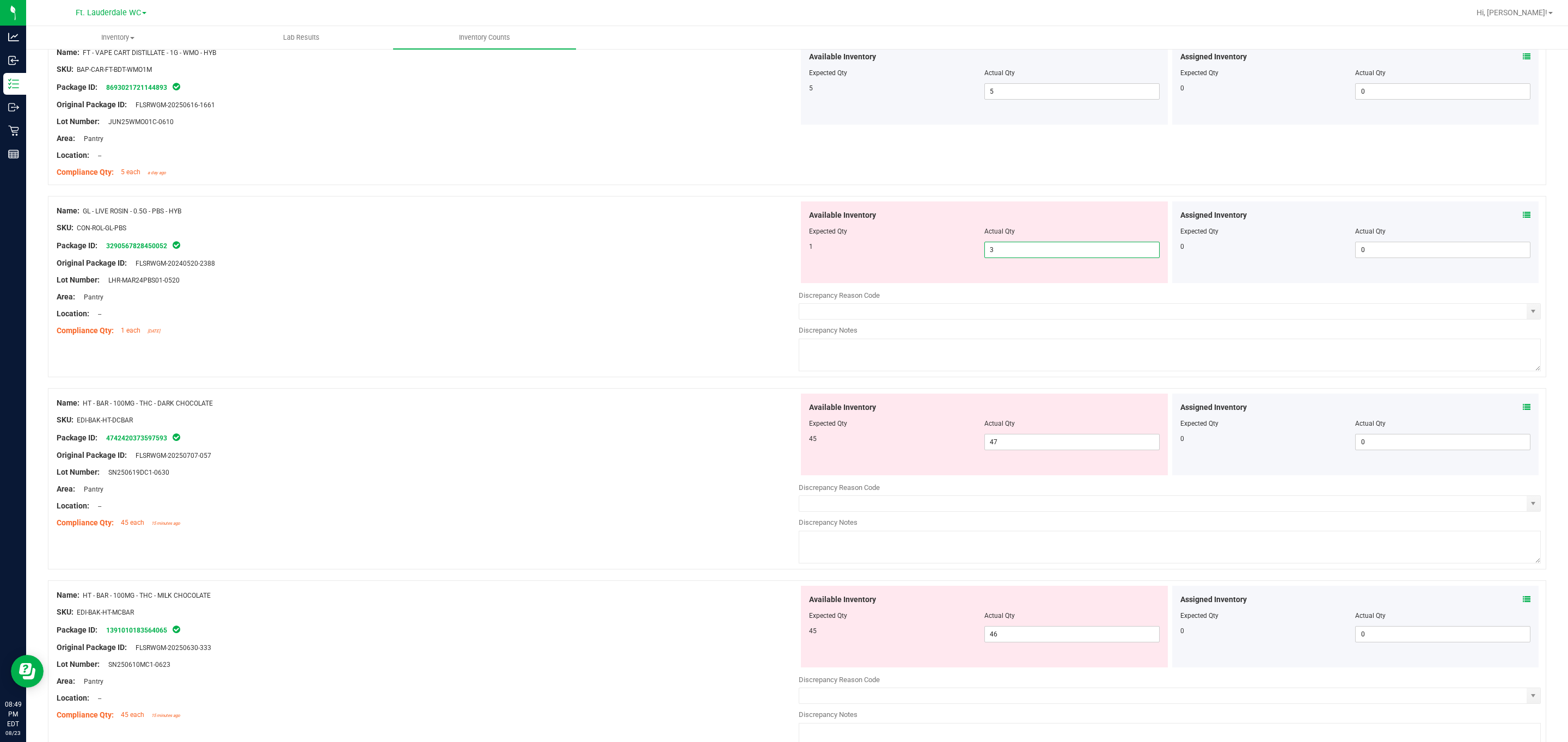
click at [710, 254] on span "3 3" at bounding box center [1071, 250] width 175 height 17
click at [710, 254] on input "3" at bounding box center [1072, 250] width 174 height 15
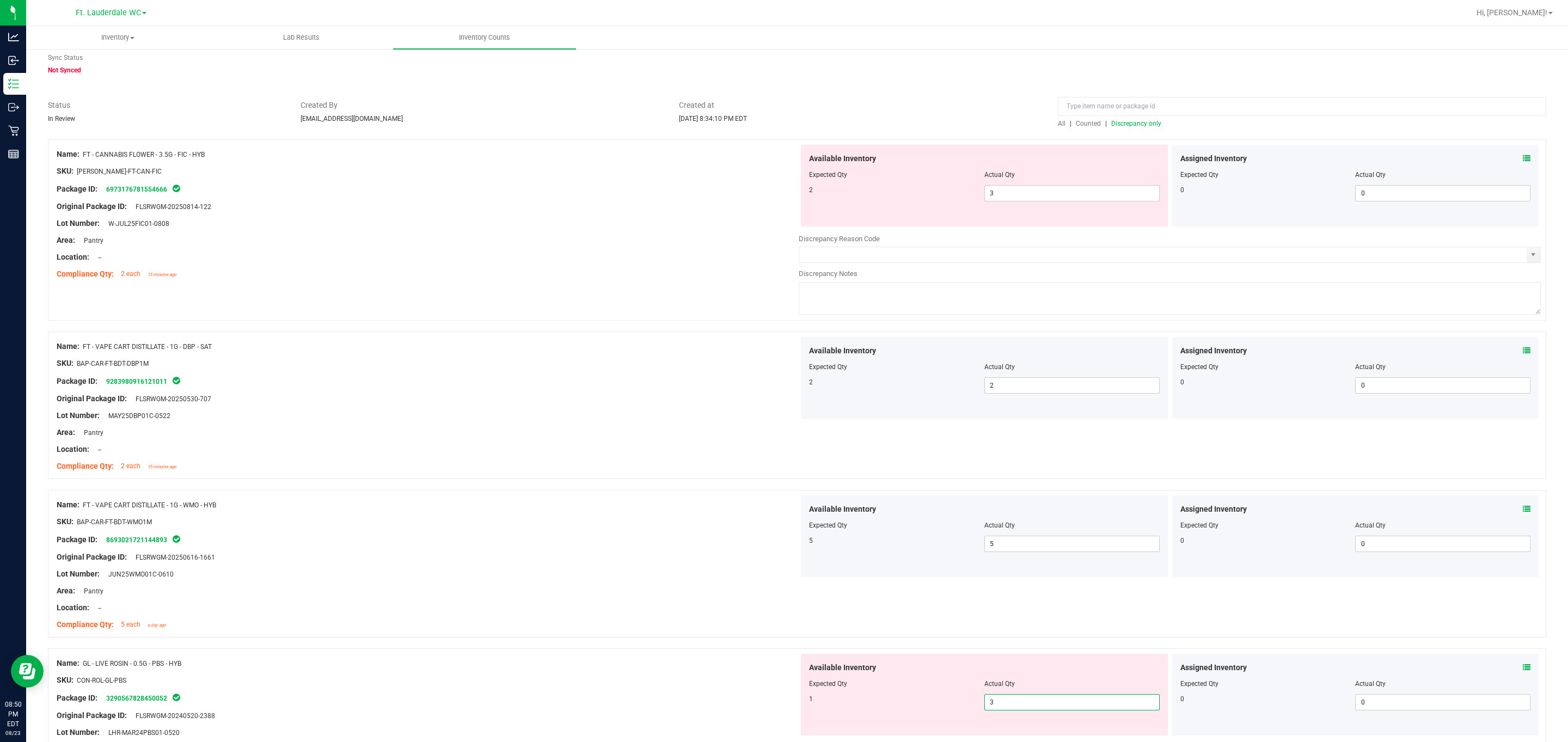
scroll to position [0, 0]
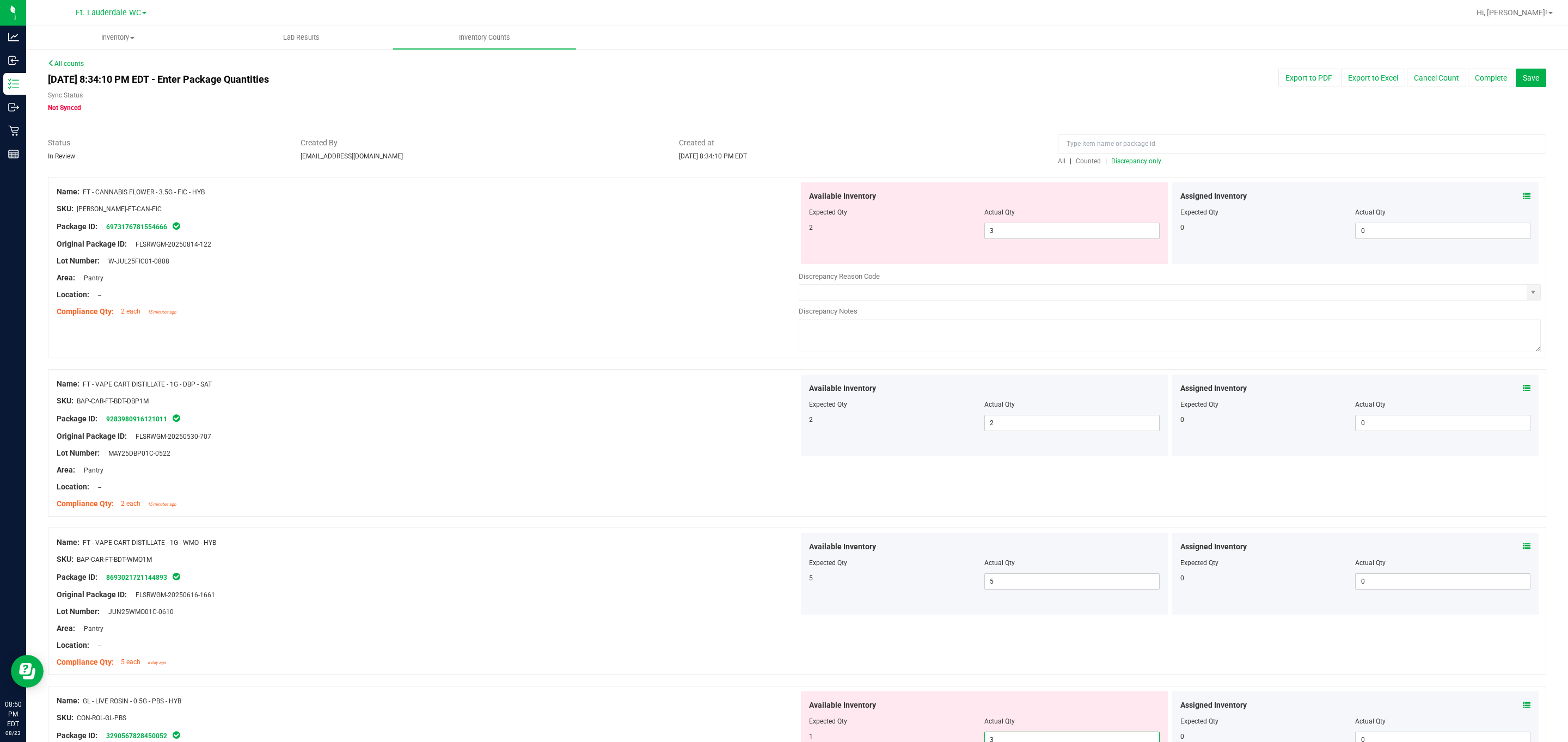
click at [710, 163] on span "Discrepancy only" at bounding box center [1136, 161] width 50 height 7
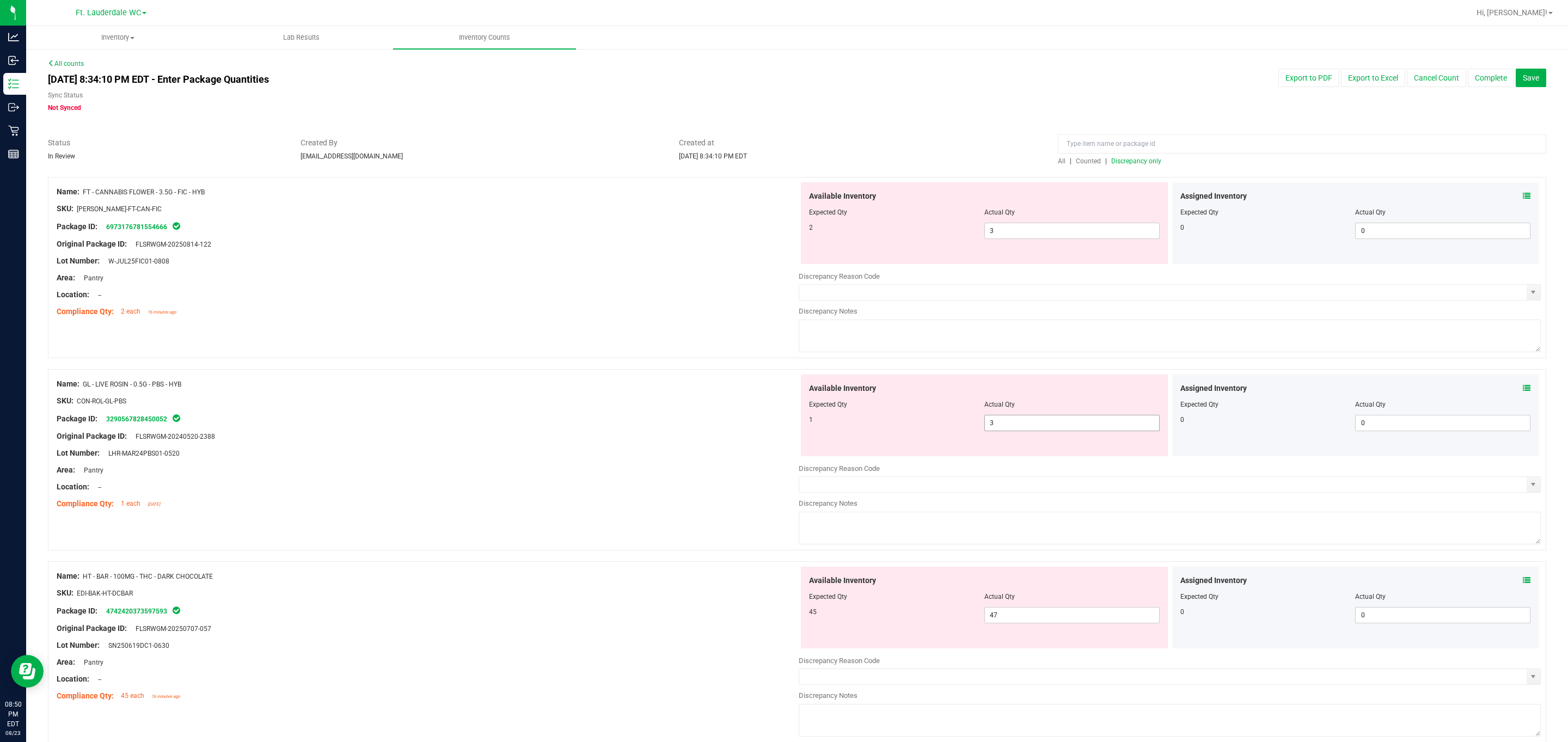
click at [710, 426] on span "3 3" at bounding box center [1071, 423] width 175 height 17
click at [710, 426] on input "3" at bounding box center [1072, 423] width 174 height 15
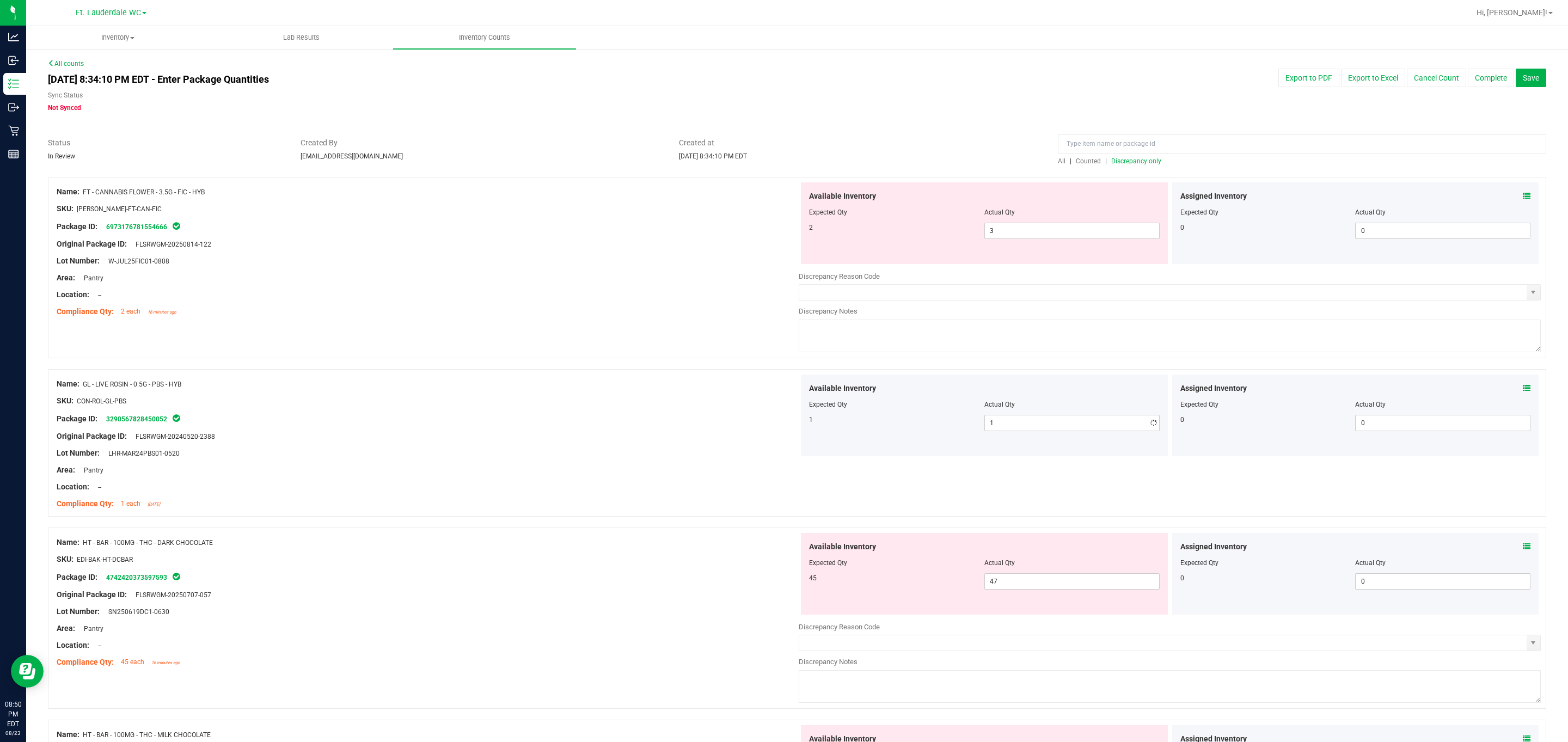
click at [710, 353] on div "Name: FT - CANNABIS FLOWER - 3.5G - FIC - HYB SKU: [PERSON_NAME]-FT-CAN-FIC Pac…" at bounding box center [797, 268] width 1498 height 181
click at [710, 163] on span "Discrepancy only" at bounding box center [1136, 161] width 50 height 7
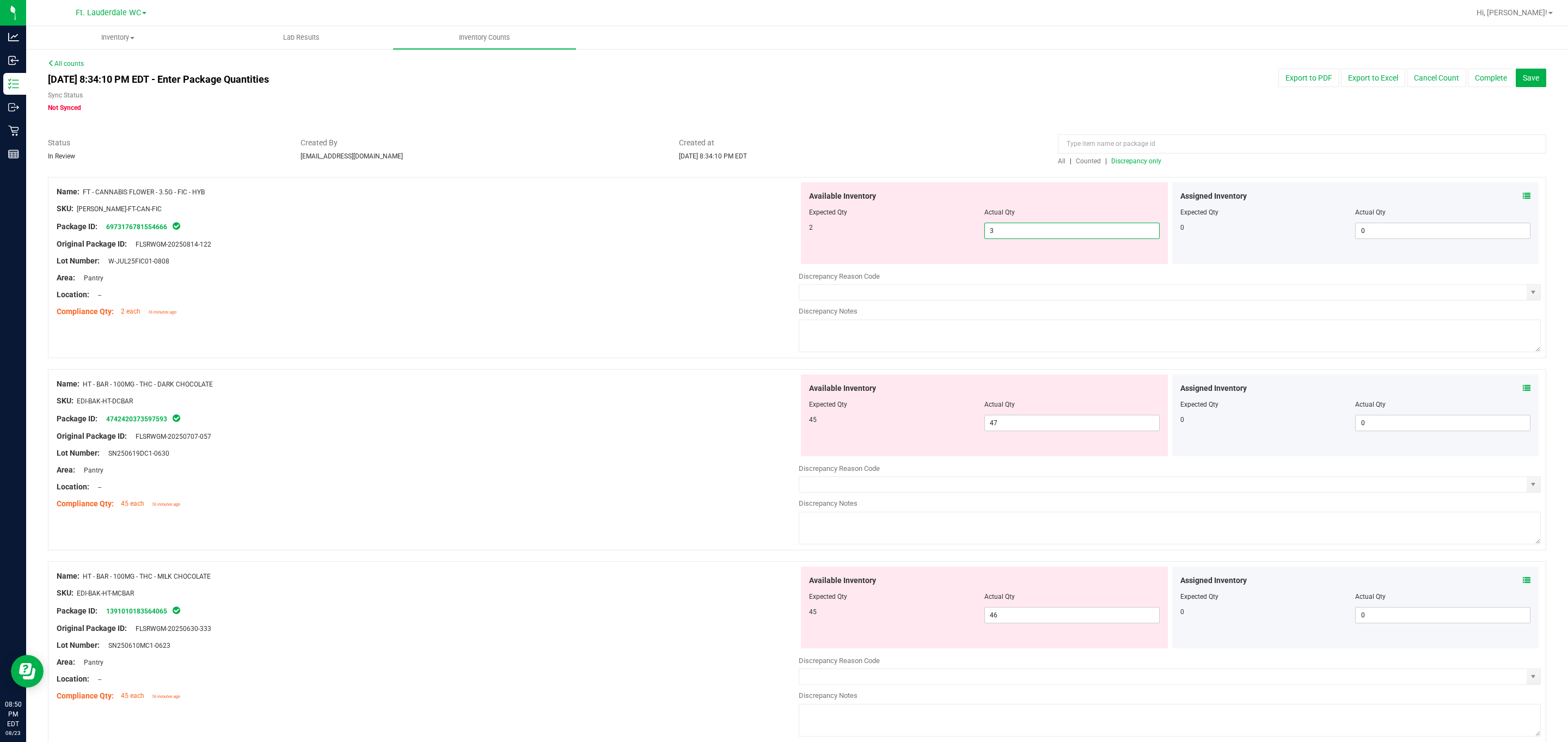
click at [710, 234] on span "3 3" at bounding box center [1071, 230] width 175 height 17
click at [710, 234] on input "3" at bounding box center [1072, 230] width 174 height 15
click at [704, 398] on div "Name: HT - BAR - 100MG - THC - DARK CHOCOLATE SKU: EDI-BAK-HT-DCBAR Package ID:…" at bounding box center [427, 444] width 742 height 139
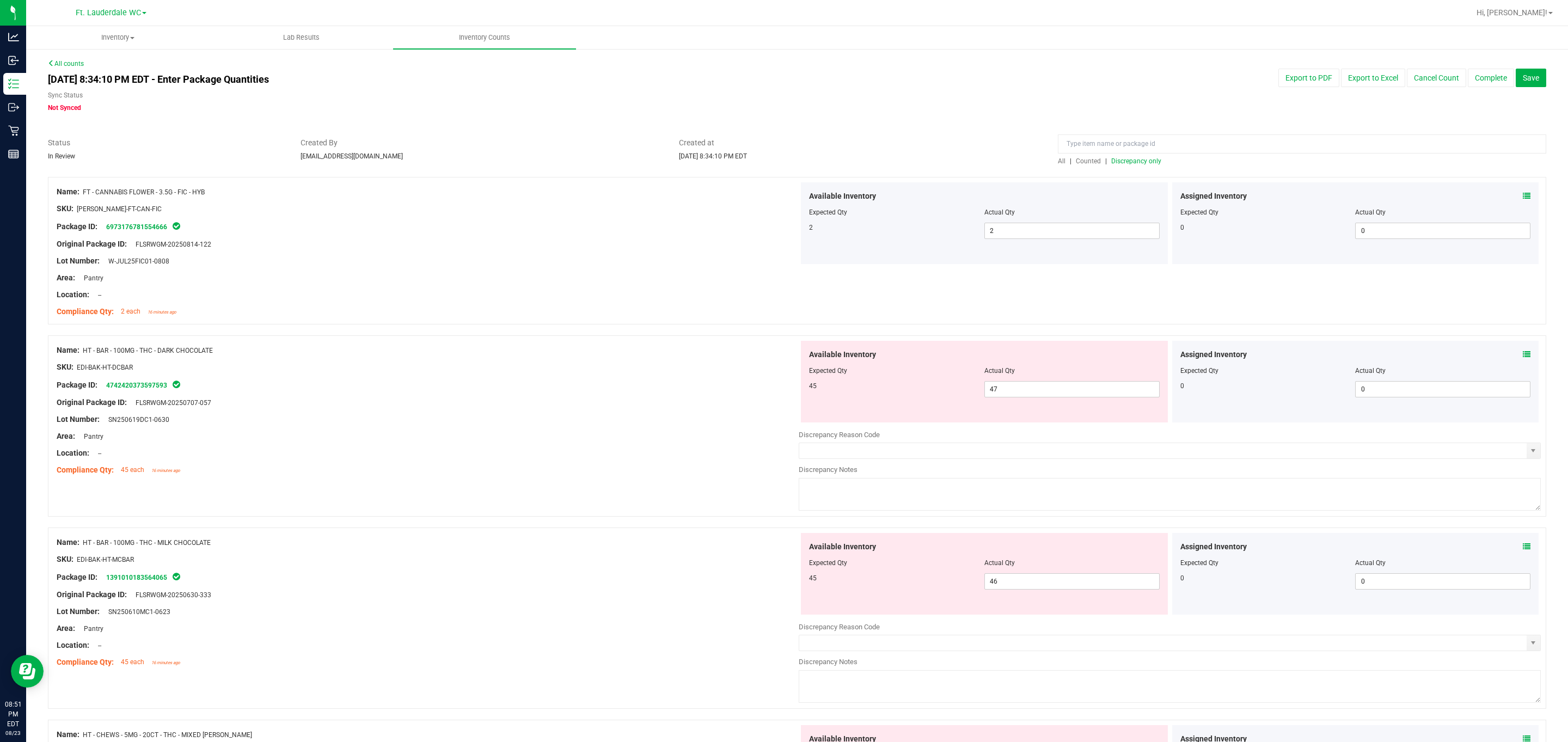
click at [710, 163] on span "Discrepancy only" at bounding box center [1136, 161] width 50 height 7
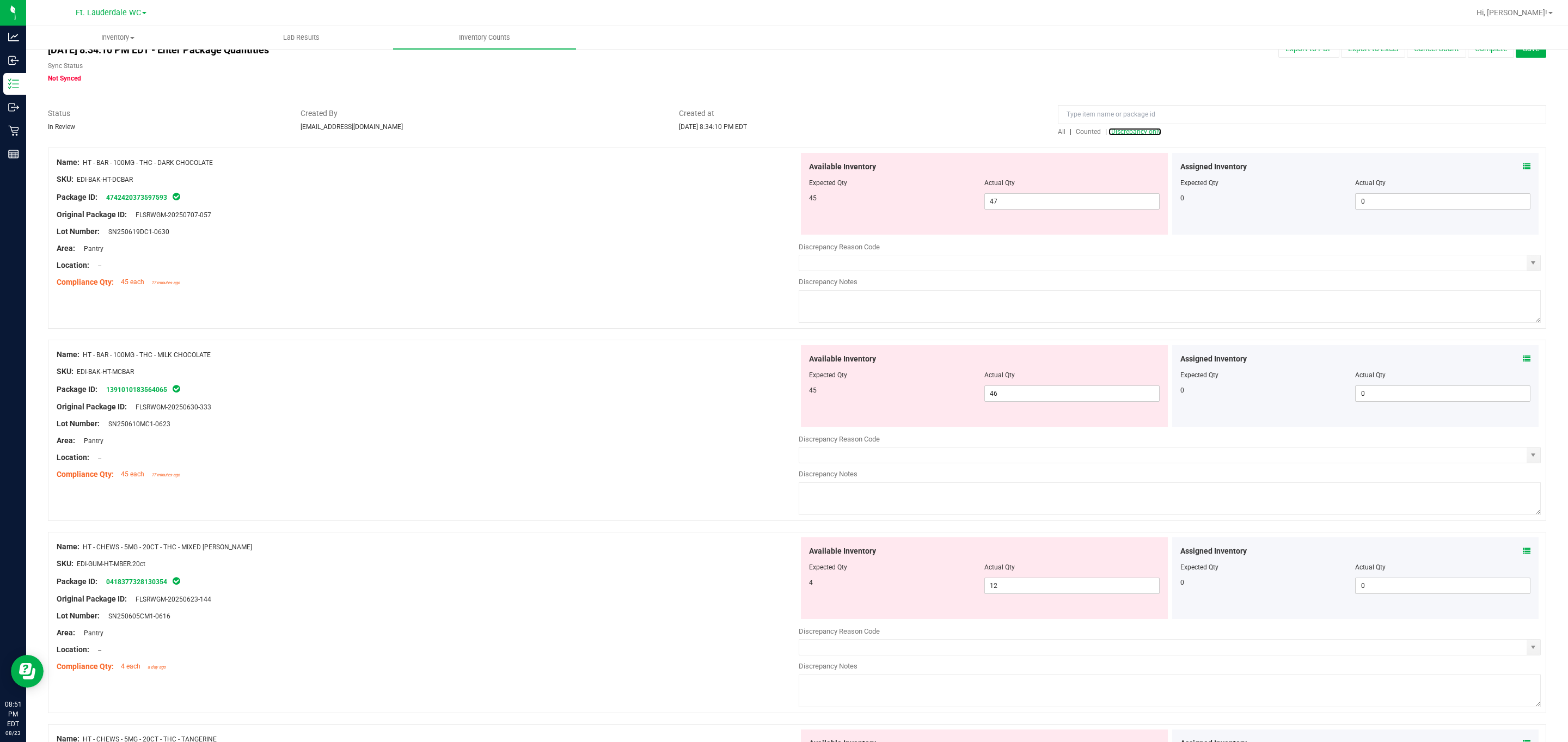
scroll to position [82, 0]
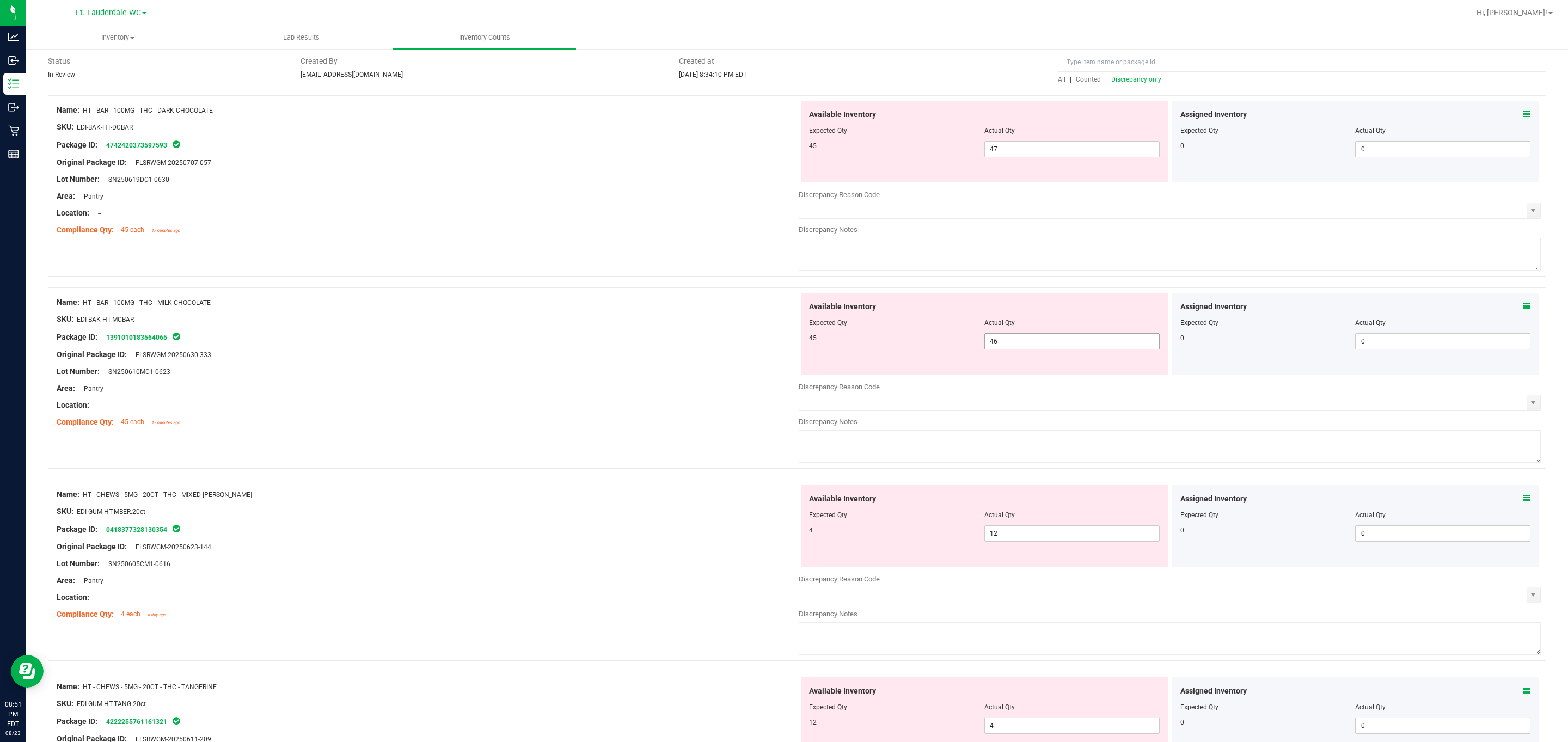
click at [710, 343] on span "46 46" at bounding box center [1071, 341] width 175 height 17
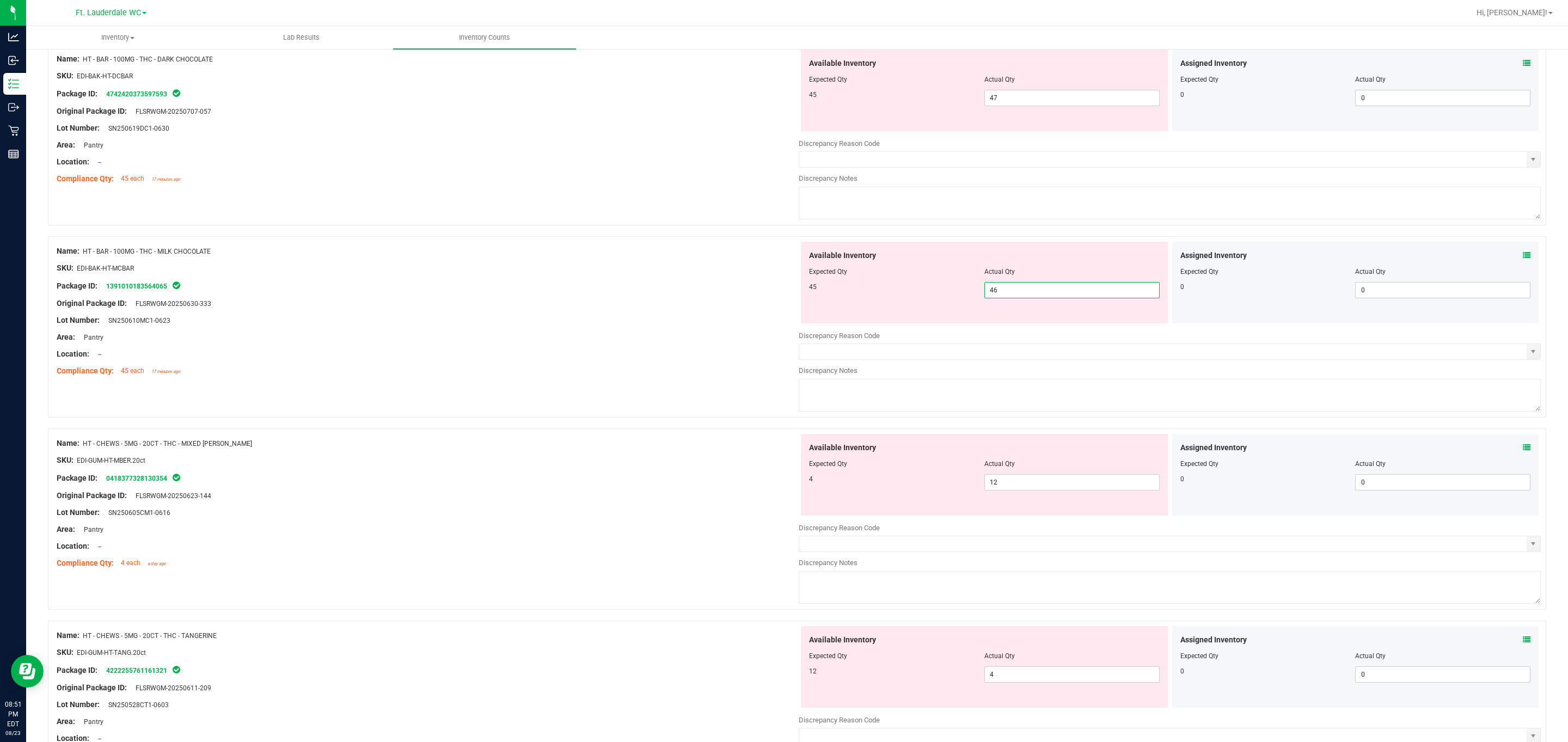
scroll to position [134, 0]
click at [710, 486] on input "12" at bounding box center [1072, 481] width 174 height 15
click at [678, 534] on div "Area: Pantry" at bounding box center [427, 528] width 742 height 11
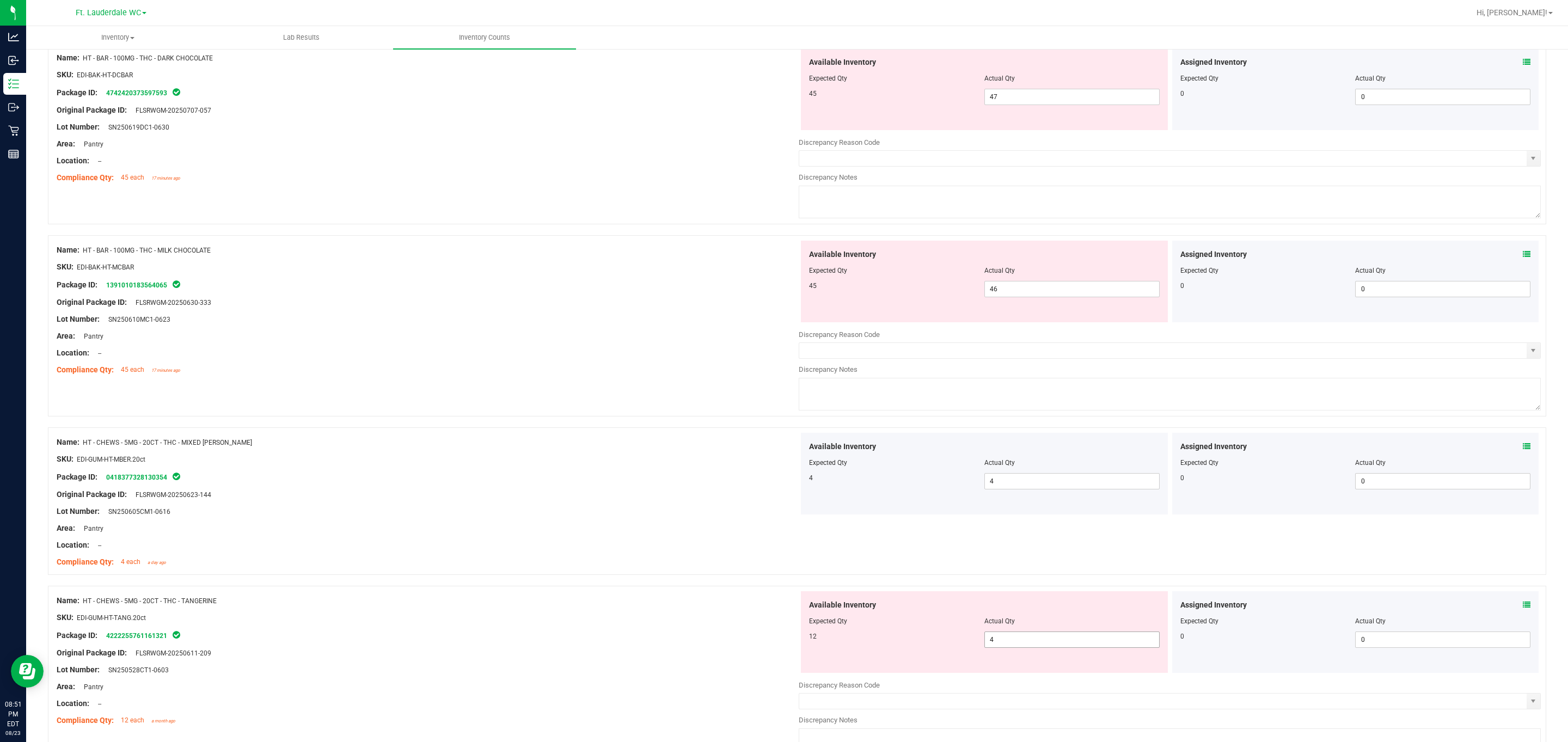
click at [710, 641] on input "4" at bounding box center [1072, 639] width 174 height 15
click at [676, 504] on div at bounding box center [427, 503] width 742 height 5
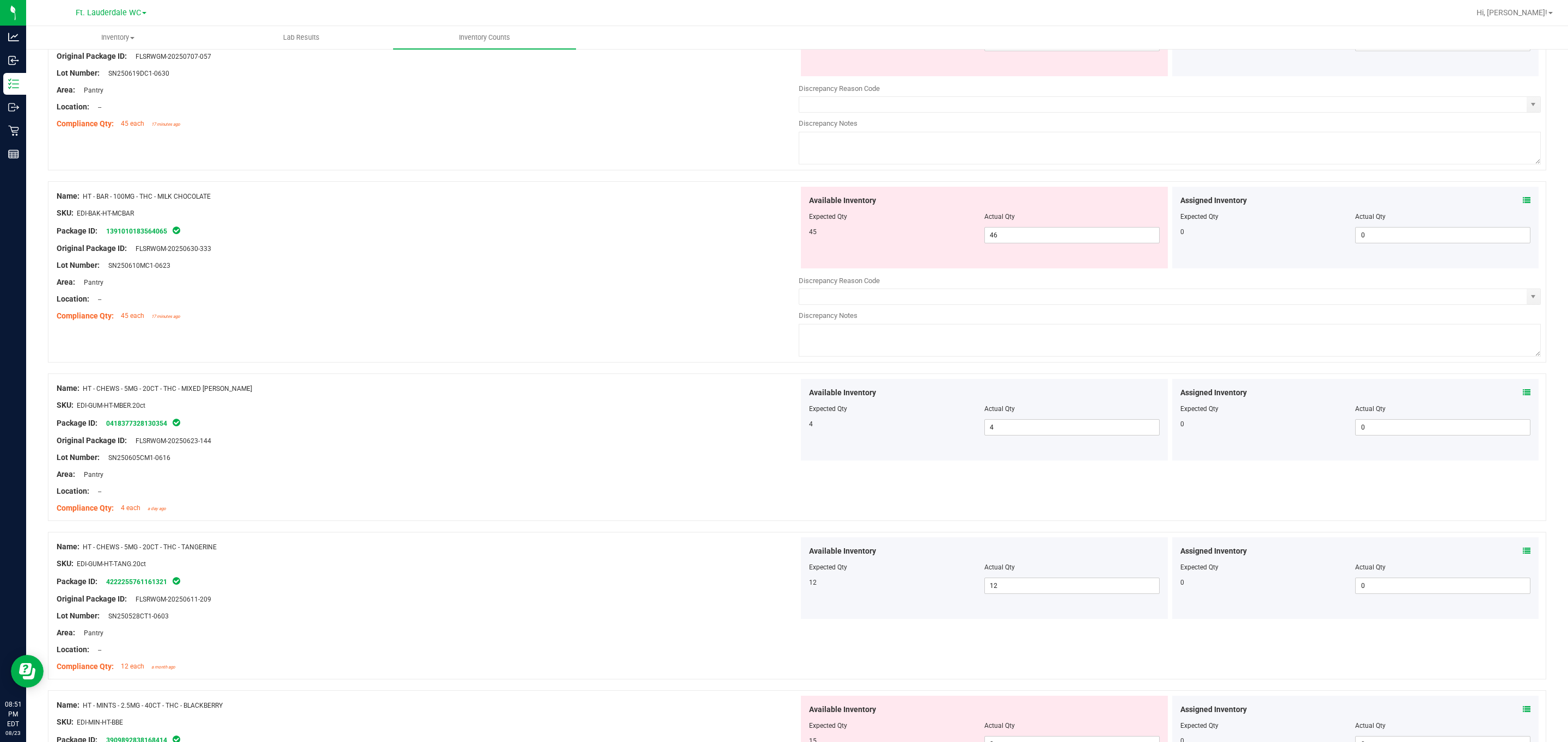
scroll to position [0, 0]
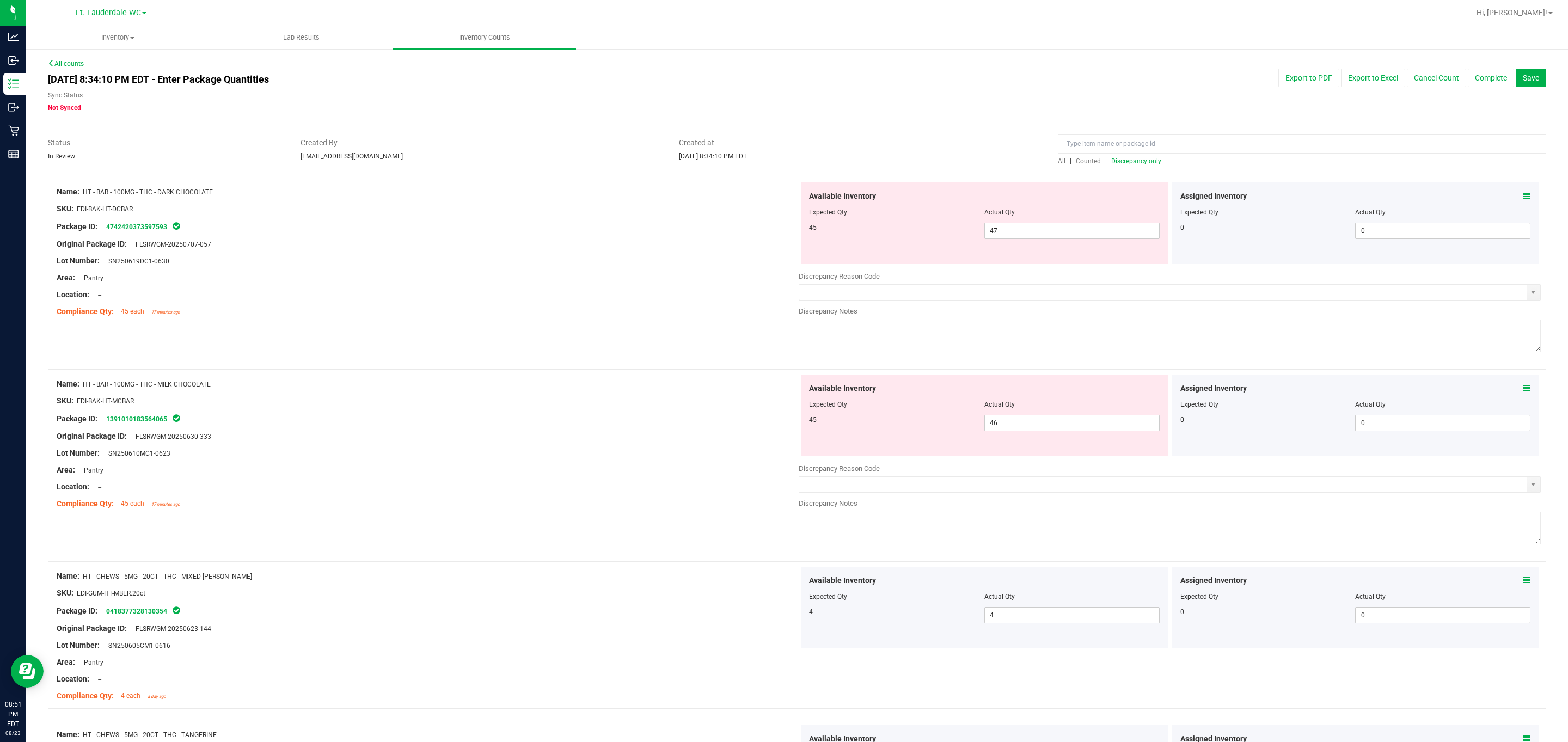
click at [710, 415] on div at bounding box center [984, 412] width 351 height 5
click at [710, 420] on span "46 46" at bounding box center [1071, 423] width 175 height 17
click at [710, 420] on input "46" at bounding box center [1072, 423] width 174 height 15
click at [548, 470] on div "Area: Pantry" at bounding box center [427, 470] width 742 height 11
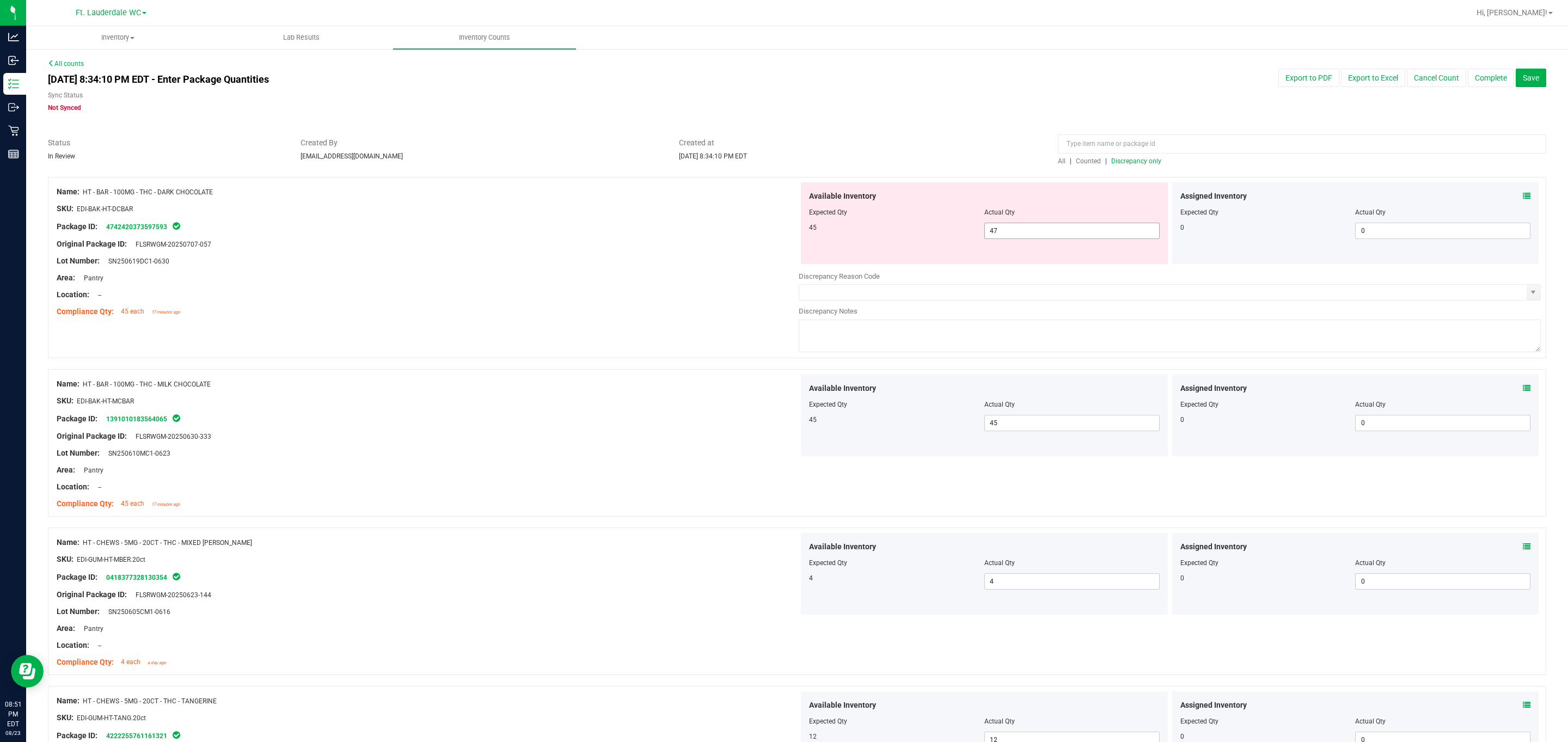
click at [710, 234] on span "47 47" at bounding box center [1071, 230] width 175 height 17
click at [710, 234] on input "47" at bounding box center [1072, 230] width 174 height 15
click at [710, 164] on span "Discrepancy only" at bounding box center [1136, 161] width 50 height 7
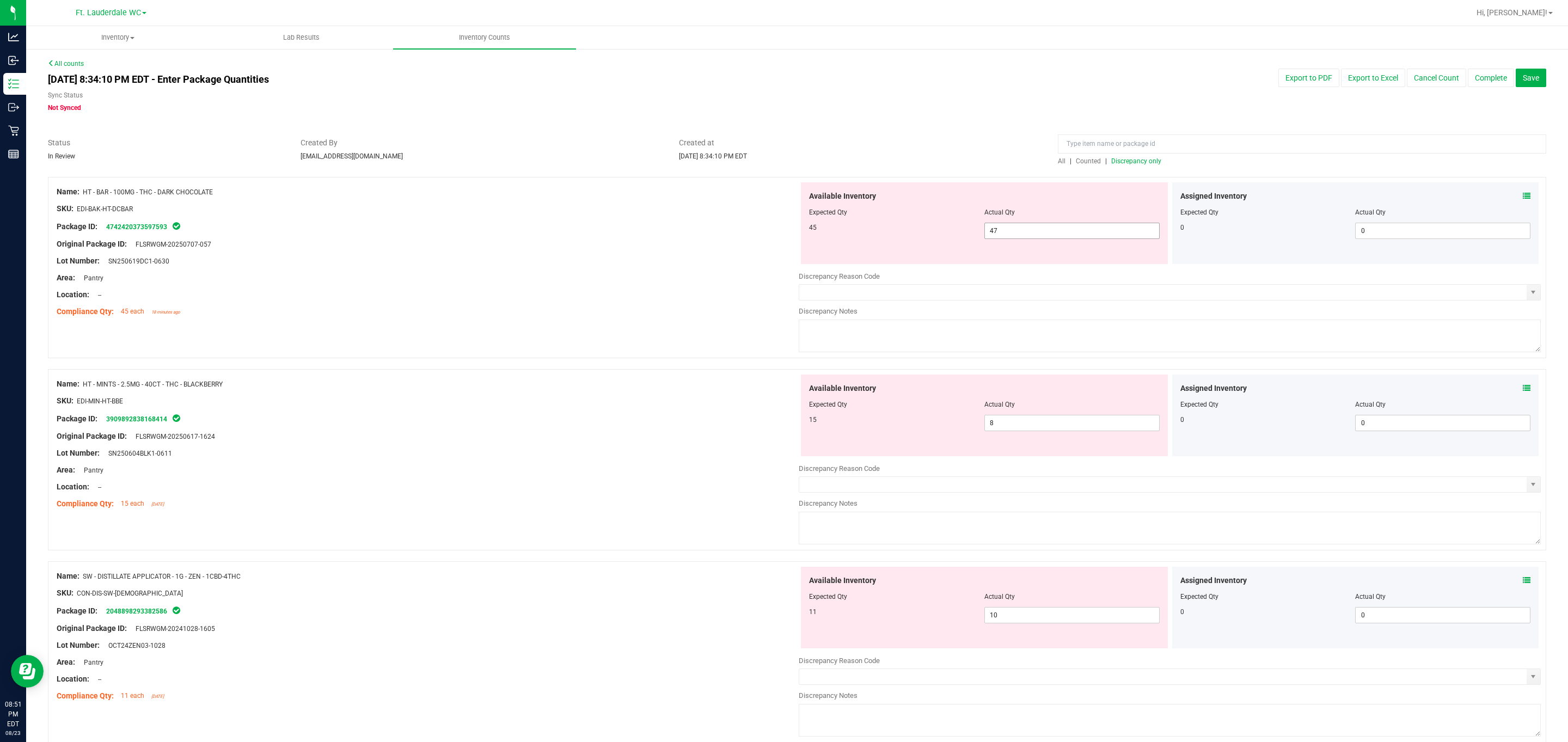
click at [710, 239] on span "47 47" at bounding box center [1071, 230] width 175 height 17
click at [710, 230] on span "47 47" at bounding box center [1071, 230] width 175 height 17
click at [710, 230] on input "47" at bounding box center [1072, 230] width 174 height 15
click at [700, 233] on div at bounding box center [427, 236] width 742 height 5
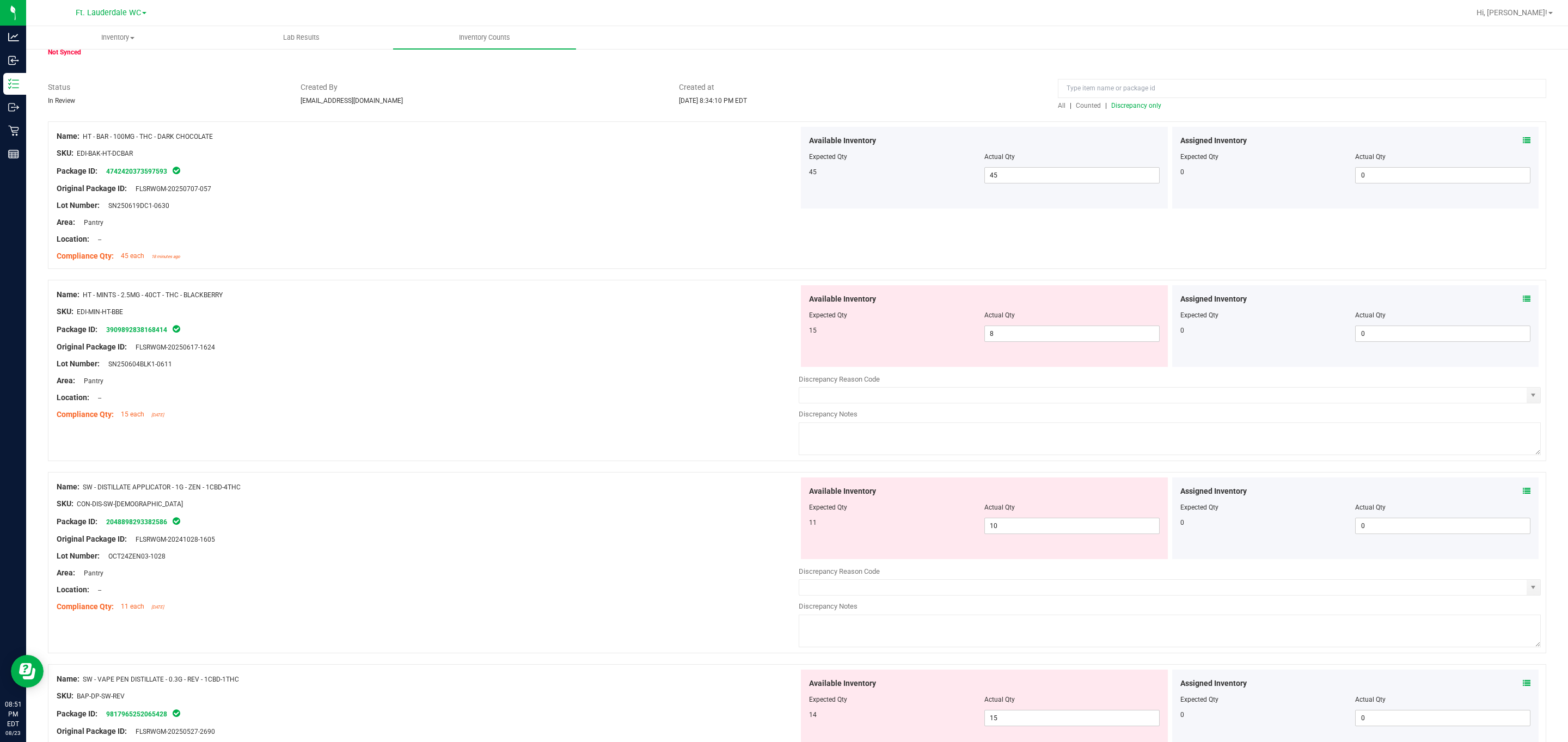
scroll to position [163, 0]
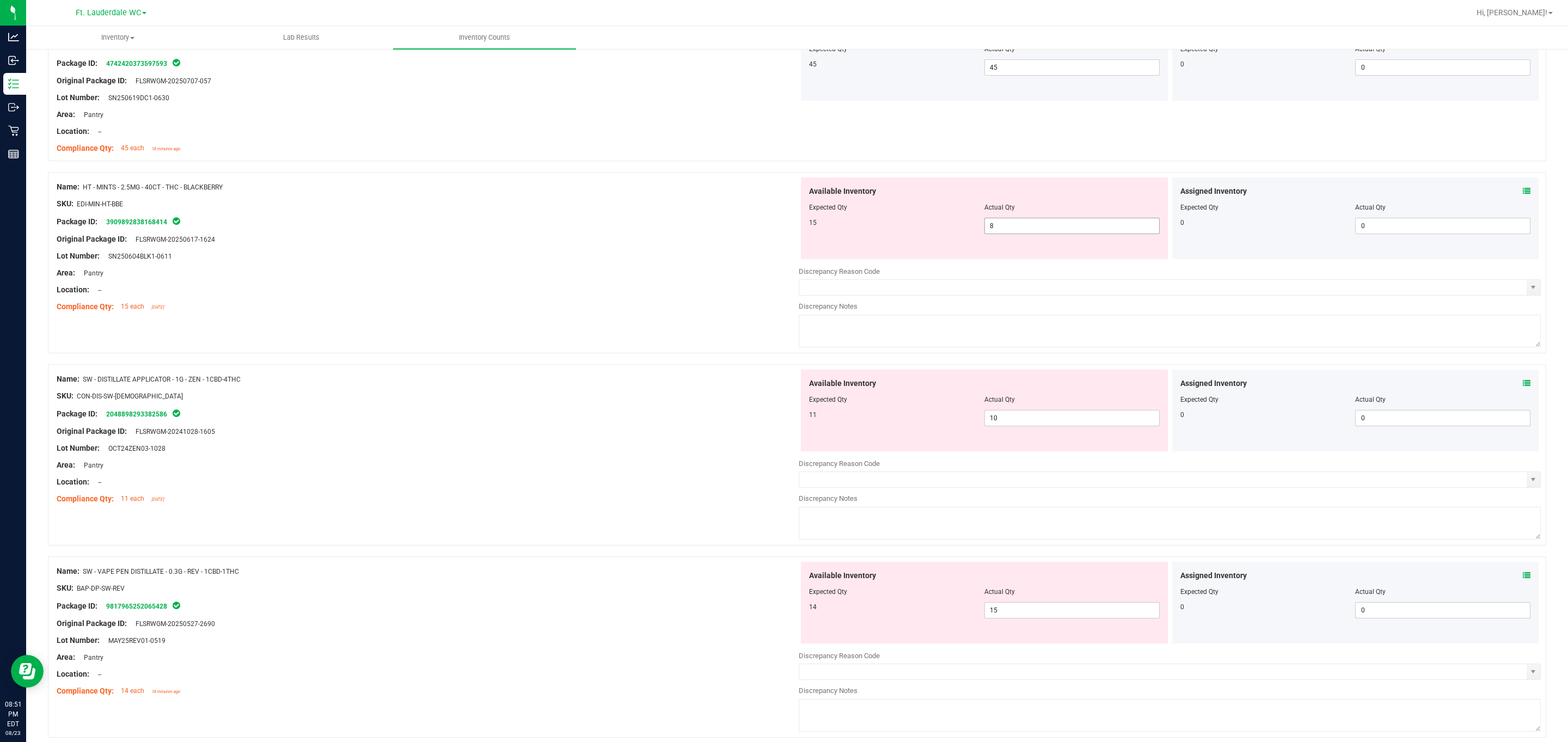
click at [710, 221] on span "8 8" at bounding box center [1071, 226] width 175 height 17
click at [710, 234] on input "8" at bounding box center [1072, 226] width 174 height 15
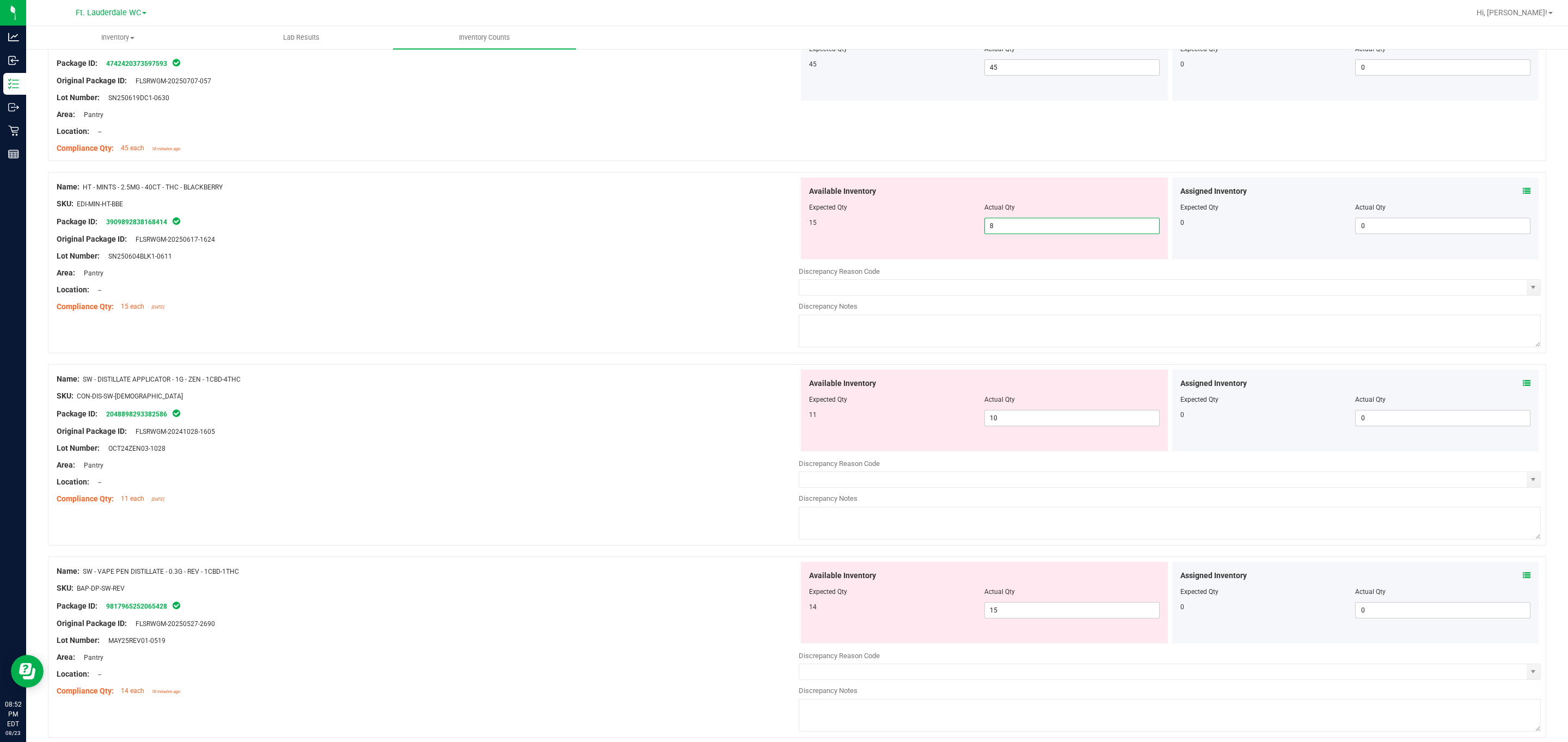
click at [710, 234] on input "8" at bounding box center [1072, 226] width 174 height 15
click at [710, 260] on div "Lot Number: SN250604BLK1-0611" at bounding box center [427, 256] width 742 height 11
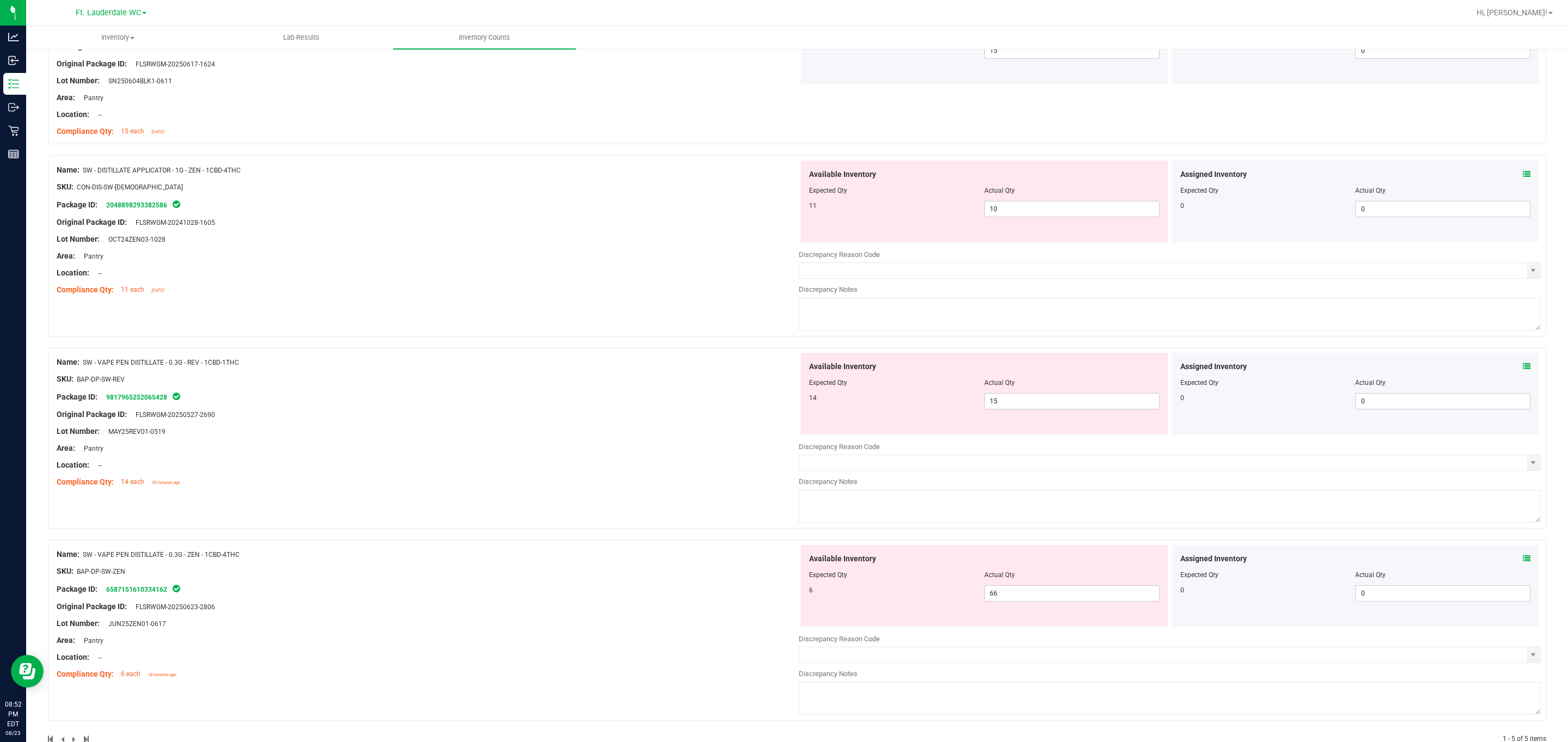
scroll to position [368, 0]
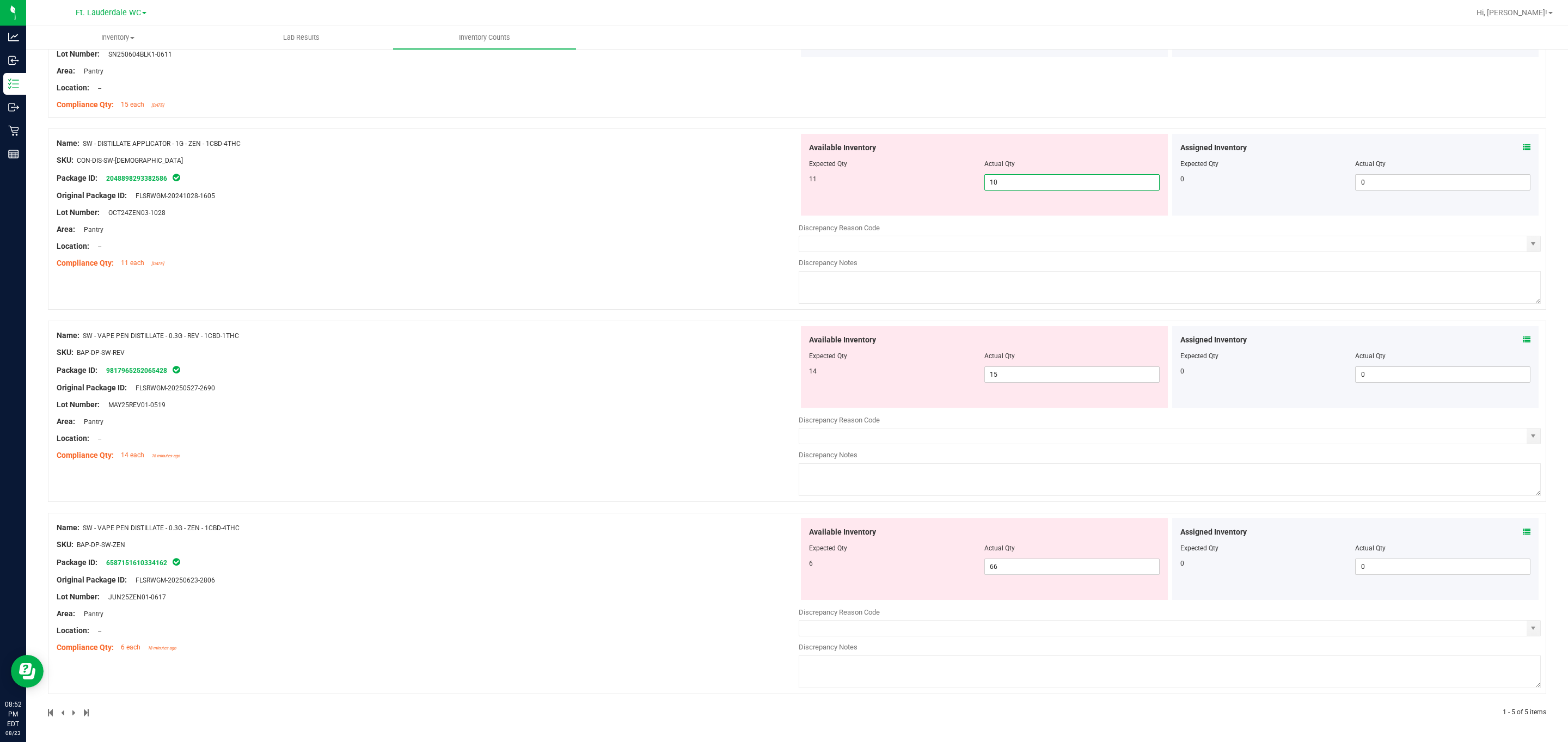
click at [710, 175] on span "10 10" at bounding box center [1071, 183] width 175 height 17
click at [710, 179] on input "10" at bounding box center [1072, 182] width 174 height 15
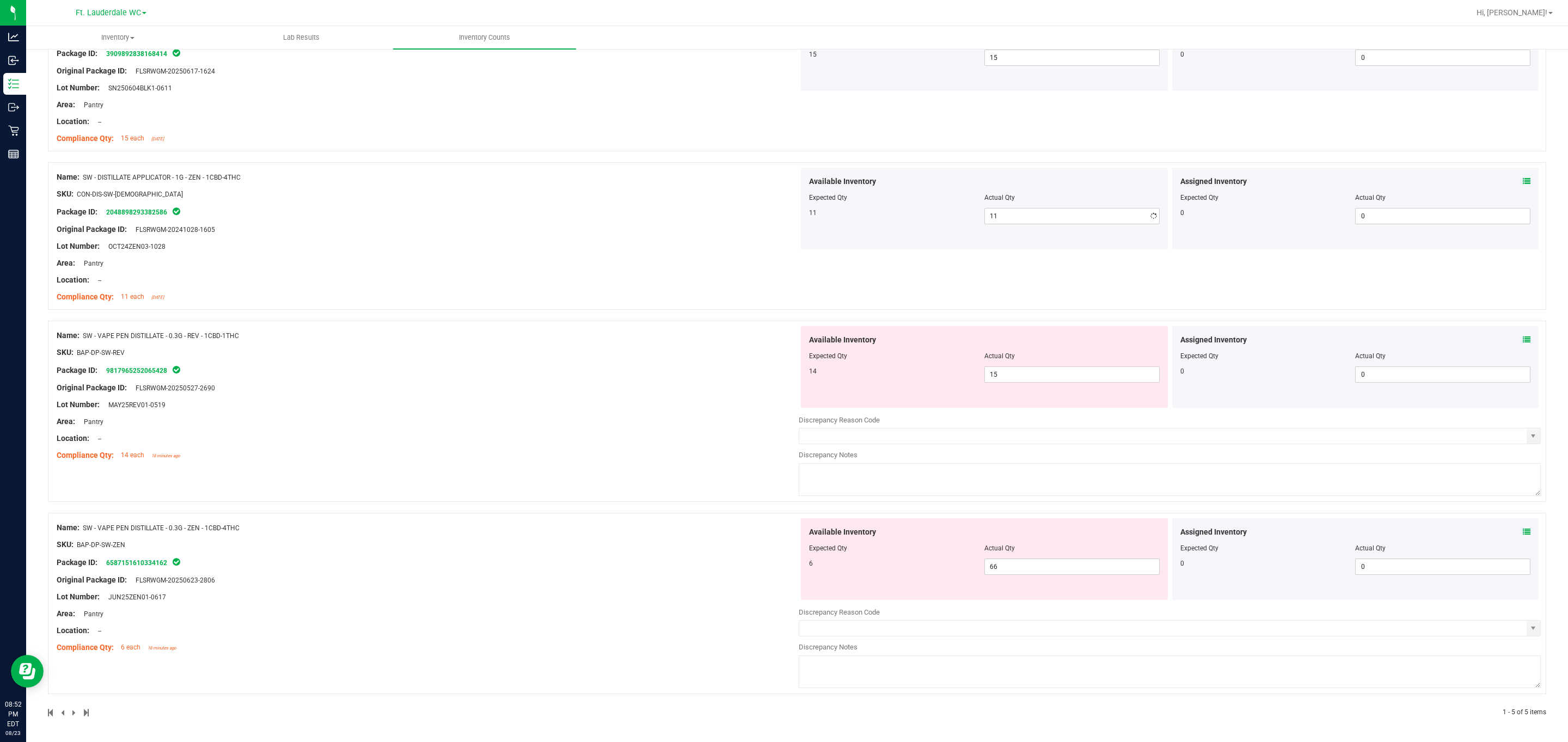
click at [656, 201] on div "Name: SW - DISTILLATE APPLICATOR - 1G - ZEN - 1CBD-4THC SKU: CON-DIS-SW-[DEMOGR…" at bounding box center [427, 237] width 742 height 139
click at [710, 380] on span "15 15" at bounding box center [1071, 374] width 175 height 17
click at [710, 380] on input "15" at bounding box center [1072, 374] width 174 height 15
click at [710, 376] on input "15" at bounding box center [1072, 374] width 174 height 15
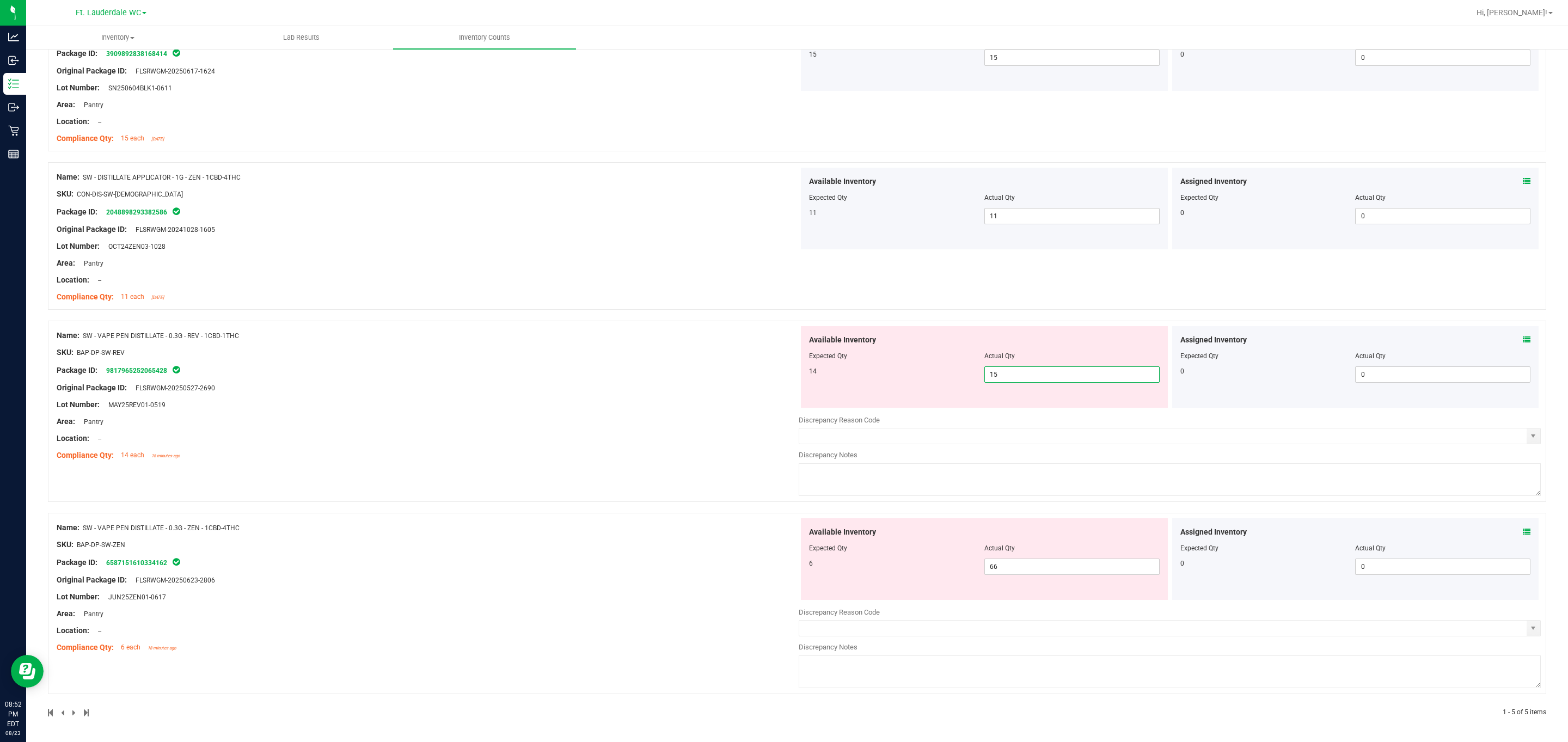
click at [710, 376] on input "15" at bounding box center [1072, 374] width 174 height 15
click at [684, 375] on div "Name: SW - VAPE PEN DISTILLATE - 0.3G - REV - 1CBD-1THC SKU: BAP-DP-SW-REV Pack…" at bounding box center [427, 396] width 742 height 139
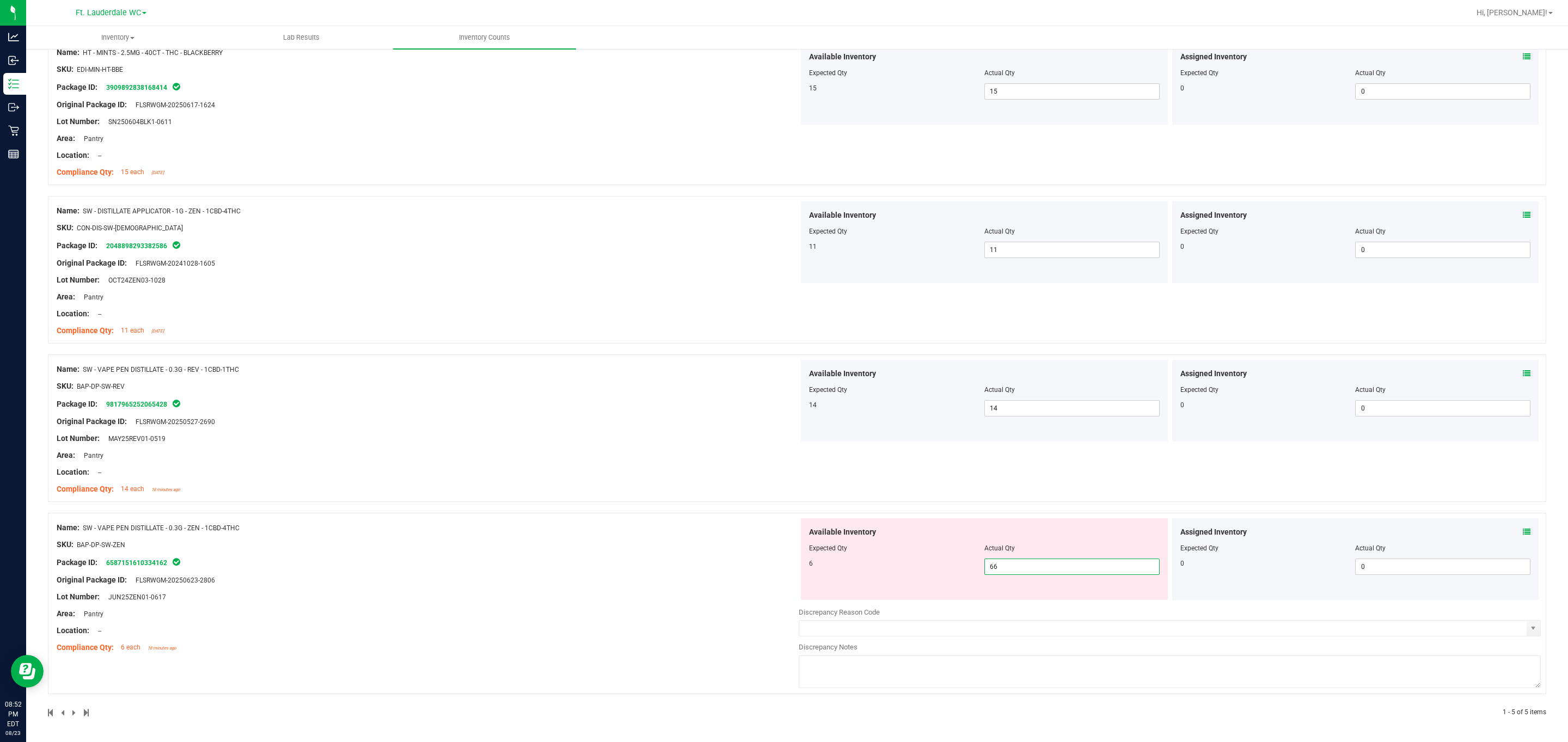
click at [710, 567] on span "66 66" at bounding box center [1071, 567] width 175 height 17
click at [710, 567] on input "66" at bounding box center [1072, 567] width 174 height 15
click at [690, 590] on div "Name: SW - VAPE PEN DISTILLATE - 0.3G - ZEN - 1CBD-4THC SKU: BAP-DP-SW-ZEN Pack…" at bounding box center [427, 587] width 742 height 139
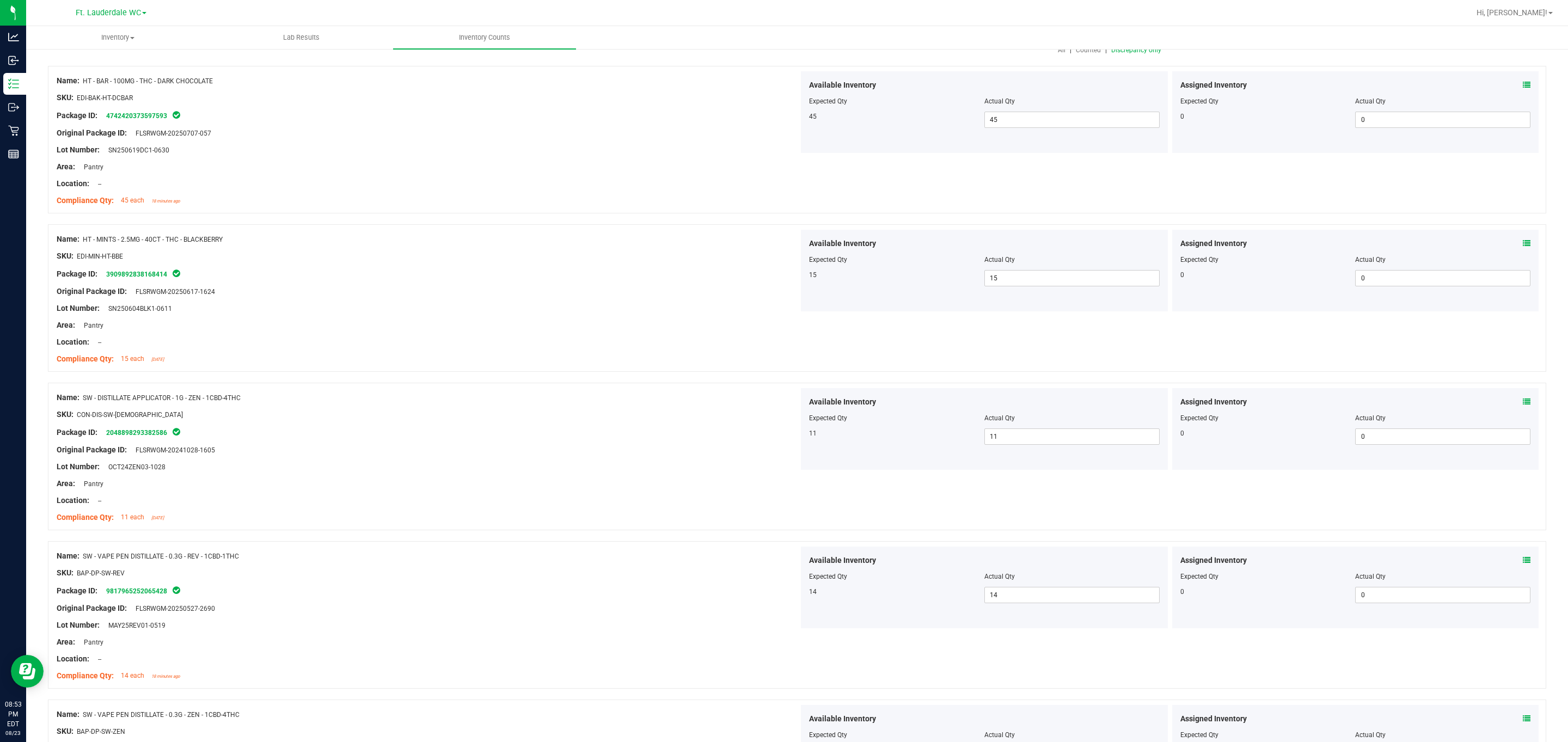
scroll to position [0, 0]
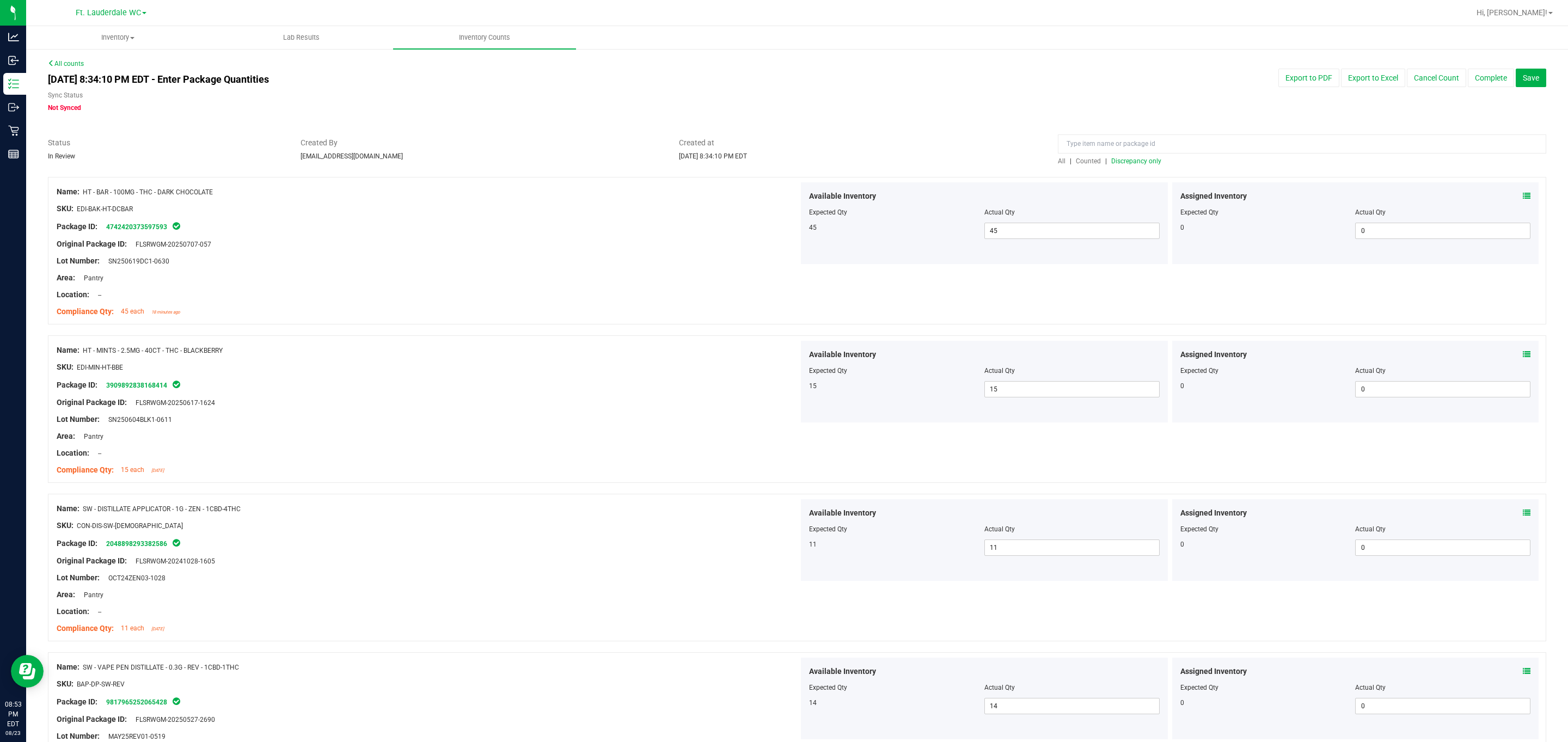
click at [710, 157] on div "All | Counted | Discrepancy only" at bounding box center [1302, 161] width 488 height 10
click at [710, 167] on div at bounding box center [797, 171] width 1498 height 11
click at [710, 163] on span "Discrepancy only" at bounding box center [1136, 161] width 50 height 7
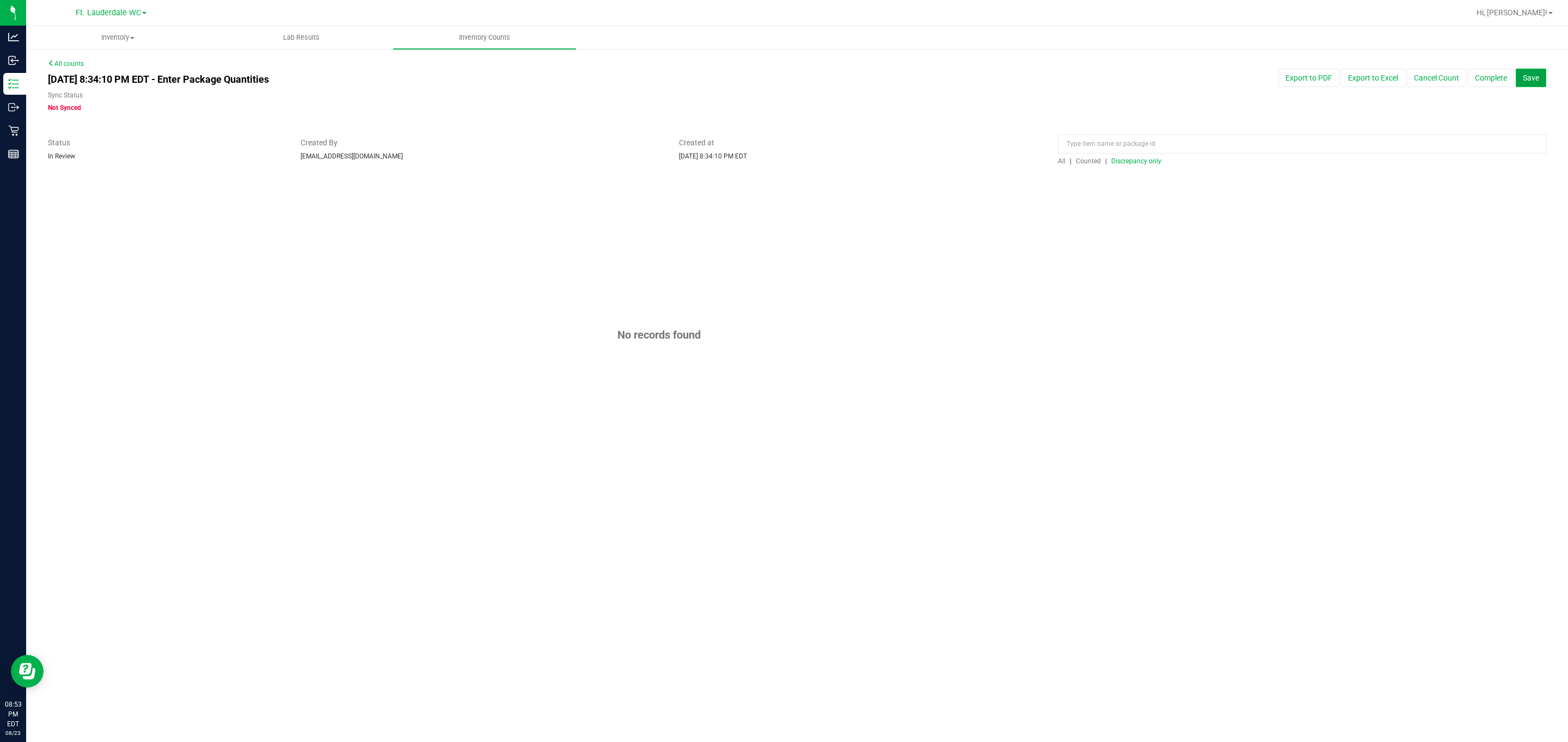
click at [710, 79] on span "Save" at bounding box center [1531, 77] width 17 height 9
